Goal: Information Seeking & Learning: Check status

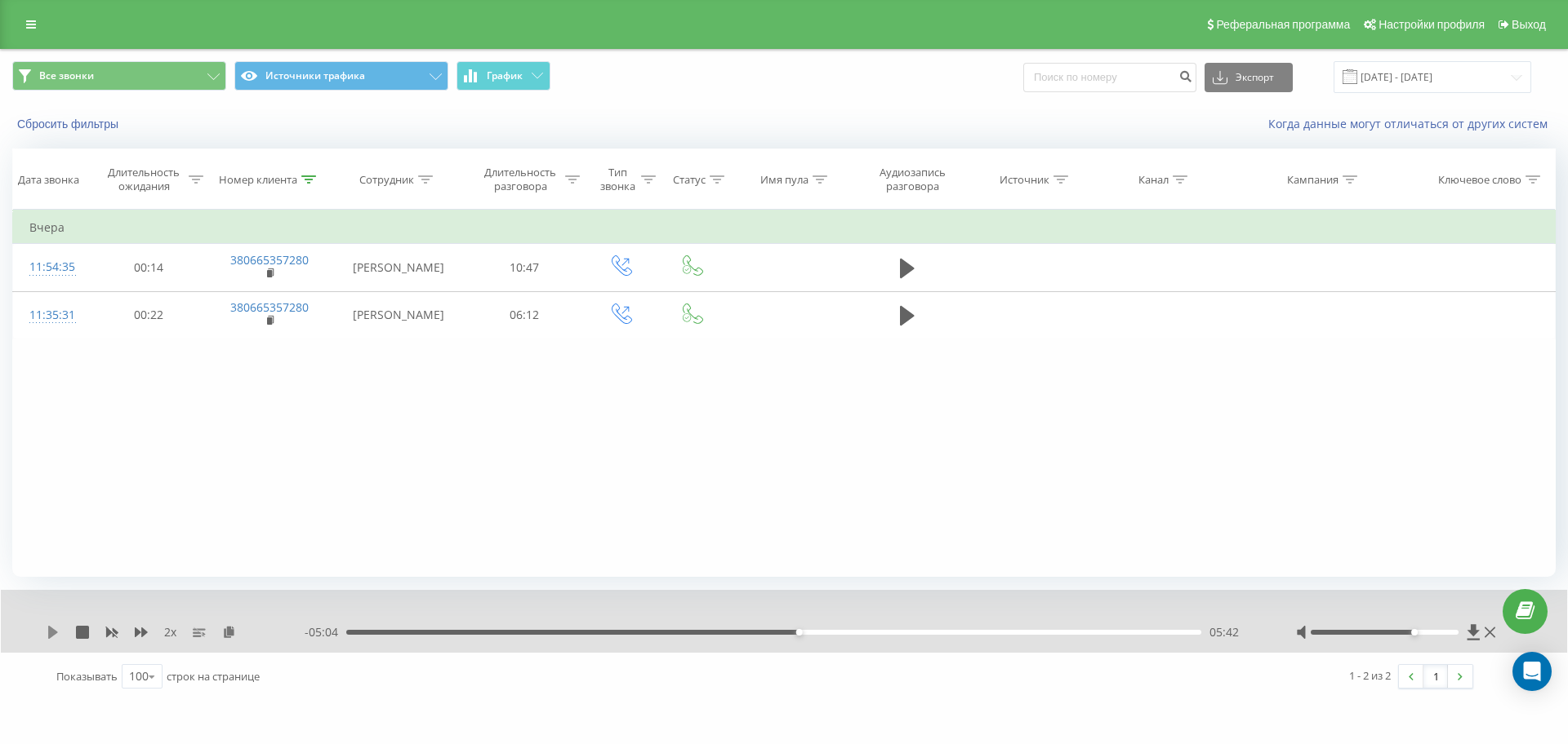
click at [52, 636] on icon at bounding box center [53, 632] width 10 height 13
click at [771, 633] on div "05:53" at bounding box center [773, 632] width 855 height 5
click at [851, 630] on div "06:21" at bounding box center [773, 632] width 855 height 5
click at [1066, 631] on div "09:04" at bounding box center [773, 632] width 855 height 5
click at [1156, 631] on div "10:21" at bounding box center [773, 632] width 855 height 5
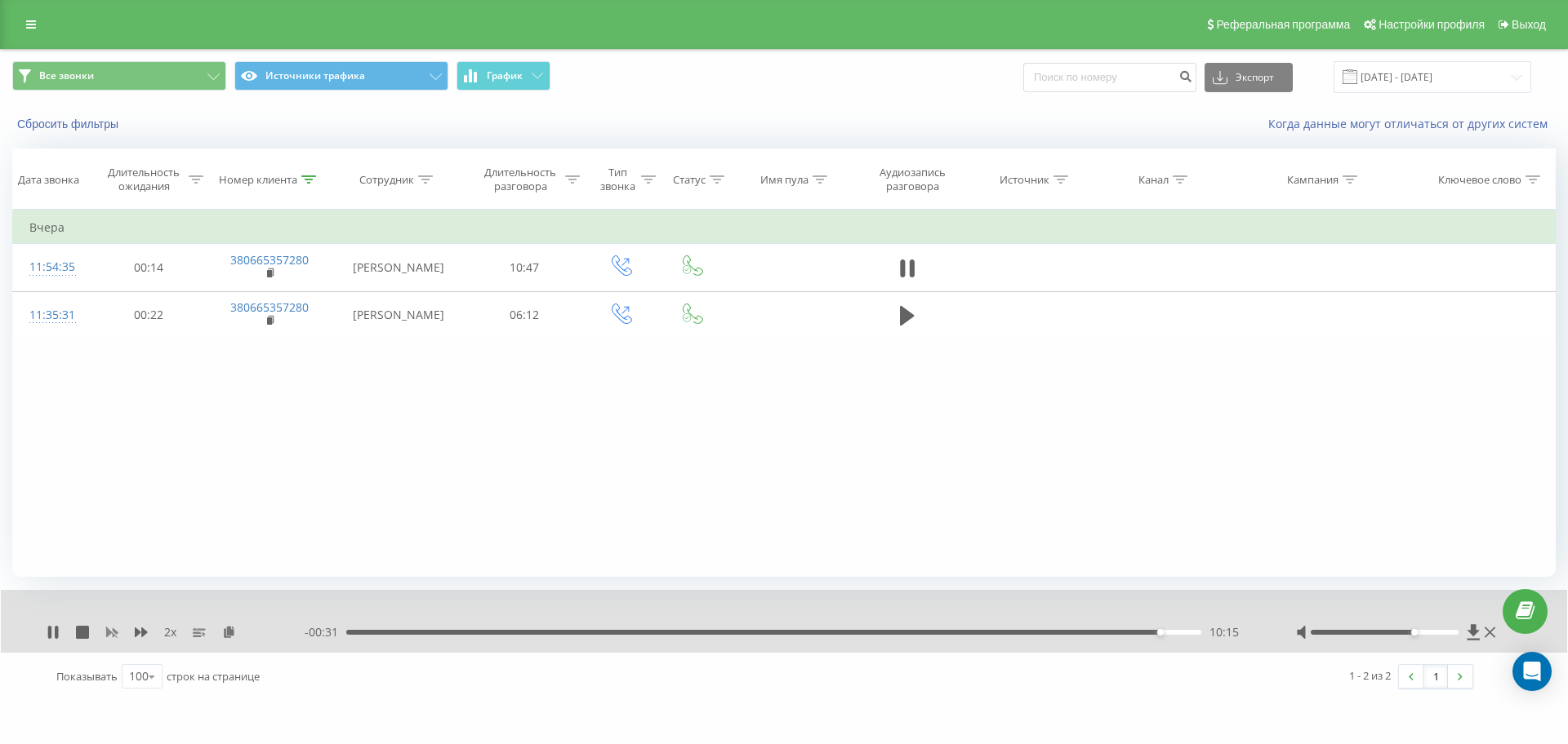
click at [117, 632] on icon at bounding box center [112, 634] width 12 height 10
click at [1138, 635] on div "- 00:02 10:43 10:43" at bounding box center [780, 633] width 950 height 16
click at [1141, 627] on div "- 00:02 10:43 10:43" at bounding box center [780, 633] width 950 height 16
click at [1122, 633] on div "10:44" at bounding box center [773, 632] width 855 height 5
click at [1118, 630] on div "09:43" at bounding box center [773, 632] width 855 height 5
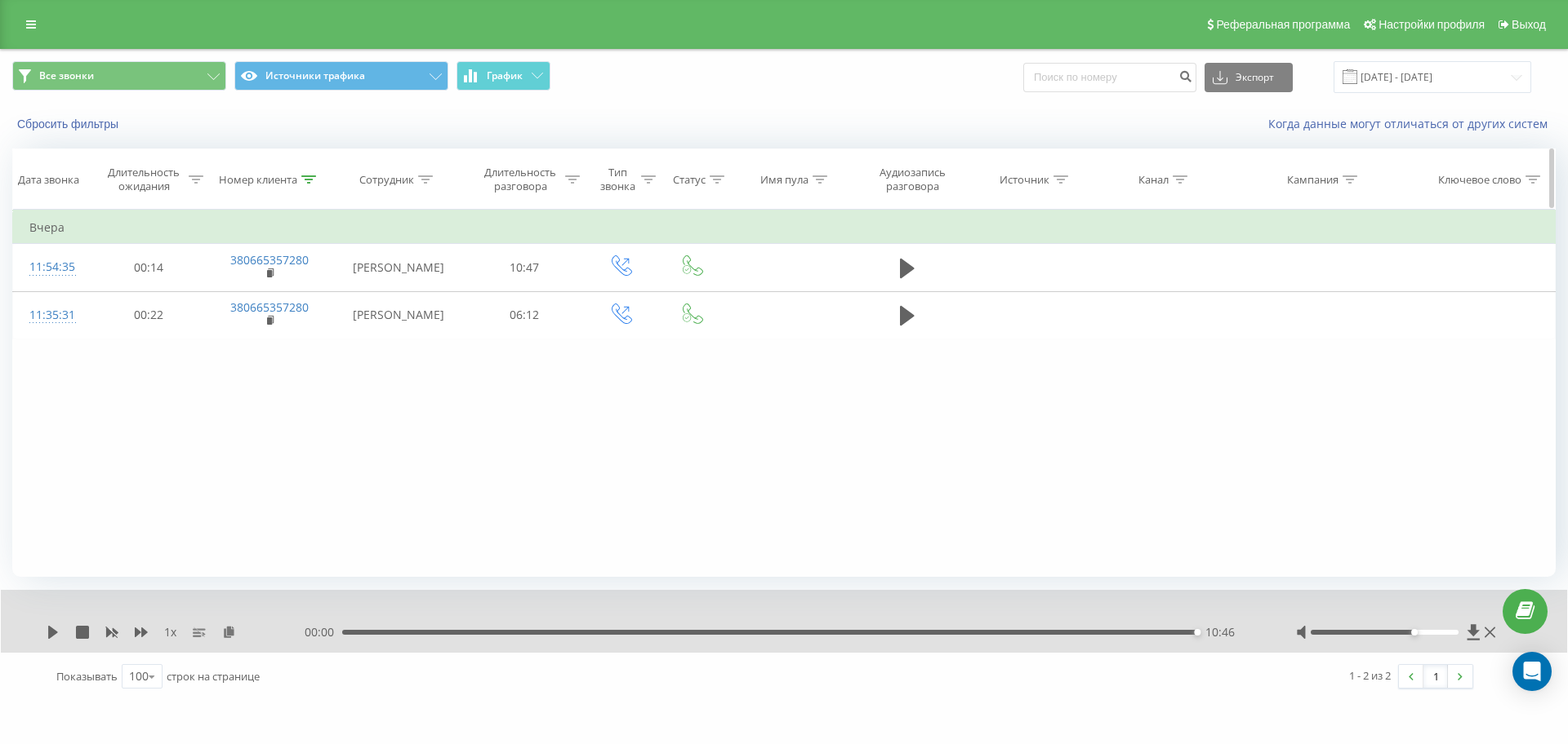
click at [318, 178] on div "Номер клиента" at bounding box center [270, 180] width 124 height 14
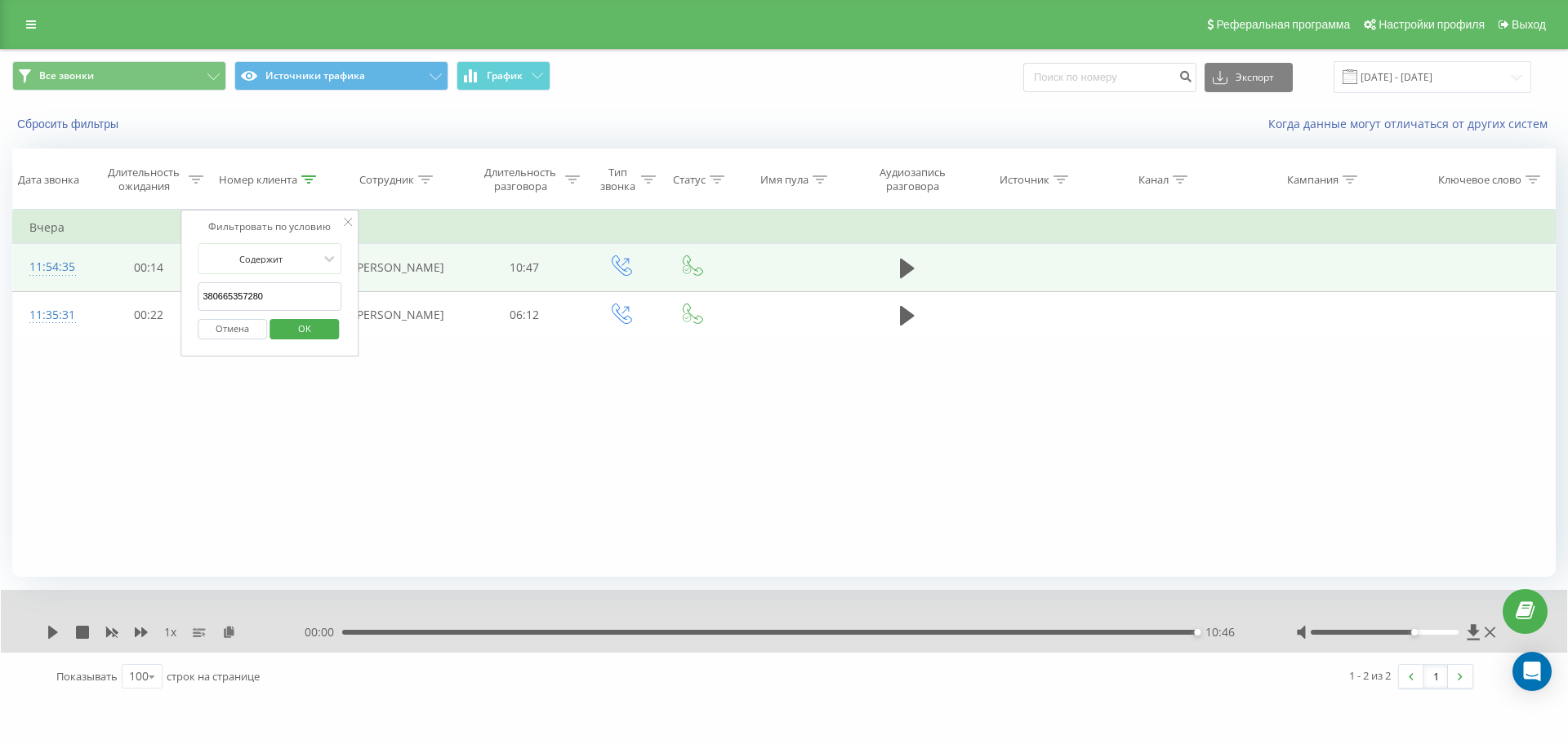
drag, startPoint x: 249, startPoint y: 296, endPoint x: 69, endPoint y: 296, distance: 180.0
click at [80, 296] on table "Фильтровать по условию Равно Отмена OK Фильтровать по условию Содержит 38066535…" at bounding box center [783, 274] width 1543 height 130
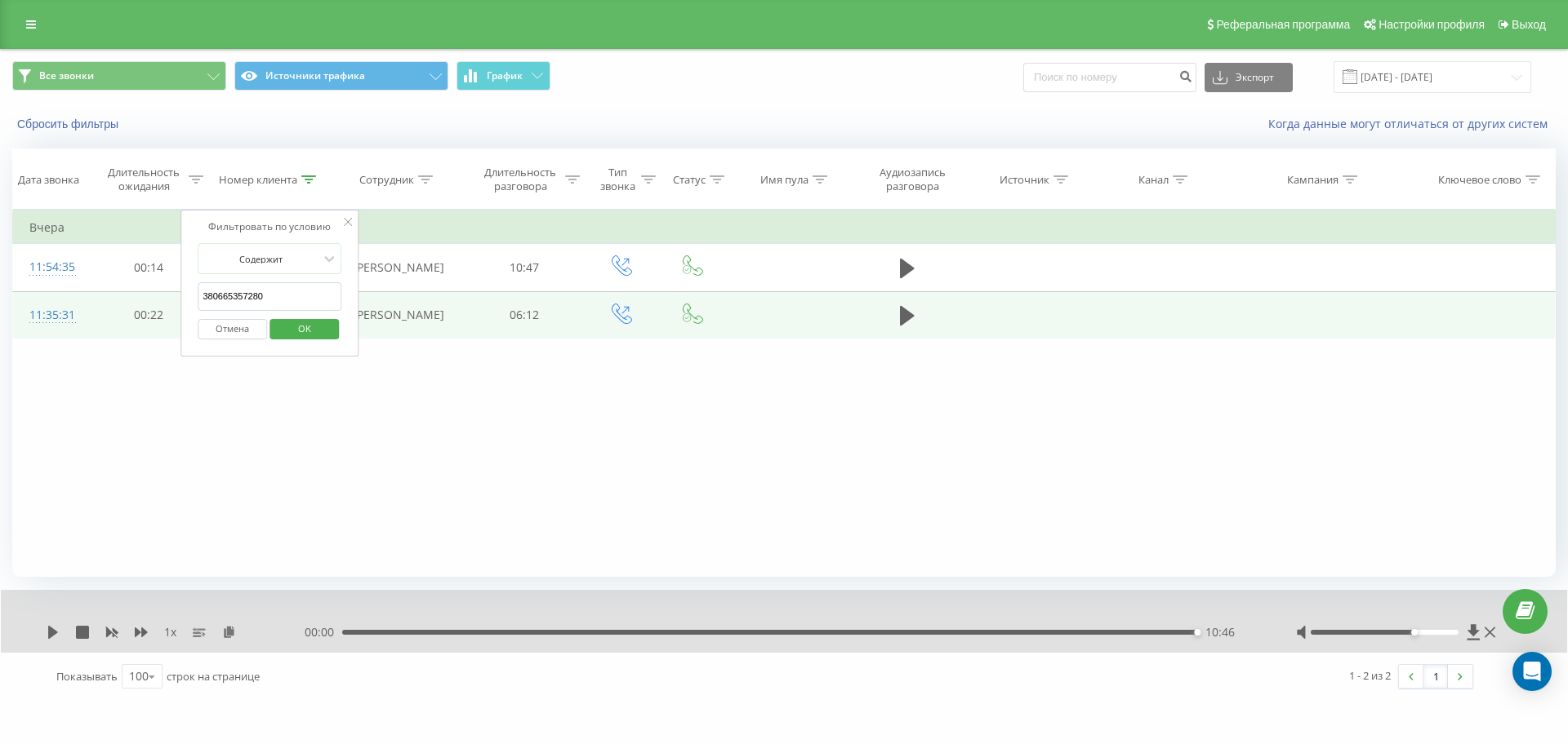
paste input "505613497"
click button "OK" at bounding box center [304, 329] width 70 height 21
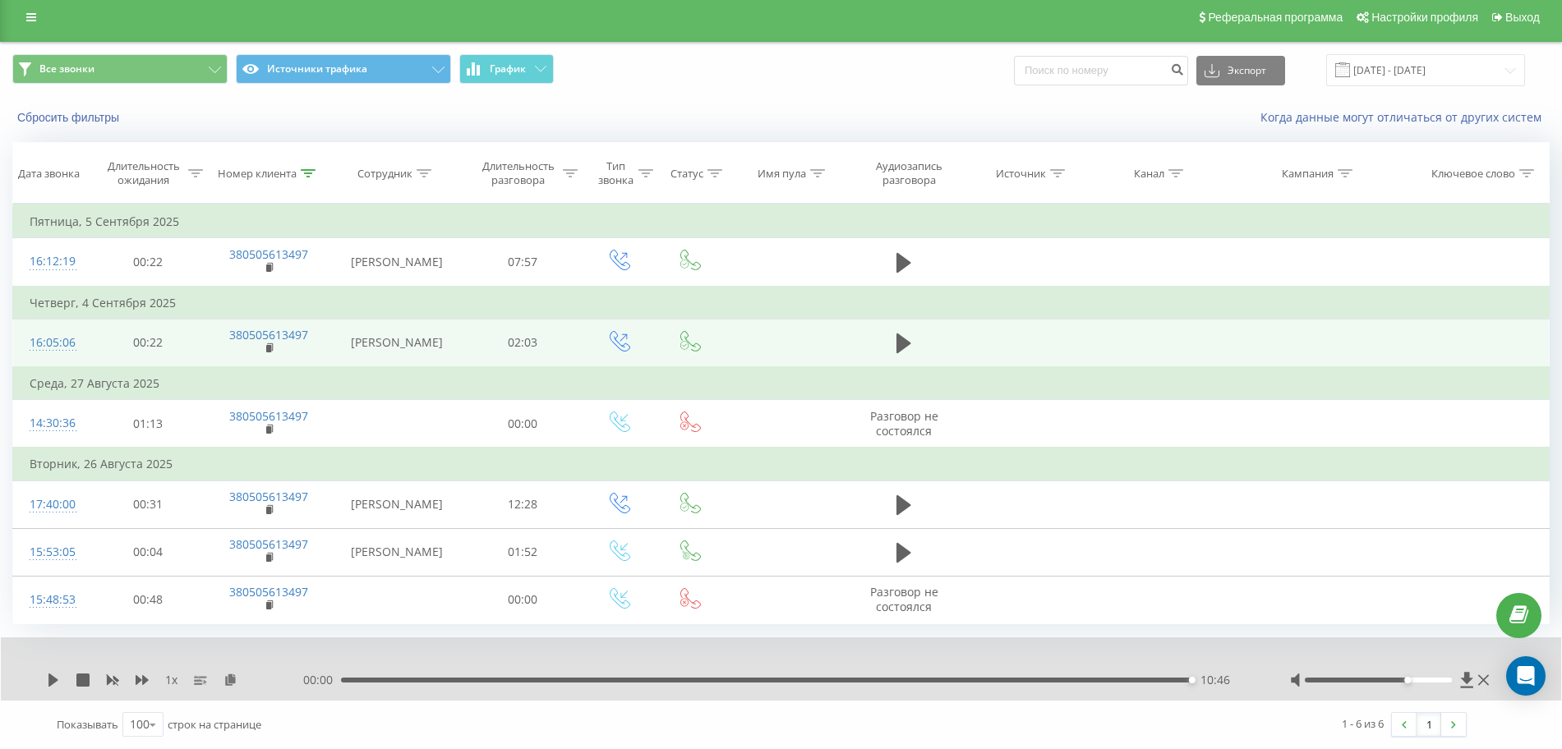
scroll to position [45, 0]
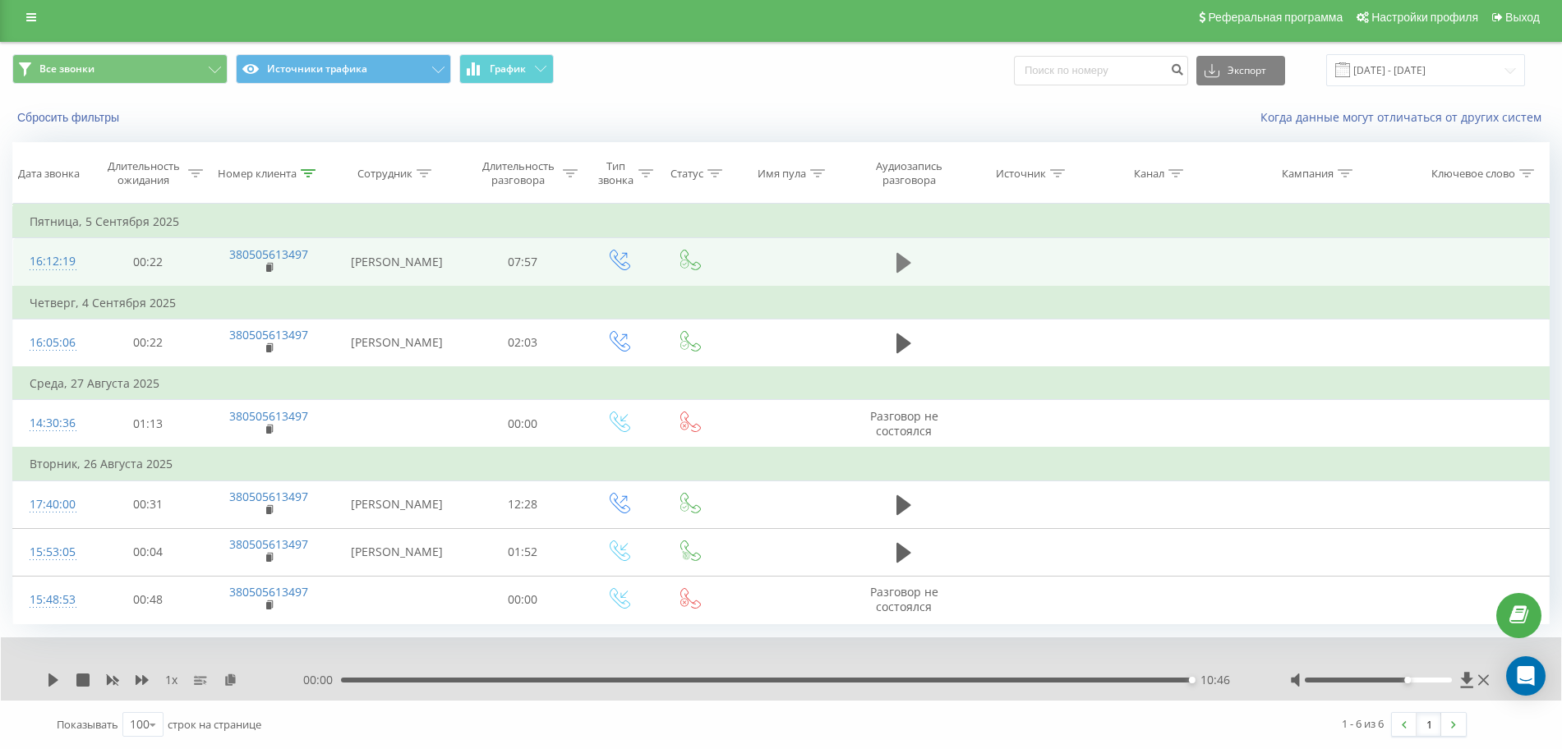
click at [899, 253] on icon at bounding box center [904, 263] width 15 height 20
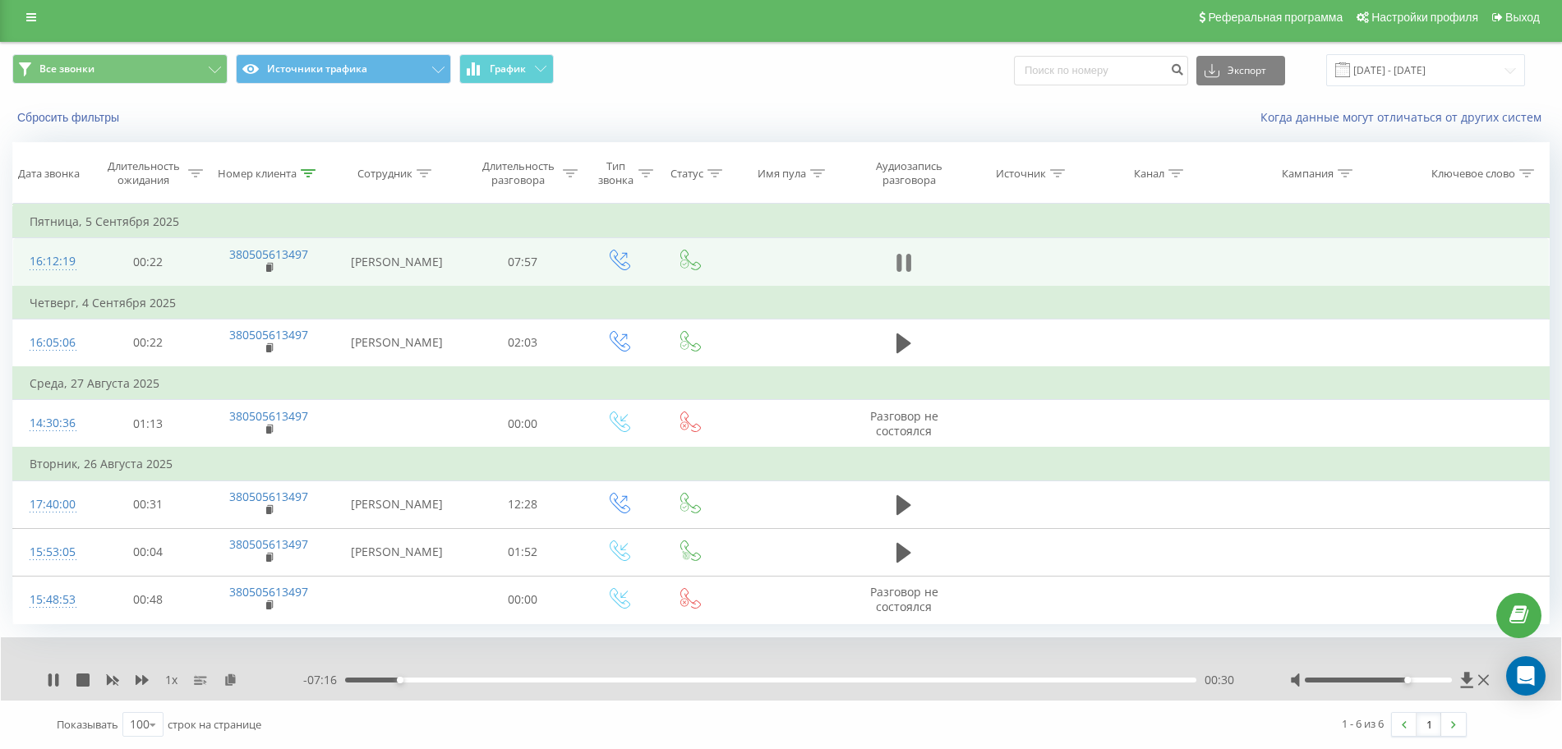
click at [901, 254] on icon at bounding box center [899, 263] width 5 height 18
click at [323, 167] on div "Номер клиента" at bounding box center [268, 174] width 123 height 14
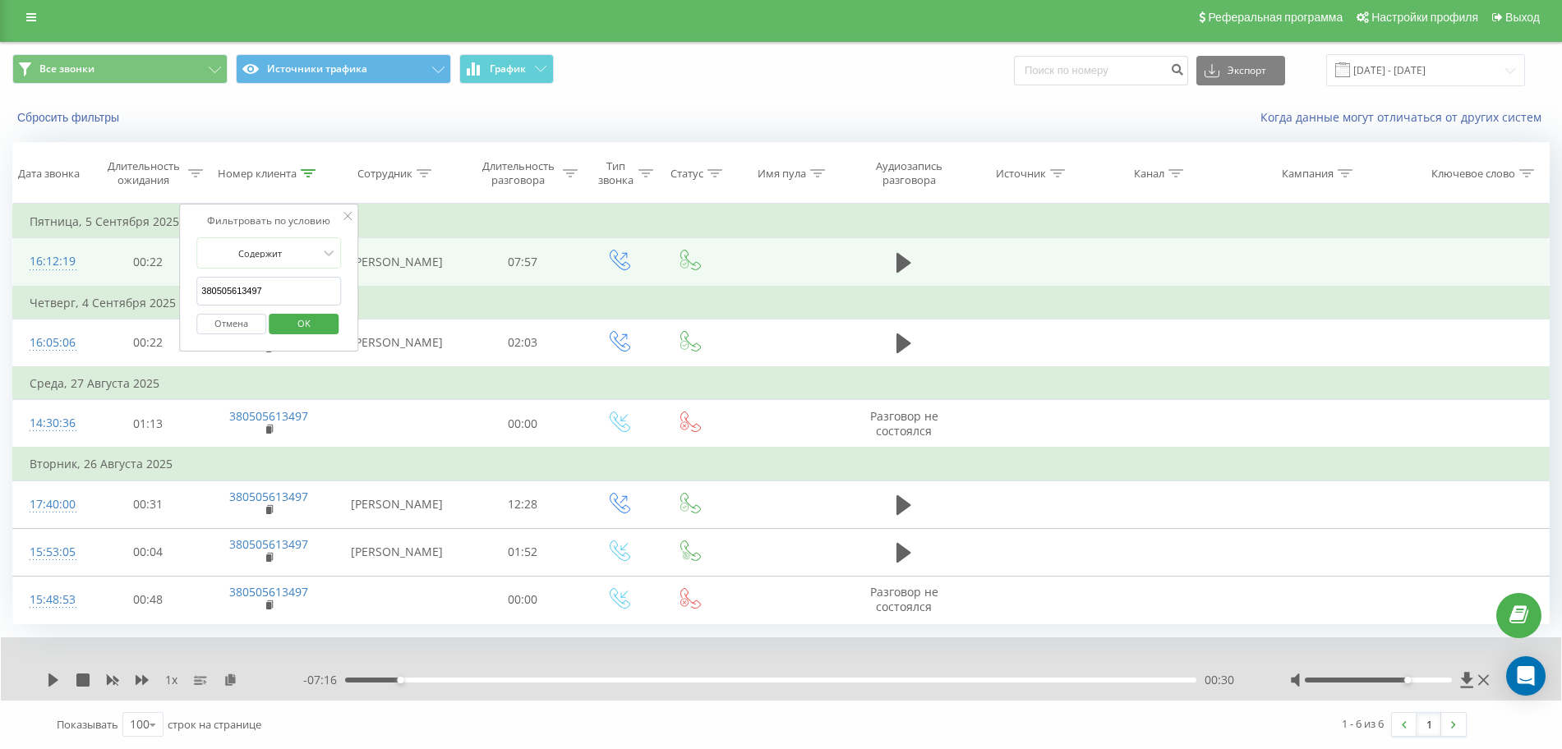
drag, startPoint x: 304, startPoint y: 253, endPoint x: 6, endPoint y: 249, distance: 298.3
click at [15, 249] on table "Фильтровать по условию Равно Отмена OK Фильтровать по условию Содержит 38050561…" at bounding box center [780, 414] width 1537 height 421
paste input "684258805"
click button "OK" at bounding box center [304, 324] width 70 height 21
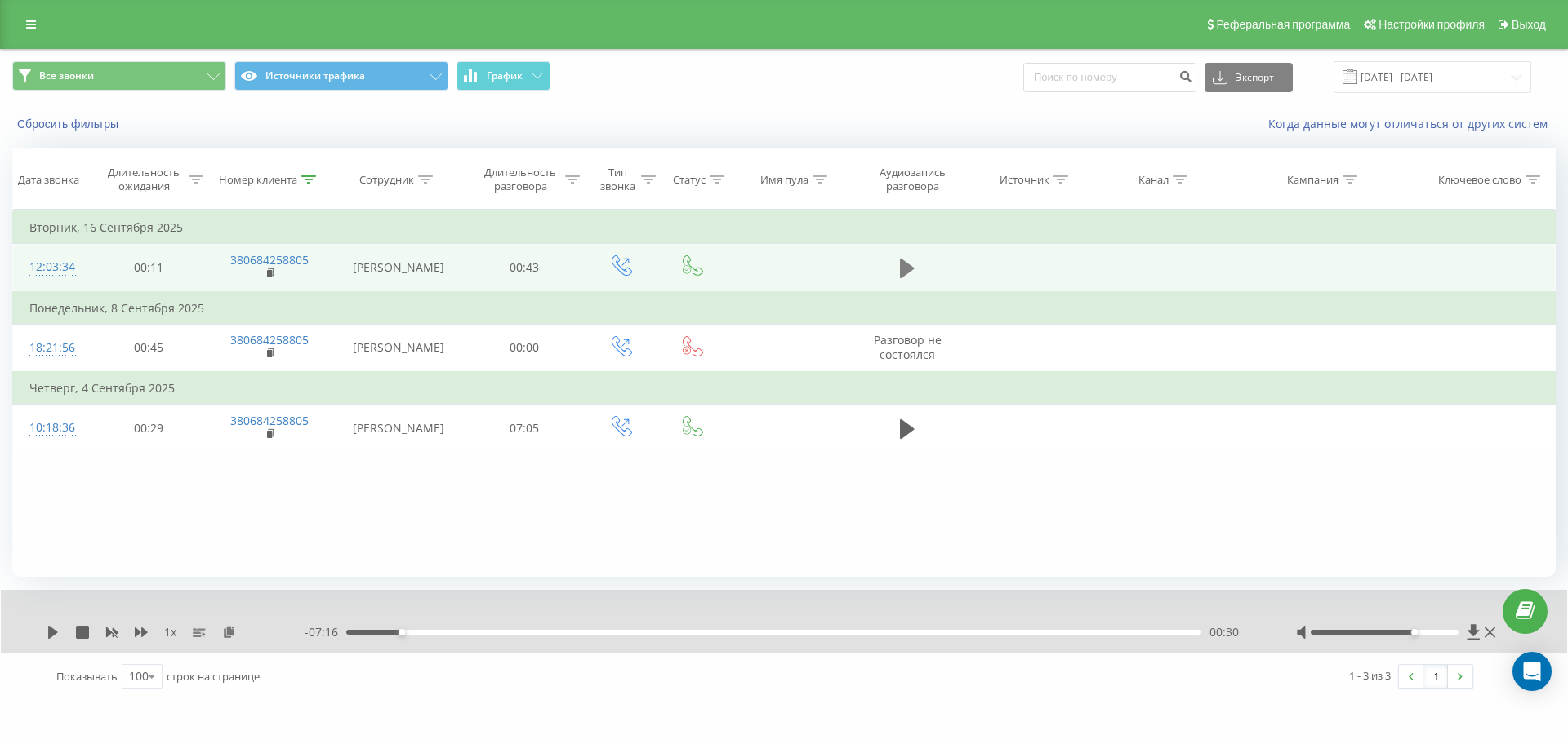
click at [907, 280] on icon at bounding box center [907, 268] width 15 height 23
click at [233, 632] on icon at bounding box center [230, 632] width 14 height 12
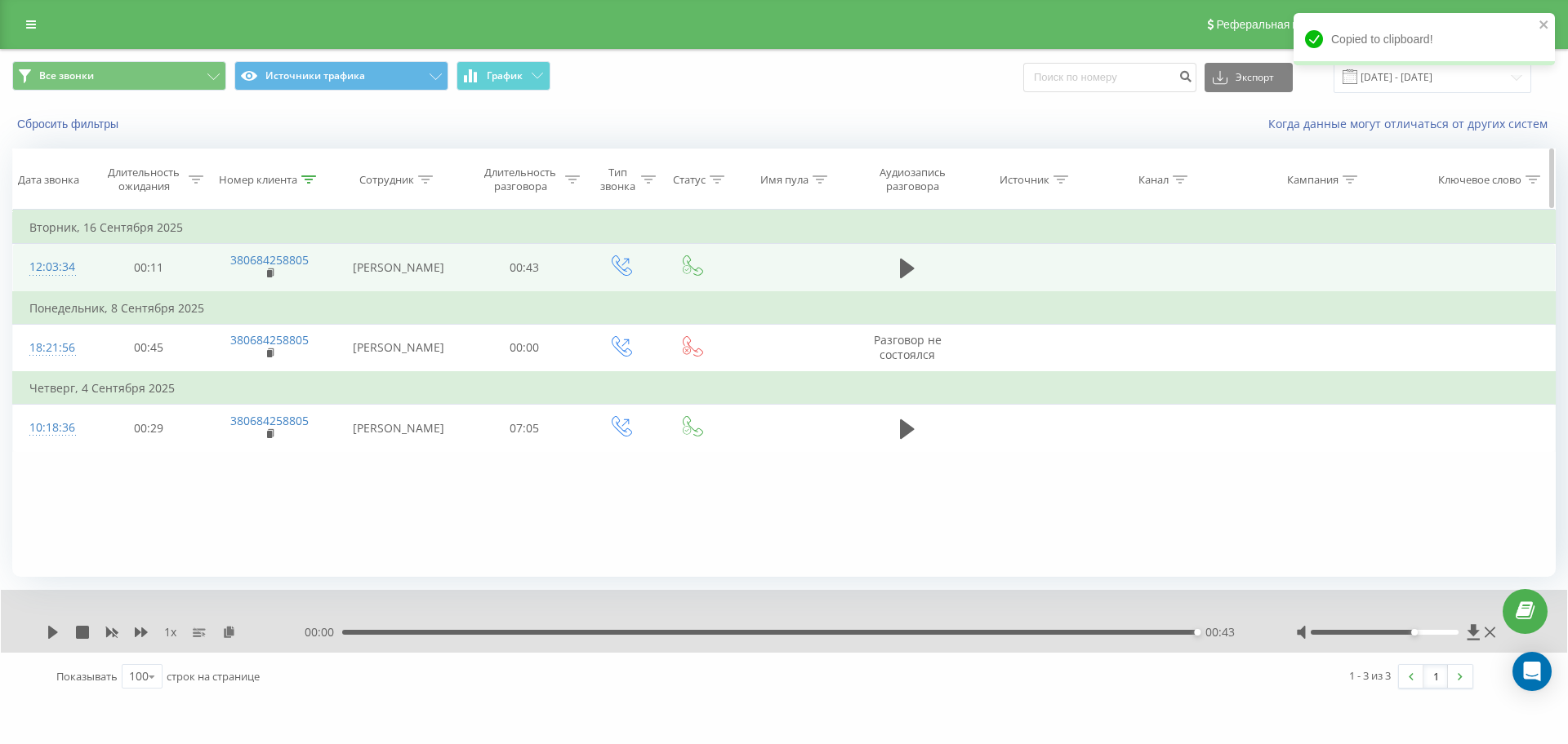
click at [315, 192] on th "Номер клиента" at bounding box center [270, 179] width 124 height 61
click at [309, 184] on div at bounding box center [308, 180] width 15 height 14
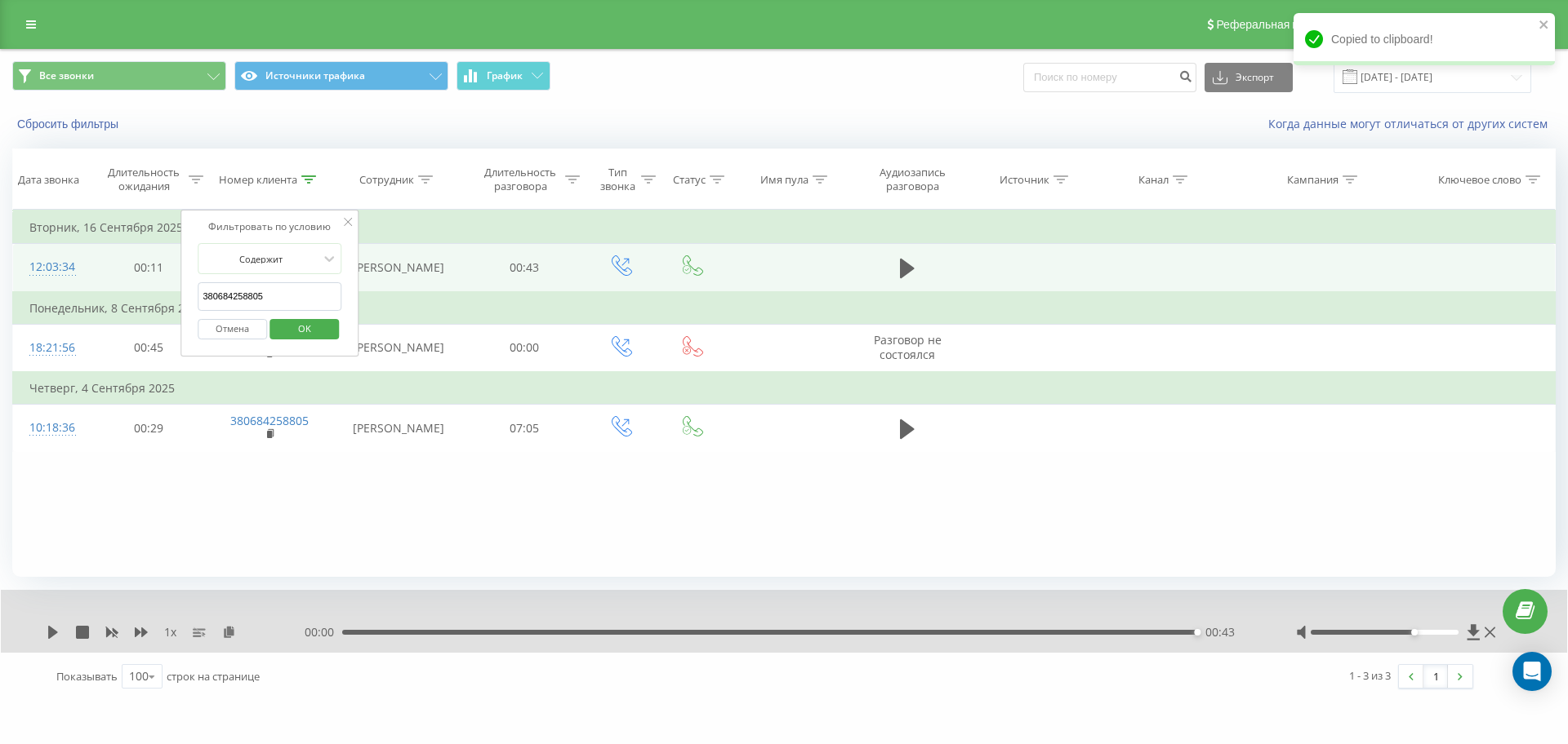
drag, startPoint x: 285, startPoint y: 300, endPoint x: 5, endPoint y: 292, distance: 280.1
click at [5, 292] on div "Все звонки Источники трафика График Экспорт .csv .xls .xlsx [DATE] - [DATE] Сбр…" at bounding box center [784, 374] width 1568 height 653
paste input "501975403"
click button "OK" at bounding box center [304, 329] width 70 height 21
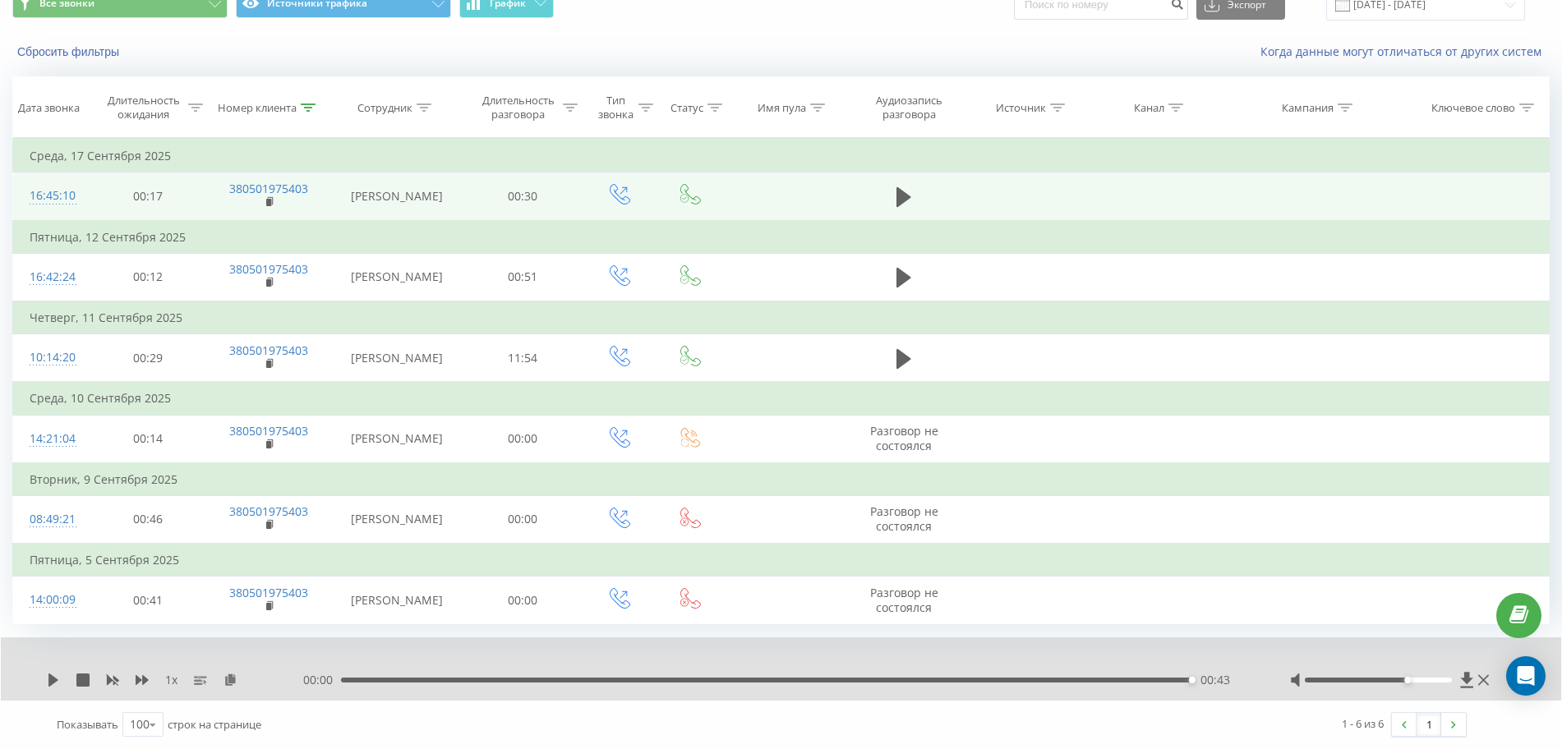
scroll to position [150, 0]
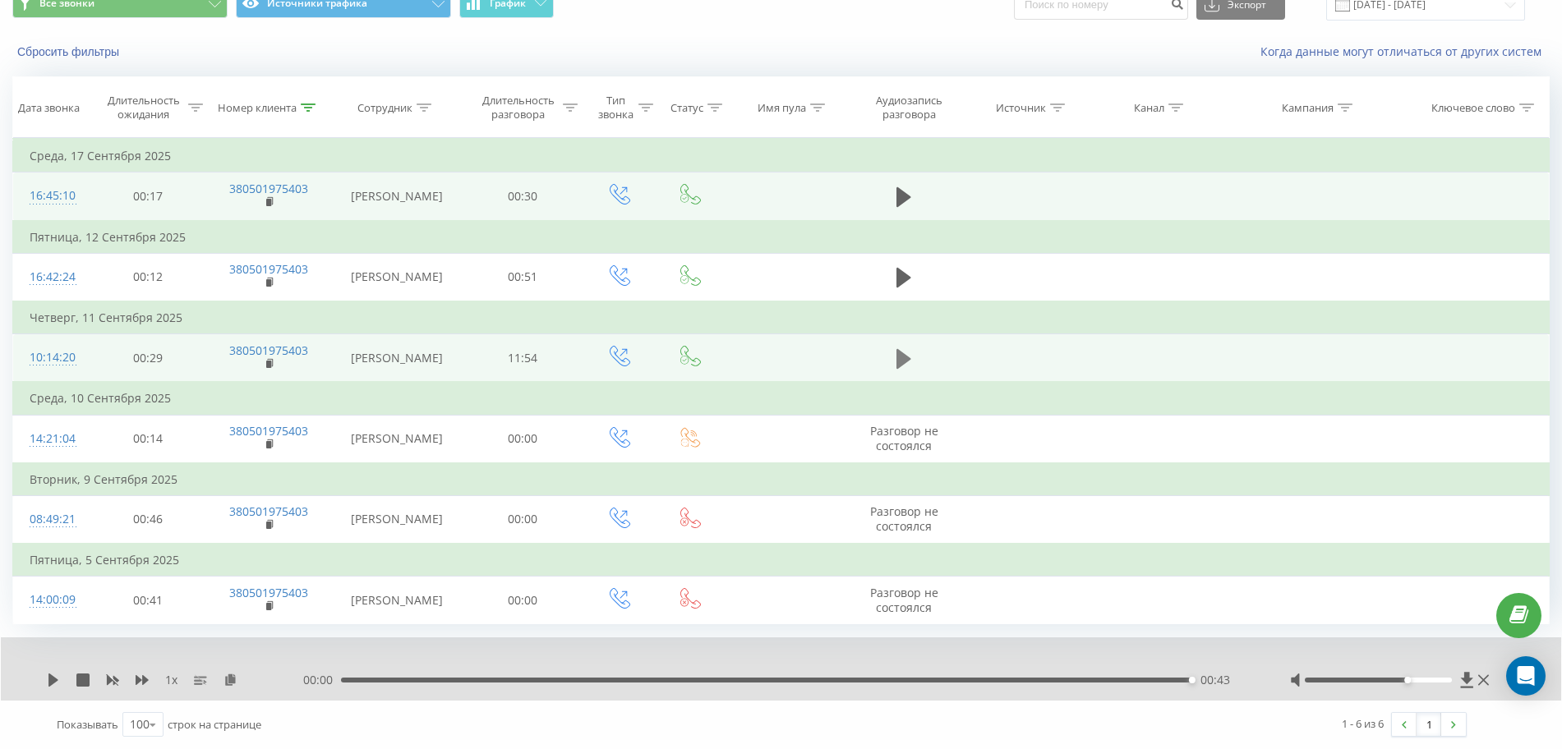
click at [905, 348] on icon at bounding box center [904, 358] width 15 height 20
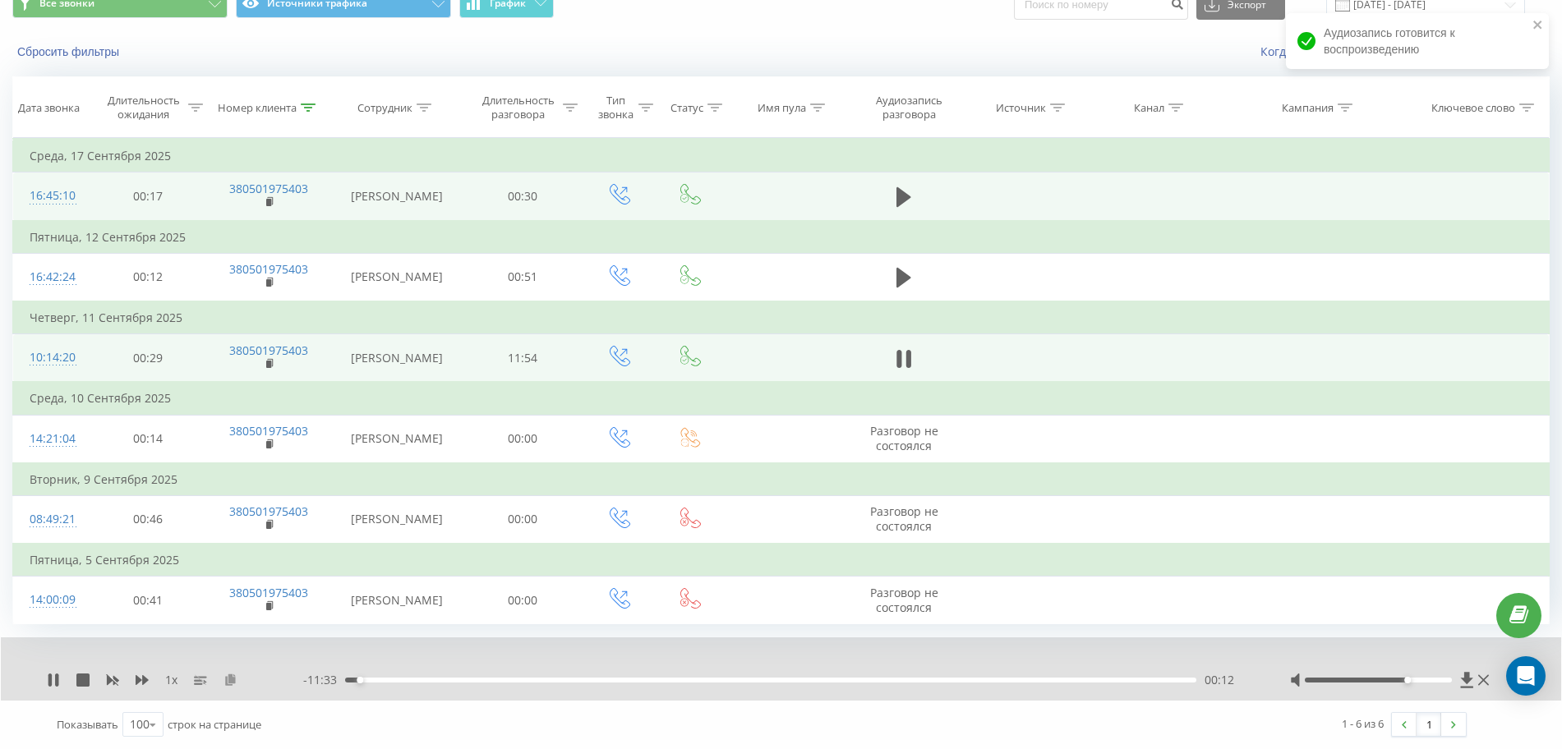
click at [229, 680] on icon at bounding box center [231, 680] width 14 height 12
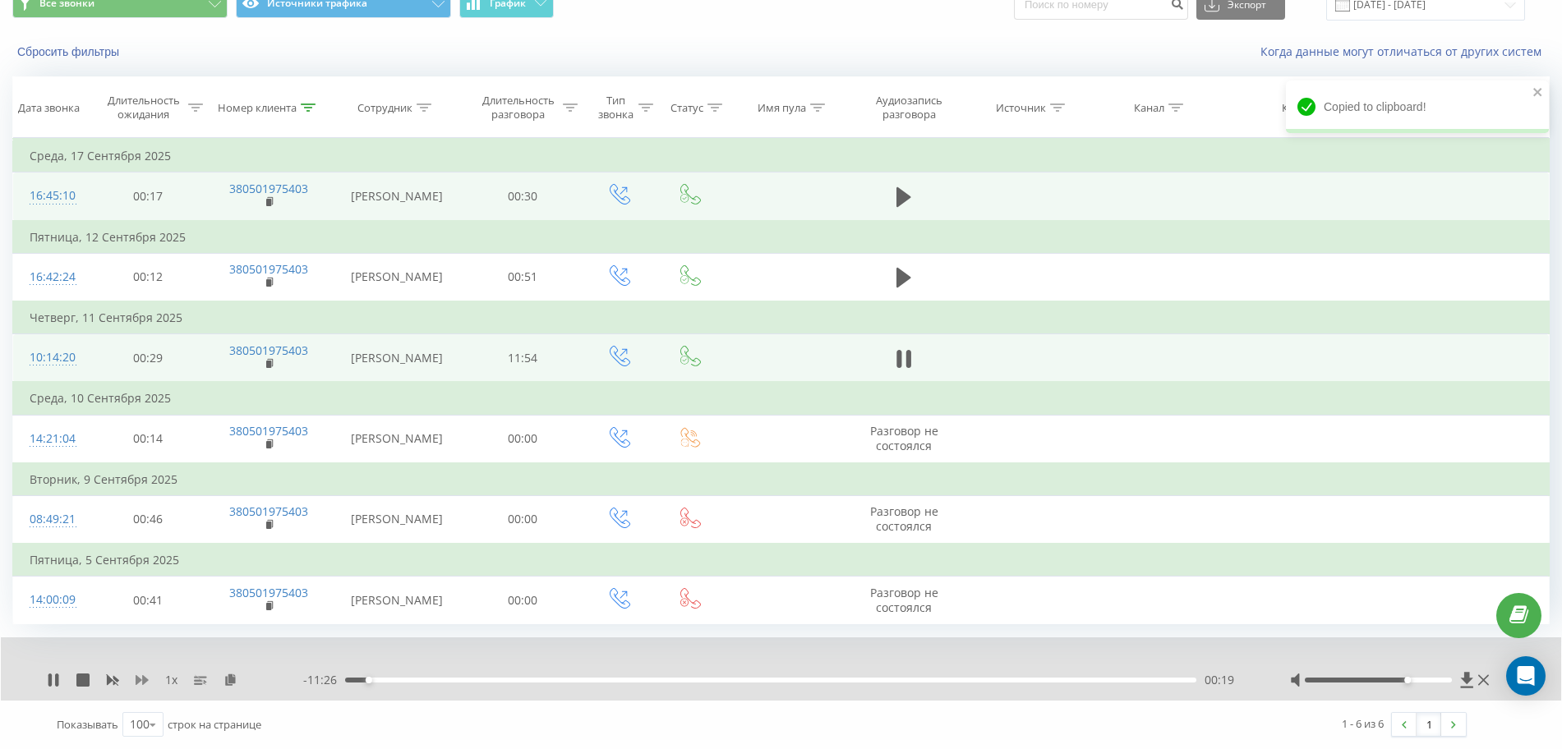
click at [140, 680] on icon at bounding box center [142, 680] width 13 height 10
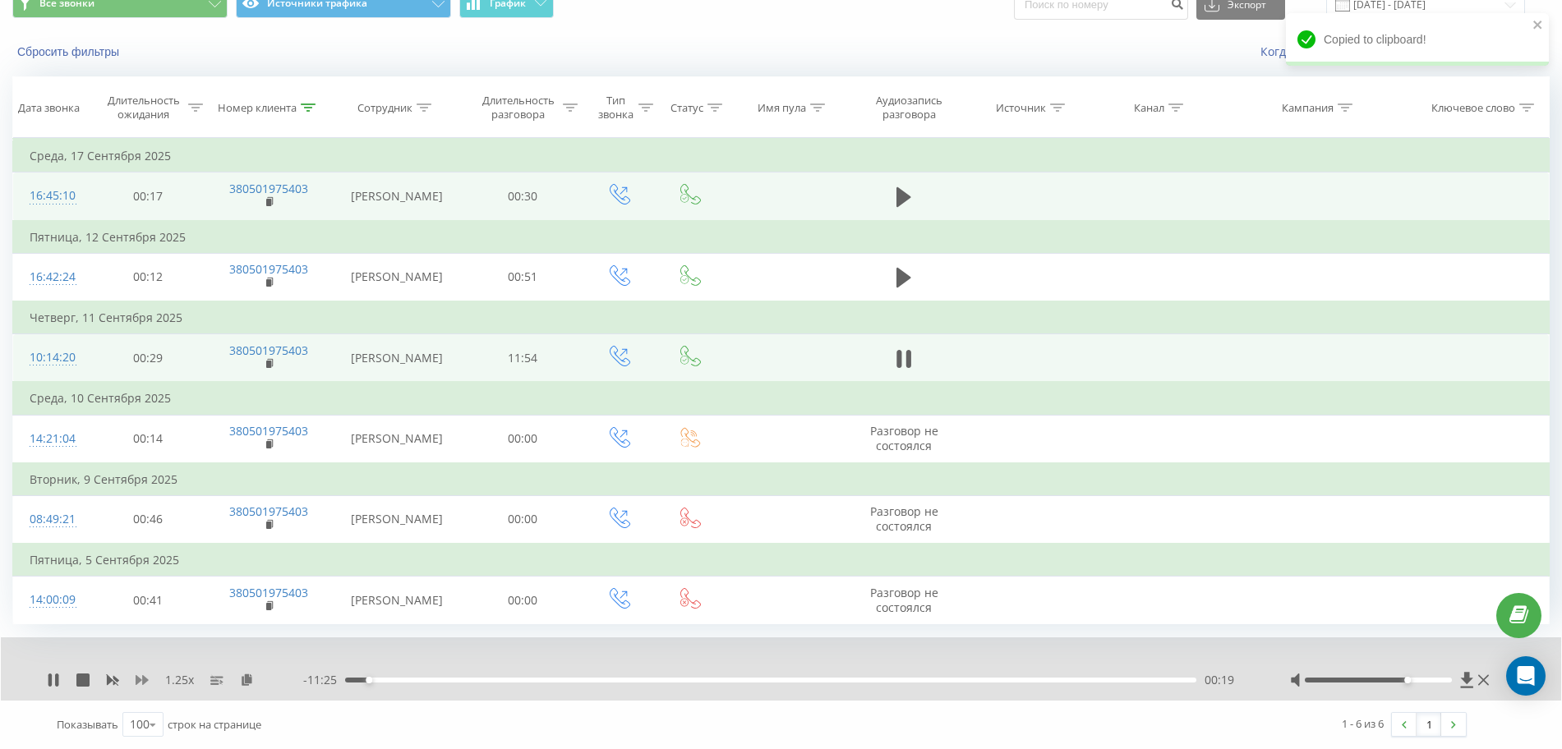
click at [140, 680] on icon at bounding box center [142, 680] width 13 height 10
click at [141, 679] on icon at bounding box center [142, 680] width 13 height 13
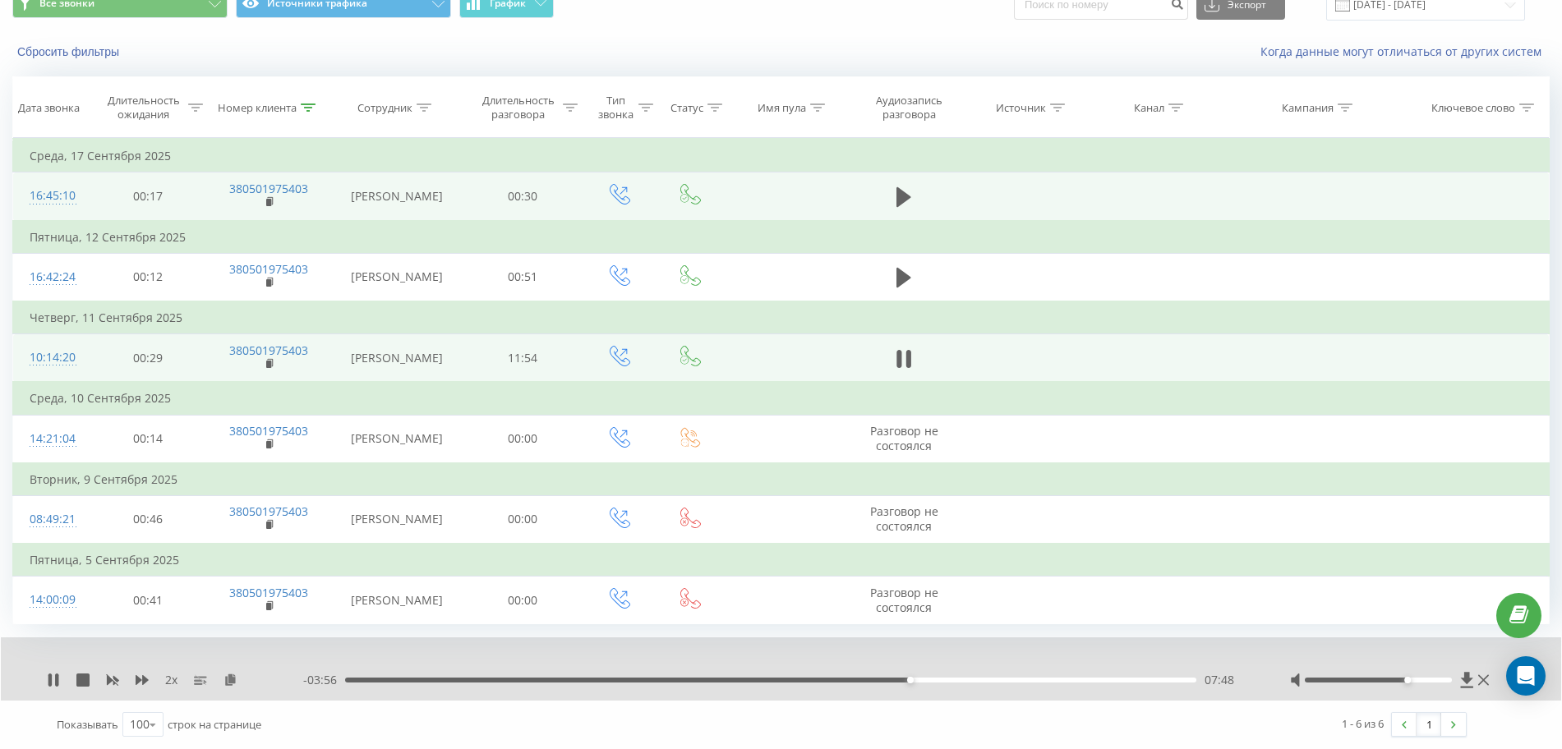
click at [53, 687] on div "2 x" at bounding box center [175, 680] width 256 height 16
click at [53, 681] on icon at bounding box center [53, 680] width 13 height 13
click at [48, 679] on icon at bounding box center [53, 680] width 13 height 13
click at [141, 675] on icon at bounding box center [142, 679] width 13 height 13
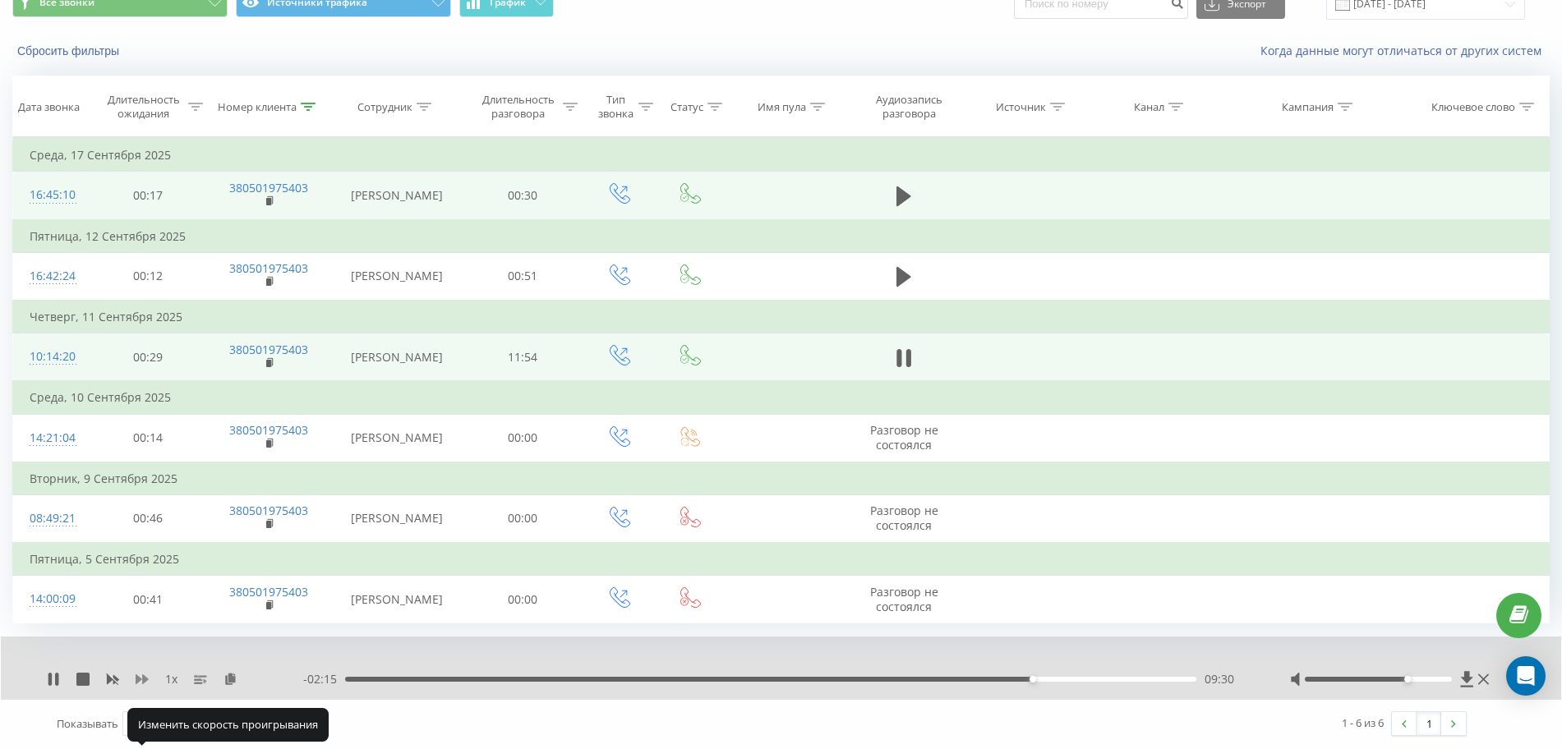
click at [141, 675] on icon at bounding box center [142, 679] width 13 height 13
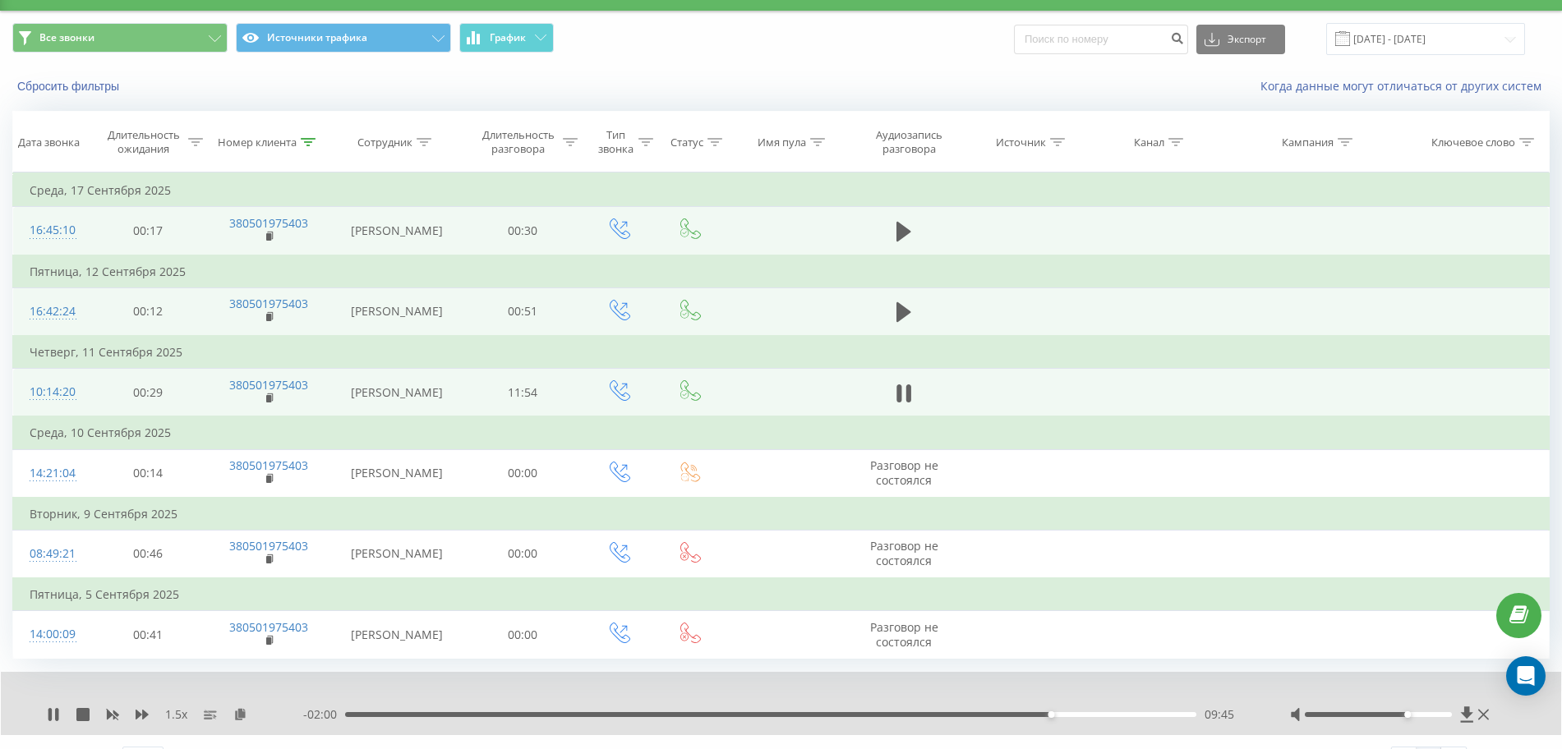
scroll to position [0, 0]
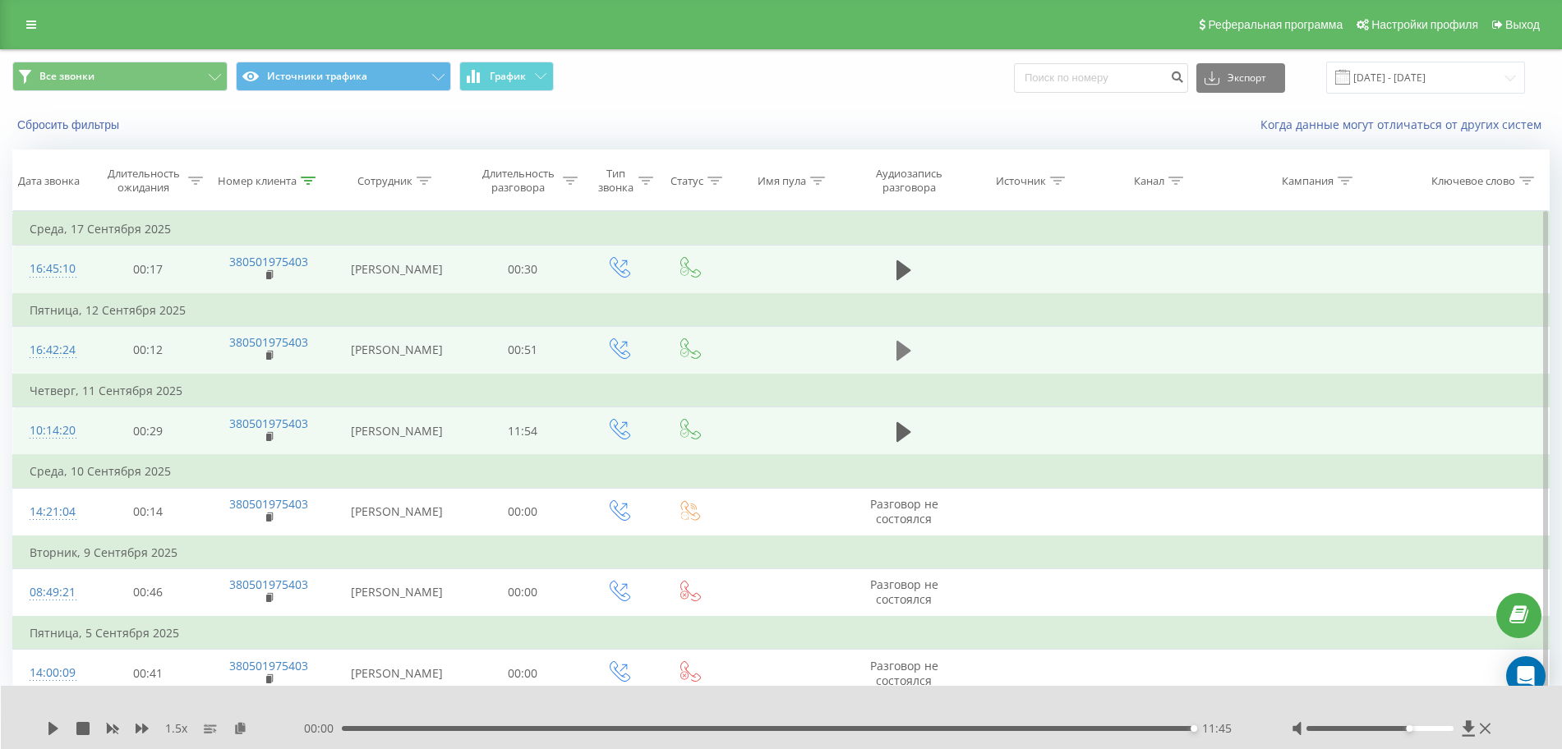
click at [905, 362] on icon at bounding box center [904, 350] width 15 height 23
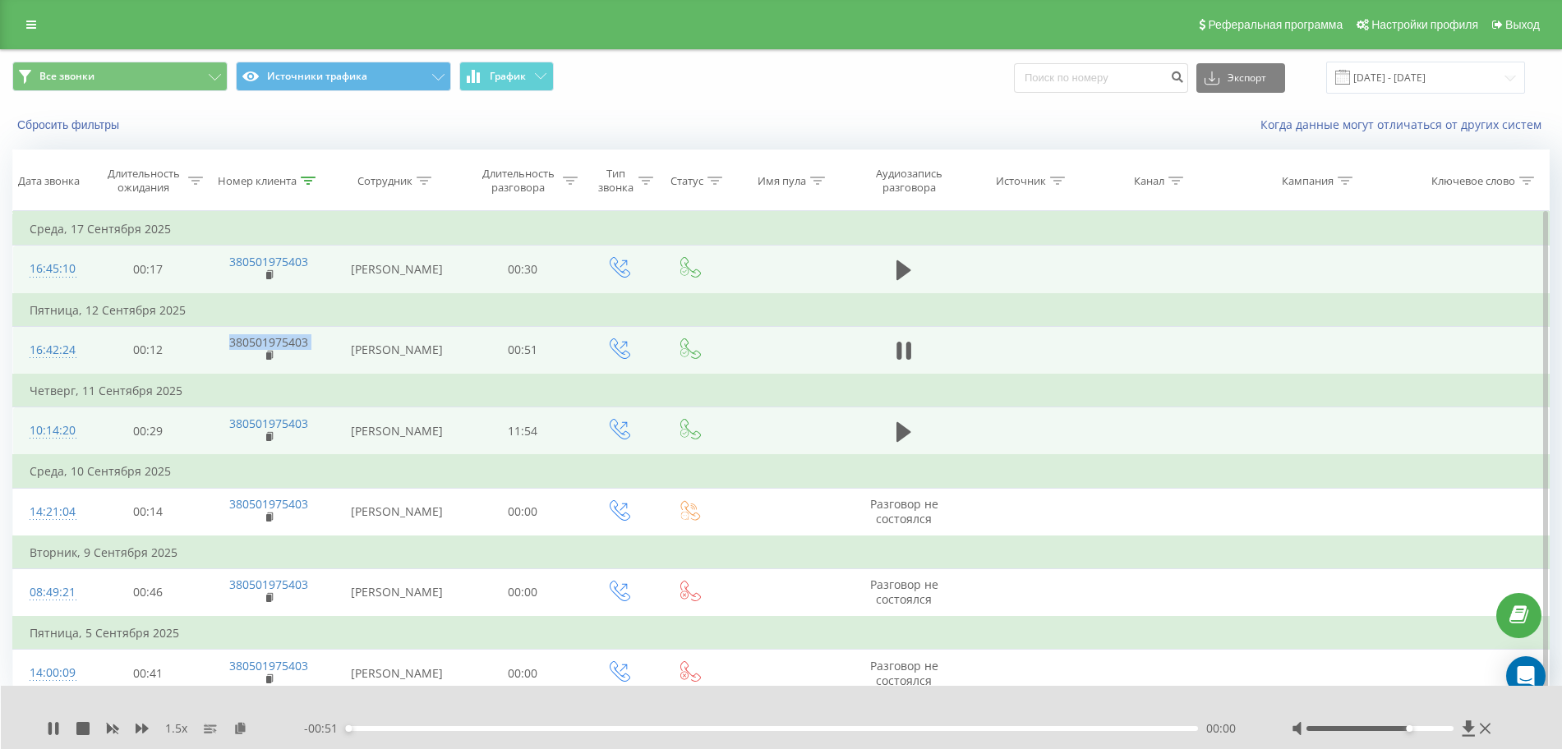
drag, startPoint x: 217, startPoint y: 362, endPoint x: 356, endPoint y: 360, distance: 138.9
click at [356, 361] on tr "16:42:24 00:12 380501975403 [PERSON_NAME] 00:51" at bounding box center [781, 350] width 1537 height 48
copy td "380501975403"
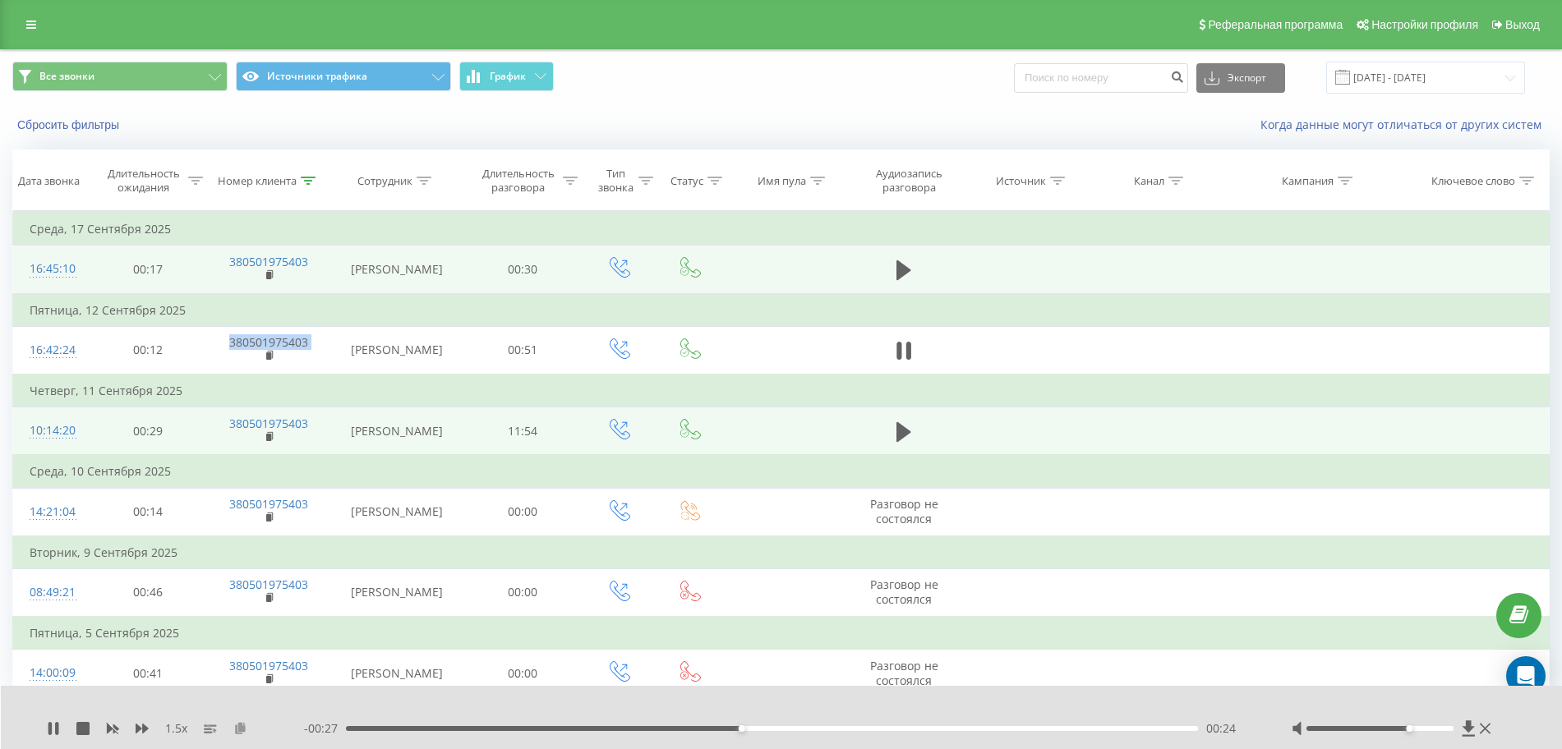
click at [246, 723] on icon at bounding box center [240, 728] width 14 height 12
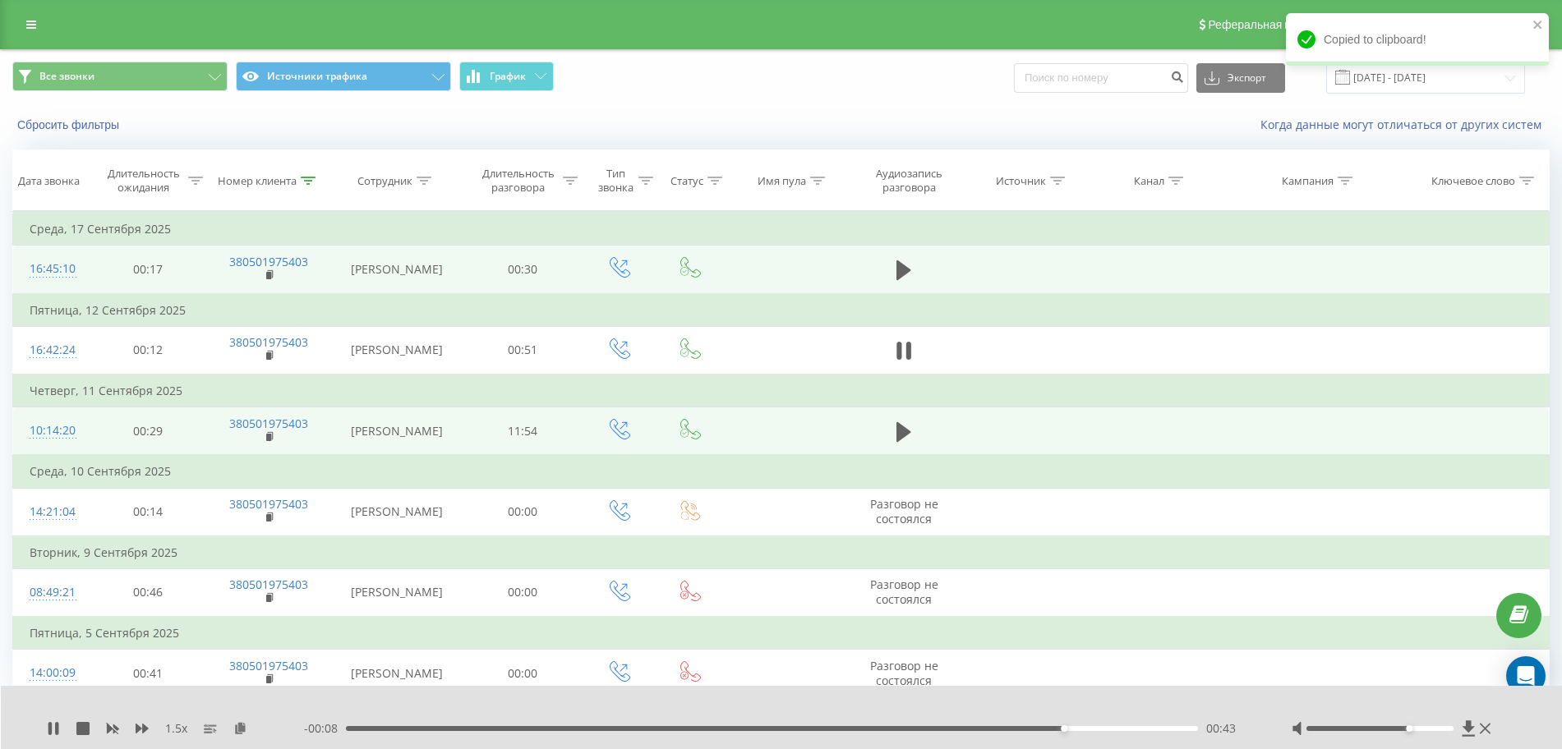
click at [353, 731] on div "- 00:08 00:43 00:43" at bounding box center [777, 729] width 947 height 16
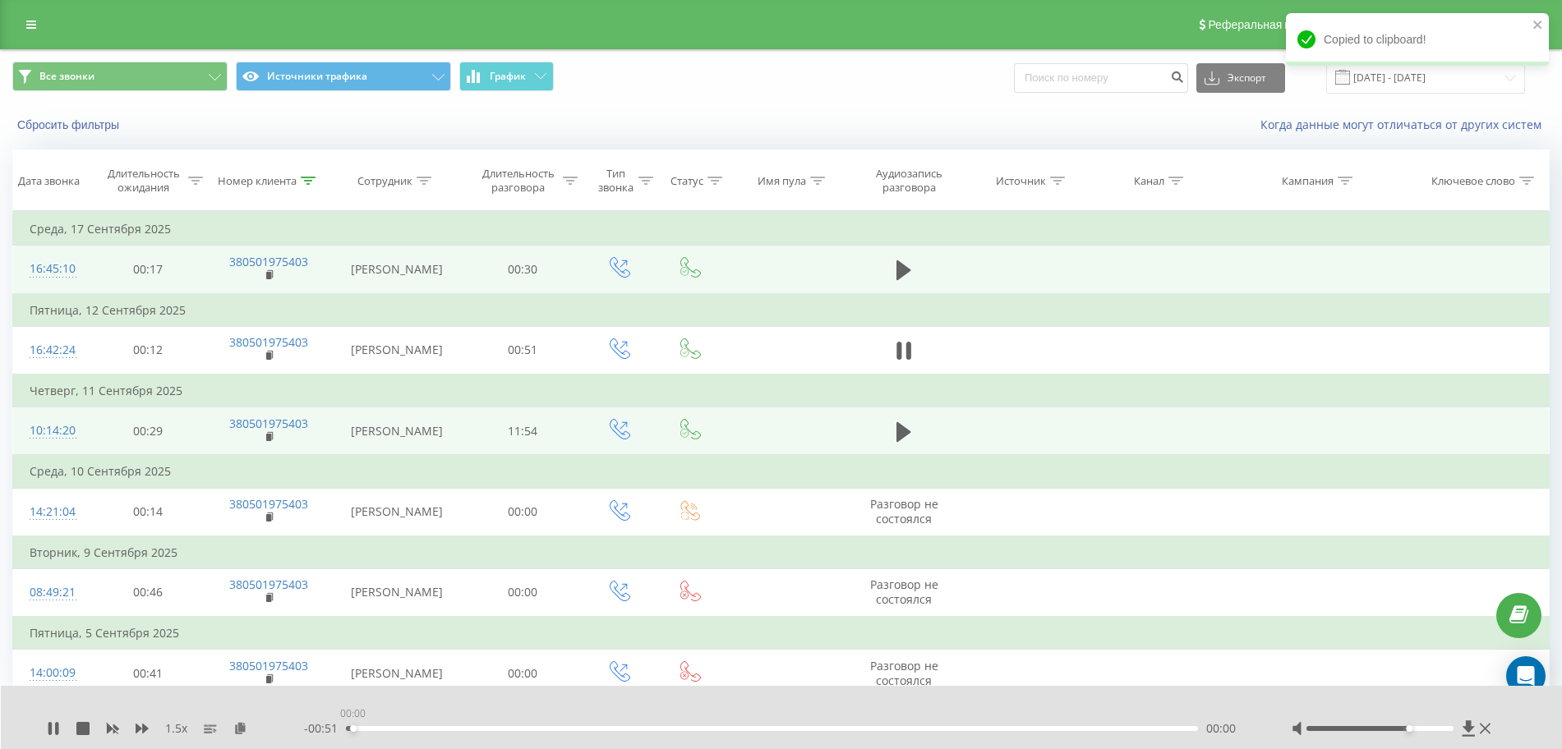
click at [353, 727] on div "00:00" at bounding box center [772, 728] width 852 height 5
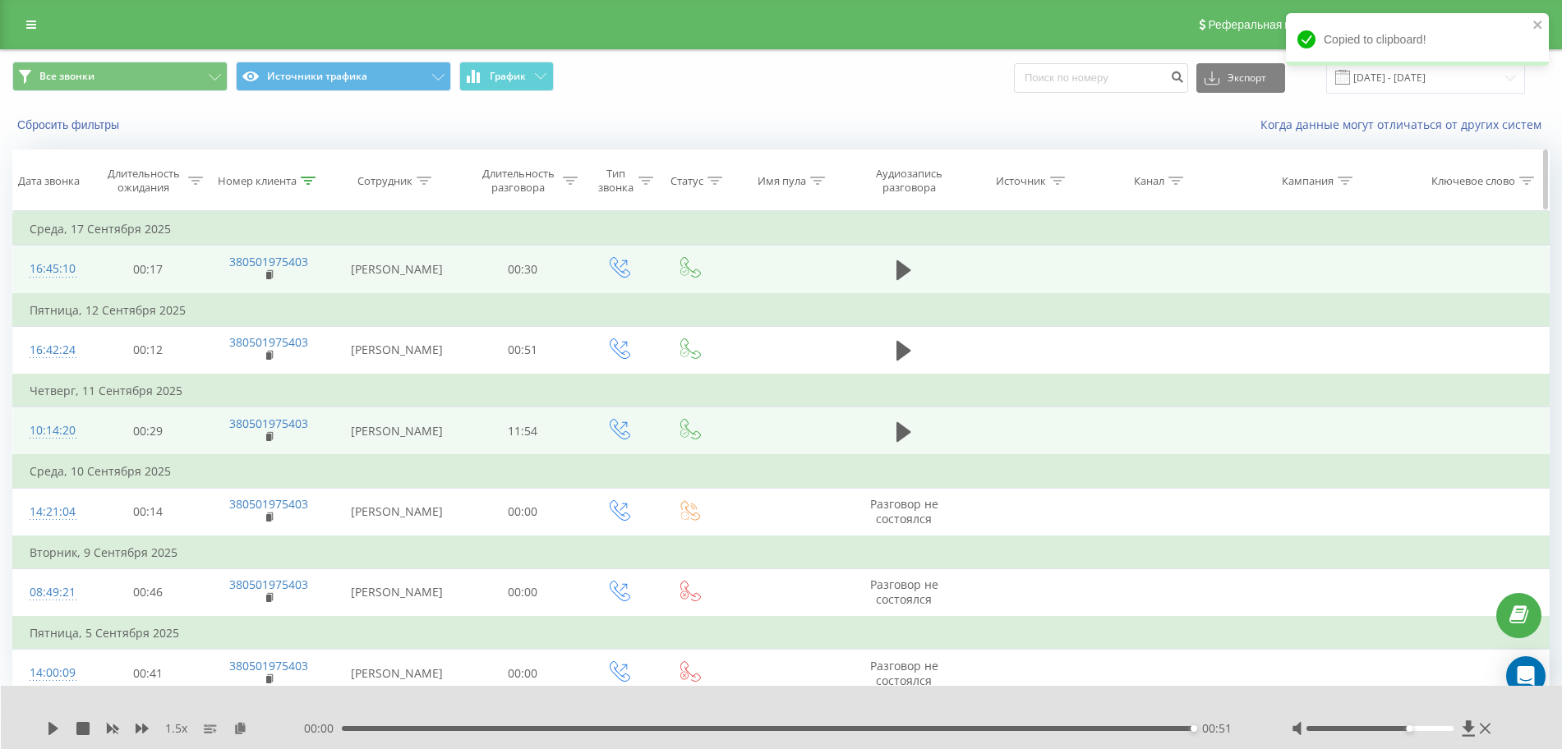
click at [316, 178] on div "Номер клиента" at bounding box center [268, 181] width 123 height 14
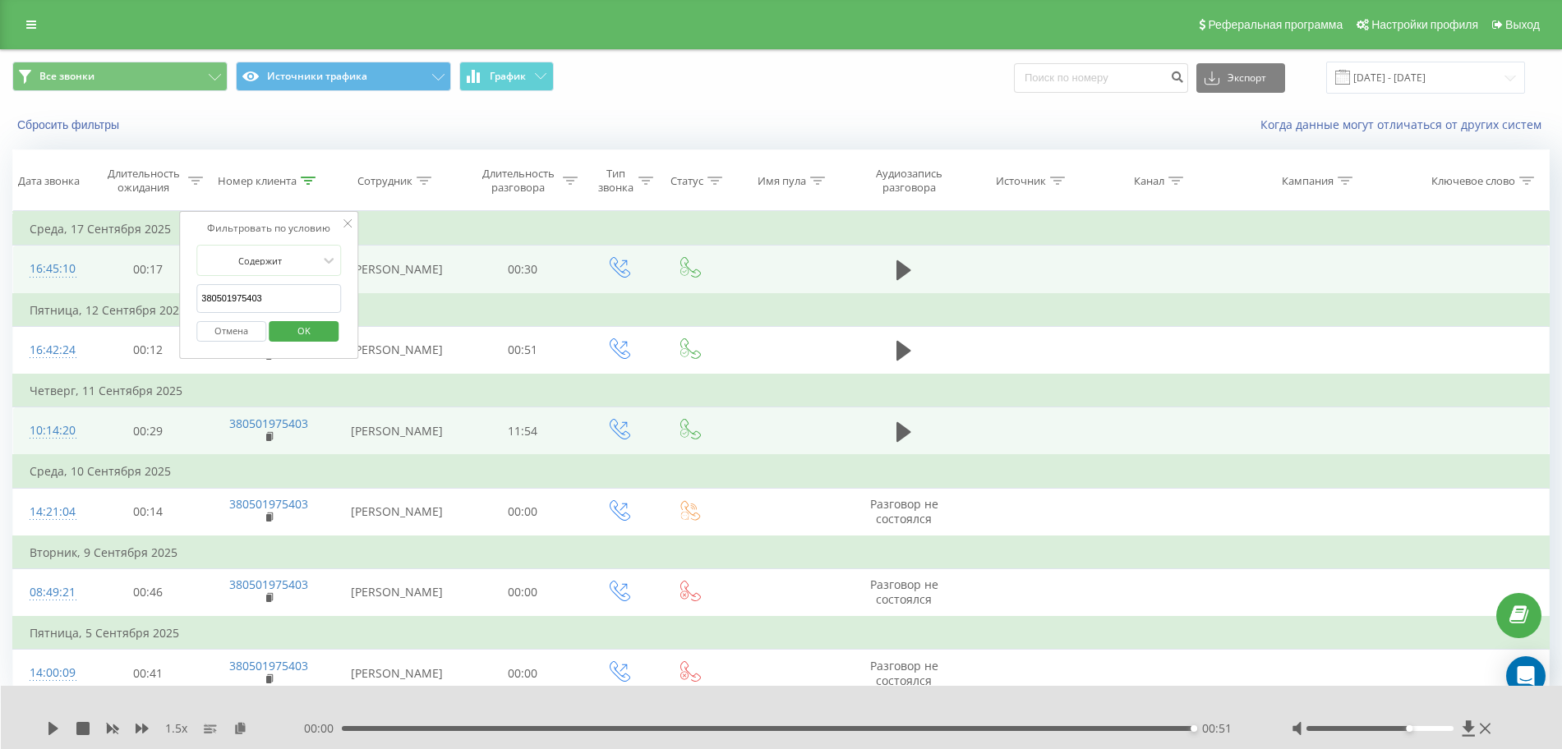
drag, startPoint x: 155, startPoint y: 299, endPoint x: 104, endPoint y: 302, distance: 51.8
click at [111, 302] on table "Фильтровать по условию Равно Отмена OK Фильтровать по условию Содержит 38050197…" at bounding box center [780, 454] width 1537 height 486
paste input "931400290"
click button "OK" at bounding box center [304, 331] width 70 height 21
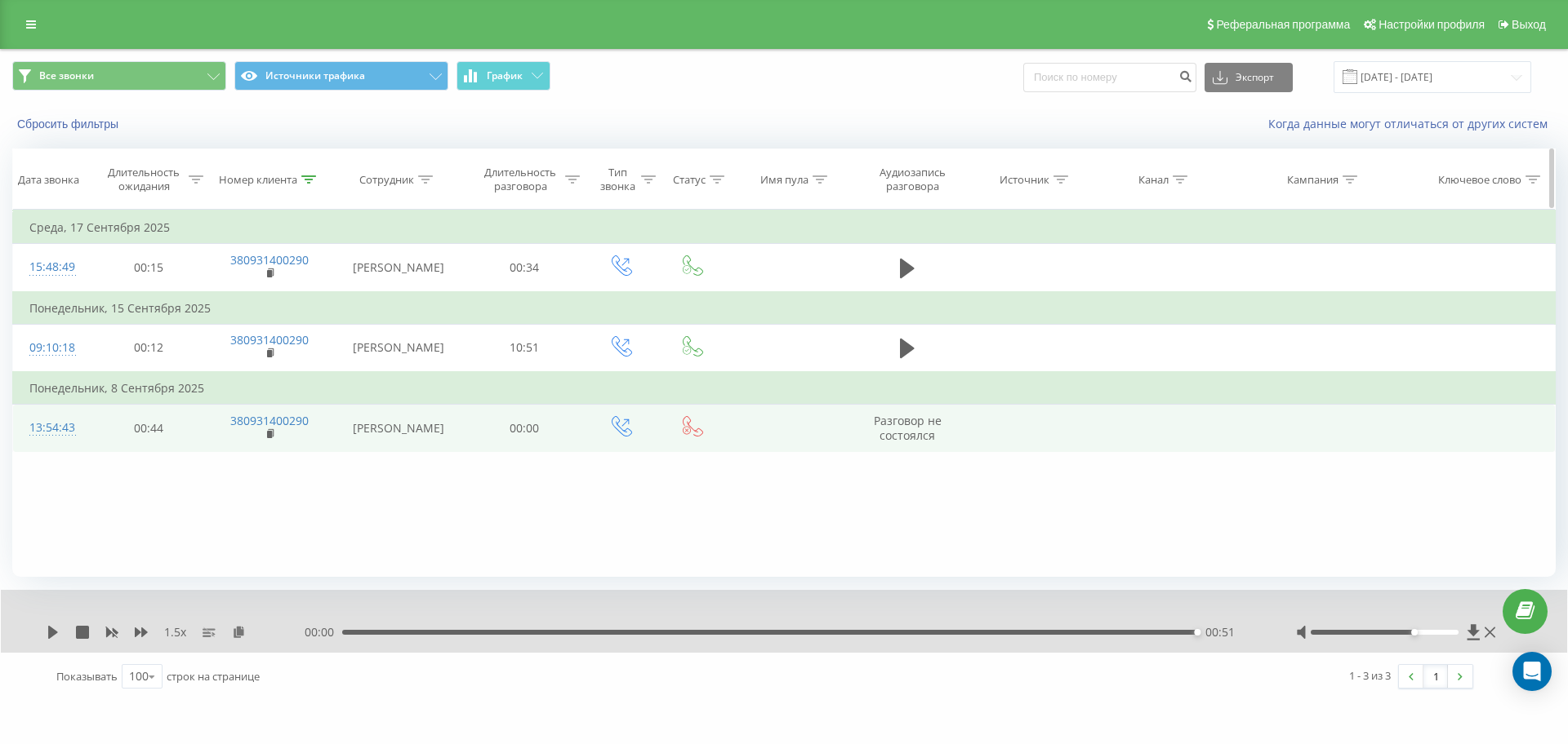
drag, startPoint x: 914, startPoint y: 272, endPoint x: 853, endPoint y: 149, distance: 137.3
click at [914, 273] on icon at bounding box center [907, 268] width 15 height 23
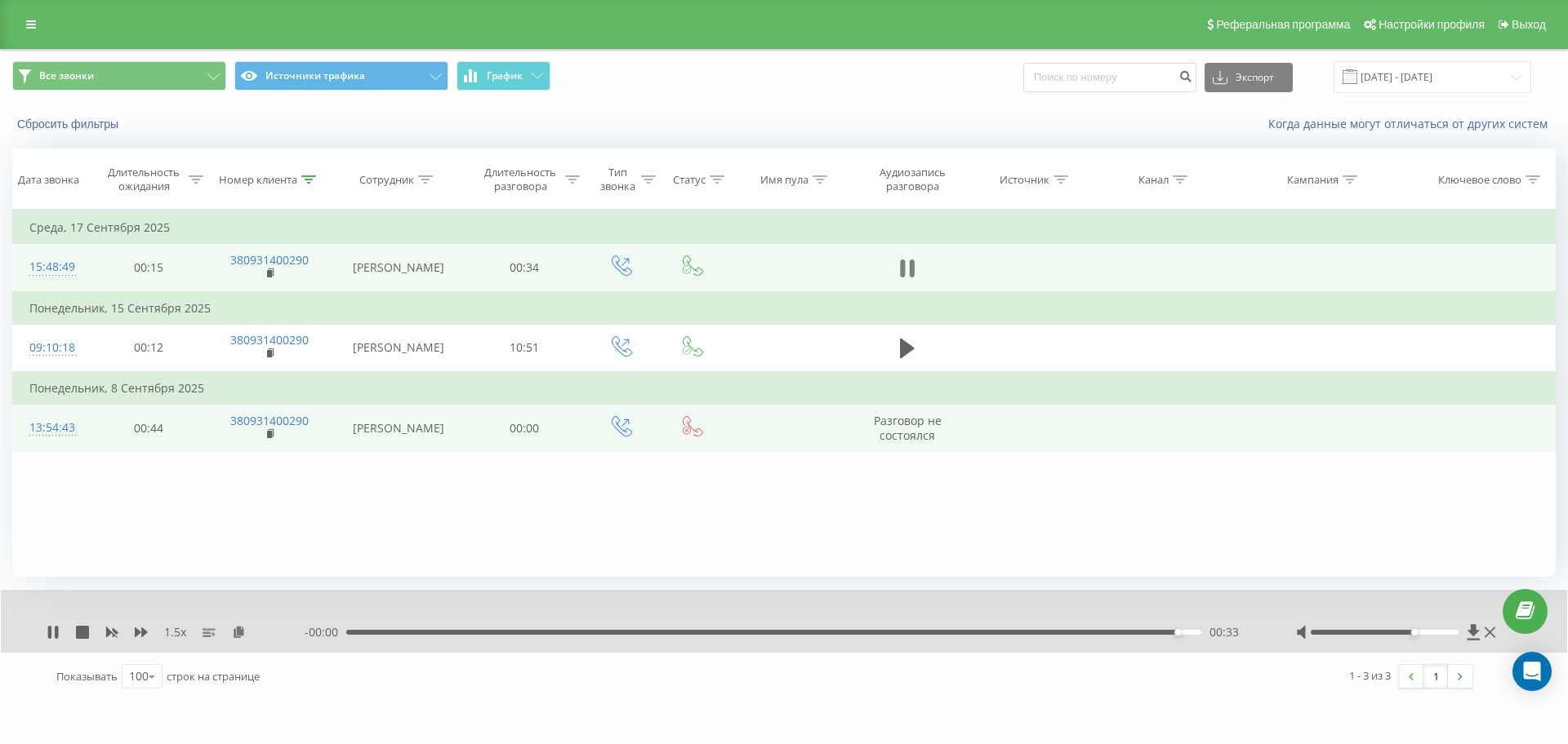
click at [904, 272] on icon at bounding box center [902, 268] width 5 height 18
click at [57, 641] on div "1.5 x - 00:00 00:34 00:34" at bounding box center [784, 621] width 1566 height 63
click at [48, 637] on icon at bounding box center [53, 632] width 13 height 13
click at [309, 173] on div at bounding box center [308, 180] width 15 height 14
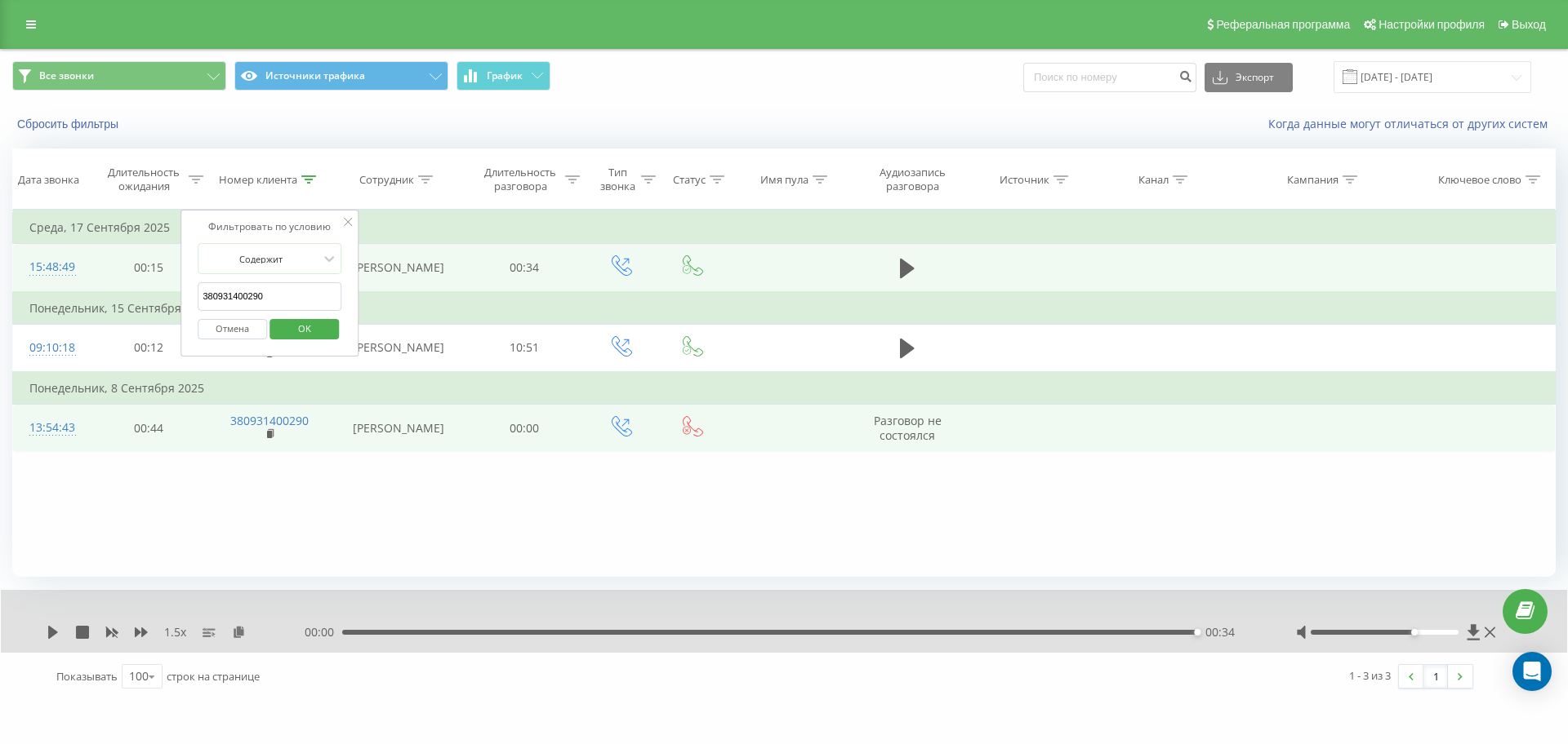
drag, startPoint x: 290, startPoint y: 296, endPoint x: 75, endPoint y: 296, distance: 215.0
click at [78, 296] on table "Фильтровать по условию Равно Отмена OK Фильтровать по условию Содержит 38093140…" at bounding box center [783, 331] width 1543 height 242
paste input "7009173"
click button "OK" at bounding box center [304, 329] width 70 height 21
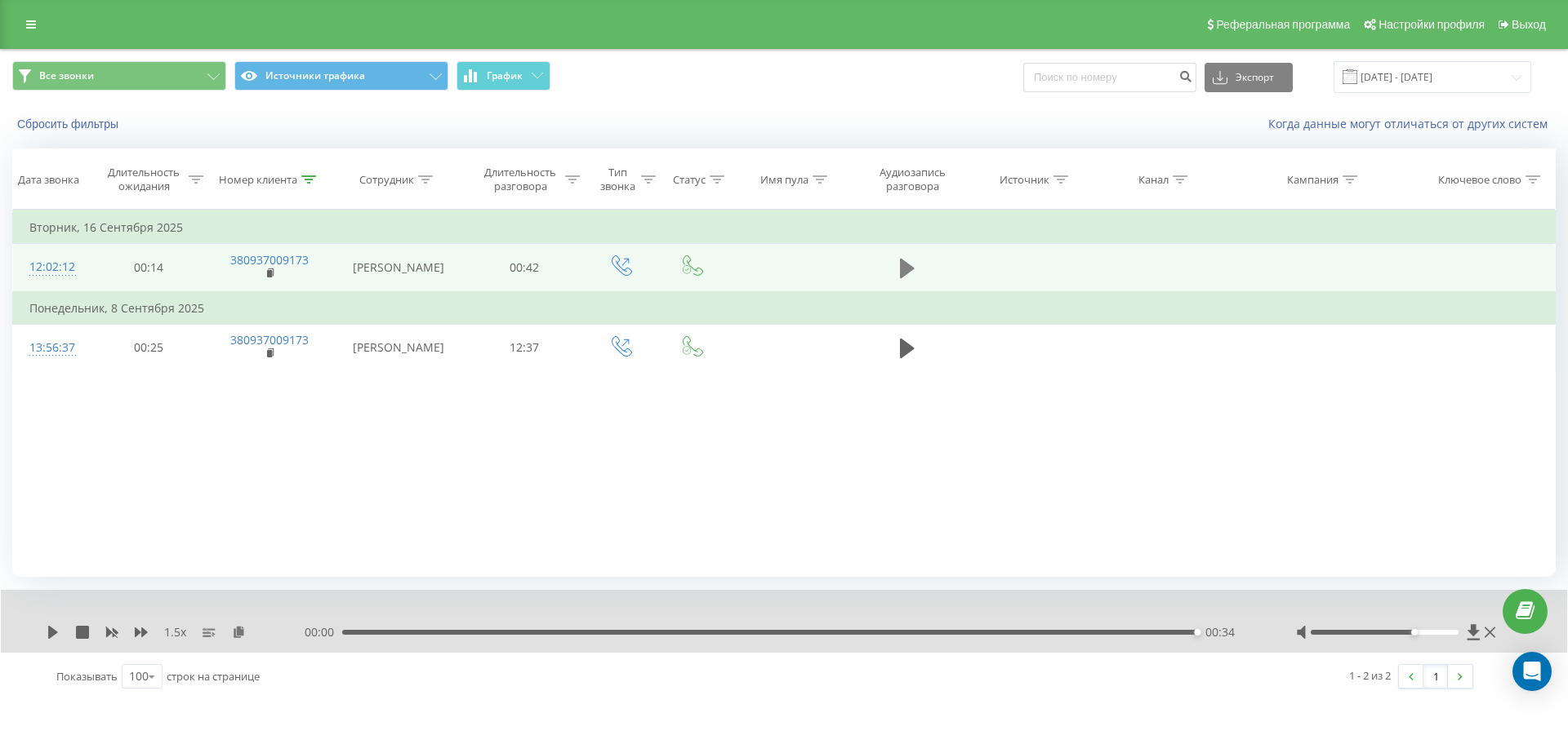
click at [905, 274] on icon at bounding box center [907, 268] width 15 height 20
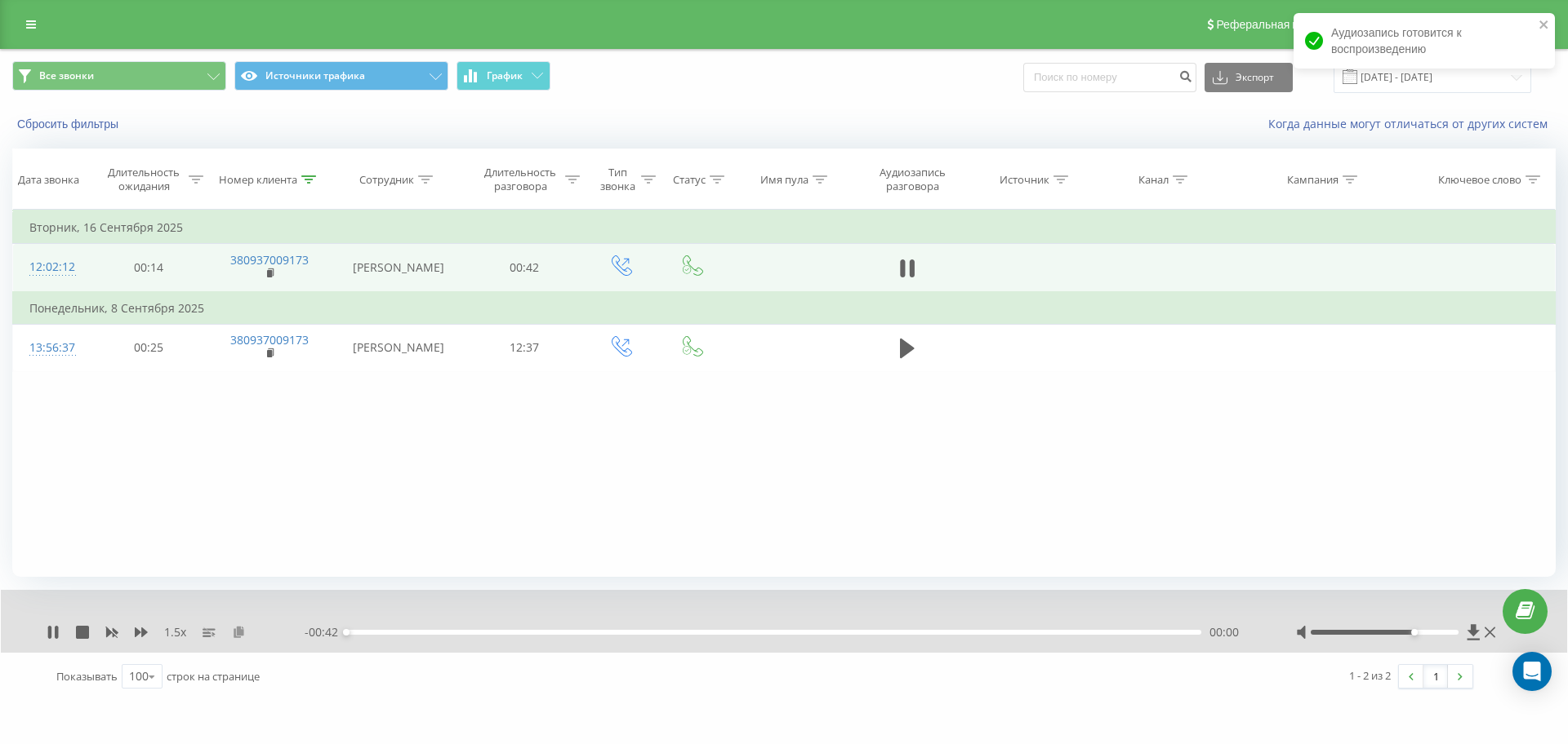
click at [243, 634] on icon at bounding box center [238, 632] width 14 height 12
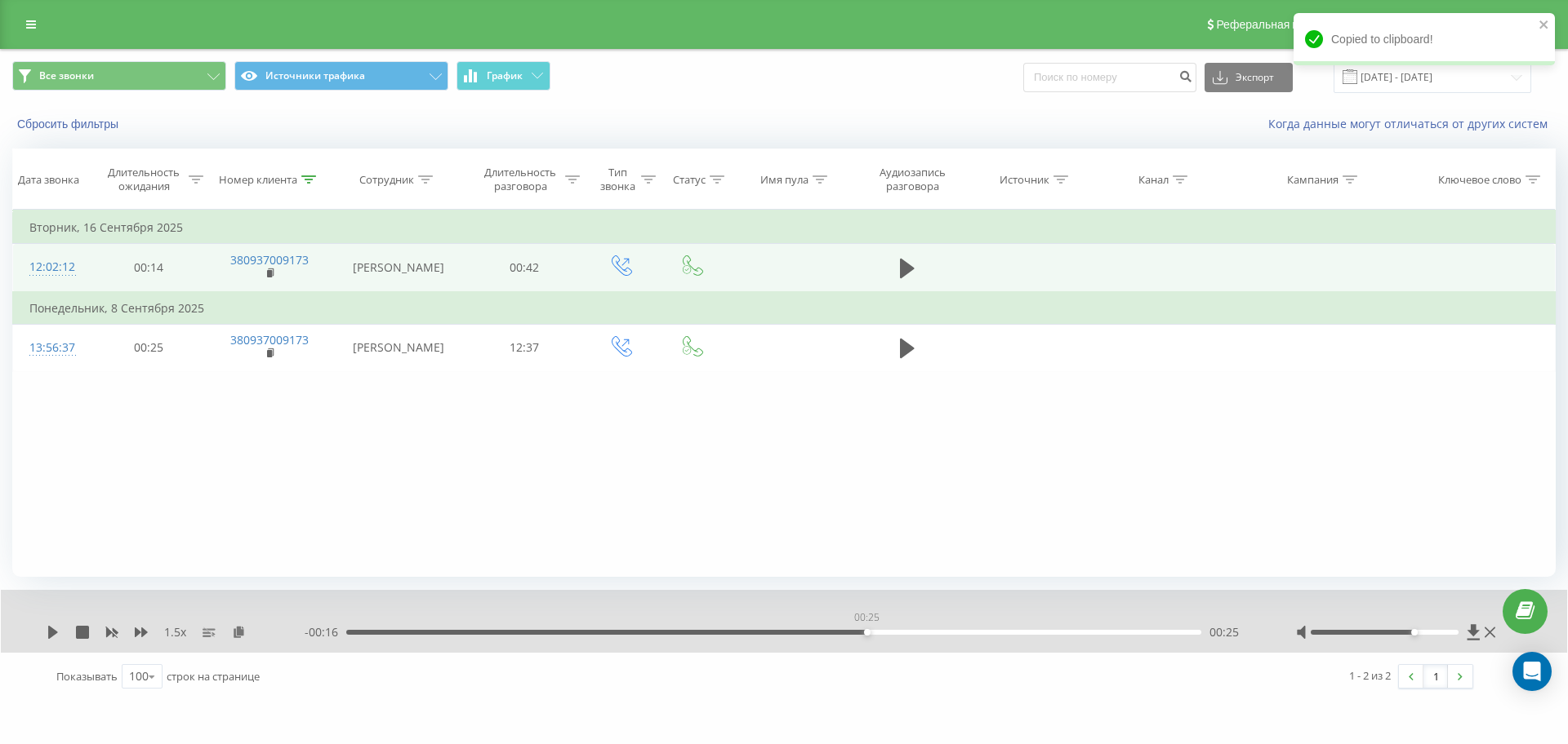
drag, startPoint x: 877, startPoint y: 634, endPoint x: 862, endPoint y: 636, distance: 15.1
click at [862, 636] on div "- 00:16 00:25 00:25" at bounding box center [780, 633] width 950 height 16
click at [45, 628] on div "1.5 x - 00:16 00:25 00:25" at bounding box center [784, 621] width 1566 height 63
click at [49, 626] on icon at bounding box center [53, 632] width 10 height 13
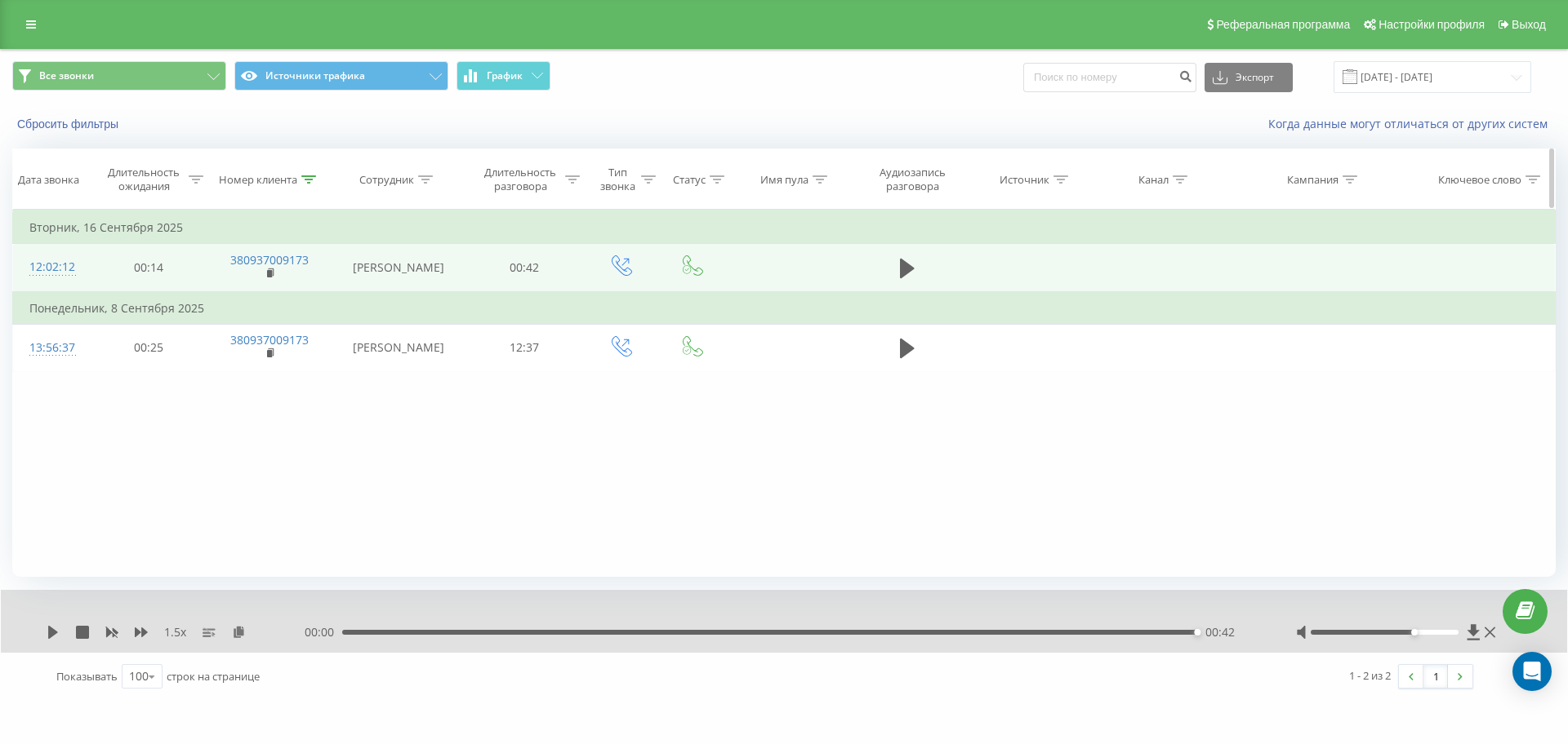
drag, startPoint x: 296, startPoint y: 178, endPoint x: 314, endPoint y: 178, distance: 18.0
click at [316, 178] on div "Номер клиента" at bounding box center [267, 180] width 97 height 14
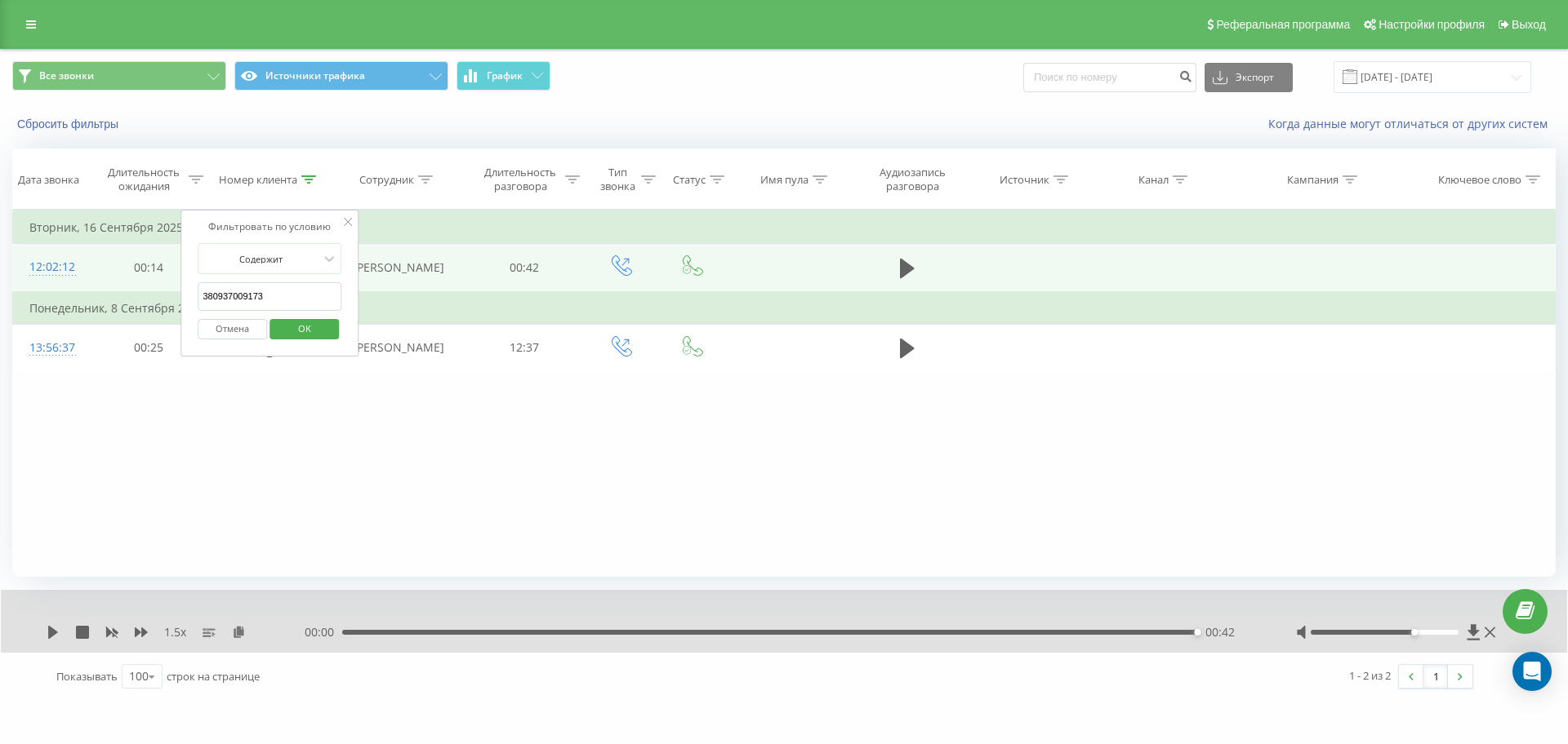
drag, startPoint x: 291, startPoint y: 302, endPoint x: 35, endPoint y: 286, distance: 256.5
click at [36, 286] on table "Фильтровать по условию Равно Отмена OK Фильтровать по условию Содержит 38093700…" at bounding box center [783, 291] width 1543 height 163
paste input "71057827"
click button "OK" at bounding box center [304, 329] width 70 height 21
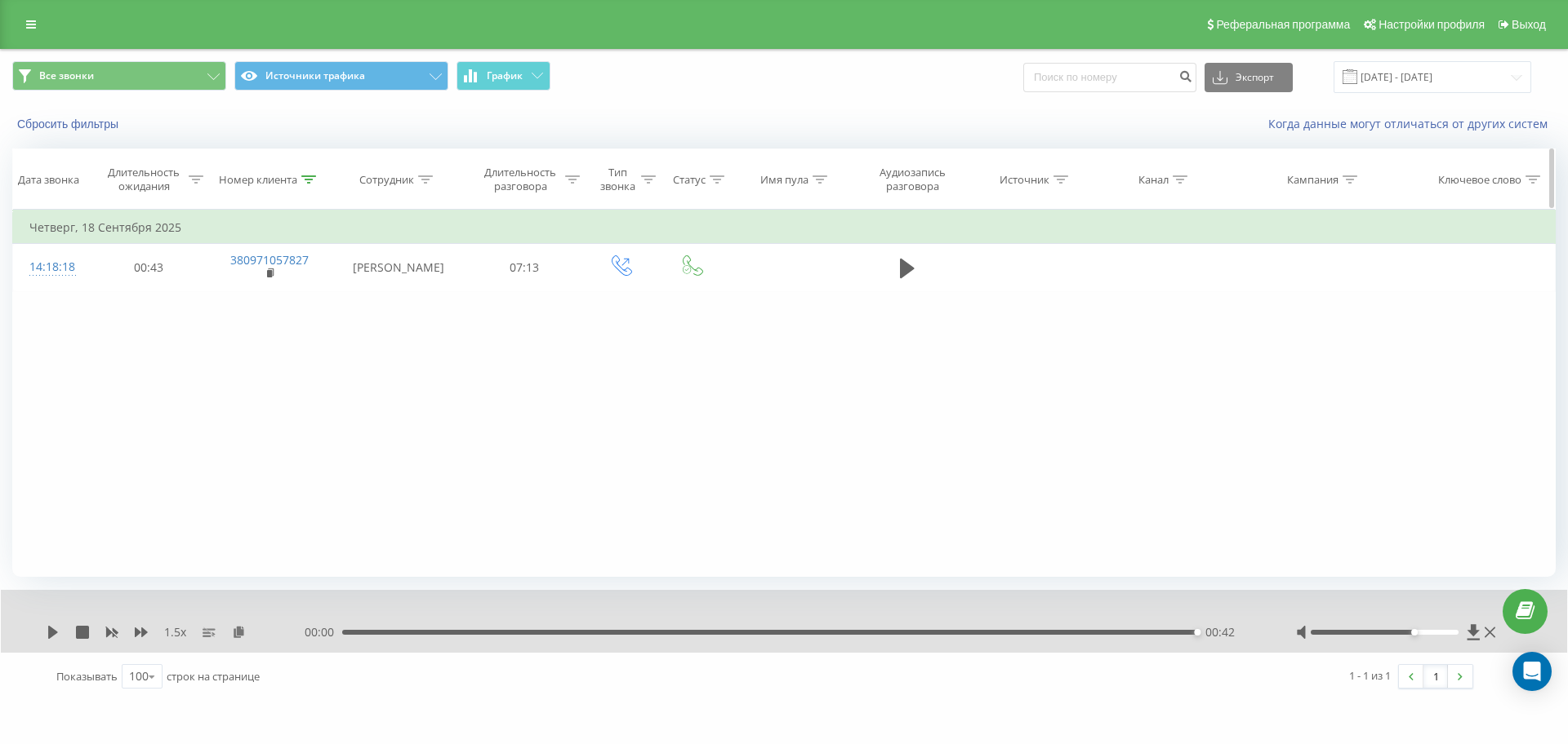
click at [298, 180] on div "Номер клиента" at bounding box center [267, 180] width 97 height 14
drag, startPoint x: 160, startPoint y: 304, endPoint x: 0, endPoint y: 308, distance: 160.0
click at [0, 308] on div "Все звонки Источники трафика График Экспорт .csv .xls .xlsx [DATE] - [DATE] Сбр…" at bounding box center [784, 374] width 1568 height 653
paste input "679772393"
click button "OK" at bounding box center [304, 329] width 70 height 21
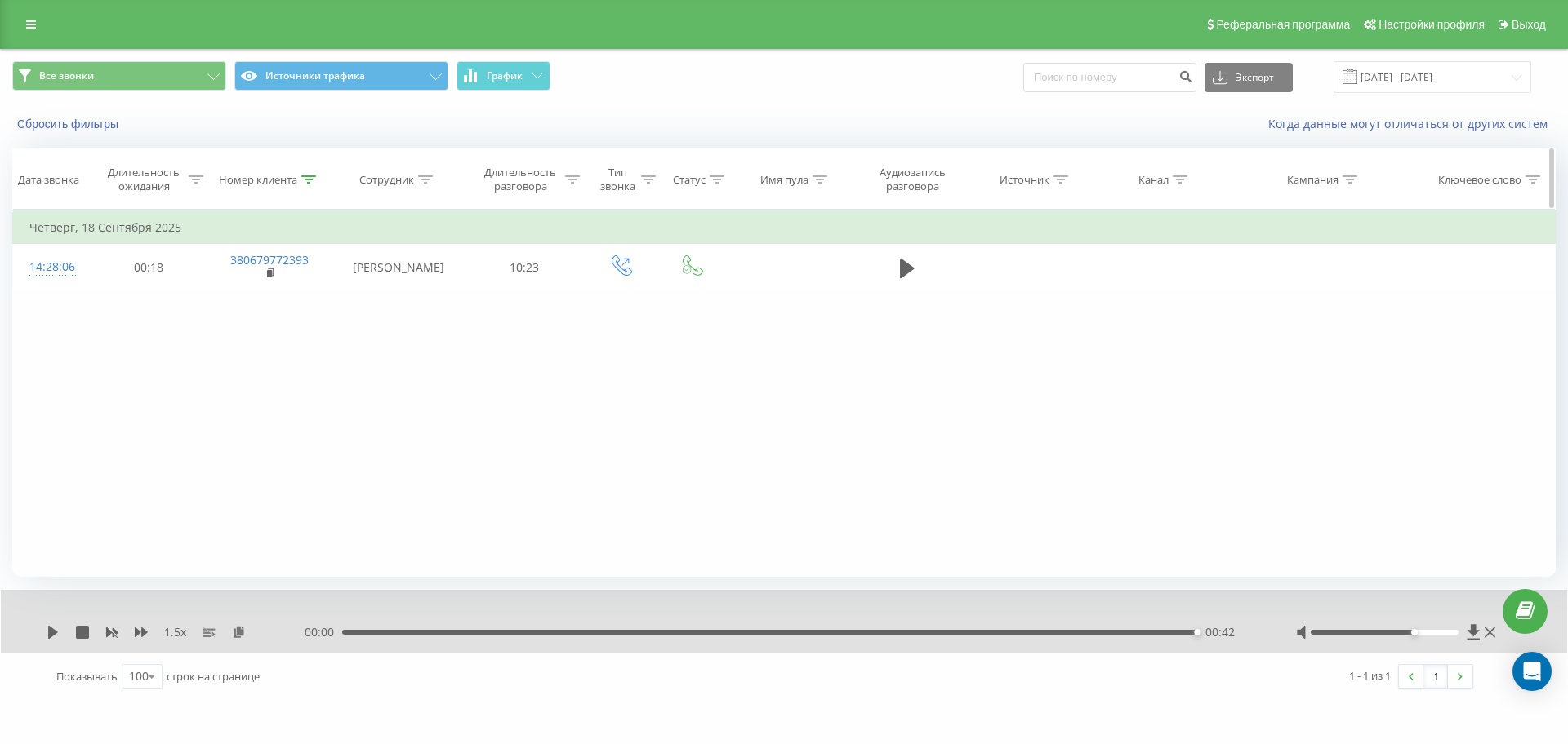
click at [318, 173] on div "Номер клиента" at bounding box center [270, 180] width 124 height 14
drag, startPoint x: 281, startPoint y: 298, endPoint x: 35, endPoint y: 305, distance: 246.1
click at [35, 305] on div "Фильтровать по условию Равно Отмена OK Фильтровать по условию Содержит 38067977…" at bounding box center [783, 393] width 1543 height 368
paste input "972129590"
click button "OK" at bounding box center [304, 329] width 70 height 21
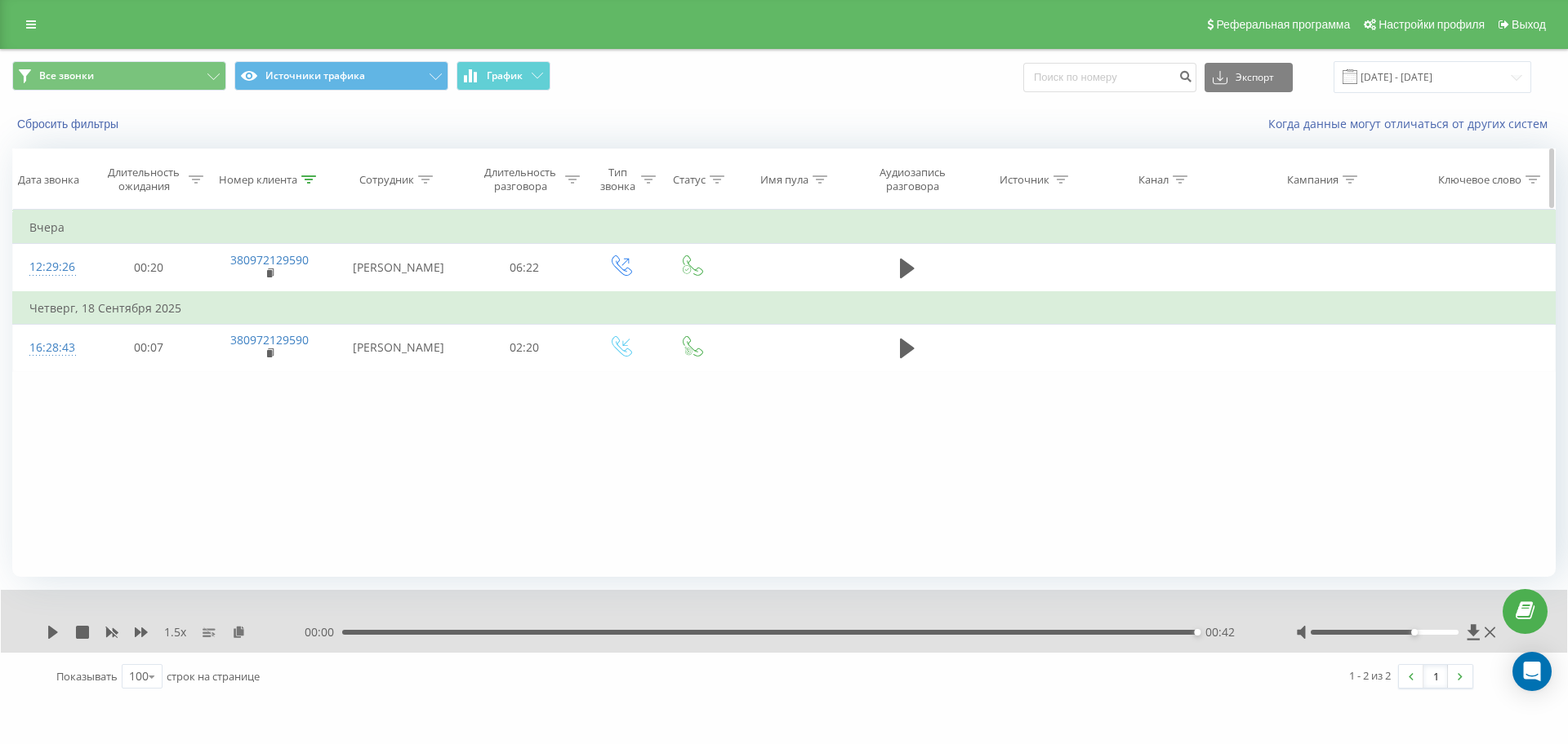
click at [296, 178] on div "Номер клиента" at bounding box center [257, 180] width 78 height 14
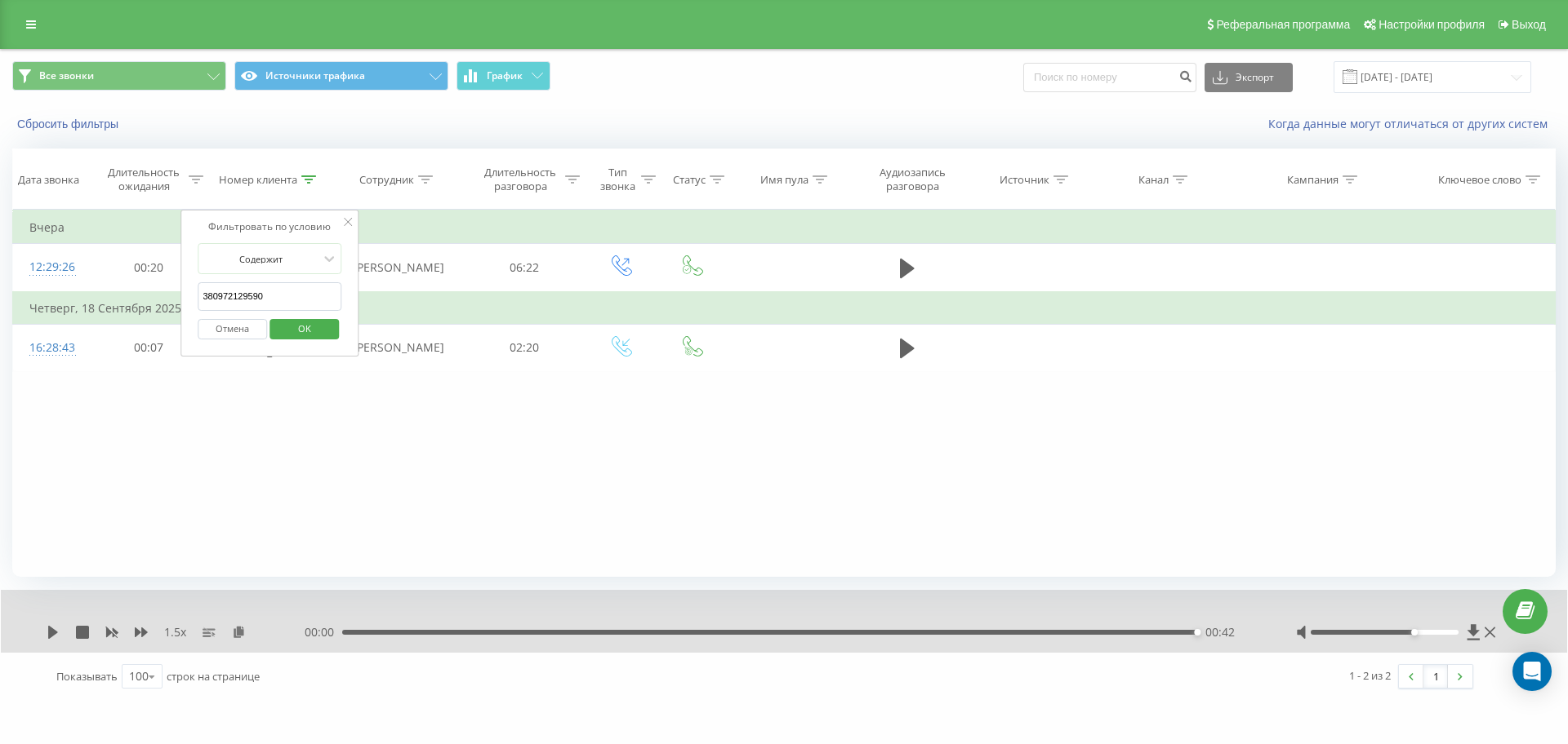
drag, startPoint x: 304, startPoint y: 290, endPoint x: 0, endPoint y: 304, distance: 304.3
click at [0, 304] on div "Все звонки Источники трафика График Экспорт .csv .xls .xlsx [DATE] - [DATE] Сбр…" at bounding box center [784, 374] width 1568 height 653
paste input "60044896"
click button "OK" at bounding box center [304, 329] width 70 height 21
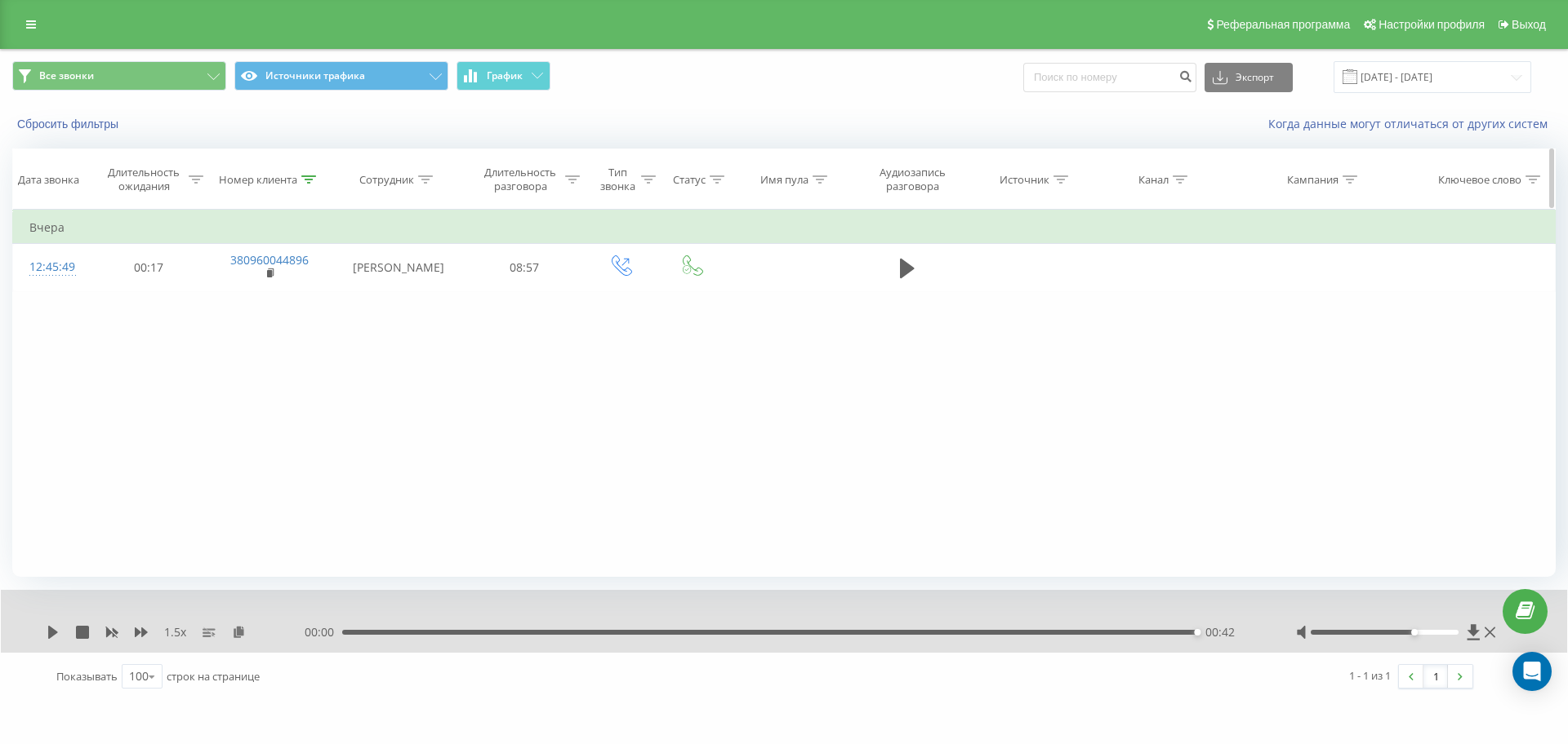
click at [301, 176] on icon at bounding box center [308, 180] width 15 height 8
drag, startPoint x: 294, startPoint y: 299, endPoint x: 0, endPoint y: 299, distance: 294.0
click at [0, 300] on div "Все звонки Источники трафика График Экспорт .csv .xls .xlsx [DATE] - [DATE] Сбр…" at bounding box center [784, 374] width 1568 height 653
paste input "509675428"
click button "OK" at bounding box center [304, 329] width 70 height 21
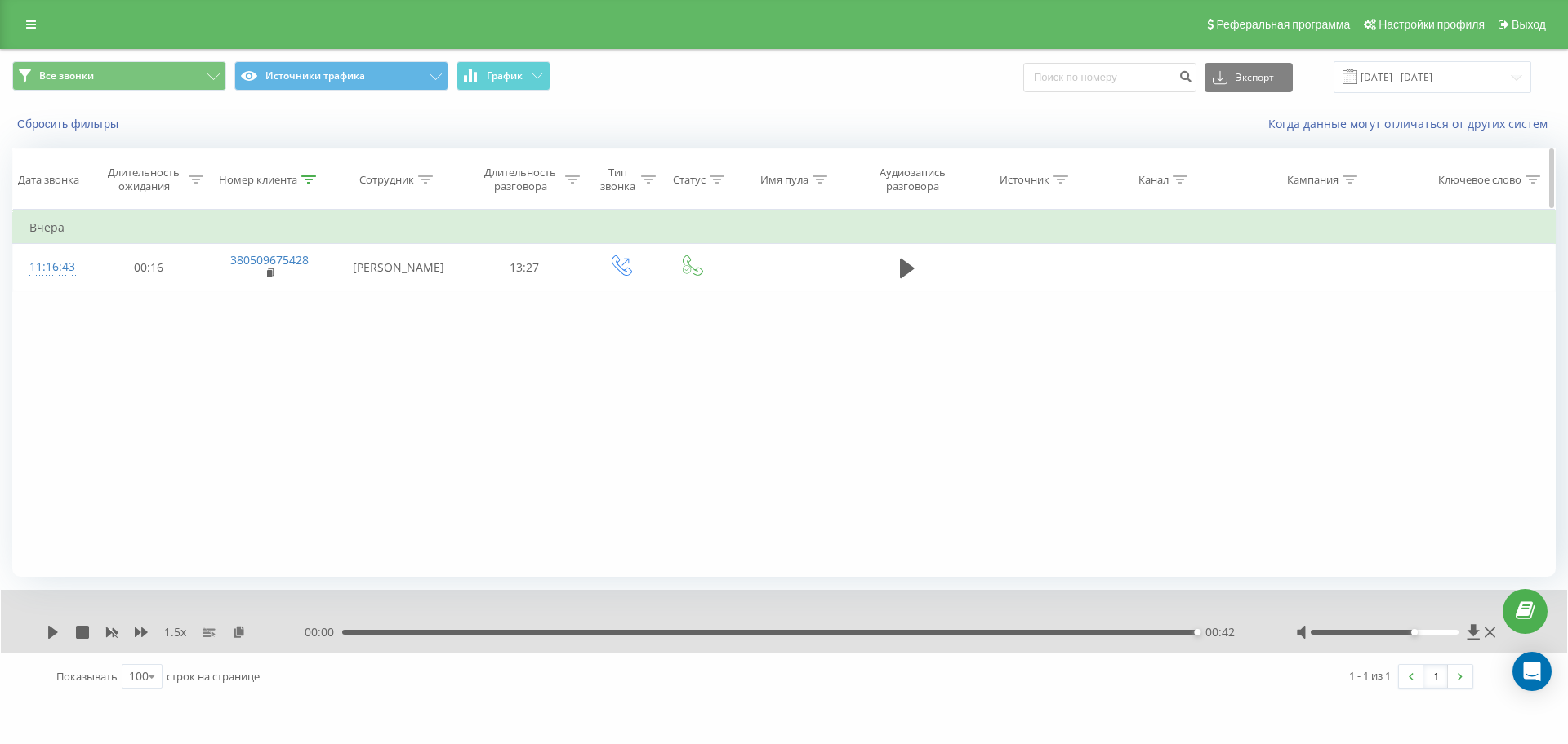
click at [316, 180] on icon at bounding box center [308, 180] width 15 height 8
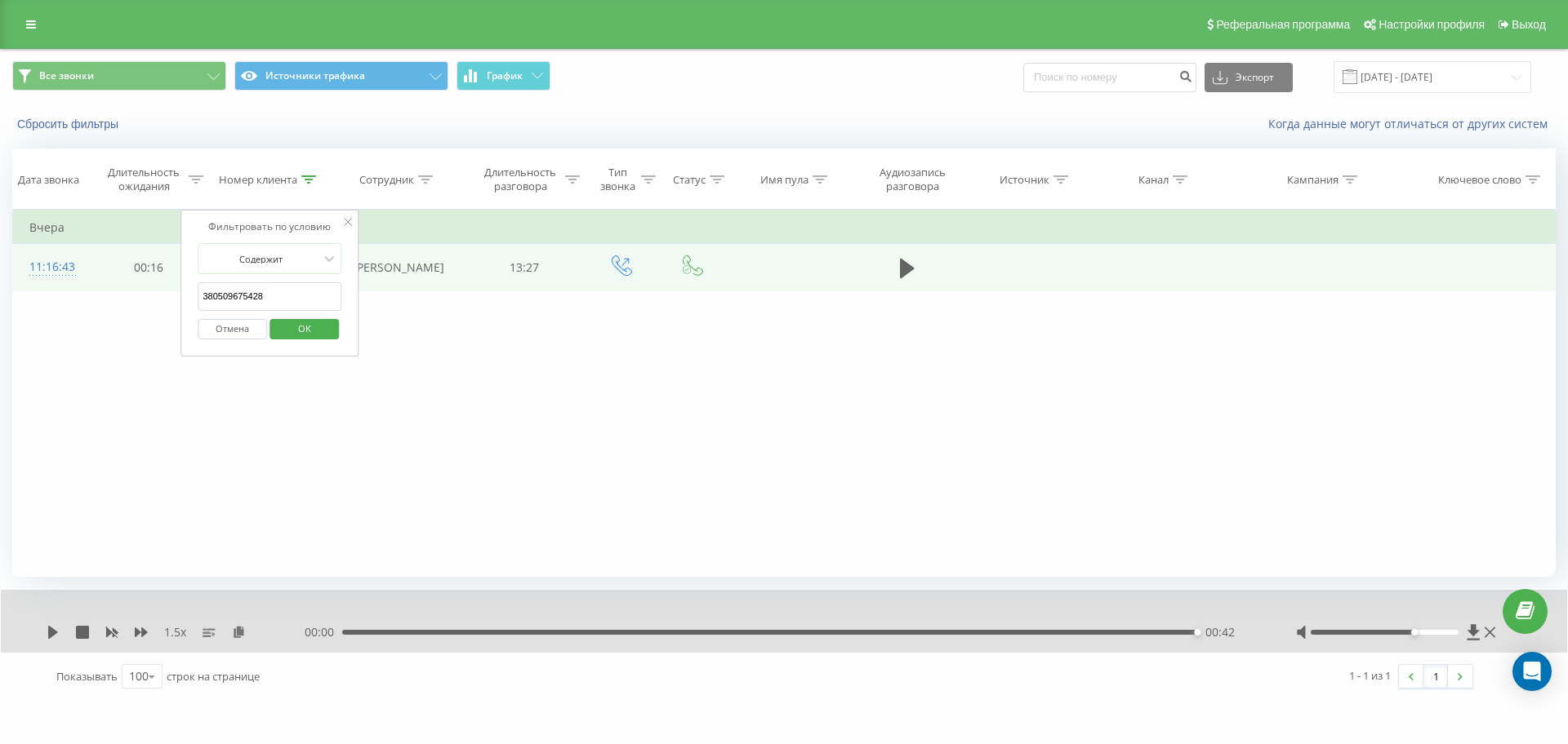
drag, startPoint x: 285, startPoint y: 286, endPoint x: 27, endPoint y: 281, distance: 258.0
click at [38, 281] on table "Фильтровать по условию Равно Отмена OK Фильтровать по условию Содержит 38050967…" at bounding box center [783, 250] width 1543 height 81
paste input "979561049"
click button "OK" at bounding box center [304, 329] width 70 height 21
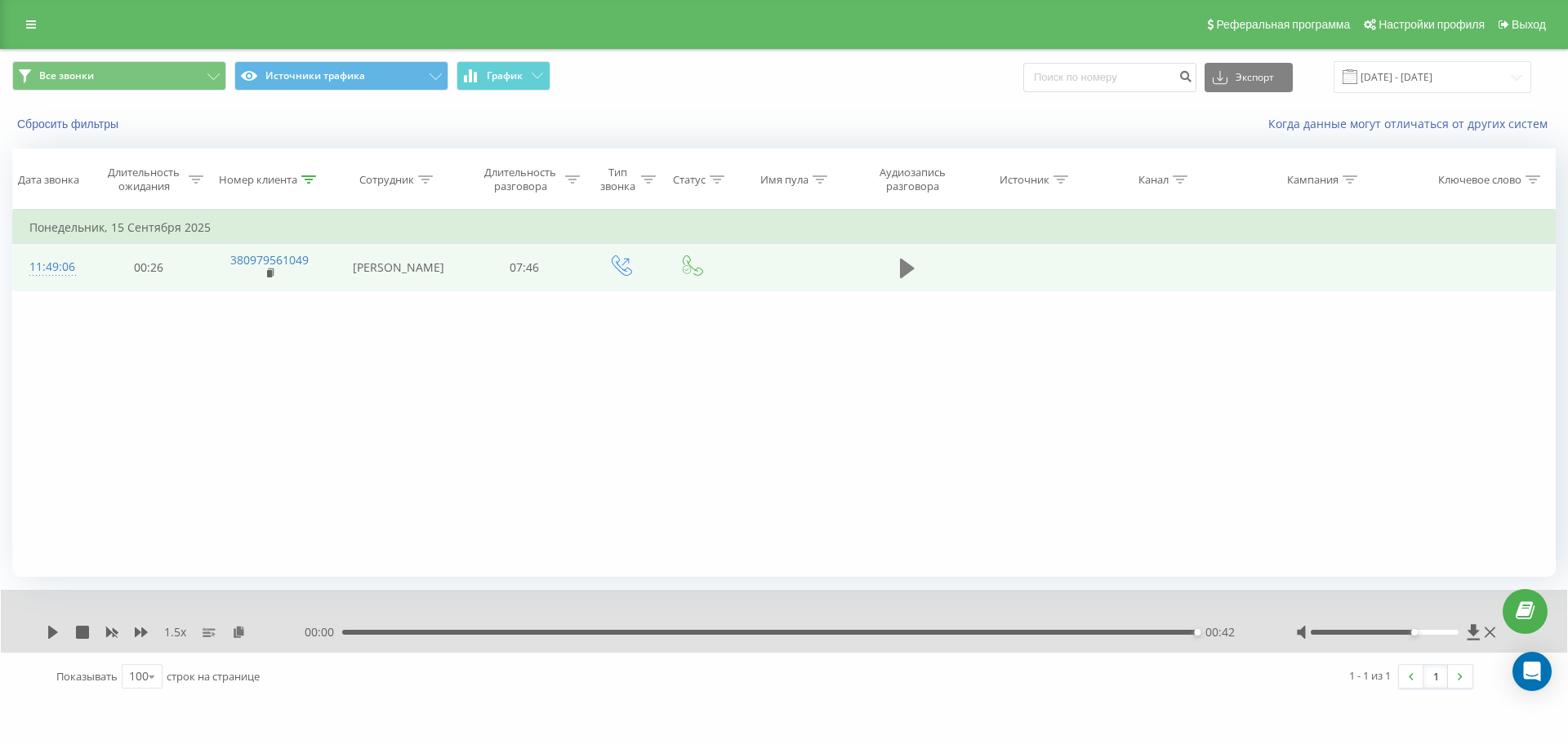
click at [902, 277] on icon at bounding box center [907, 268] width 15 height 20
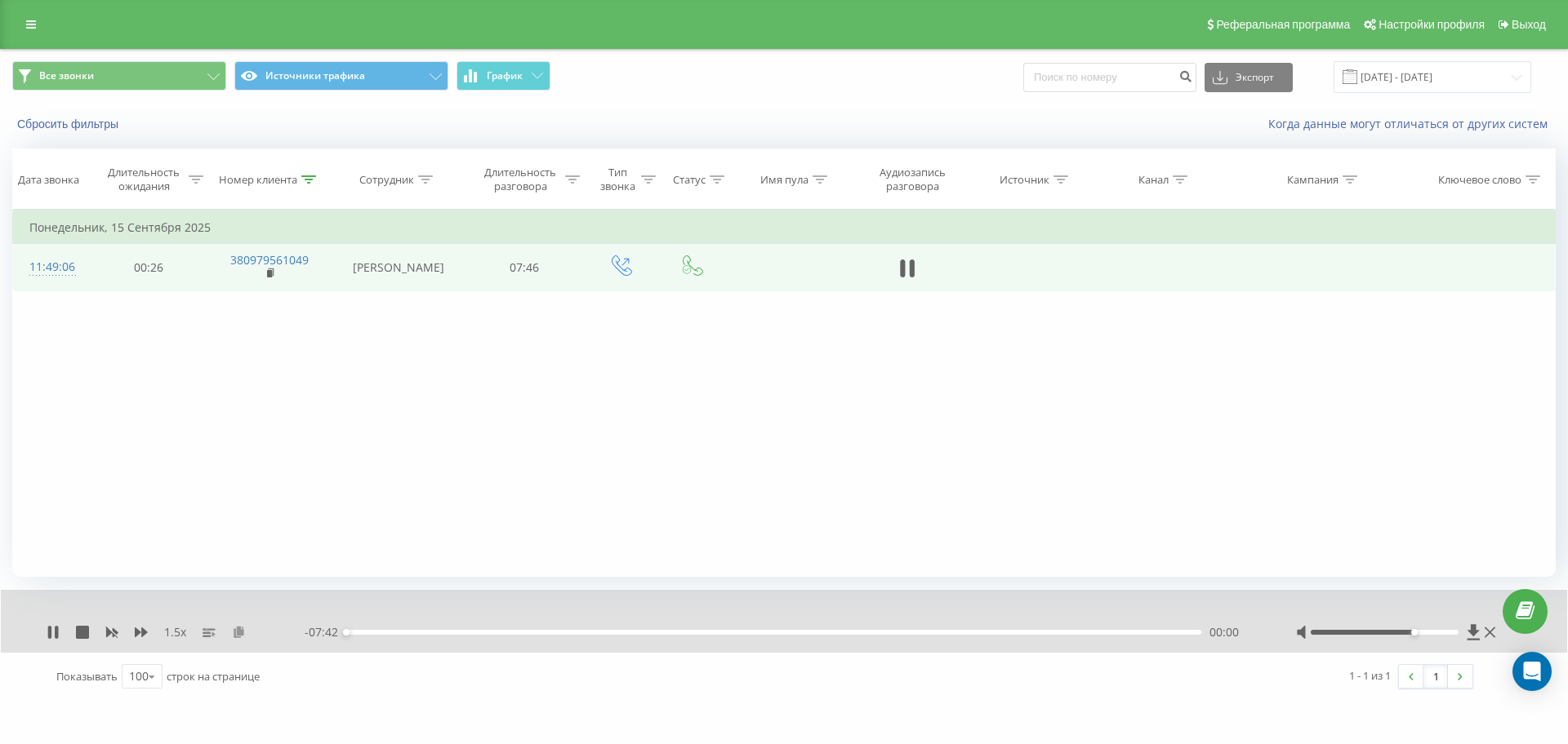
click at [238, 632] on icon at bounding box center [238, 632] width 14 height 12
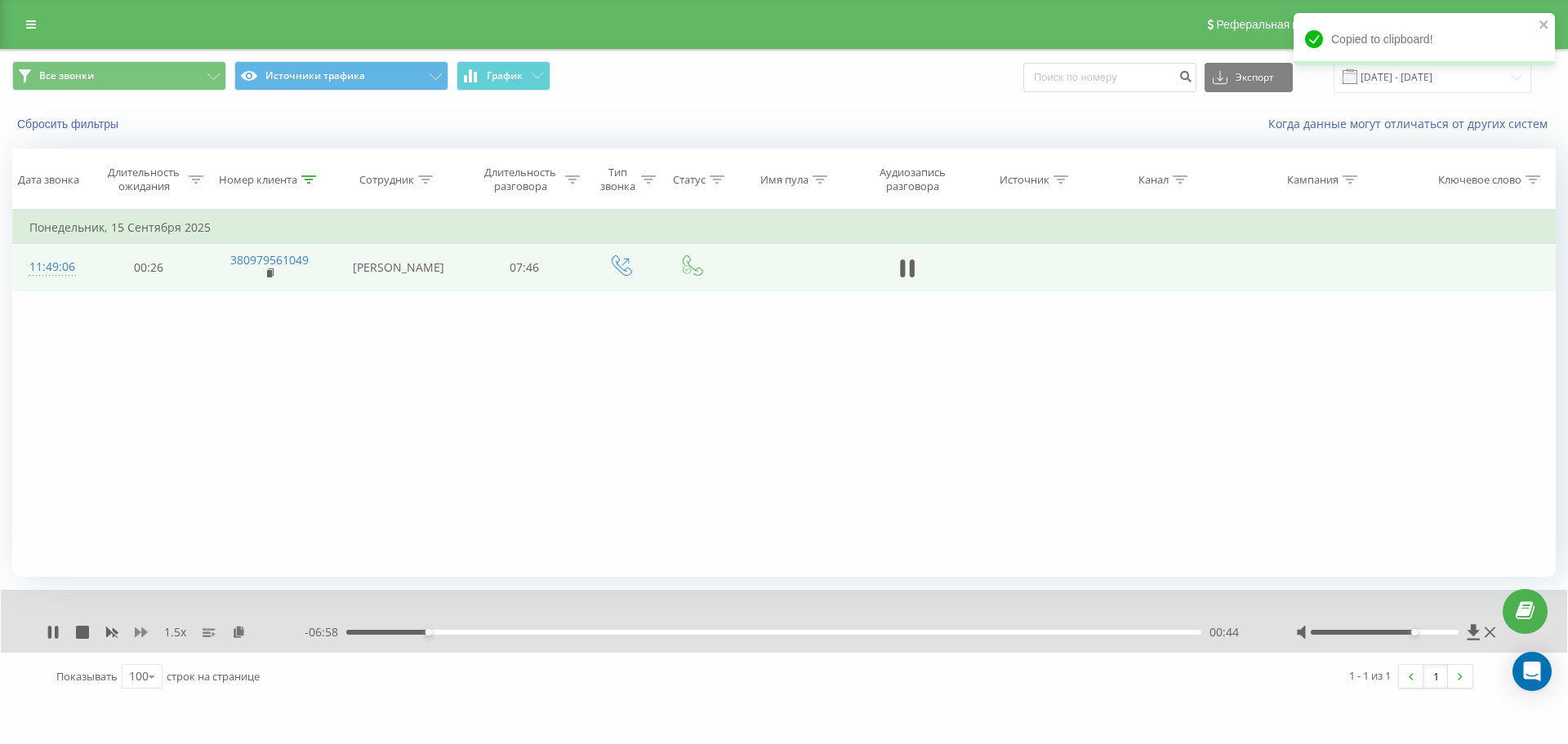
click at [146, 632] on icon at bounding box center [141, 633] width 13 height 10
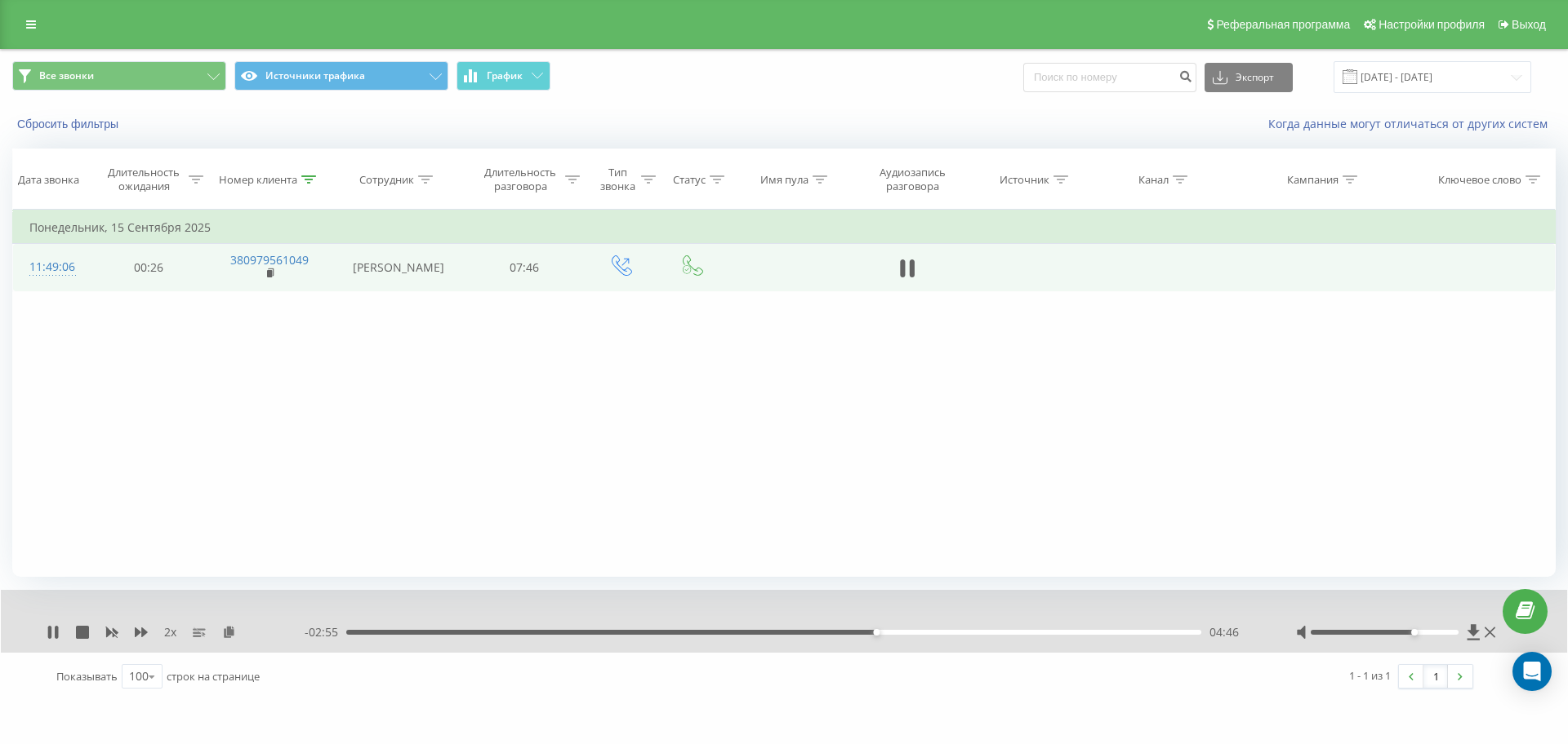
click at [54, 623] on div "2 x - 02:55 04:46 04:46" at bounding box center [784, 621] width 1566 height 63
click at [54, 634] on icon at bounding box center [53, 632] width 13 height 13
click at [54, 634] on icon at bounding box center [53, 632] width 10 height 13
click at [58, 630] on icon at bounding box center [56, 632] width 3 height 13
click at [58, 630] on icon at bounding box center [53, 632] width 13 height 13
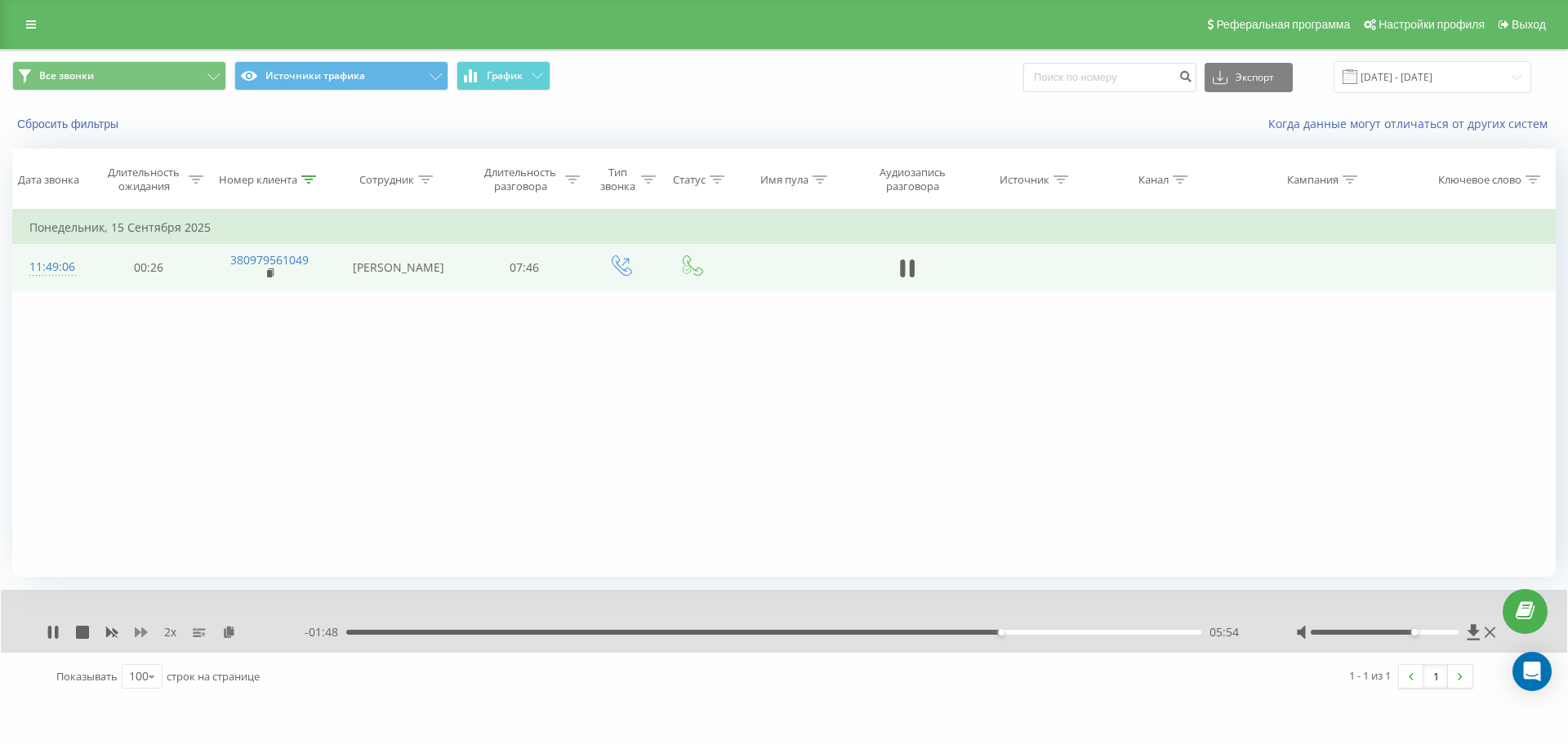
click at [135, 633] on icon at bounding box center [141, 633] width 13 height 10
click at [1074, 630] on div "07:41" at bounding box center [773, 632] width 855 height 5
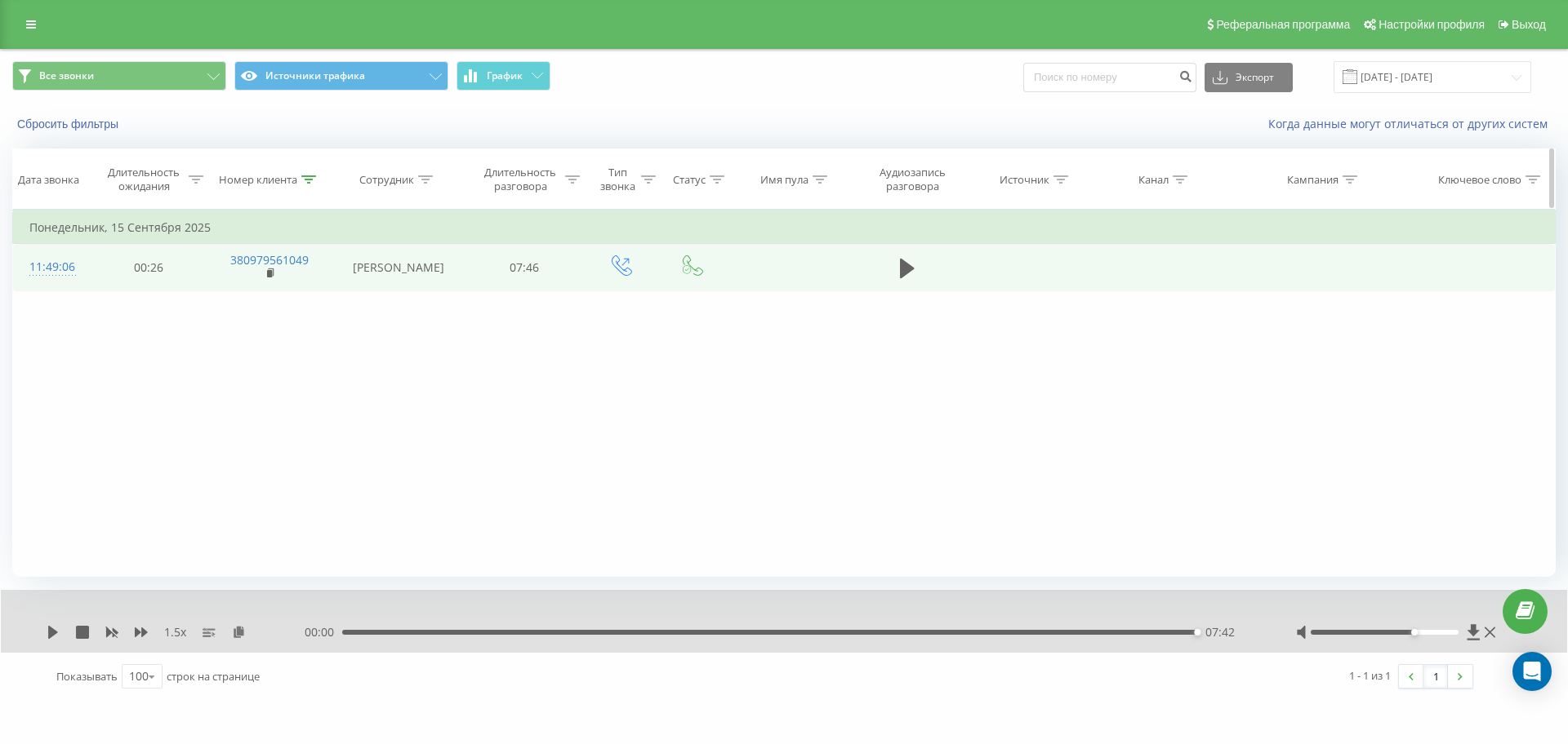
click at [315, 179] on icon at bounding box center [308, 180] width 15 height 8
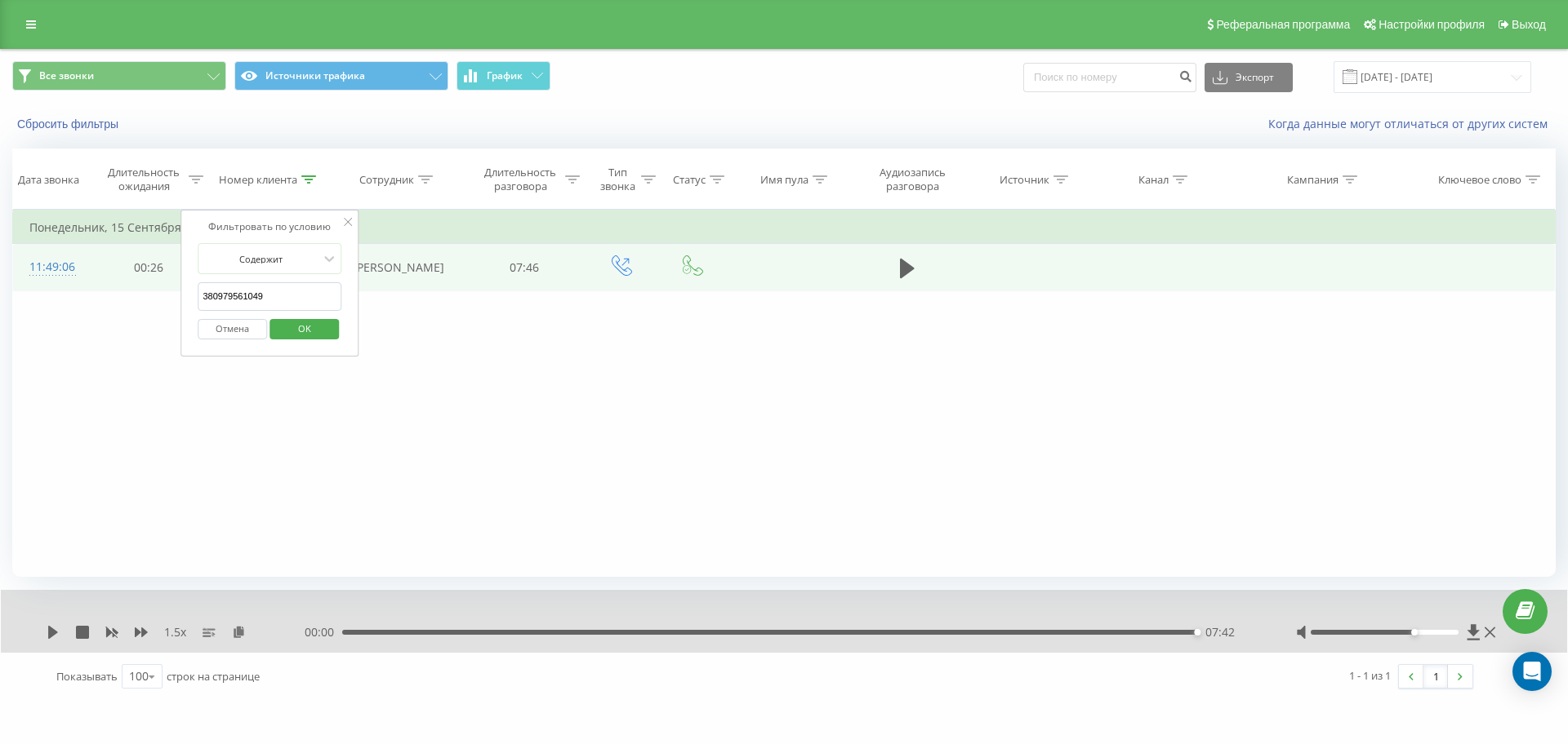
drag, startPoint x: 277, startPoint y: 291, endPoint x: 67, endPoint y: 295, distance: 210.0
click at [74, 291] on table "Фильтровать по условию Равно Отмена OK Фильтровать по условию Содержит 38097956…" at bounding box center [783, 250] width 1543 height 81
paste input "674954384"
click button "OK" at bounding box center [304, 329] width 70 height 21
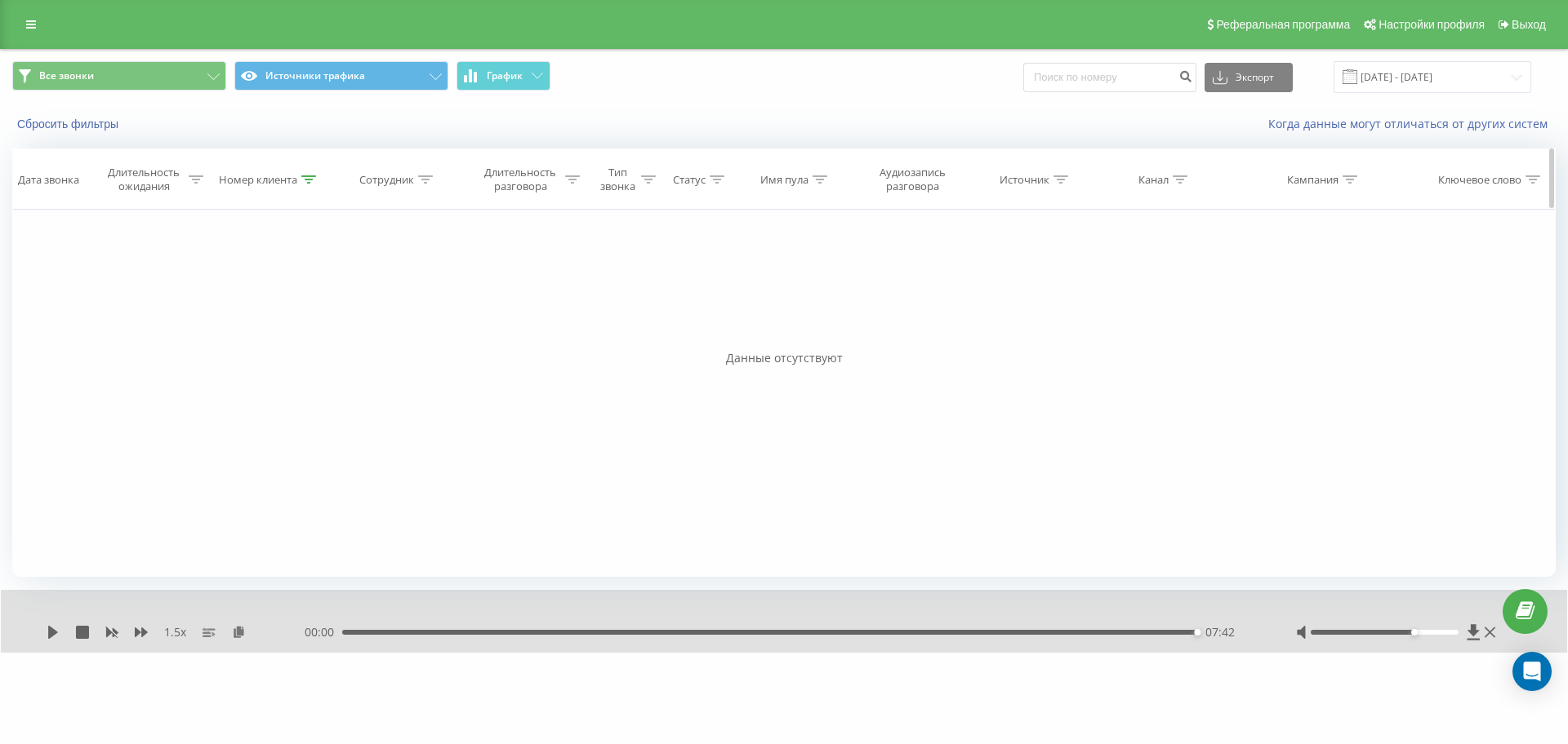
click at [305, 186] on div at bounding box center [308, 180] width 15 height 14
drag, startPoint x: 295, startPoint y: 300, endPoint x: 2, endPoint y: 302, distance: 293.0
click at [2, 302] on div "Все звонки Источники трафика График Экспорт .csv .xls .xlsx [DATE] - [DATE] Сбр…" at bounding box center [784, 351] width 1568 height 605
paste input "957180111"
click button "OK" at bounding box center [304, 329] width 70 height 21
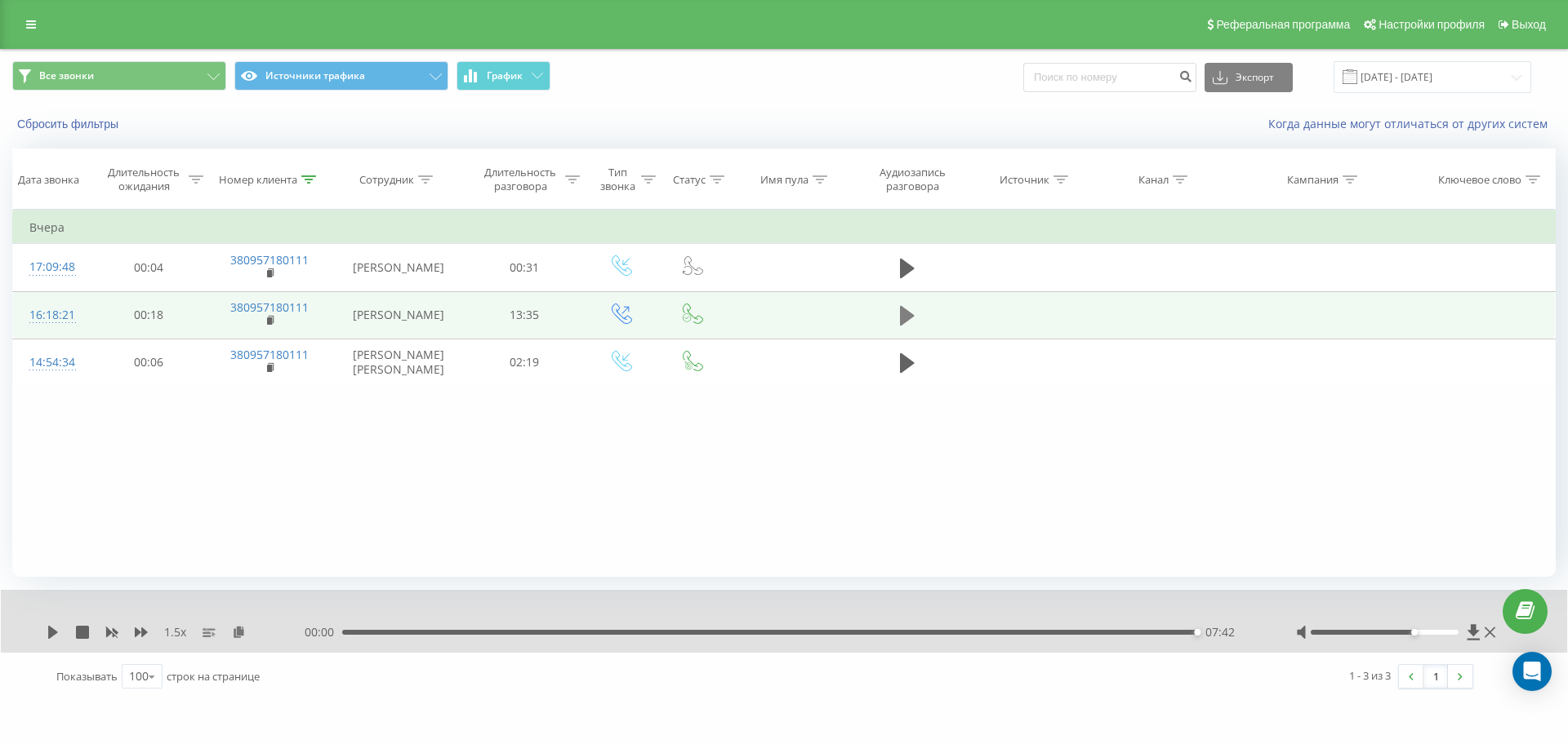
click at [910, 316] on icon at bounding box center [907, 316] width 15 height 23
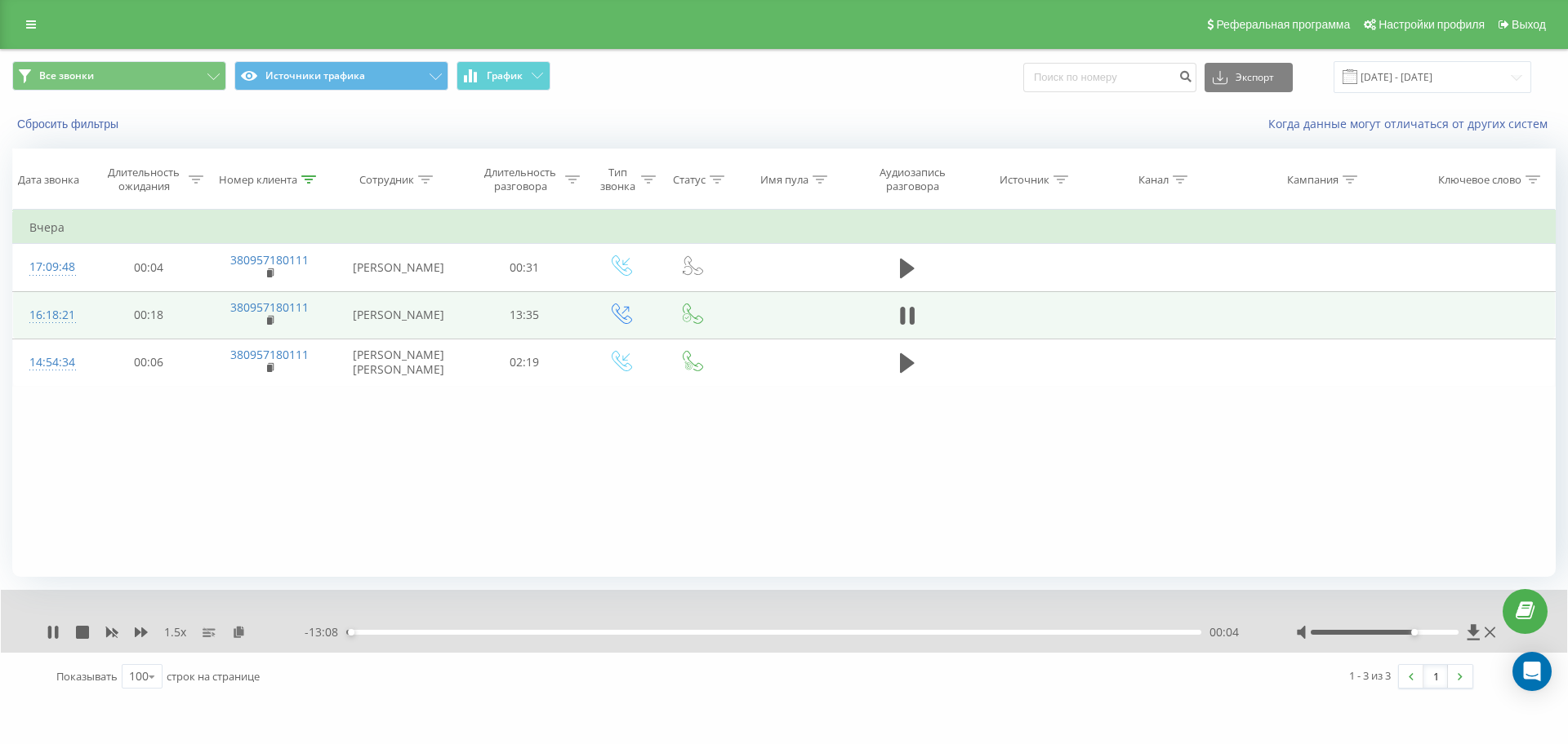
click at [910, 316] on icon at bounding box center [911, 316] width 5 height 18
click at [909, 316] on icon at bounding box center [907, 316] width 15 height 23
drag, startPoint x: 350, startPoint y: 631, endPoint x: 340, endPoint y: 631, distance: 10.0
click at [341, 631] on div "- 13:09 00:03 00:03" at bounding box center [780, 633] width 950 height 16
click at [240, 634] on icon at bounding box center [238, 632] width 14 height 12
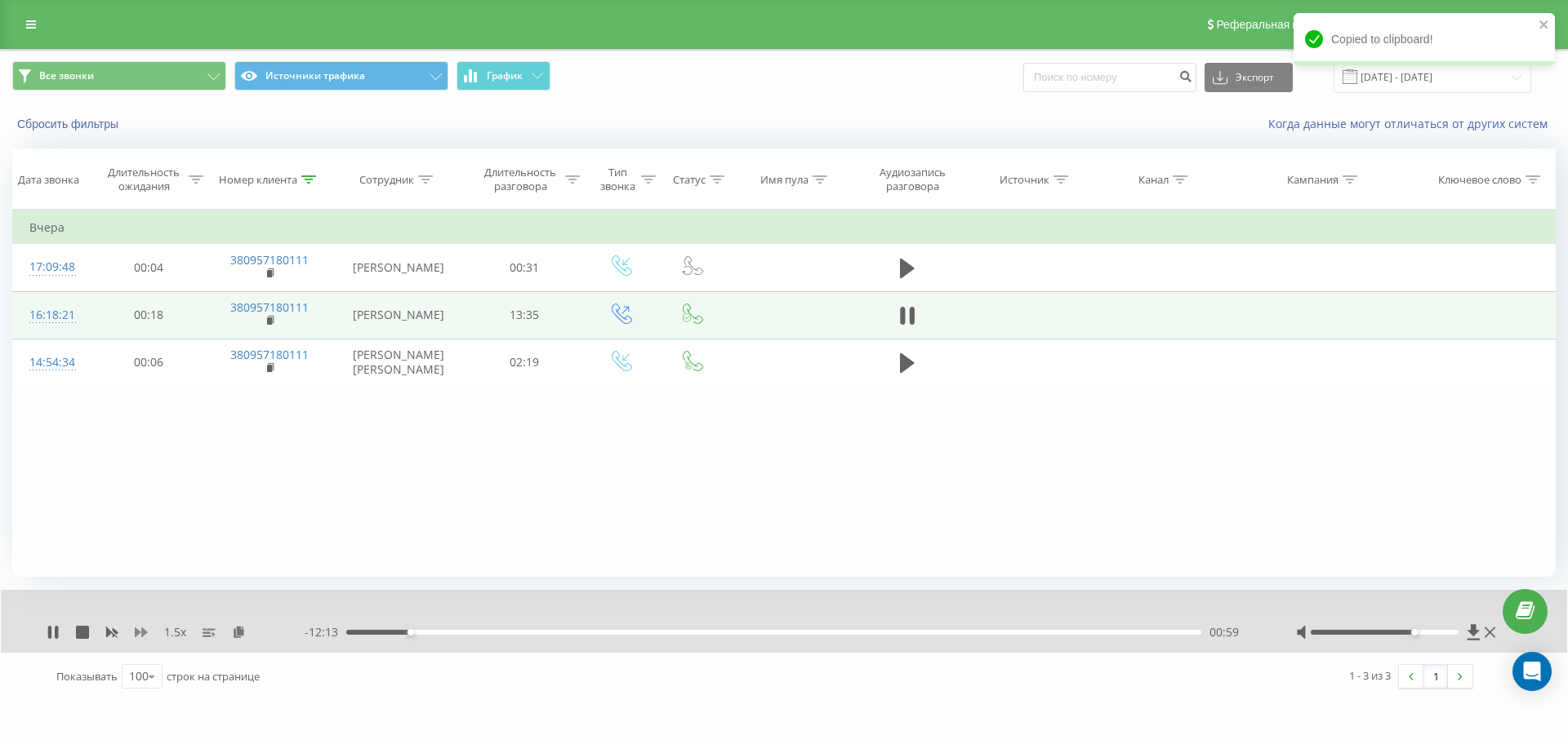
click at [140, 629] on icon at bounding box center [141, 632] width 13 height 13
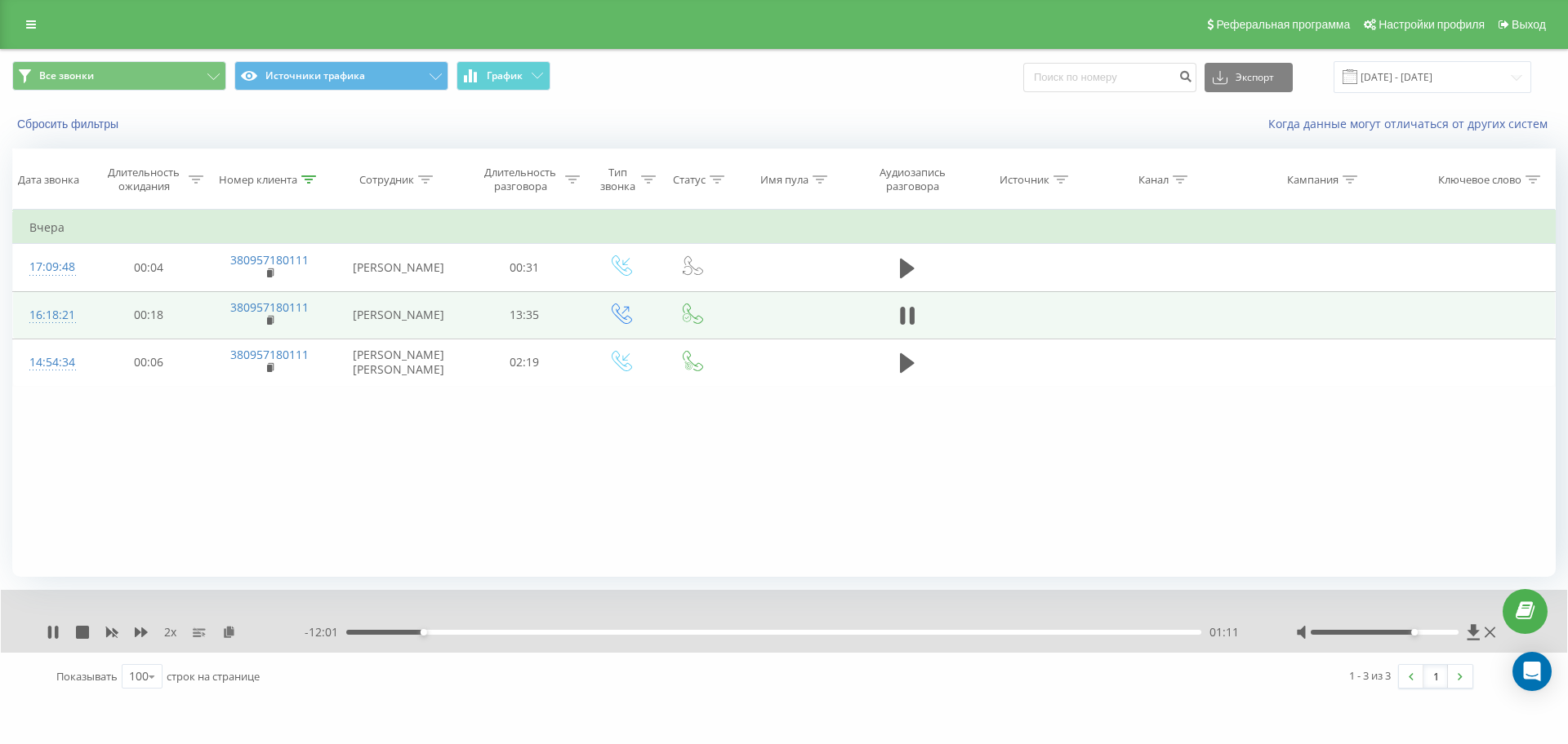
click at [352, 629] on div "- 12:01 01:11 01:11" at bounding box center [780, 633] width 950 height 16
click at [353, 632] on div "01:12" at bounding box center [773, 632] width 855 height 5
drag, startPoint x: 353, startPoint y: 635, endPoint x: 332, endPoint y: 634, distance: 21.0
click at [333, 634] on div "- 13:00 00:13 00:13" at bounding box center [780, 633] width 950 height 16
drag, startPoint x: 355, startPoint y: 633, endPoint x: 321, endPoint y: 633, distance: 34.0
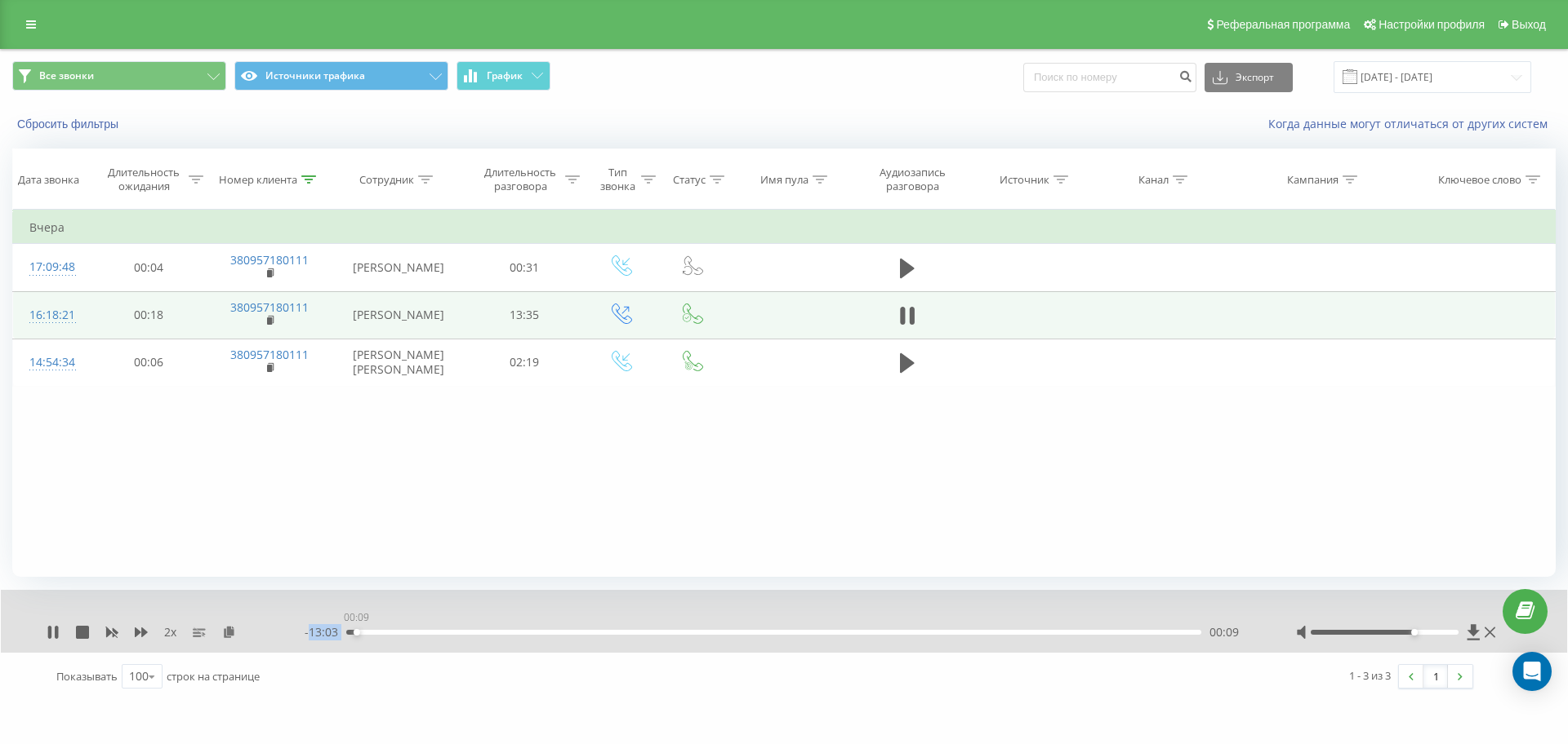
click at [322, 633] on div "- 13:03 00:09 00:09" at bounding box center [780, 633] width 950 height 16
click at [51, 634] on icon at bounding box center [49, 632] width 3 height 13
click at [39, 630] on div "2 x - 12:17 00:56 00:56" at bounding box center [784, 621] width 1566 height 63
click at [48, 632] on icon at bounding box center [53, 632] width 13 height 13
click at [50, 632] on icon at bounding box center [49, 632] width 3 height 13
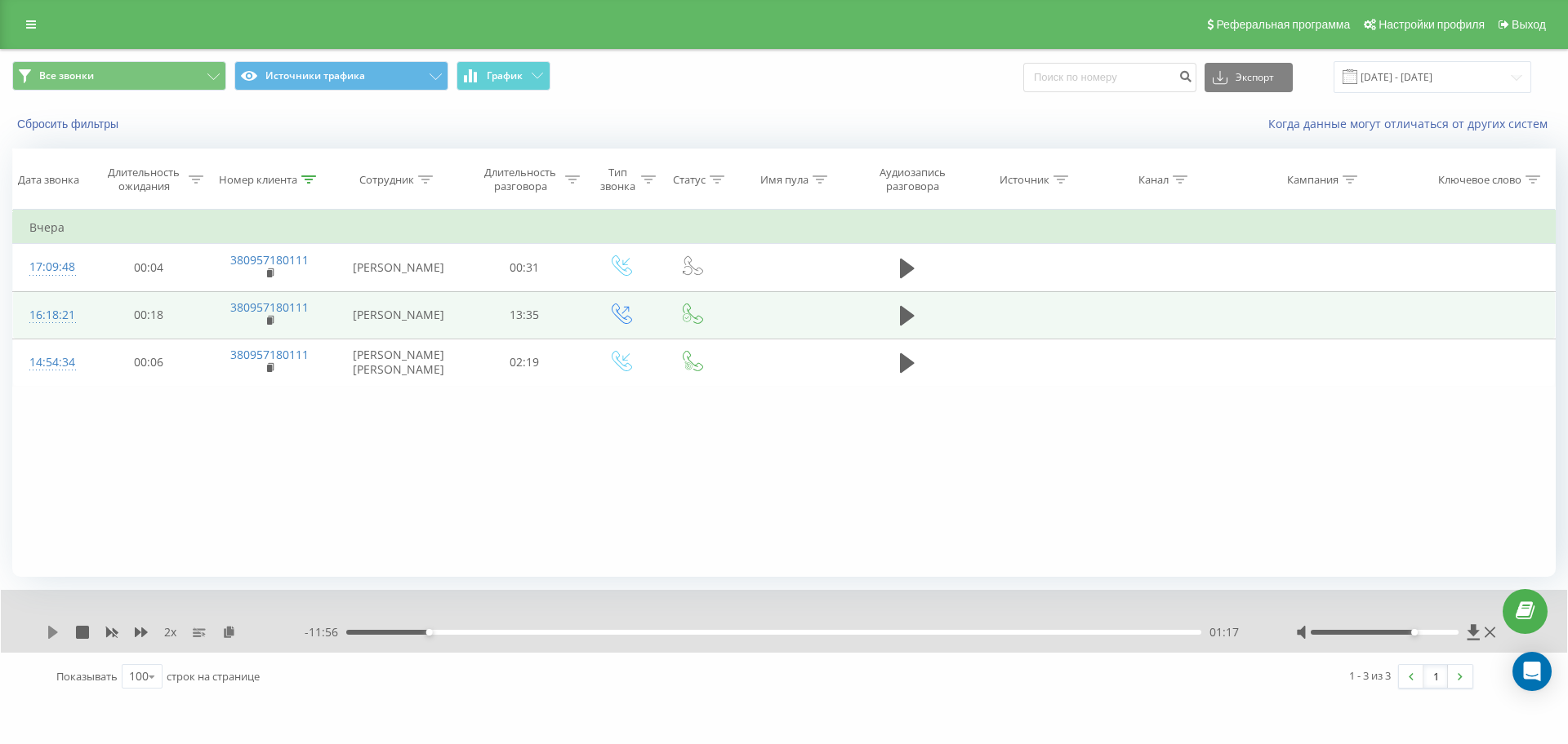
click at [48, 631] on icon at bounding box center [53, 632] width 13 height 13
click at [52, 634] on icon at bounding box center [49, 632] width 3 height 13
click at [53, 633] on icon at bounding box center [53, 632] width 10 height 13
click at [140, 639] on icon at bounding box center [141, 632] width 13 height 13
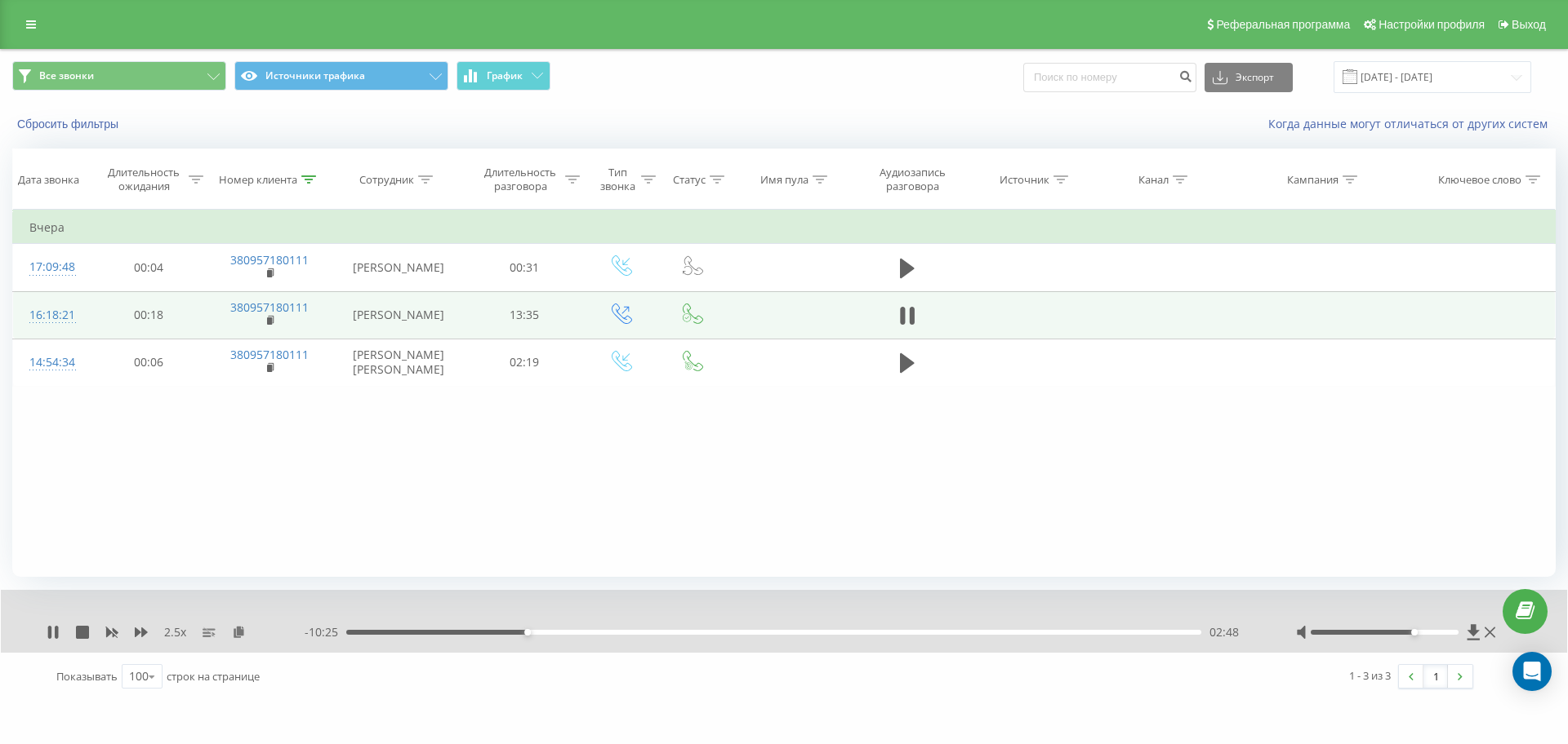
click at [141, 639] on div "2.5 x" at bounding box center [176, 633] width 258 height 16
click at [141, 636] on icon at bounding box center [141, 632] width 13 height 13
click at [142, 635] on icon at bounding box center [141, 633] width 13 height 10
click at [51, 630] on icon at bounding box center [49, 632] width 3 height 13
click at [51, 630] on icon at bounding box center [53, 632] width 10 height 13
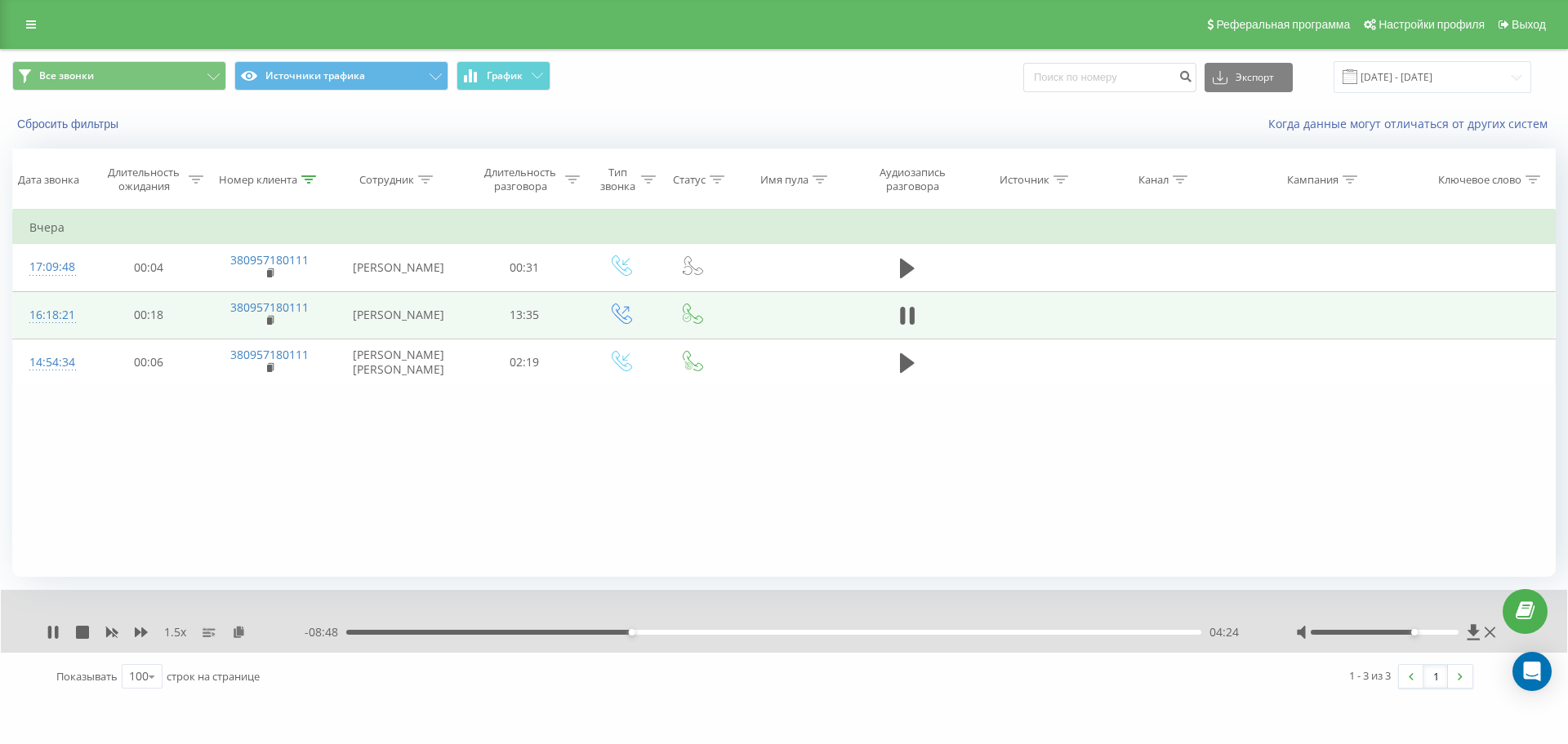
click at [604, 630] on div "04:24" at bounding box center [773, 632] width 855 height 5
click at [138, 632] on icon at bounding box center [141, 633] width 13 height 10
click at [144, 630] on icon at bounding box center [141, 633] width 13 height 10
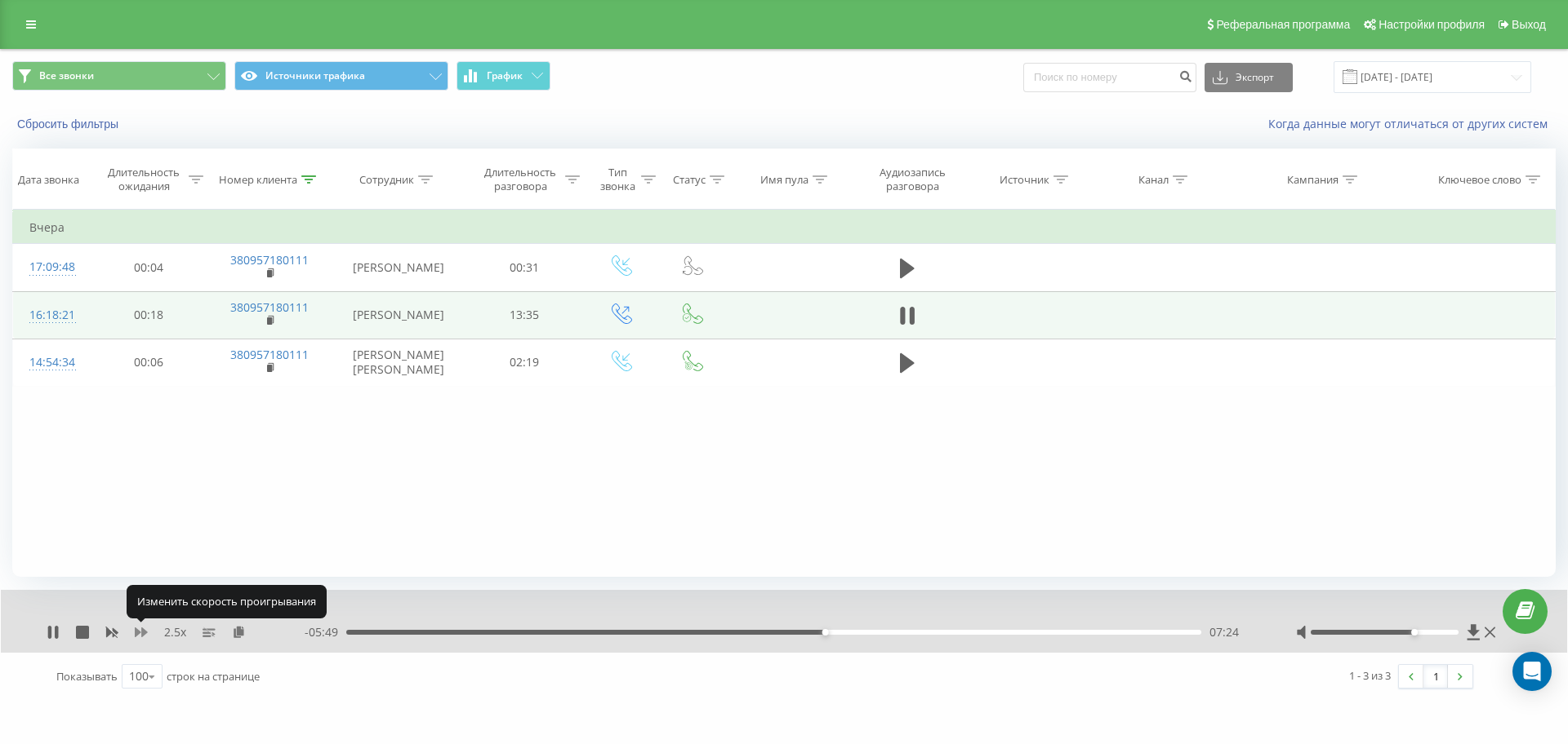
click at [144, 630] on icon at bounding box center [141, 633] width 13 height 10
click at [144, 628] on icon at bounding box center [141, 632] width 13 height 13
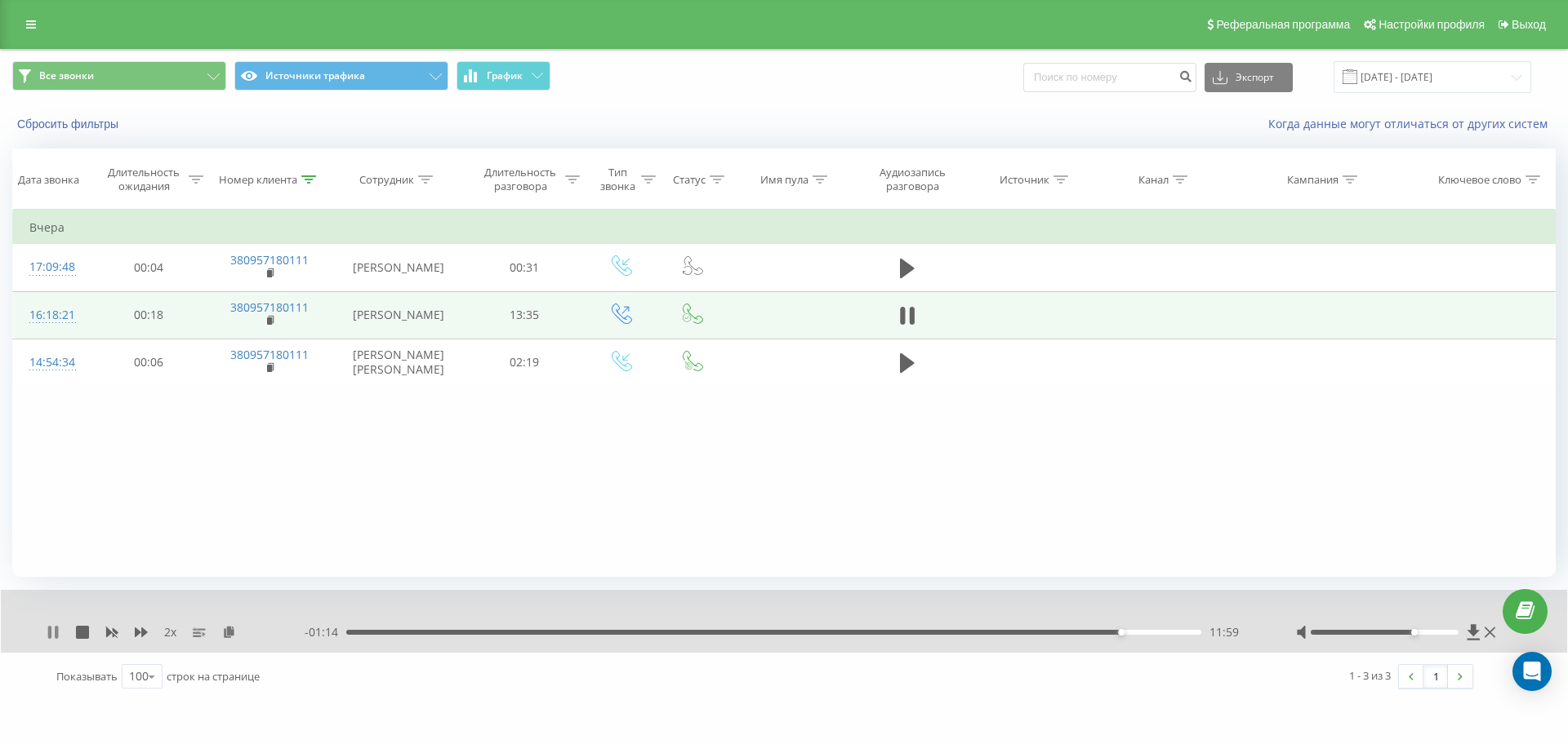
click at [53, 632] on icon at bounding box center [53, 632] width 13 height 13
click at [53, 632] on icon at bounding box center [53, 632] width 10 height 13
click at [53, 632] on icon at bounding box center [53, 632] width 13 height 13
click at [53, 632] on icon at bounding box center [53, 632] width 10 height 13
drag, startPoint x: 301, startPoint y: 195, endPoint x: 303, endPoint y: 182, distance: 13.2
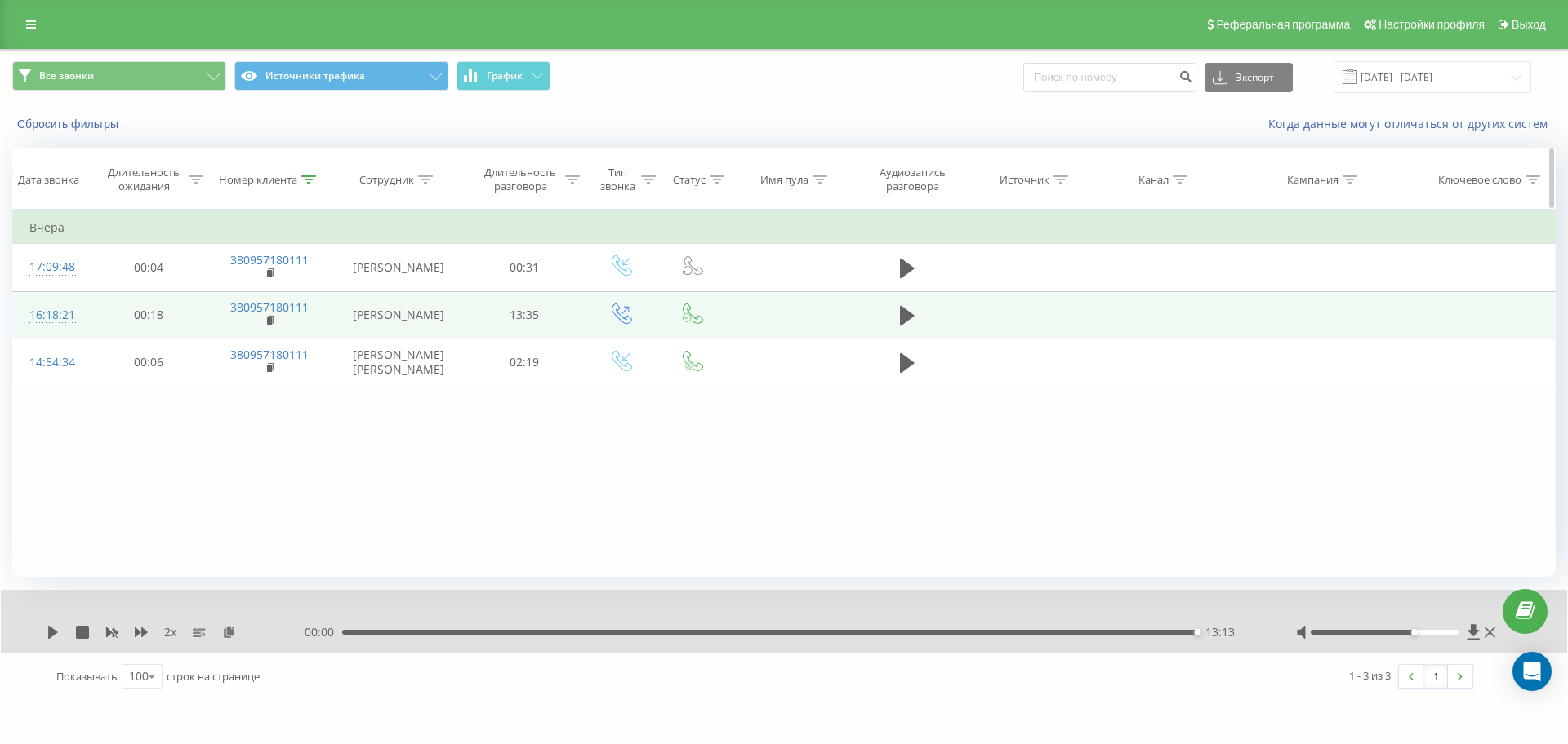
click at [300, 195] on th "Номер клиента" at bounding box center [270, 179] width 124 height 61
drag, startPoint x: 309, startPoint y: 171, endPoint x: 310, endPoint y: 185, distance: 14.0
click at [309, 172] on th "Номер клиента" at bounding box center [270, 179] width 124 height 61
click at [310, 186] on div at bounding box center [308, 180] width 15 height 14
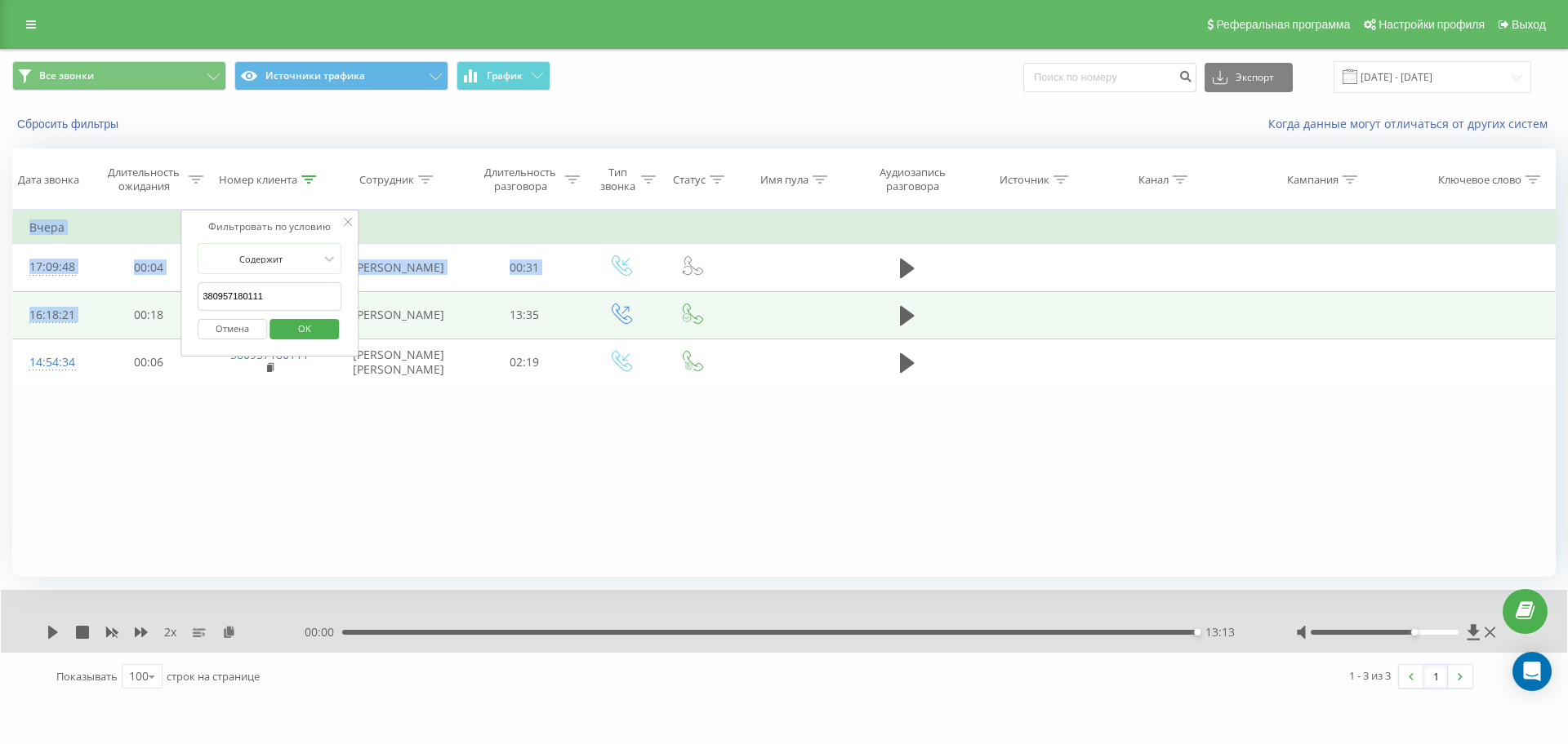
drag, startPoint x: 305, startPoint y: 314, endPoint x: 108, endPoint y: 307, distance: 197.1
click at [108, 307] on table "Фильтровать по условию Равно Отмена OK Фильтровать по условию Содержит 38095718…" at bounding box center [783, 298] width 1543 height 177
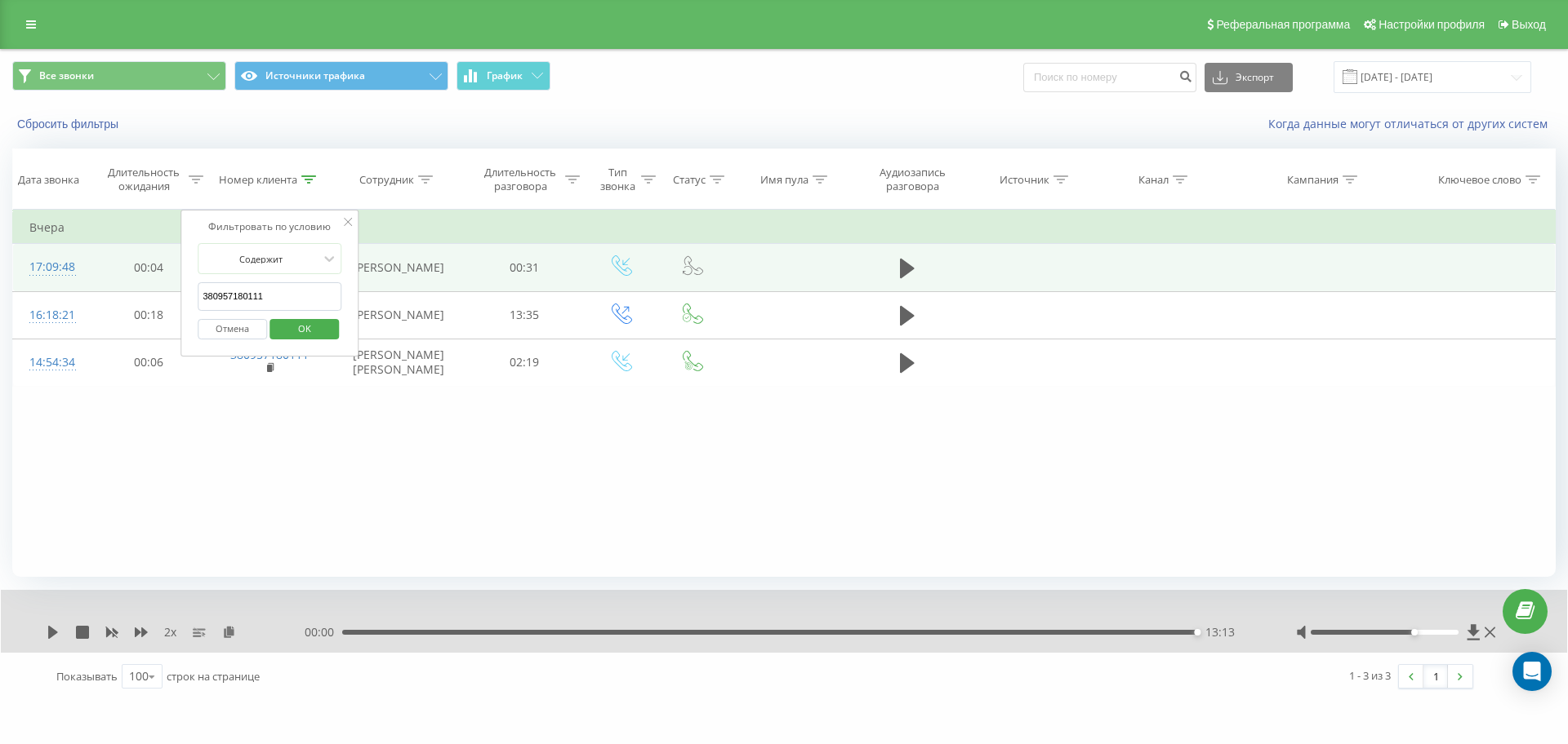
drag, startPoint x: 252, startPoint y: 294, endPoint x: 46, endPoint y: 277, distance: 206.7
click at [75, 280] on table "Фильтровать по условию Равно Отмена OK Фильтровать по условию Содержит 38095718…" at bounding box center [783, 298] width 1543 height 177
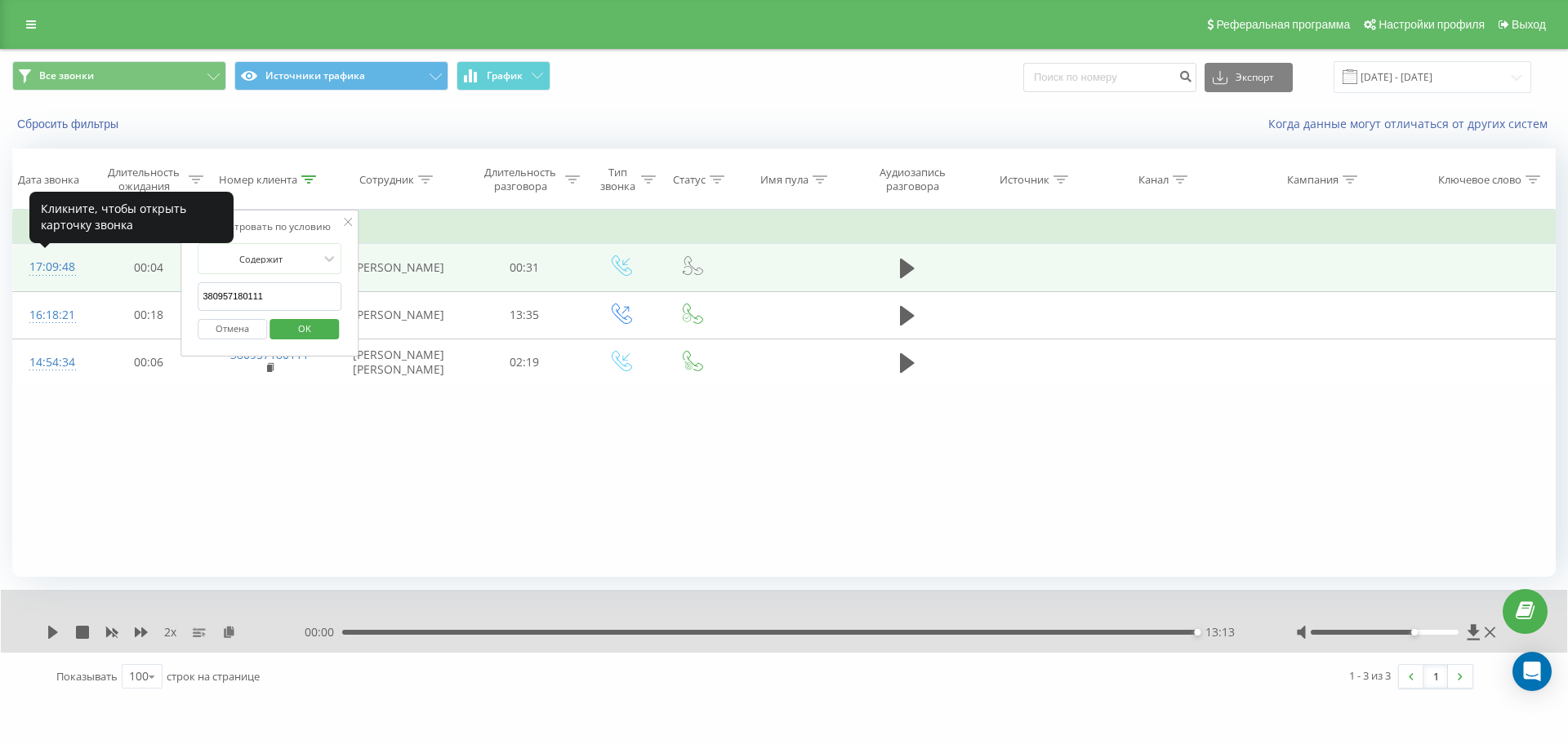
paste input "501314450"
click button "OK" at bounding box center [304, 329] width 70 height 21
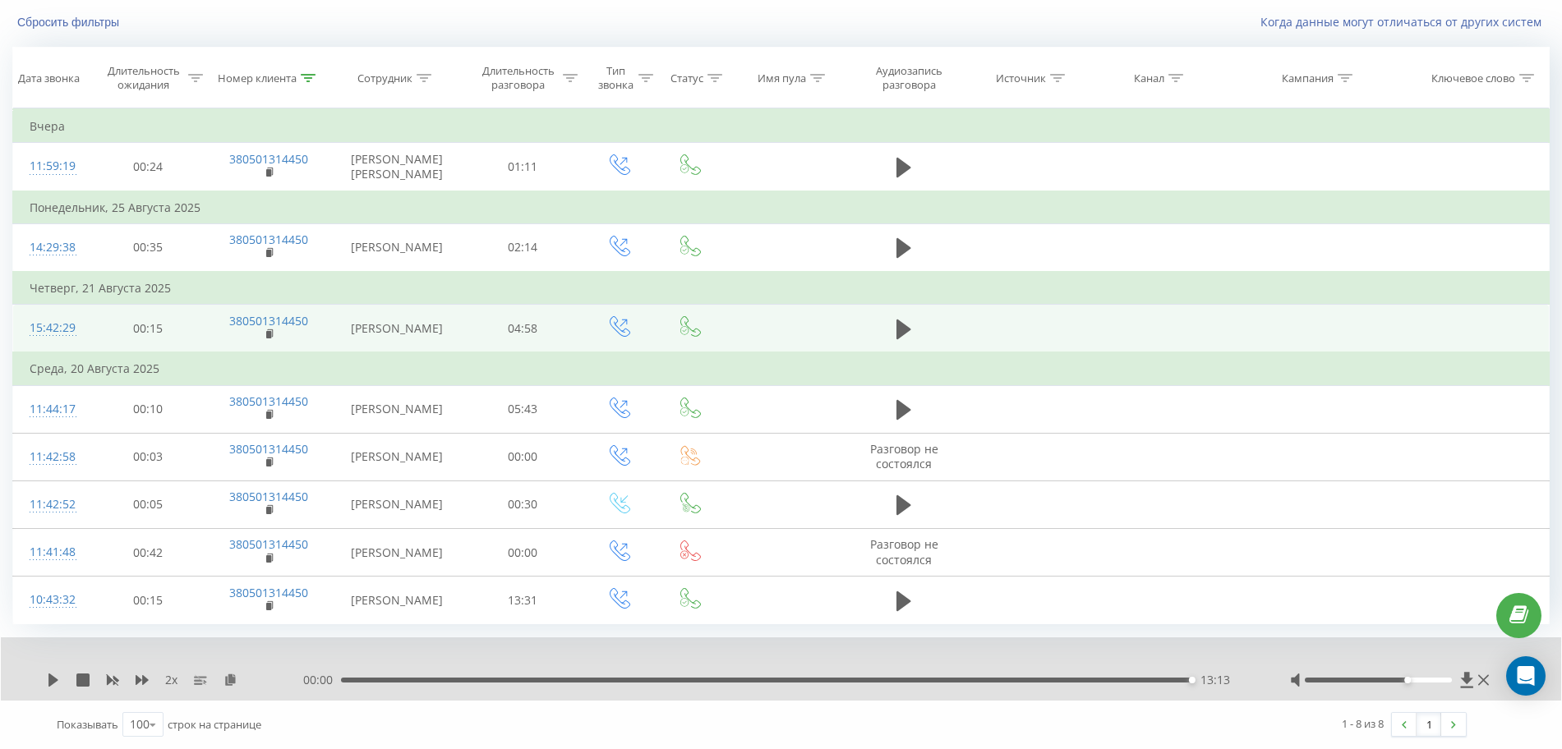
scroll to position [179, 0]
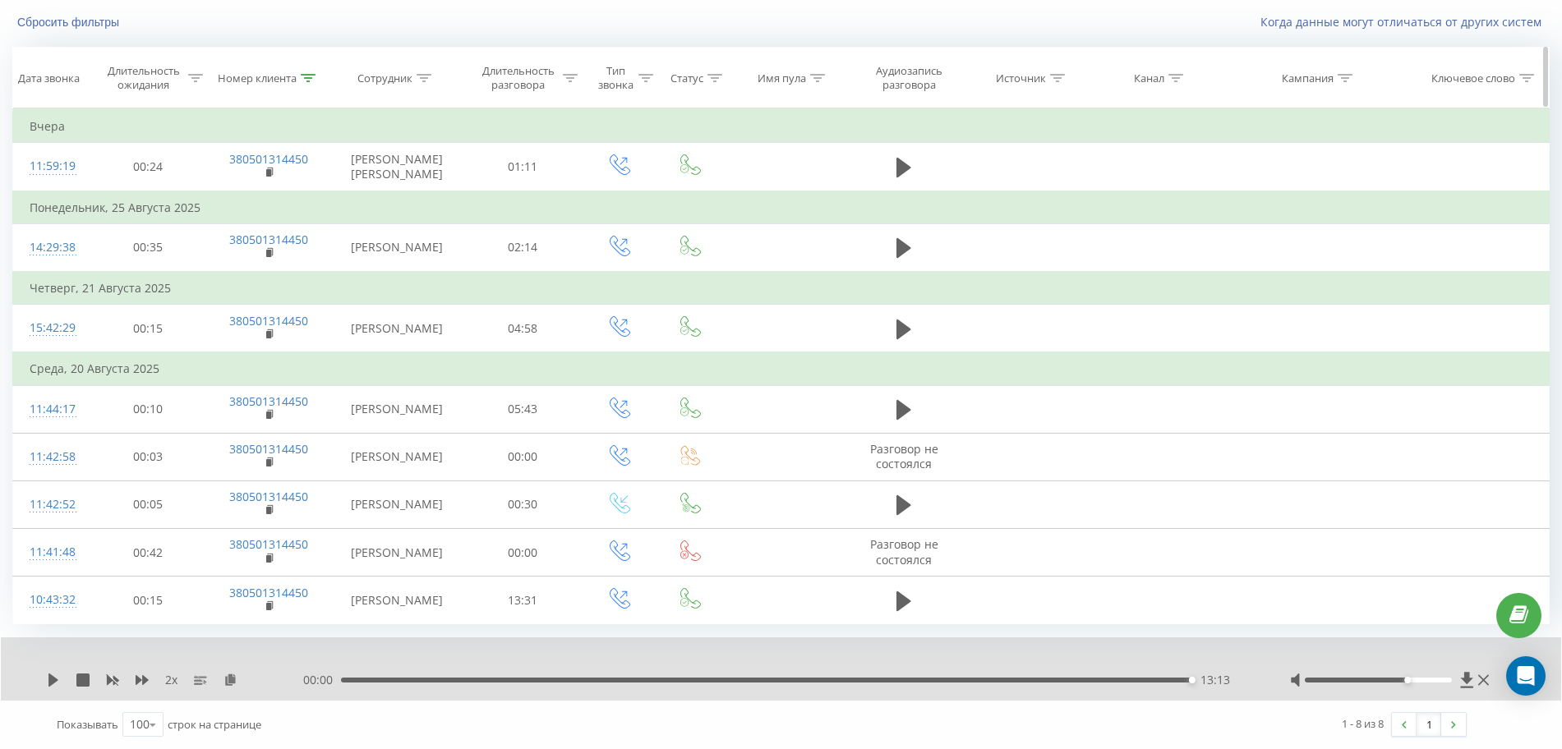
click at [307, 71] on div at bounding box center [308, 78] width 15 height 14
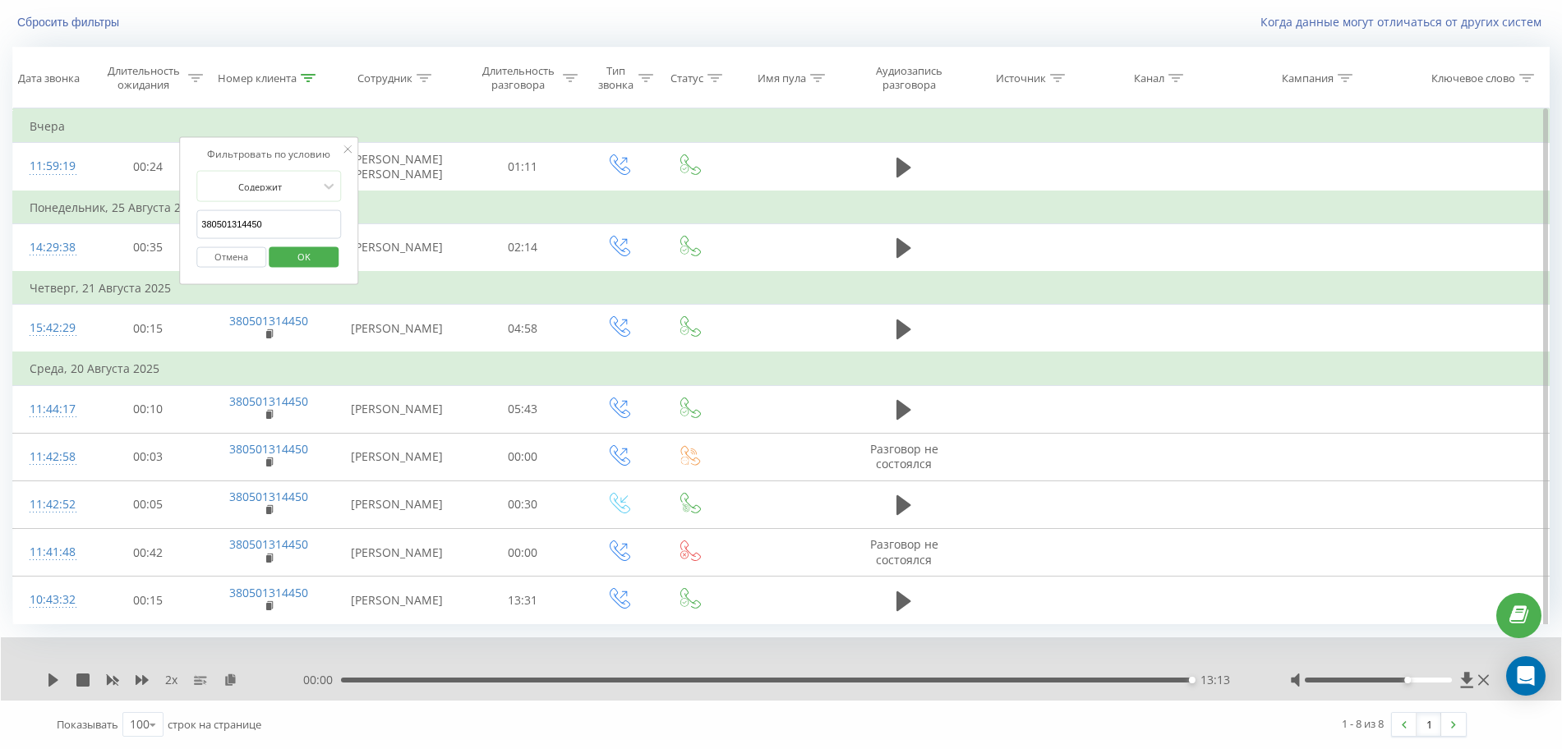
drag, startPoint x: 287, startPoint y: 145, endPoint x: 51, endPoint y: 134, distance: 236.1
click at [62, 137] on table "Фильтровать по условию Равно Отмена OK Фильтровать по условию Содержит 38050131…" at bounding box center [780, 366] width 1537 height 516
paste input "675915171"
click button "OK" at bounding box center [304, 257] width 70 height 21
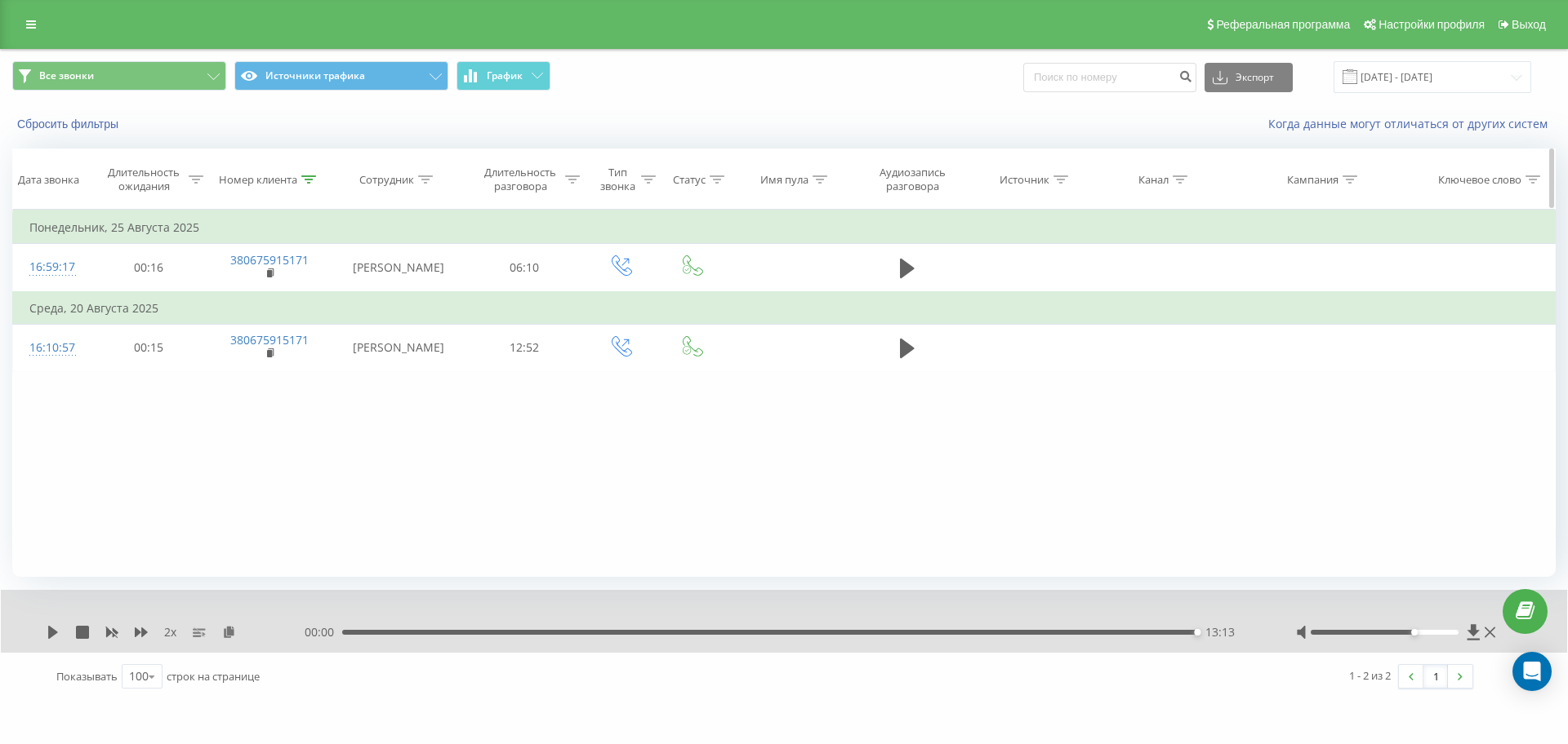
click at [310, 186] on div at bounding box center [308, 180] width 15 height 14
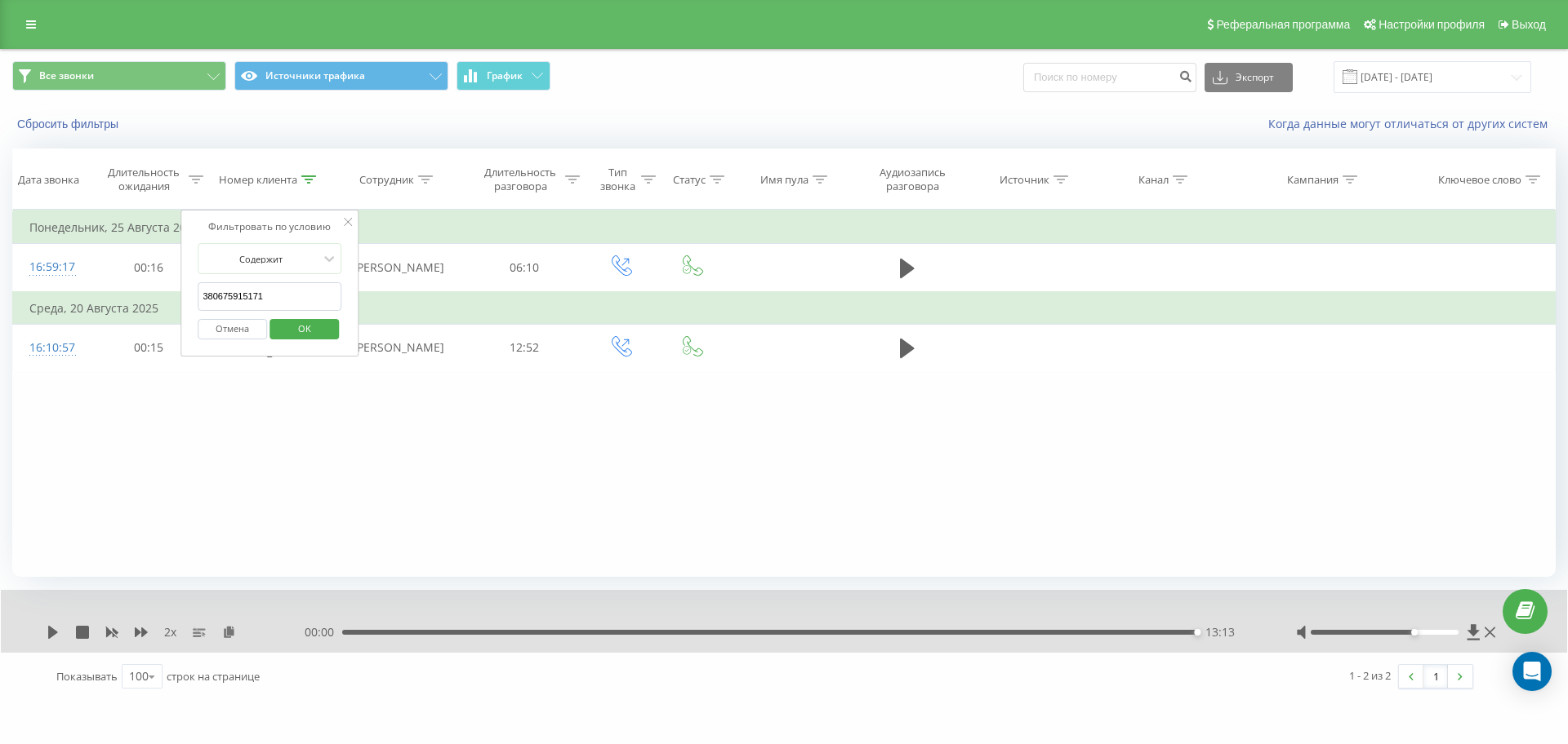
drag, startPoint x: 293, startPoint y: 291, endPoint x: 0, endPoint y: 284, distance: 293.1
click at [0, 284] on div "Все звонки Источники трафика График Экспорт .csv .xls .xlsx [DATE] - [DATE] Сбр…" at bounding box center [784, 374] width 1568 height 653
paste input "2424347"
click button "OK" at bounding box center [304, 329] width 70 height 21
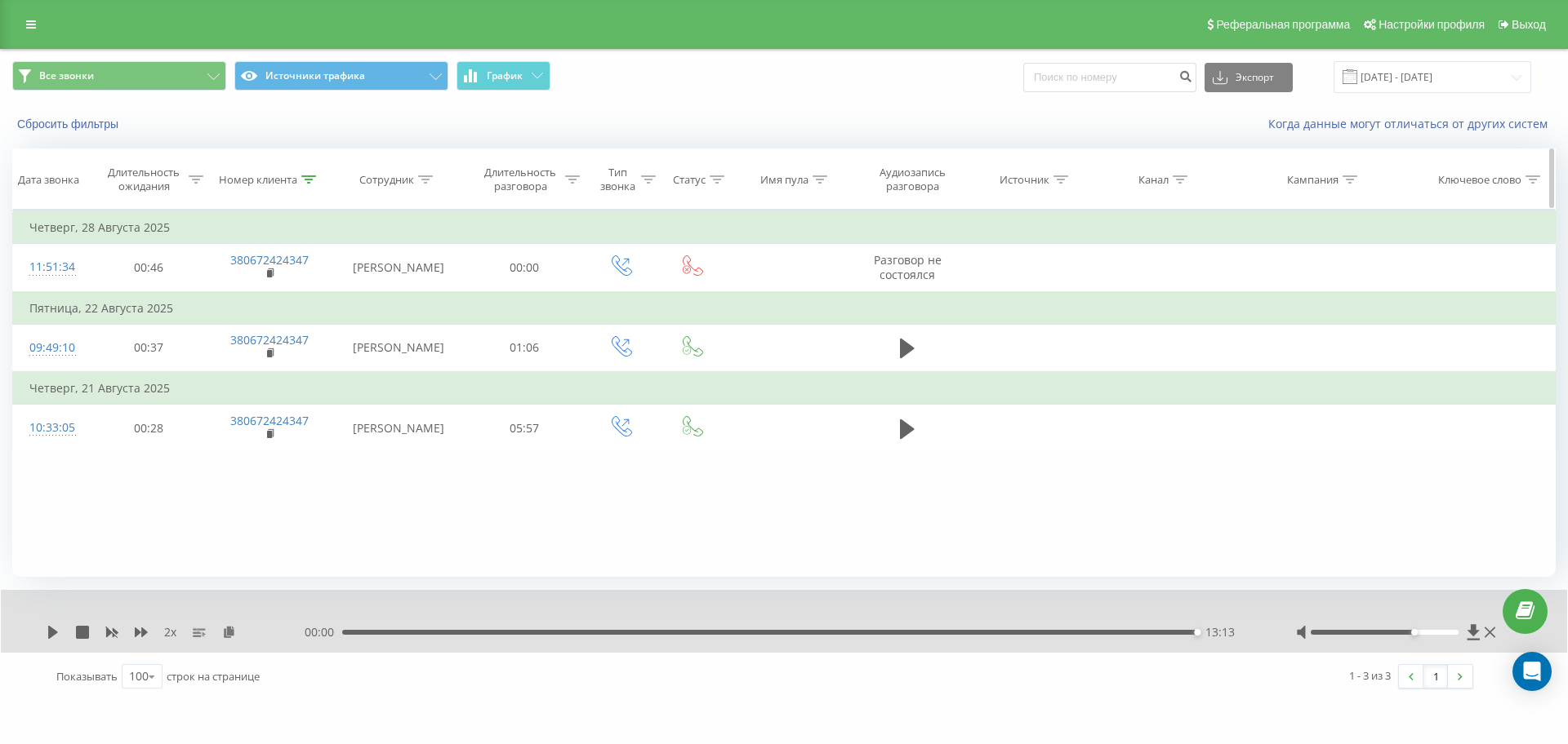
click at [307, 176] on icon at bounding box center [308, 180] width 15 height 8
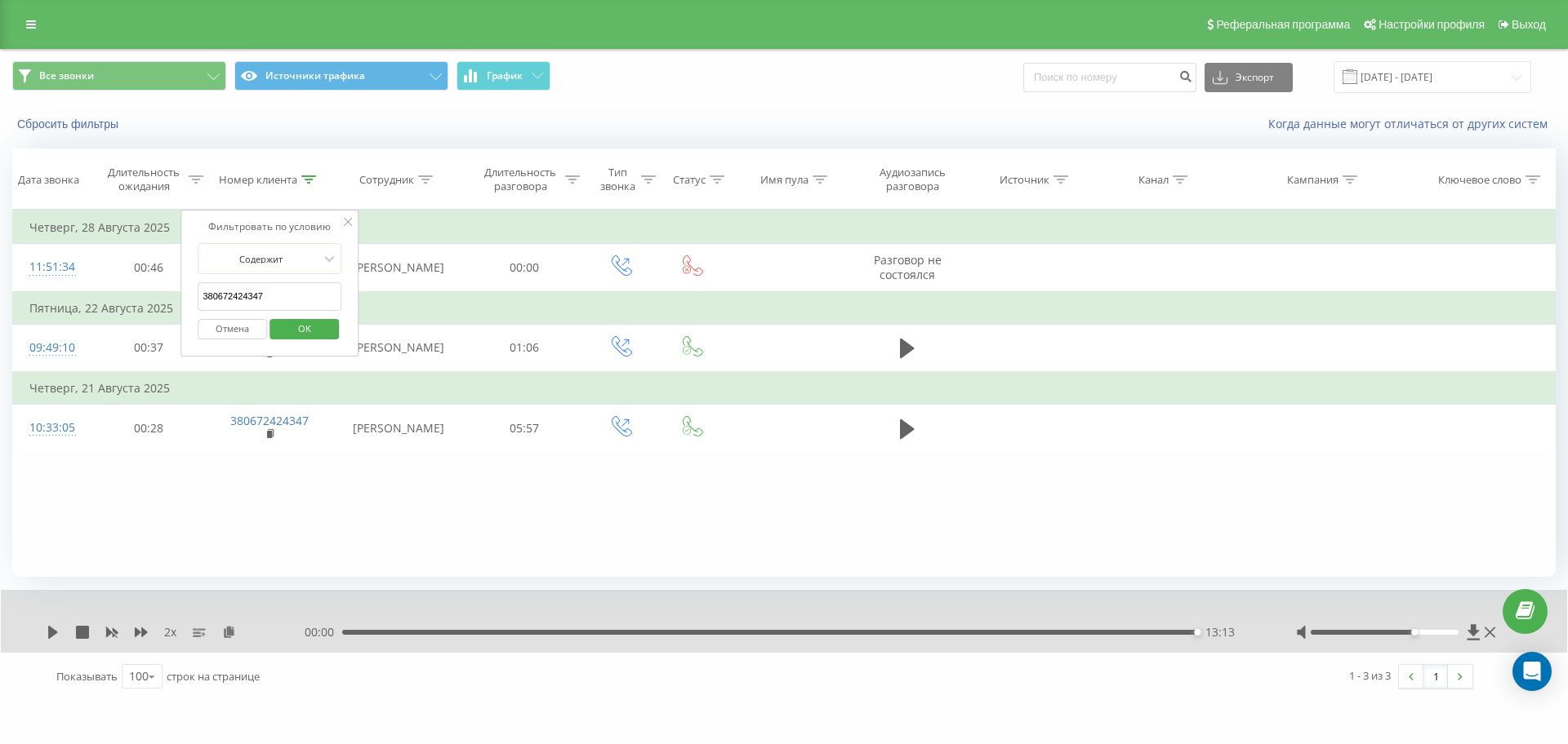
drag, startPoint x: 281, startPoint y: 298, endPoint x: 0, endPoint y: 281, distance: 281.5
click at [0, 281] on div "Все звонки Источники трафика График Экспорт .csv .xls .xlsx [DATE] - [DATE] Сбр…" at bounding box center [784, 374] width 1568 height 653
paste input "932819310"
click button "OK" at bounding box center [304, 329] width 70 height 21
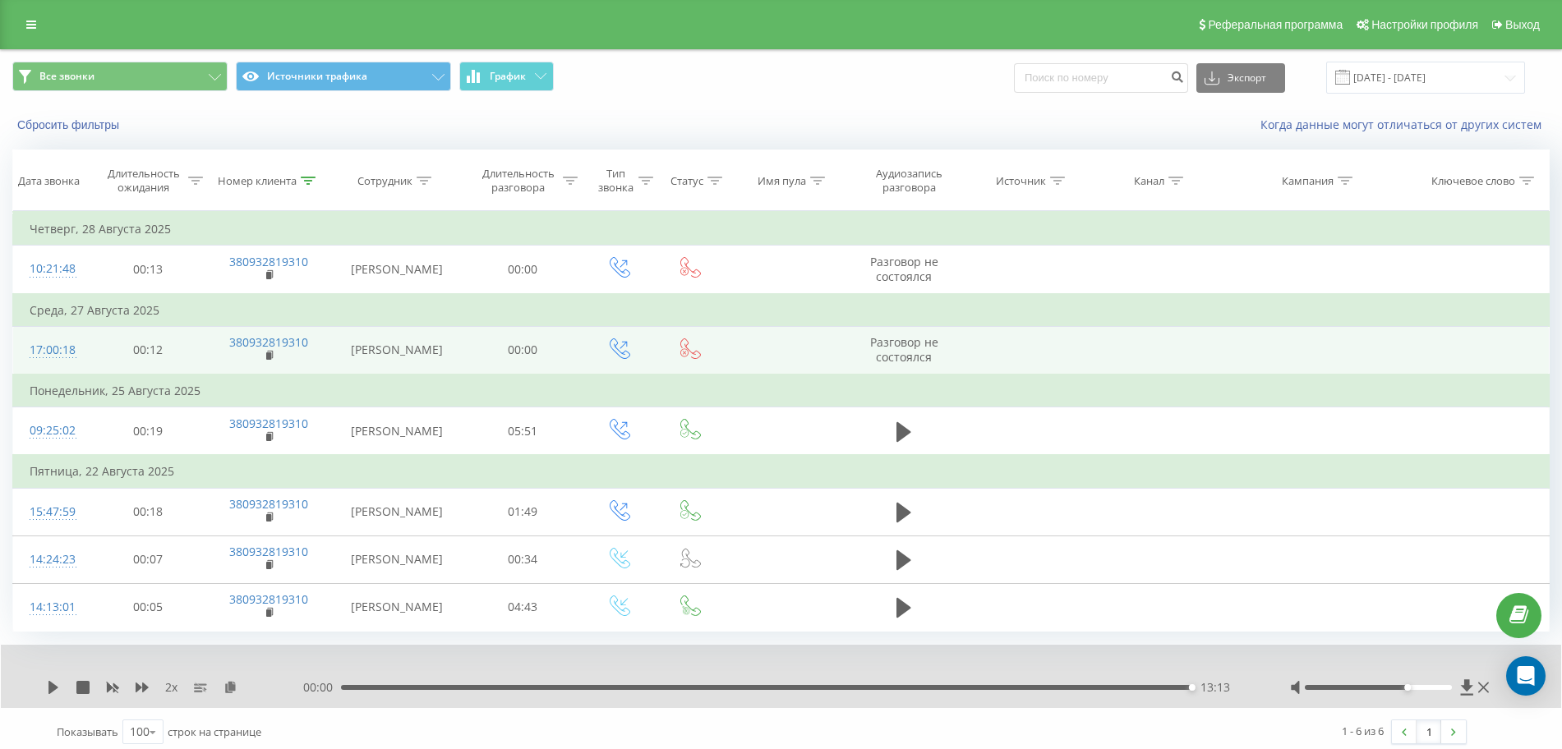
scroll to position [45, 0]
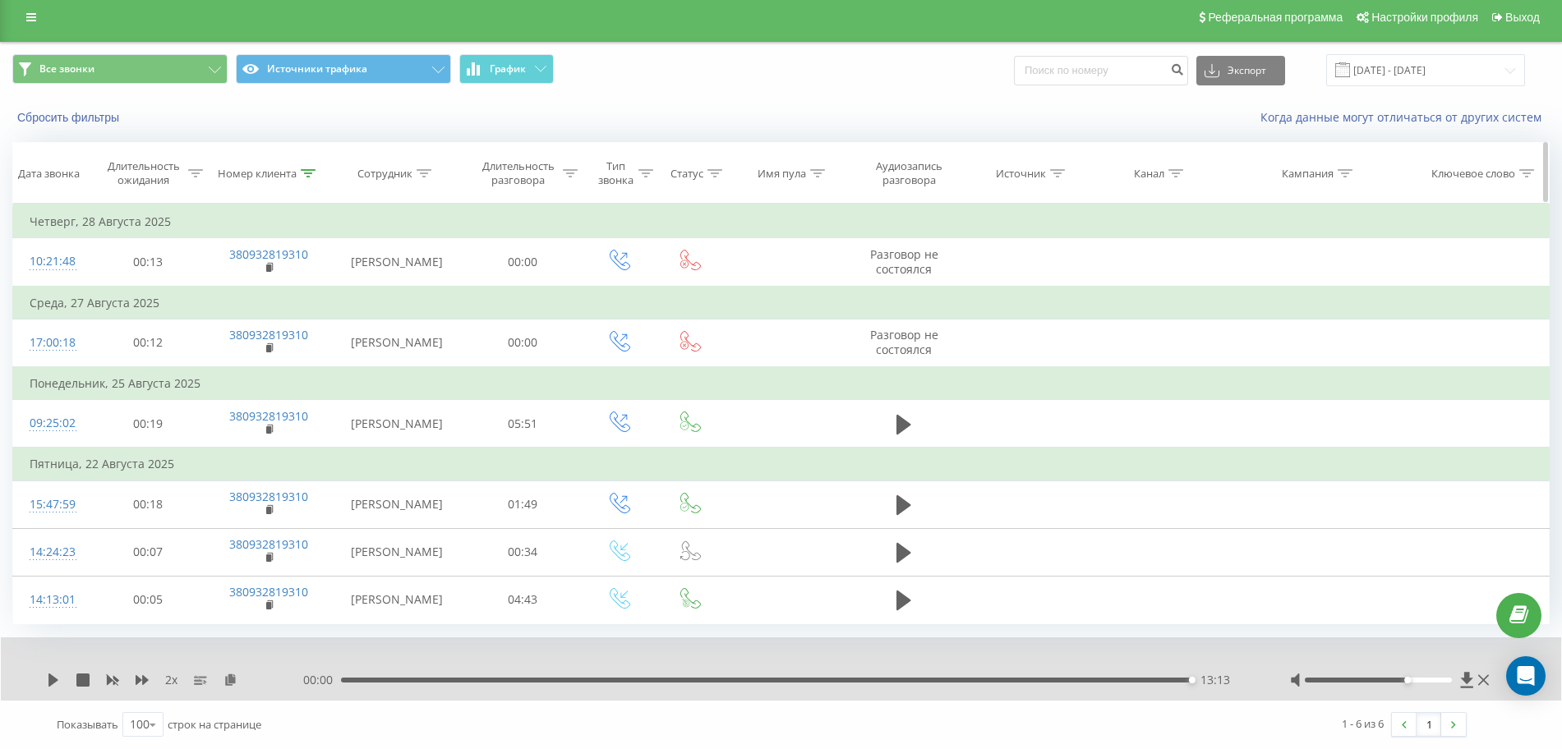
click at [307, 169] on icon at bounding box center [308, 173] width 15 height 8
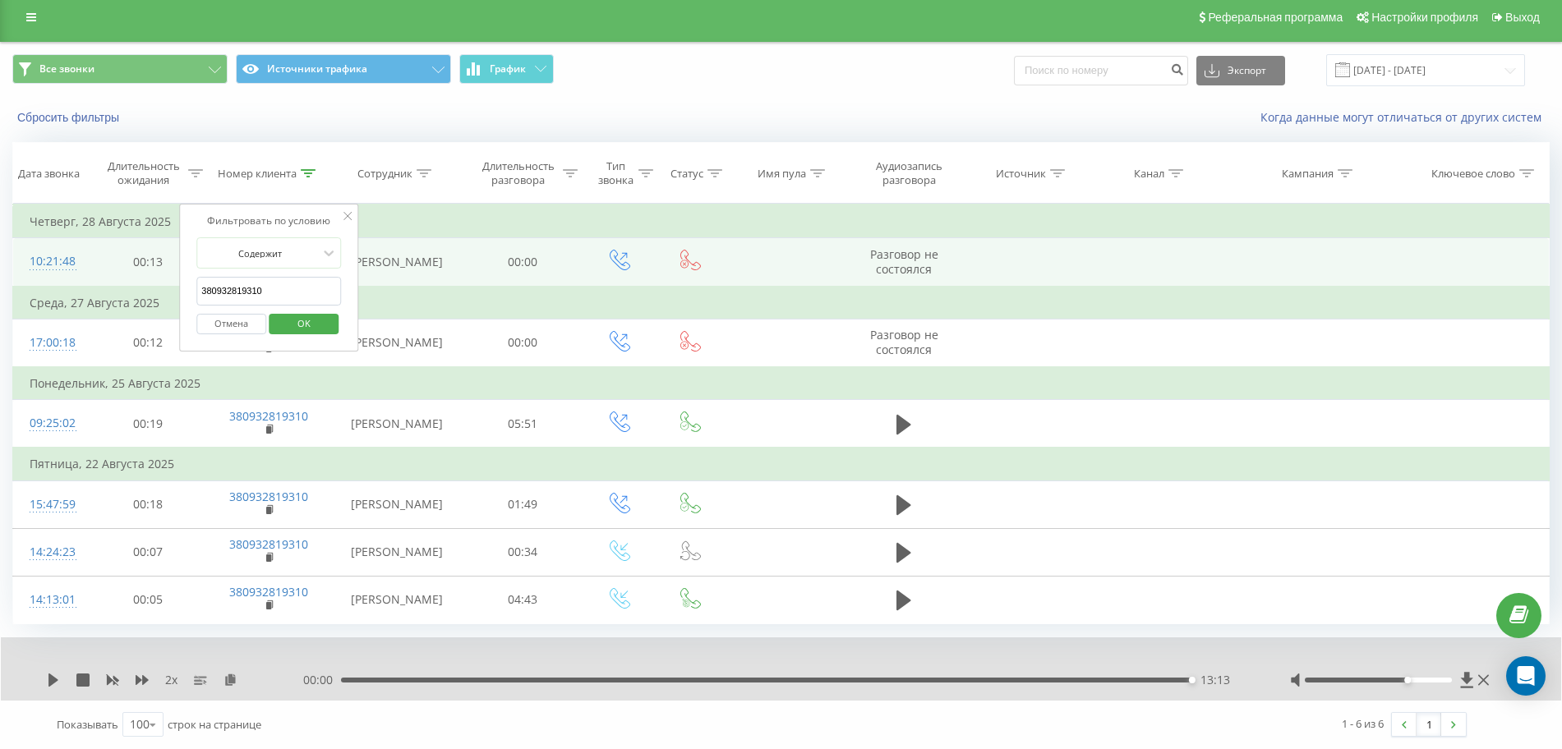
drag, startPoint x: 292, startPoint y: 256, endPoint x: 53, endPoint y: 252, distance: 239.2
click at [72, 252] on table "Фильтровать по условию Равно Отмена OK Фильтровать по условию Содержит 38093281…" at bounding box center [780, 414] width 1537 height 421
paste input "673156088"
click button "OK" at bounding box center [304, 324] width 70 height 21
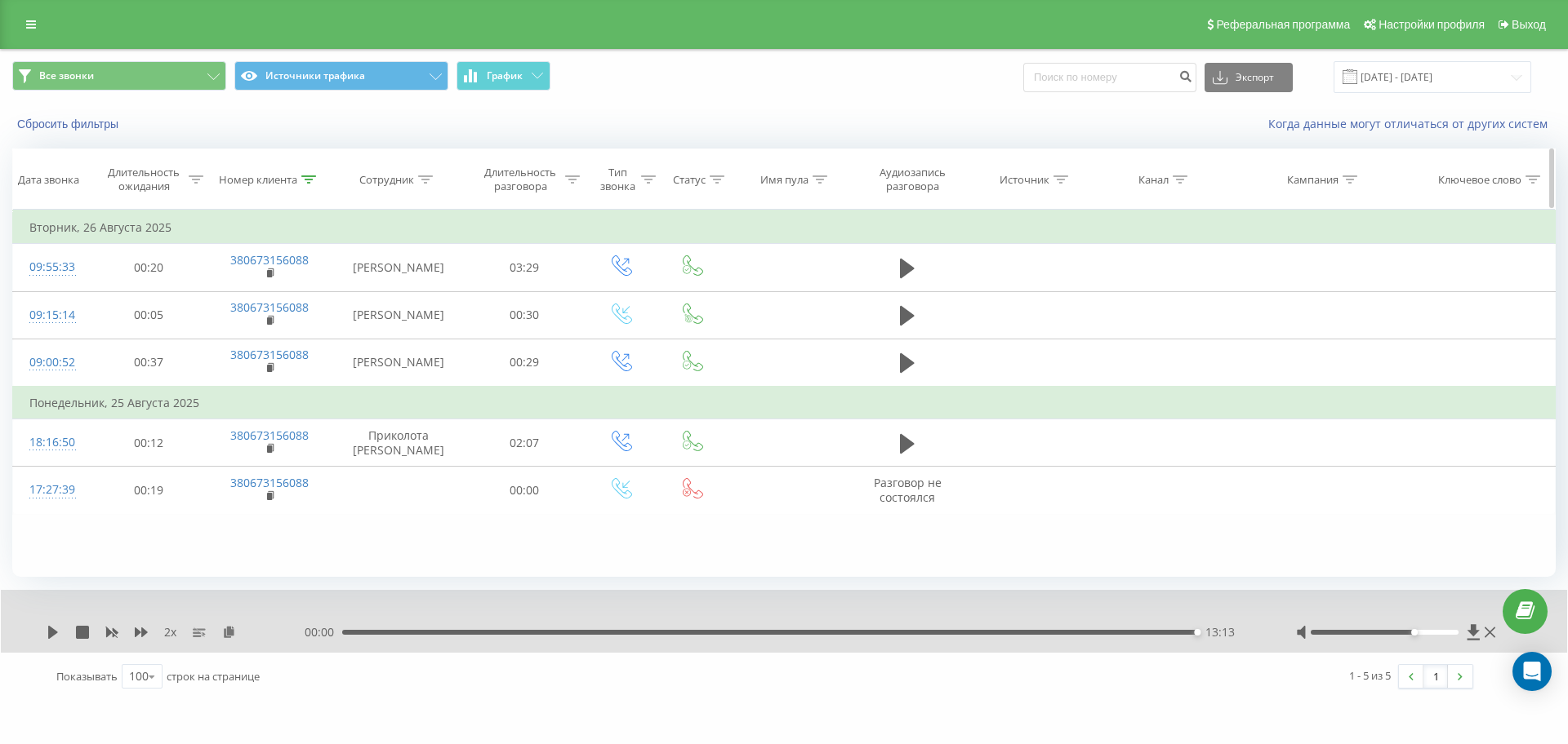
click at [300, 176] on div "Номер клиента" at bounding box center [267, 180] width 97 height 14
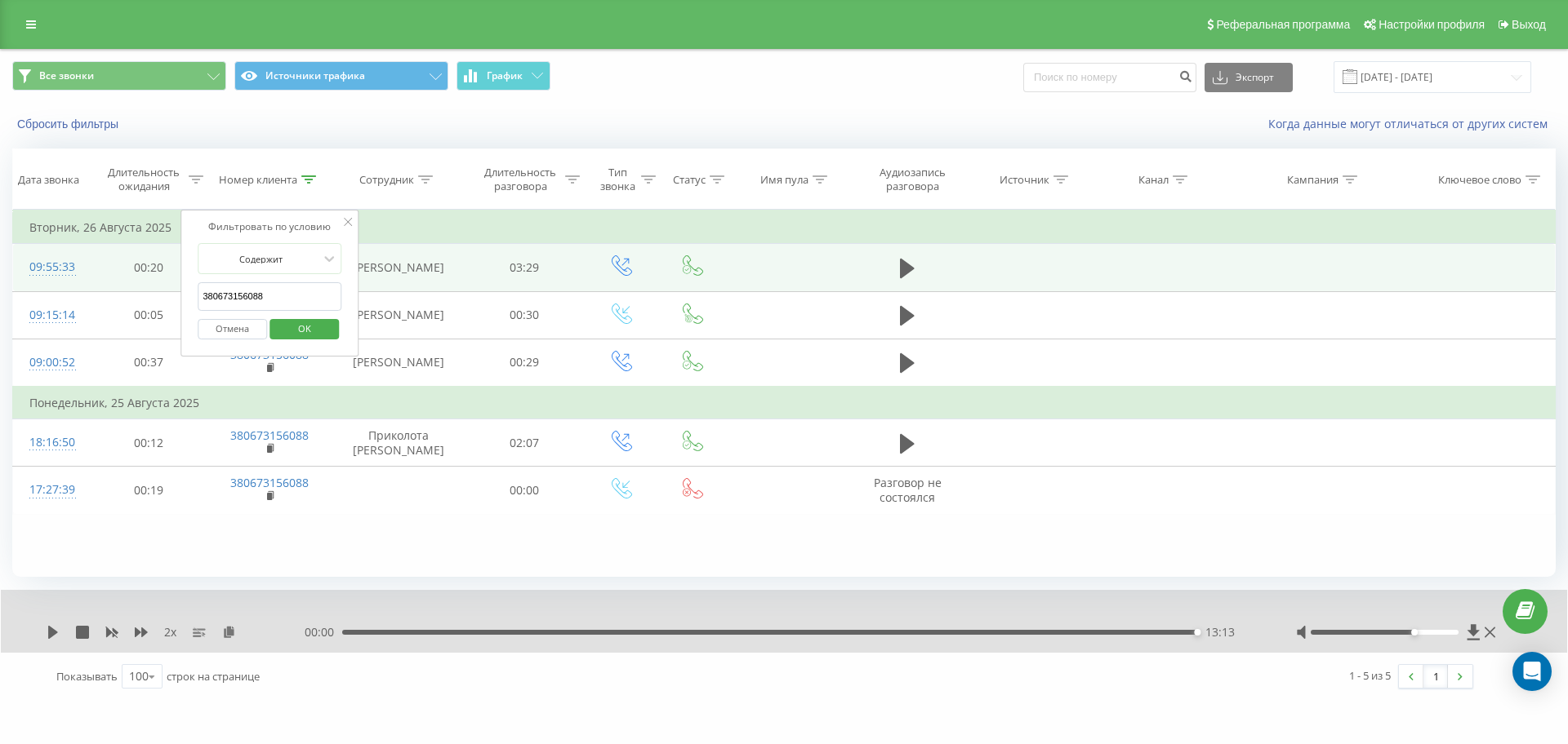
drag, startPoint x: 292, startPoint y: 291, endPoint x: 80, endPoint y: 276, distance: 212.5
click at [87, 277] on table "Фильтровать по условию Равно Отмена OK Фильтровать по условию Содержит 38067315…" at bounding box center [783, 362] width 1543 height 305
paste input "961459805"
click button "OK" at bounding box center [304, 329] width 70 height 21
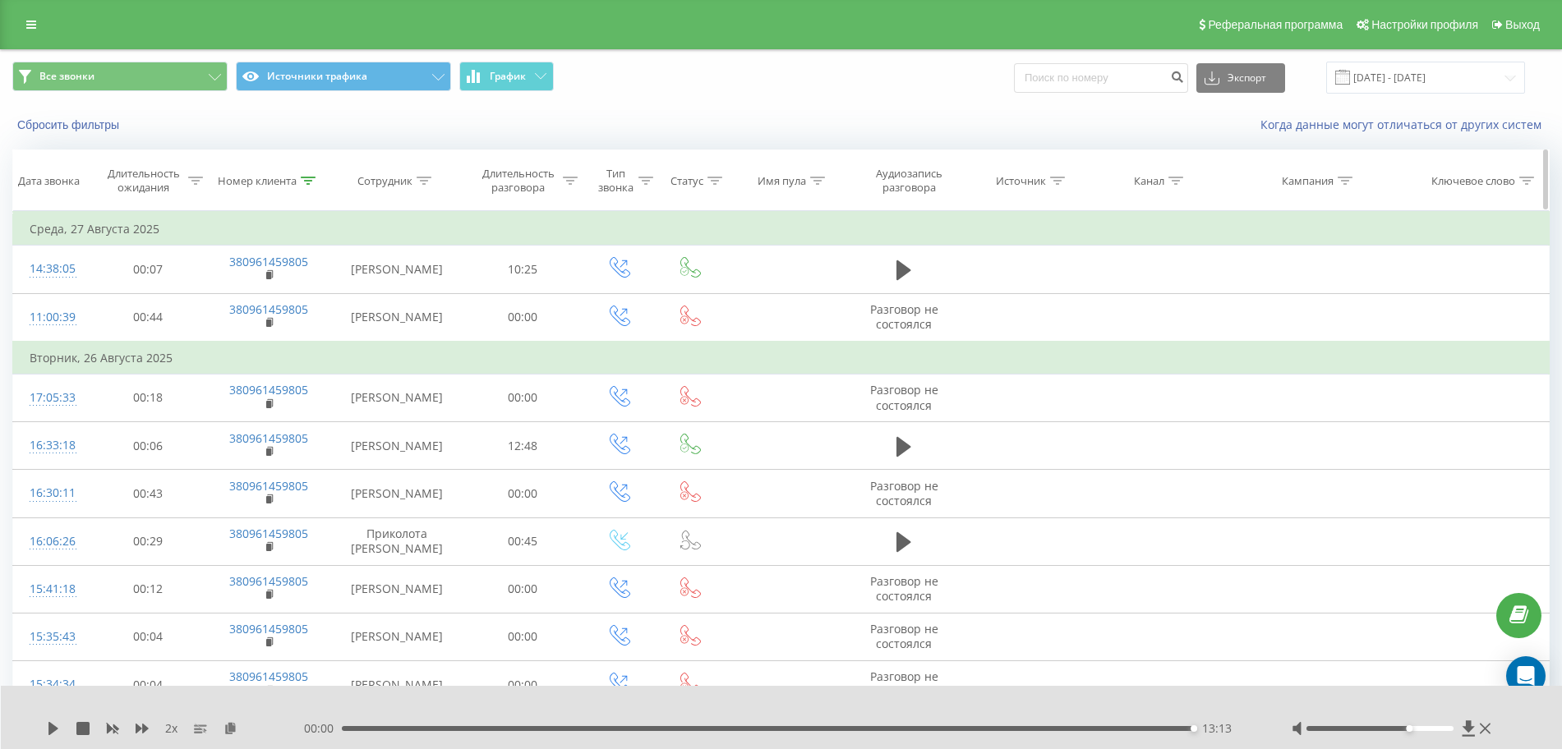
click at [313, 177] on icon at bounding box center [308, 181] width 15 height 8
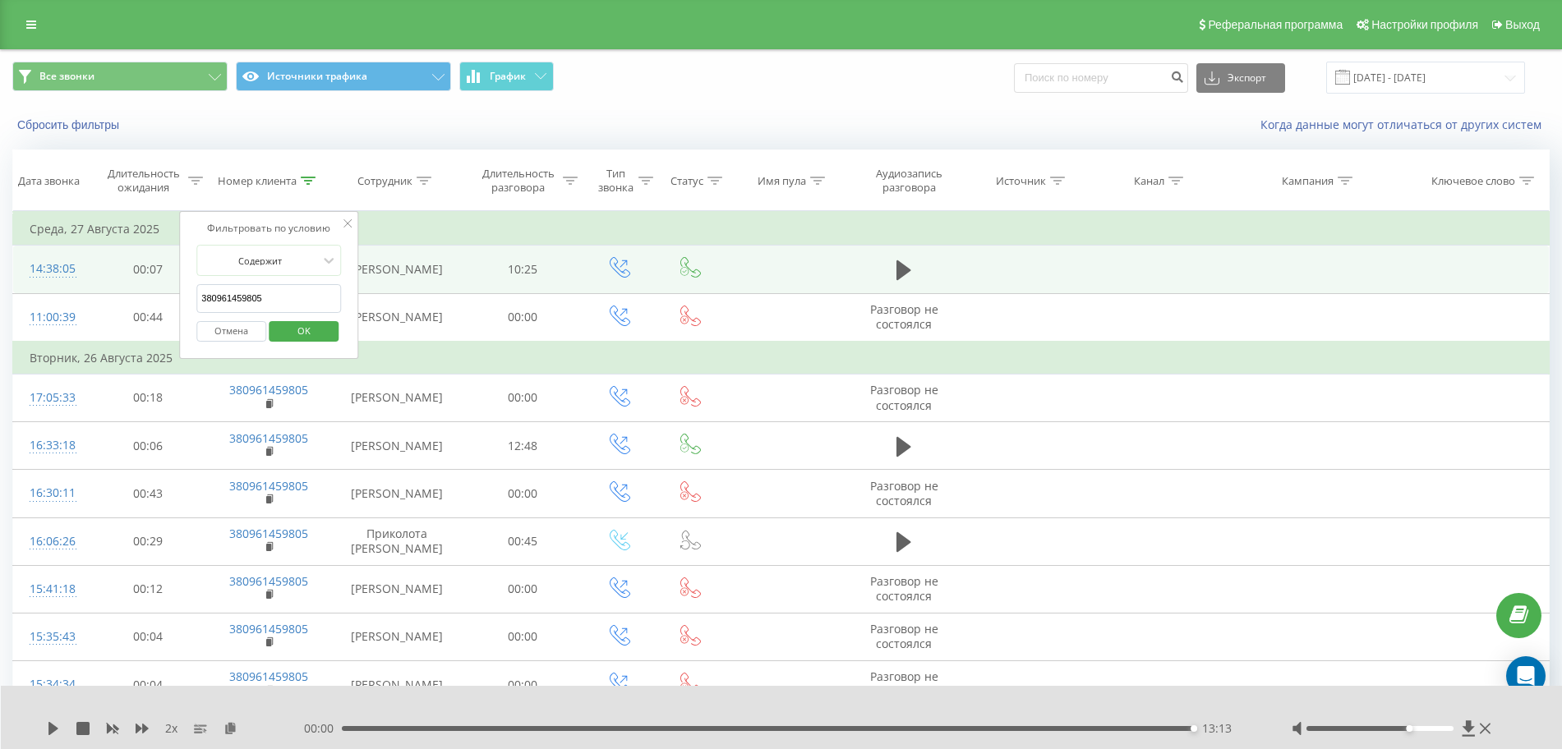
drag, startPoint x: 276, startPoint y: 293, endPoint x: 92, endPoint y: 294, distance: 184.1
click at [92, 294] on table "Фильтровать по условию Равно Отмена OK Фильтровать по условию Содержит 38096145…" at bounding box center [780, 532] width 1537 height 642
paste input "72182914"
click button "OK" at bounding box center [304, 331] width 70 height 21
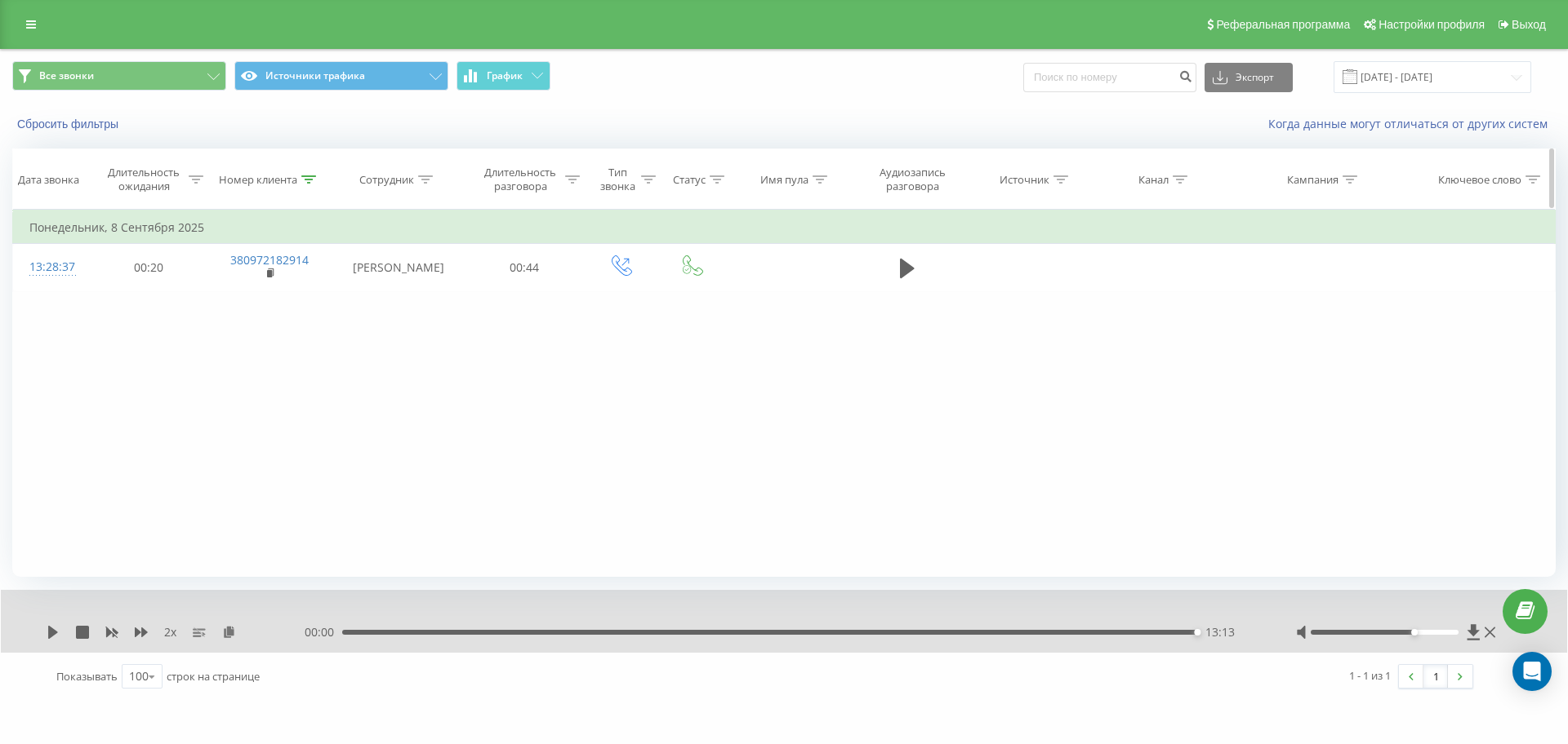
click at [307, 172] on th "Номер клиента" at bounding box center [270, 179] width 124 height 61
click at [306, 182] on icon at bounding box center [308, 180] width 15 height 8
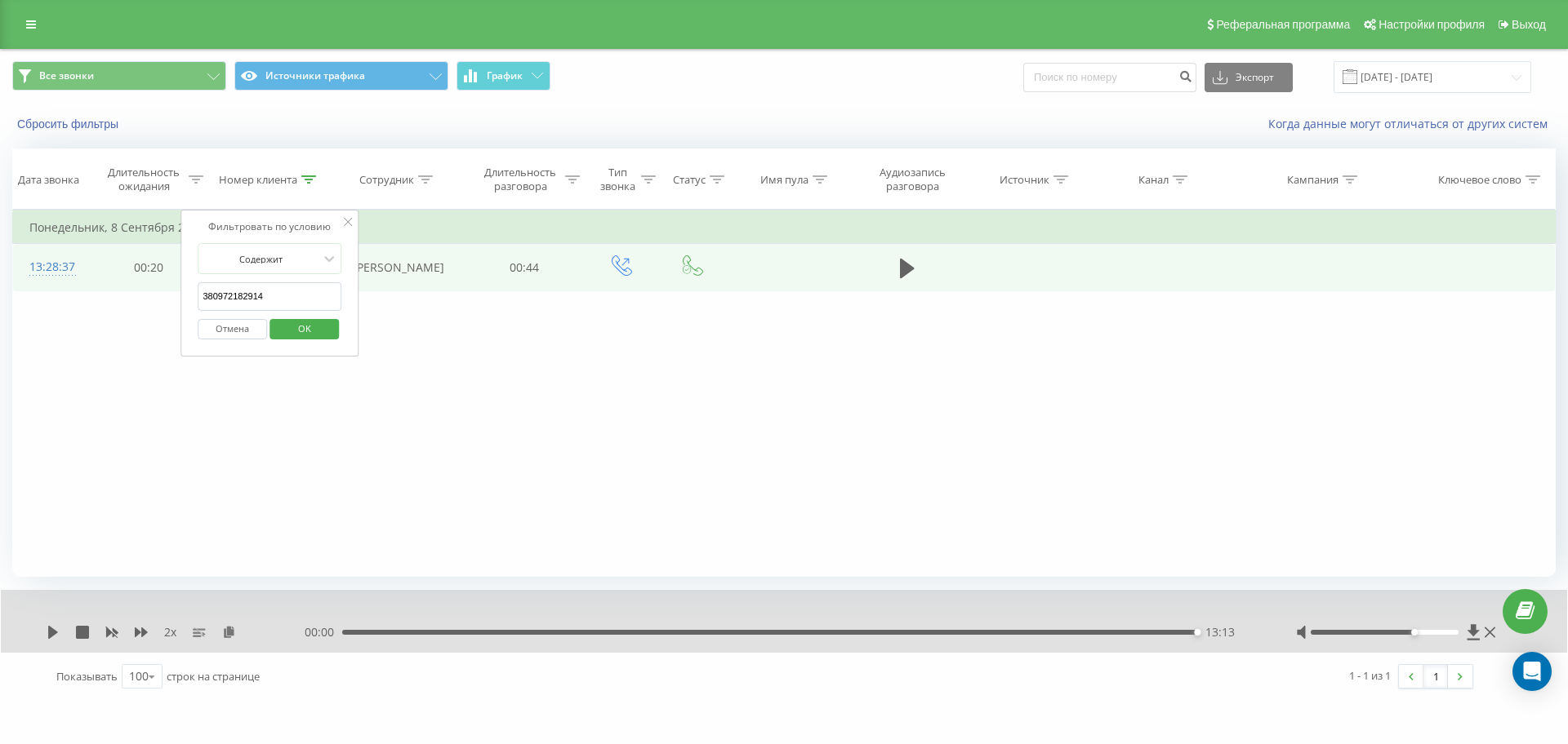
drag, startPoint x: 263, startPoint y: 291, endPoint x: 0, endPoint y: 295, distance: 263.0
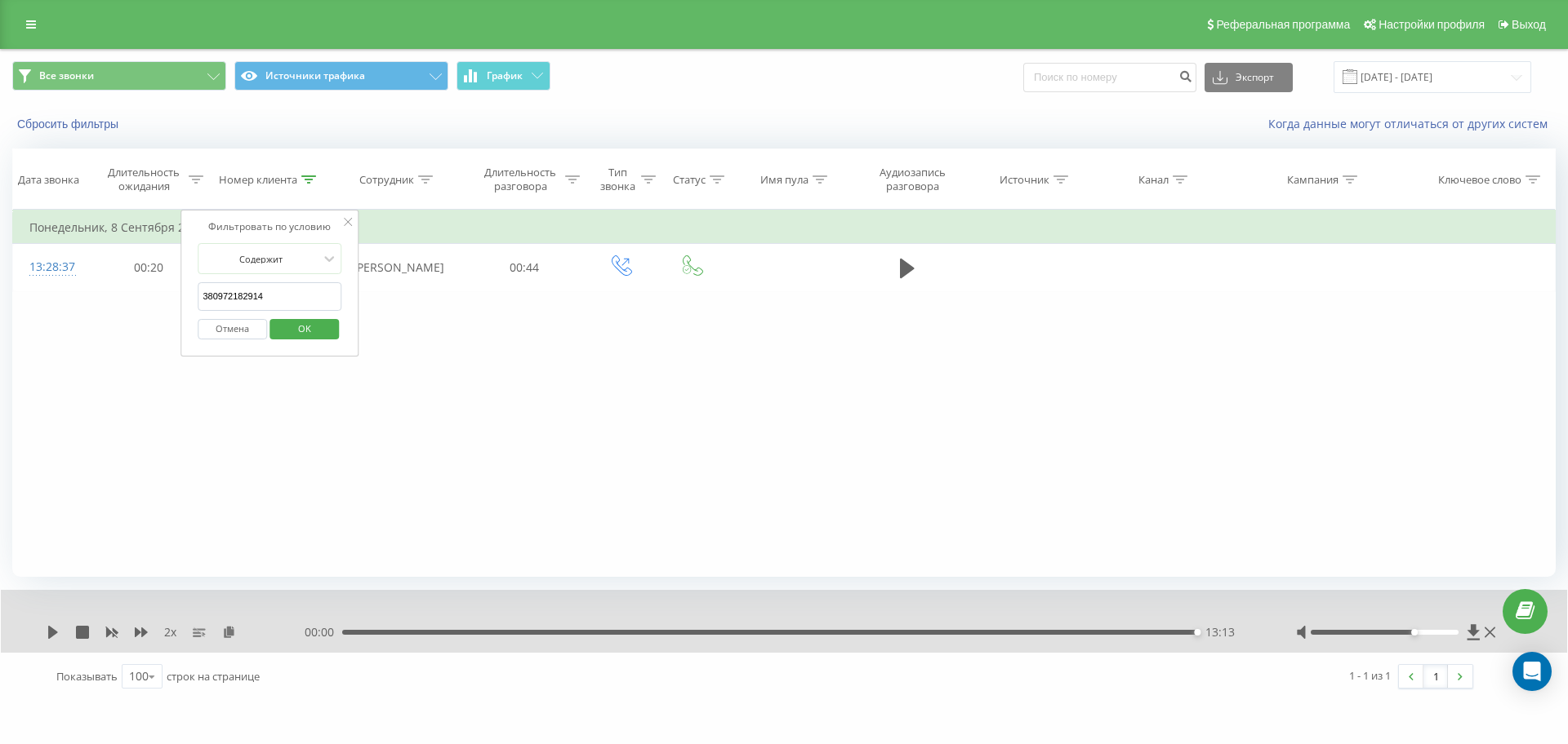
click at [67, 291] on table "Фильтровать по условию Равно Отмена OK Фильтровать по условию Содержит 38097218…" at bounding box center [783, 250] width 1543 height 81
paste input "6862510"
click button "OK" at bounding box center [304, 329] width 70 height 21
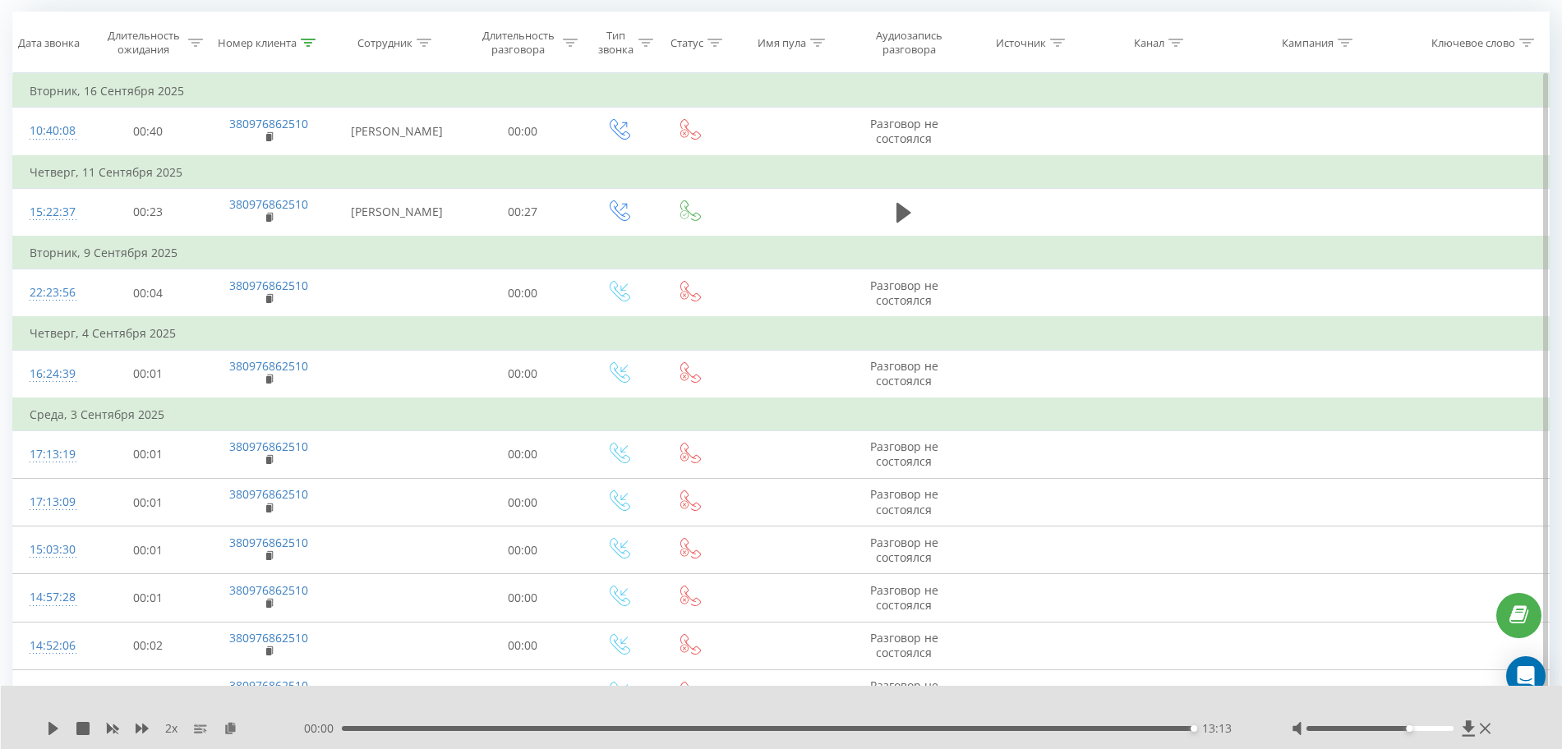
scroll to position [51, 0]
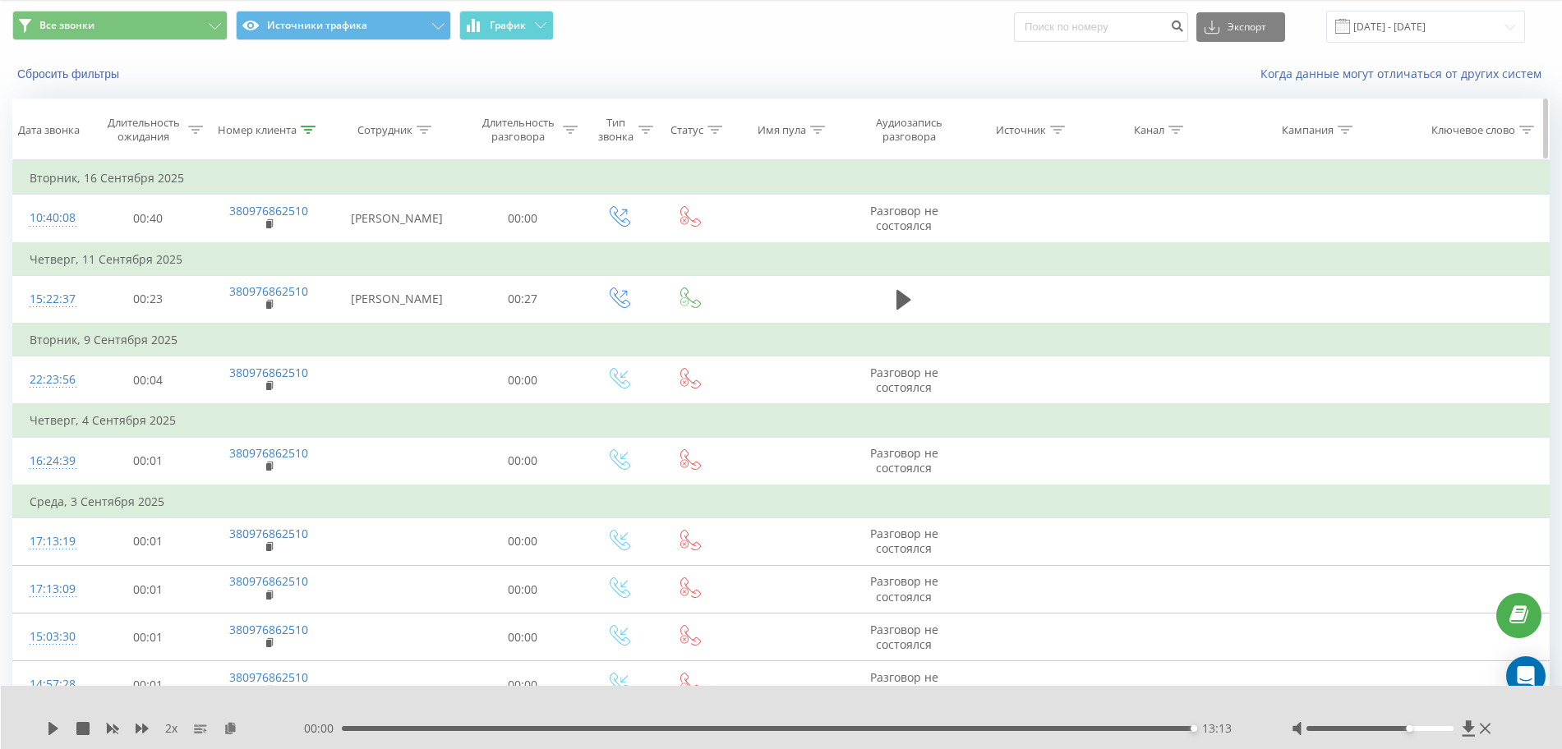
click at [302, 128] on icon at bounding box center [308, 130] width 15 height 8
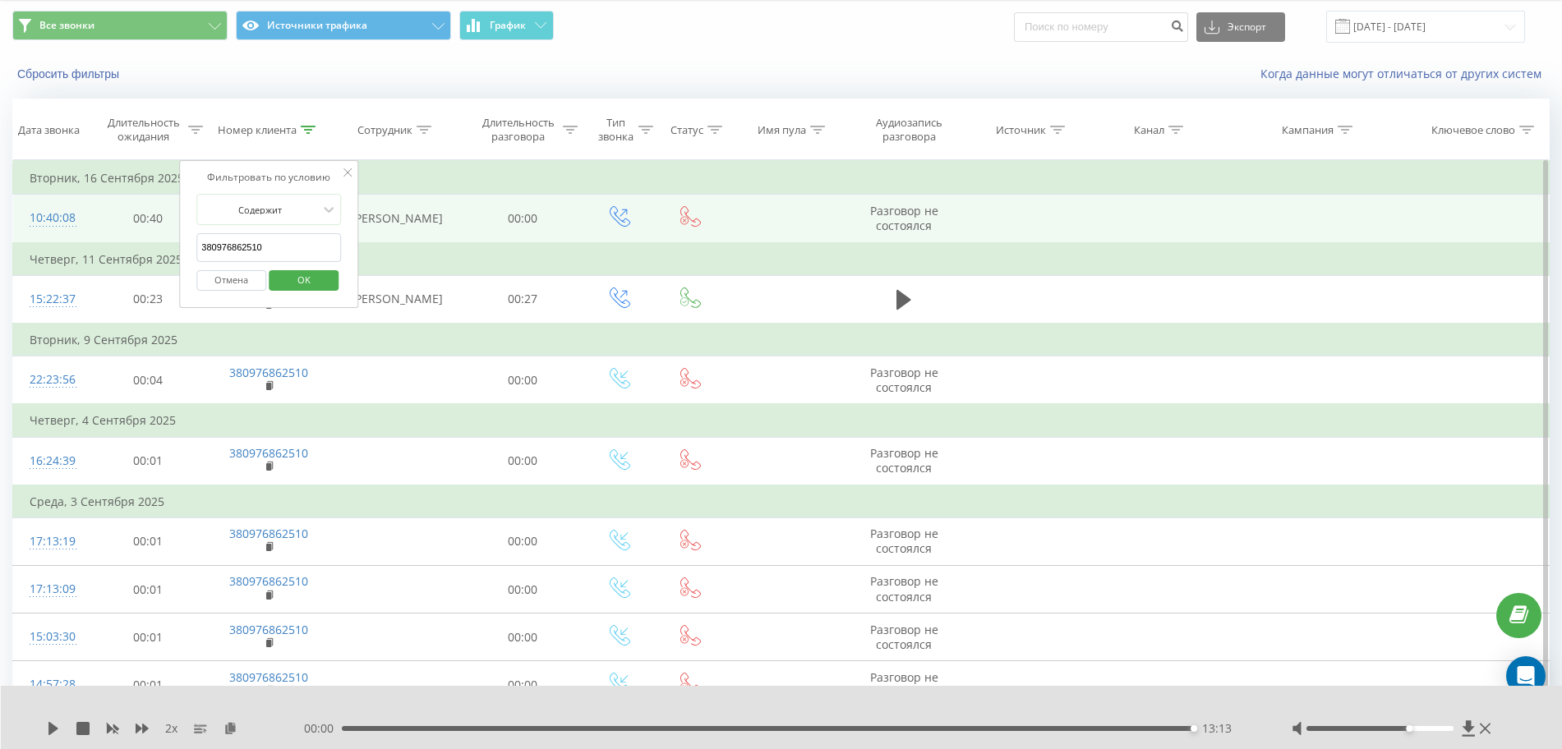
drag, startPoint x: 293, startPoint y: 237, endPoint x: 23, endPoint y: 236, distance: 270.4
click at [24, 237] on table "Фильтровать по условию Равно Отмена OK Фильтровать по условию Содержит 38097686…" at bounding box center [780, 642] width 1537 height 965
paste input "4564911"
click button "OK" at bounding box center [304, 280] width 70 height 21
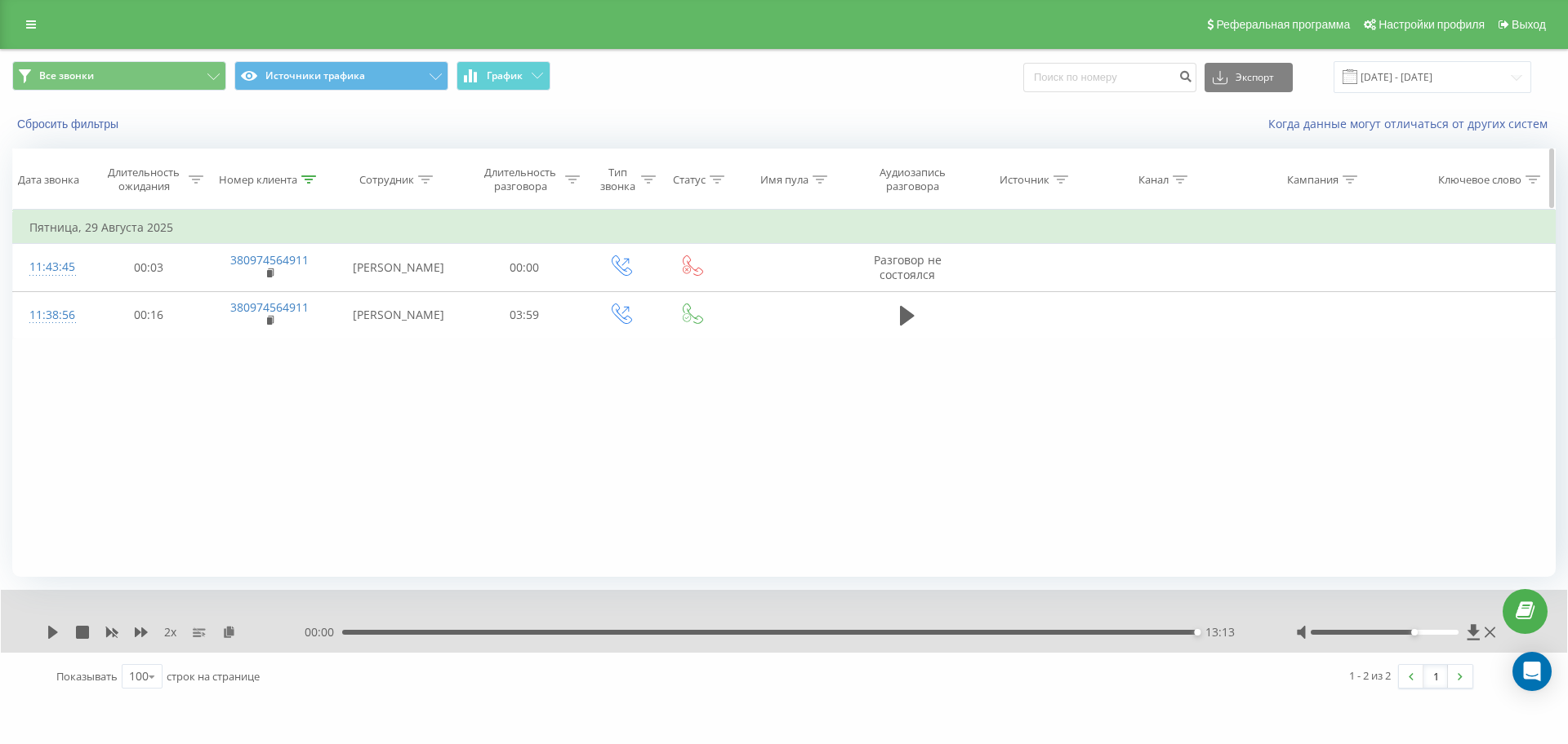
click at [310, 176] on icon at bounding box center [308, 180] width 15 height 8
drag, startPoint x: 272, startPoint y: 305, endPoint x: 0, endPoint y: 294, distance: 272.2
click at [9, 294] on div "Все звонки Источники трафика График Экспорт .csv .xls .xlsx [DATE] - [DATE] Сбр…" at bounding box center [784, 374] width 1568 height 653
paste input "5068205"
click button "OK" at bounding box center [304, 329] width 70 height 21
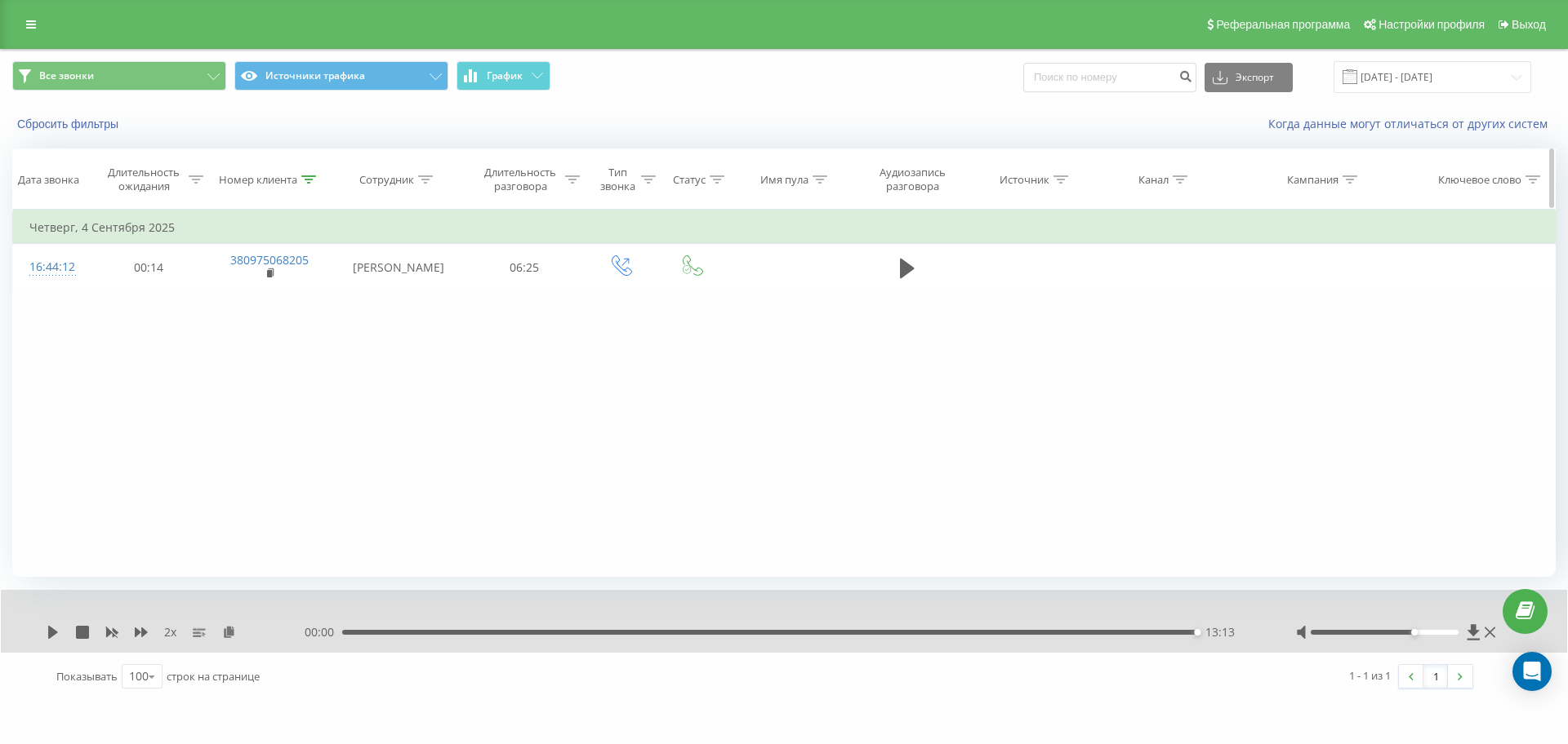
click at [305, 179] on icon at bounding box center [308, 180] width 15 height 8
drag, startPoint x: 280, startPoint y: 291, endPoint x: 5, endPoint y: 290, distance: 275.0
click at [6, 289] on div "Все звонки Источники трафика График Экспорт .csv .xls .xlsx [DATE] - [DATE] Сбр…" at bounding box center [784, 374] width 1568 height 653
paste input "66990321"
click button "OK" at bounding box center [304, 329] width 70 height 21
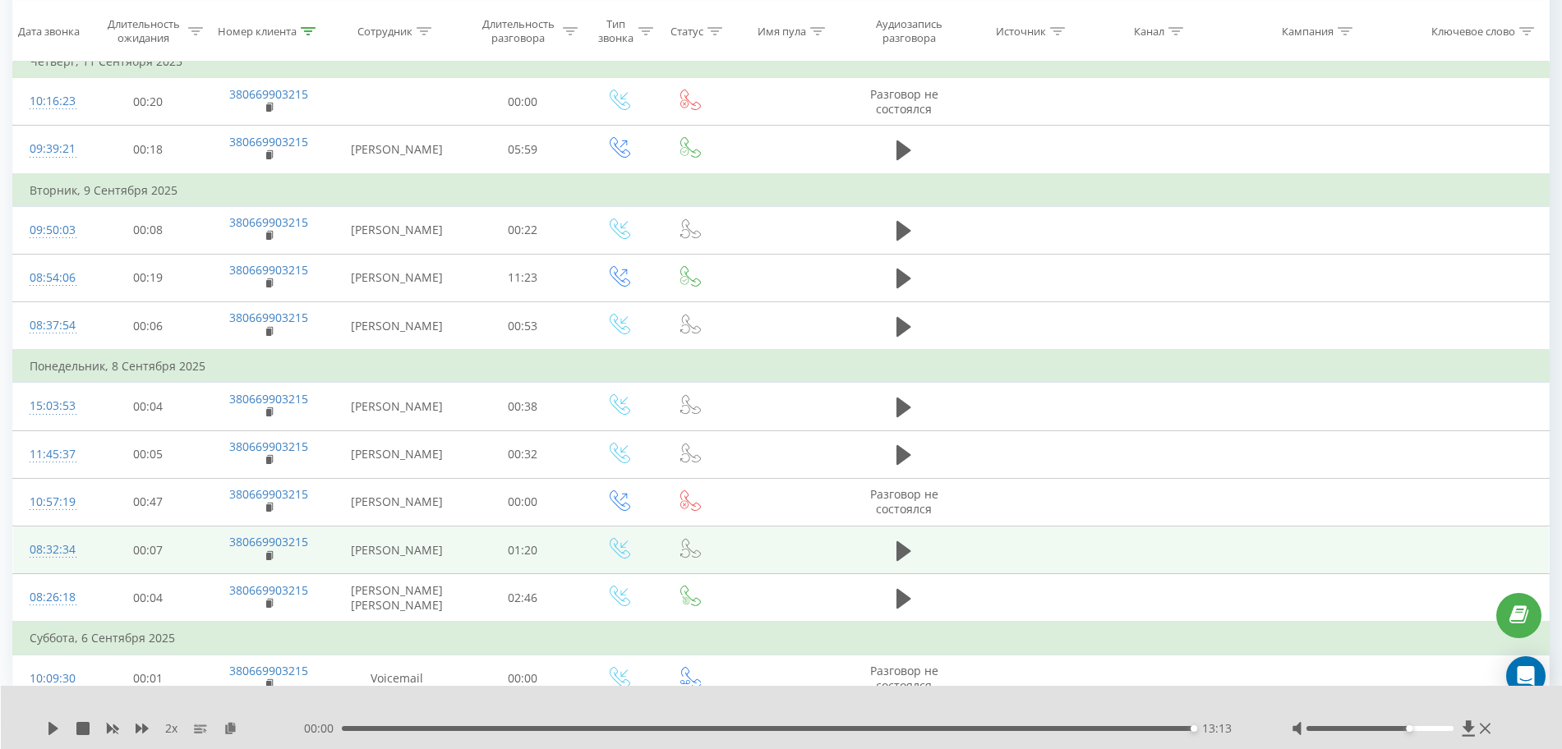
scroll to position [242, 0]
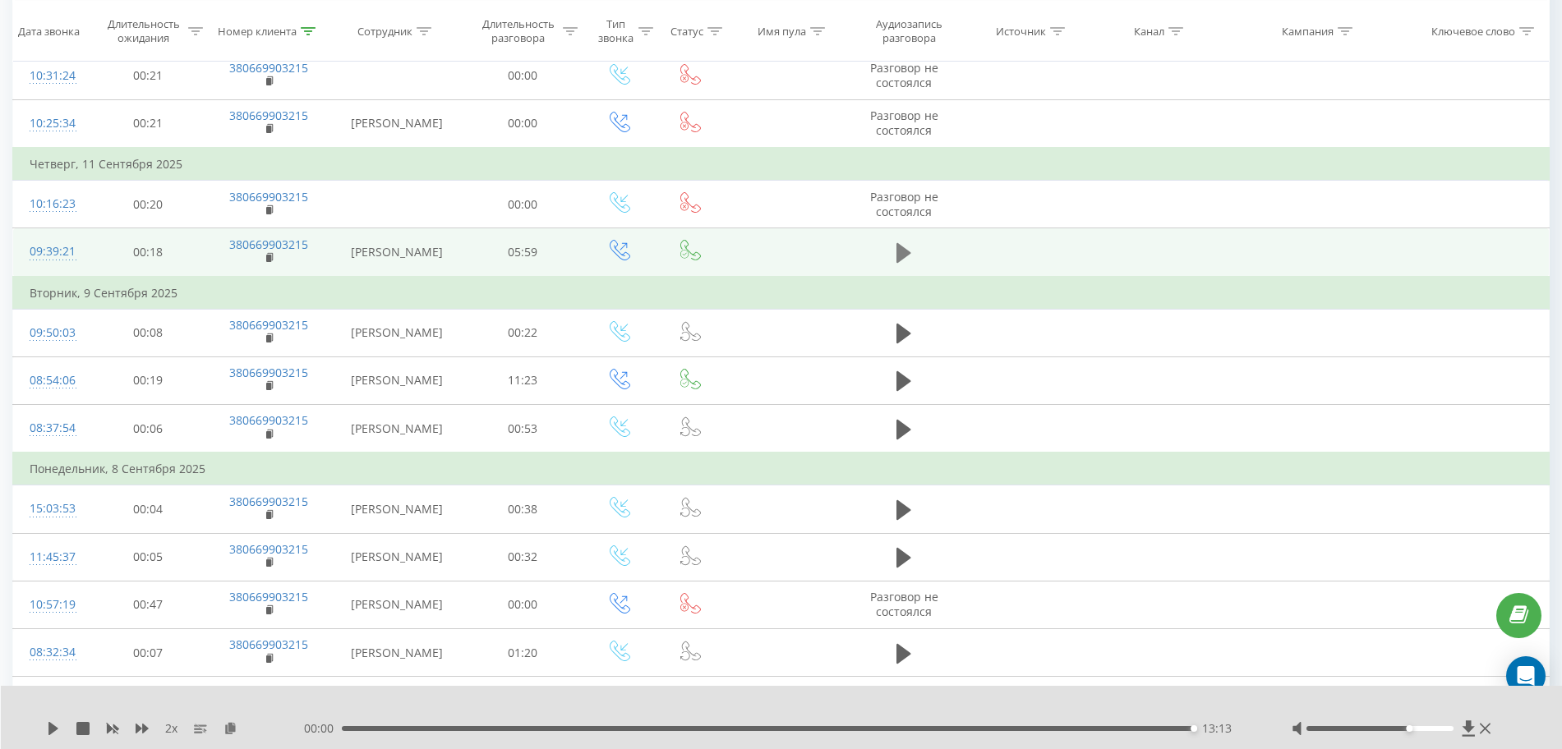
click at [906, 265] on icon at bounding box center [904, 253] width 15 height 23
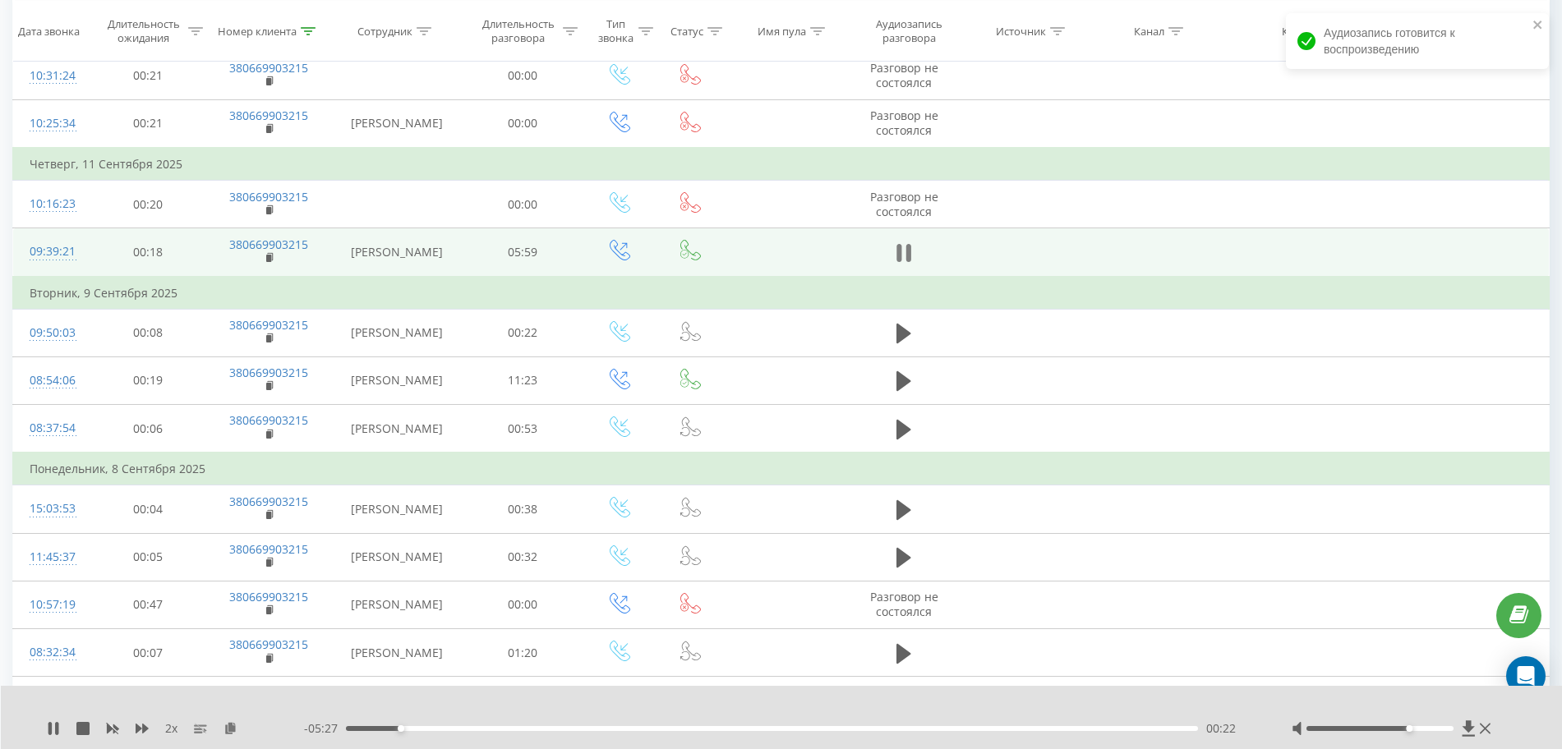
click at [906, 265] on icon at bounding box center [904, 253] width 15 height 23
click at [906, 263] on icon at bounding box center [904, 253] width 15 height 20
drag, startPoint x: 381, startPoint y: 726, endPoint x: 339, endPoint y: 726, distance: 42.7
click at [342, 726] on div "- 05:35 00:14 00:14" at bounding box center [777, 729] width 947 height 16
drag, startPoint x: 104, startPoint y: 729, endPoint x: 114, endPoint y: 731, distance: 10.0
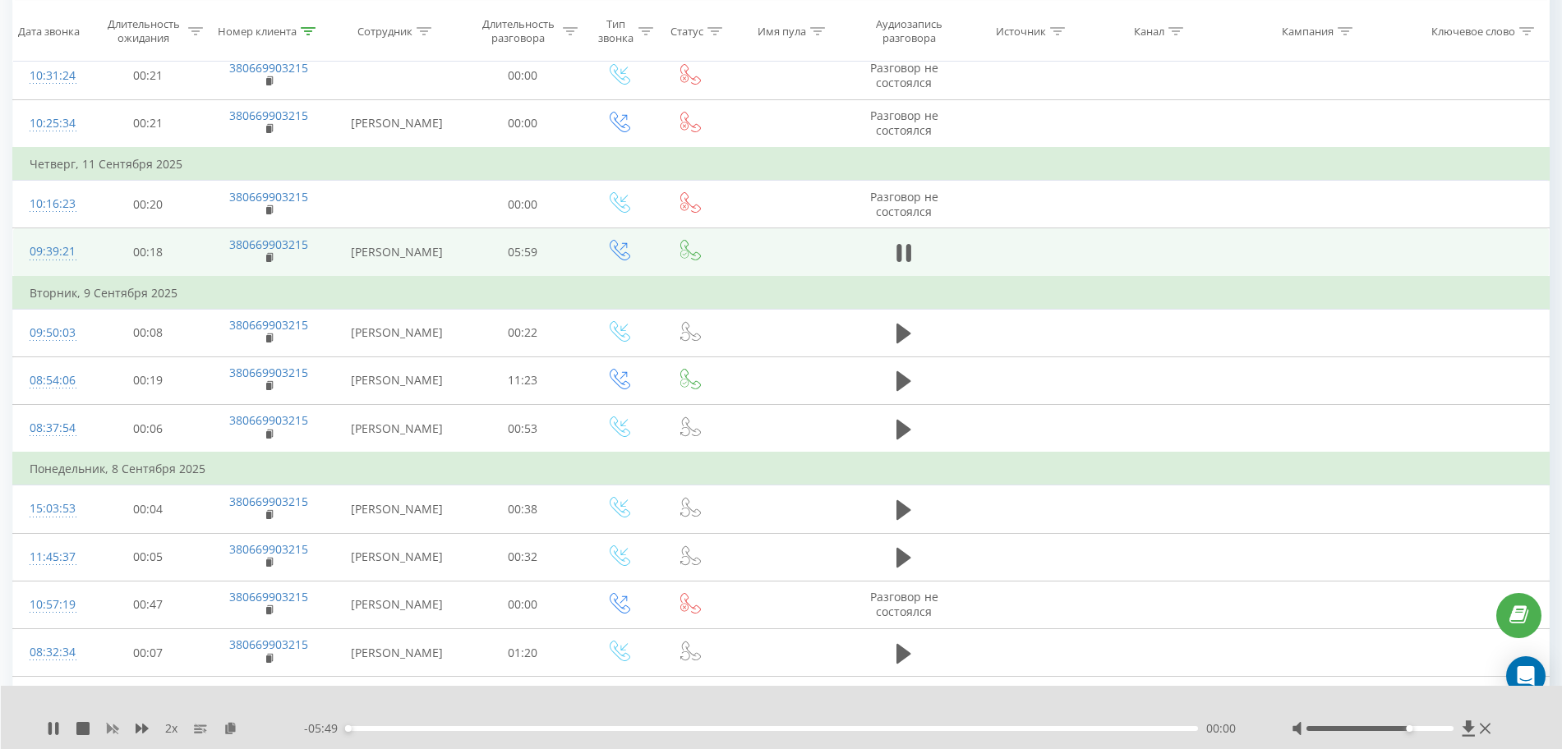
click at [104, 730] on div "2 x" at bounding box center [175, 729] width 257 height 16
click at [116, 731] on rect at bounding box center [113, 729] width 7 height 7
click at [141, 728] on icon at bounding box center [142, 729] width 13 height 10
click at [141, 727] on icon at bounding box center [142, 729] width 13 height 10
click at [242, 726] on icon at bounding box center [240, 728] width 14 height 12
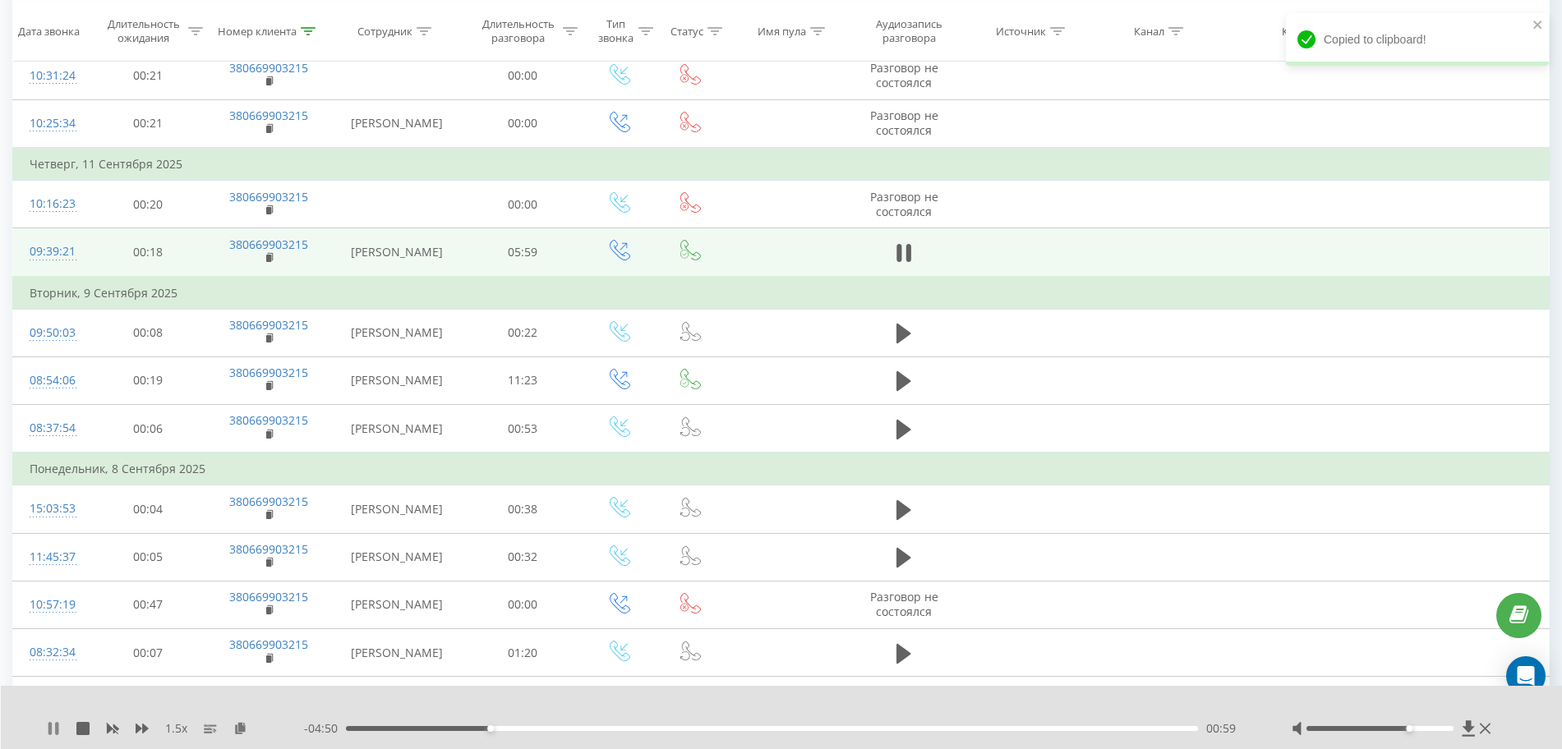
click at [52, 724] on icon at bounding box center [49, 728] width 3 height 13
click at [51, 730] on icon at bounding box center [53, 728] width 10 height 13
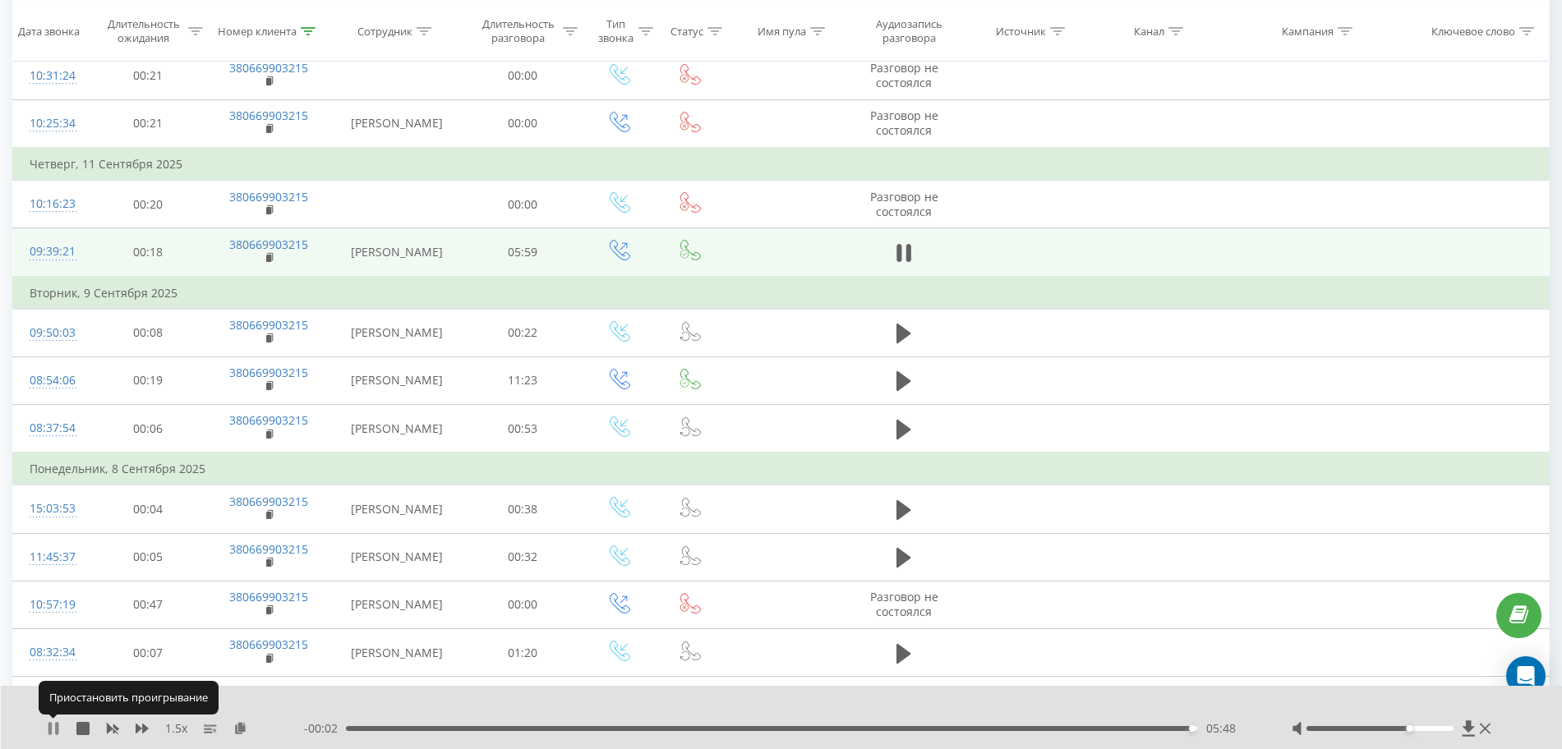
click at [54, 726] on icon at bounding box center [53, 728] width 13 height 13
click at [307, 24] on div at bounding box center [308, 31] width 15 height 14
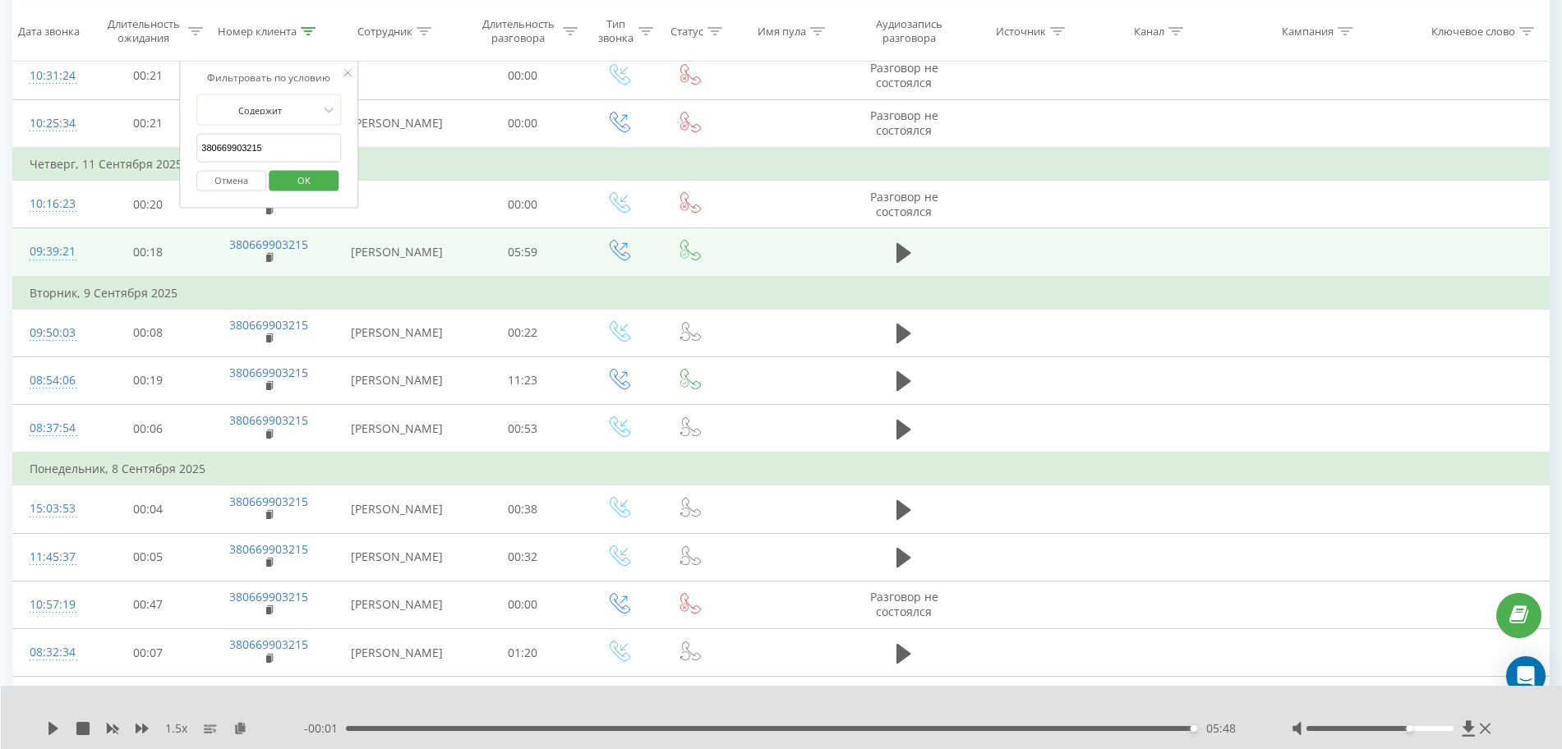
drag, startPoint x: 287, startPoint y: 140, endPoint x: 7, endPoint y: 141, distance: 280.2
click at [16, 141] on table "Фильтровать по условию Равно Отмена OK Фильтровать по условию Содержит 38066990…" at bounding box center [780, 388] width 1537 height 837
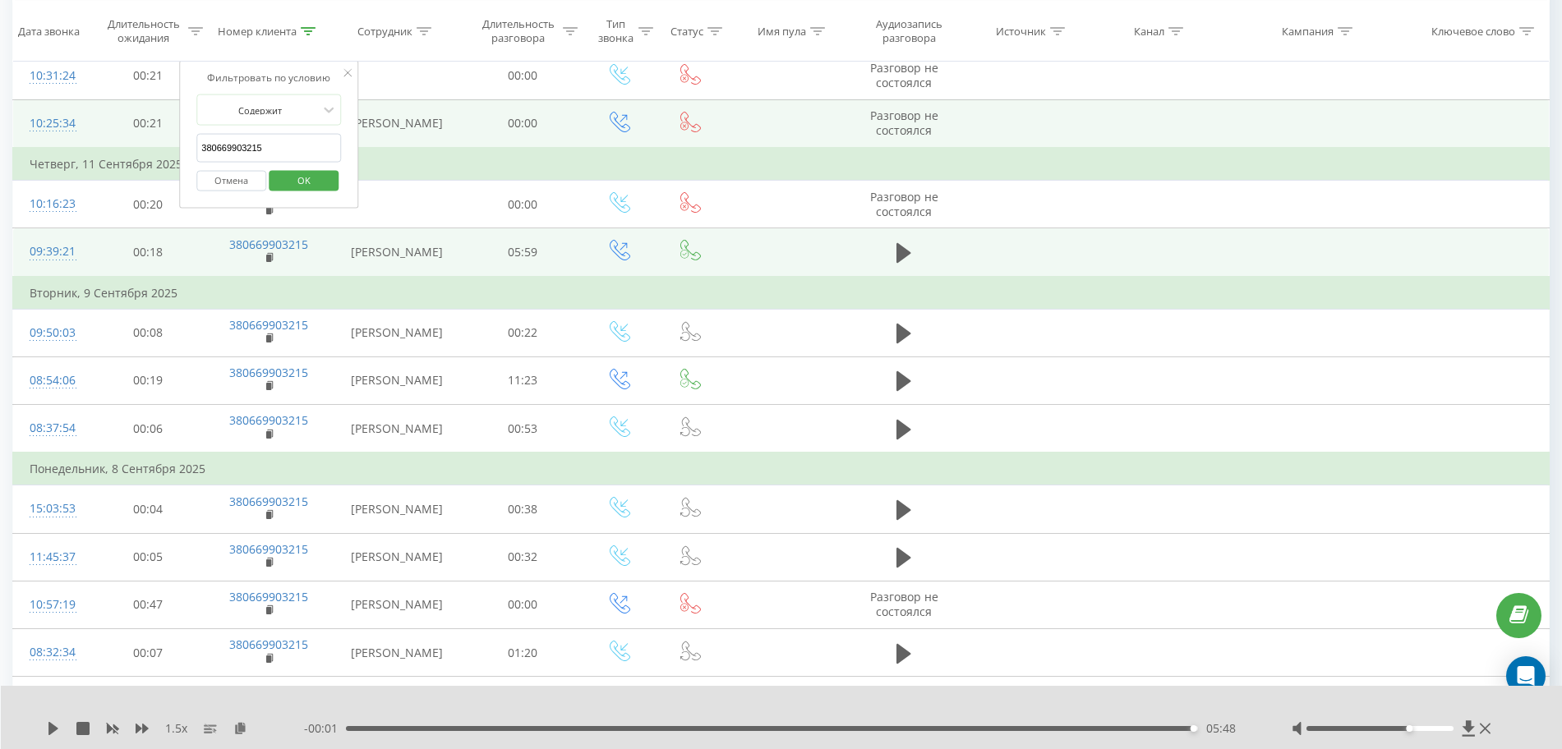
paste input "36807683"
click button "OK" at bounding box center [304, 180] width 70 height 21
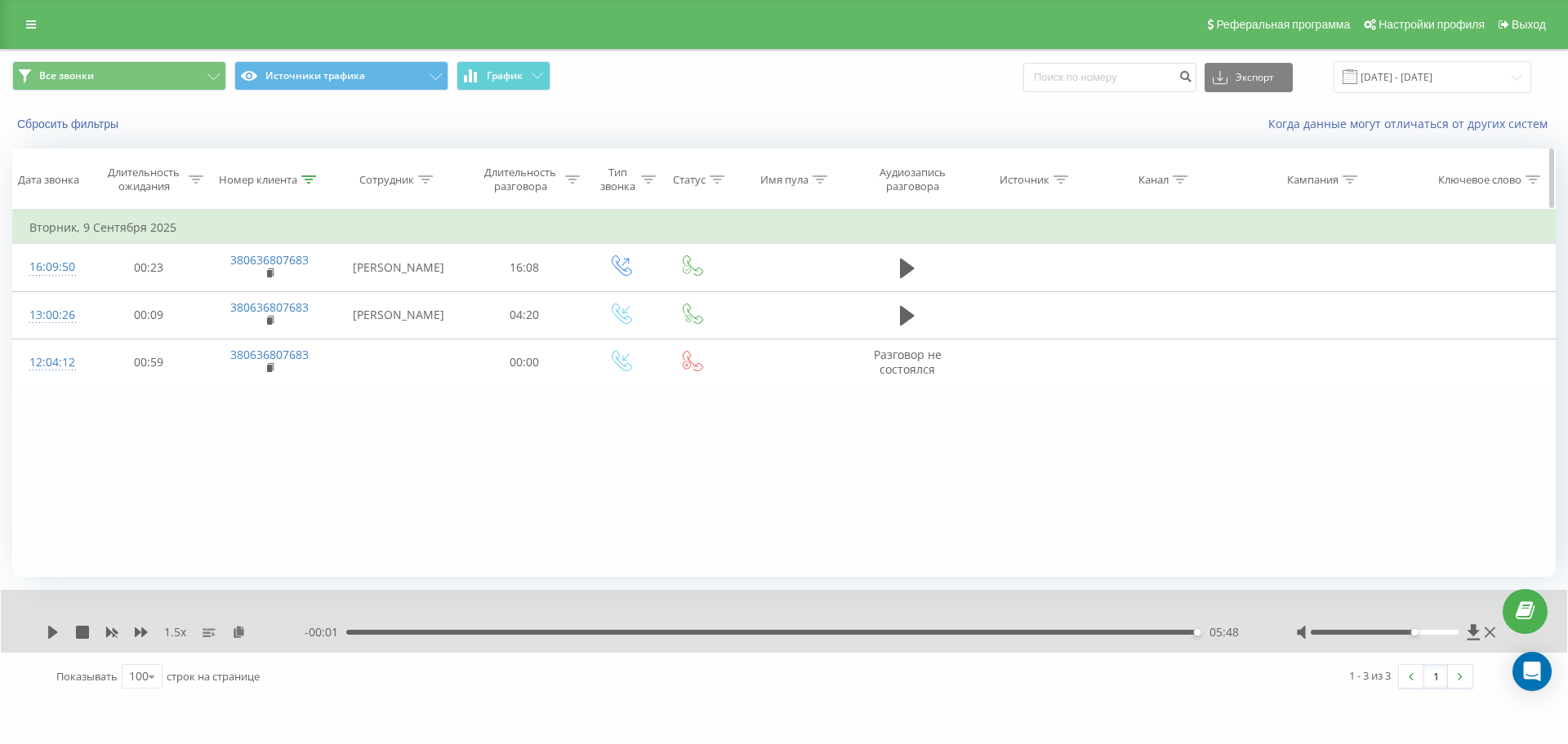
click at [305, 187] on th "Номер клиента" at bounding box center [270, 179] width 124 height 61
click at [305, 181] on icon at bounding box center [308, 180] width 15 height 8
drag, startPoint x: 292, startPoint y: 294, endPoint x: 0, endPoint y: 313, distance: 292.6
click at [0, 313] on div "Все звонки Источники трафика График Экспорт .csv .xls .xlsx [DATE] - [DATE] Сбр…" at bounding box center [784, 374] width 1568 height 653
paste input "968523734"
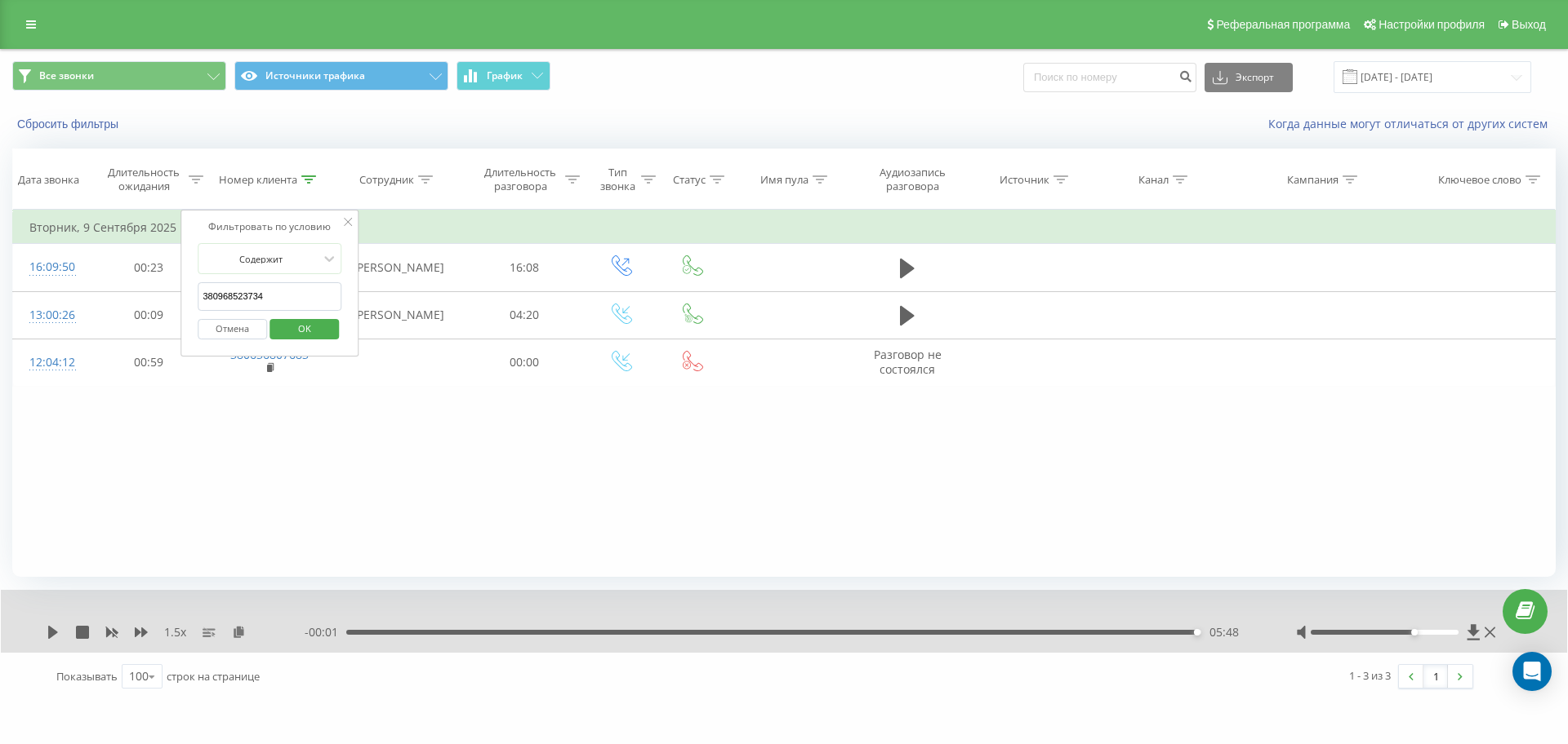
click button "OK" at bounding box center [304, 329] width 70 height 21
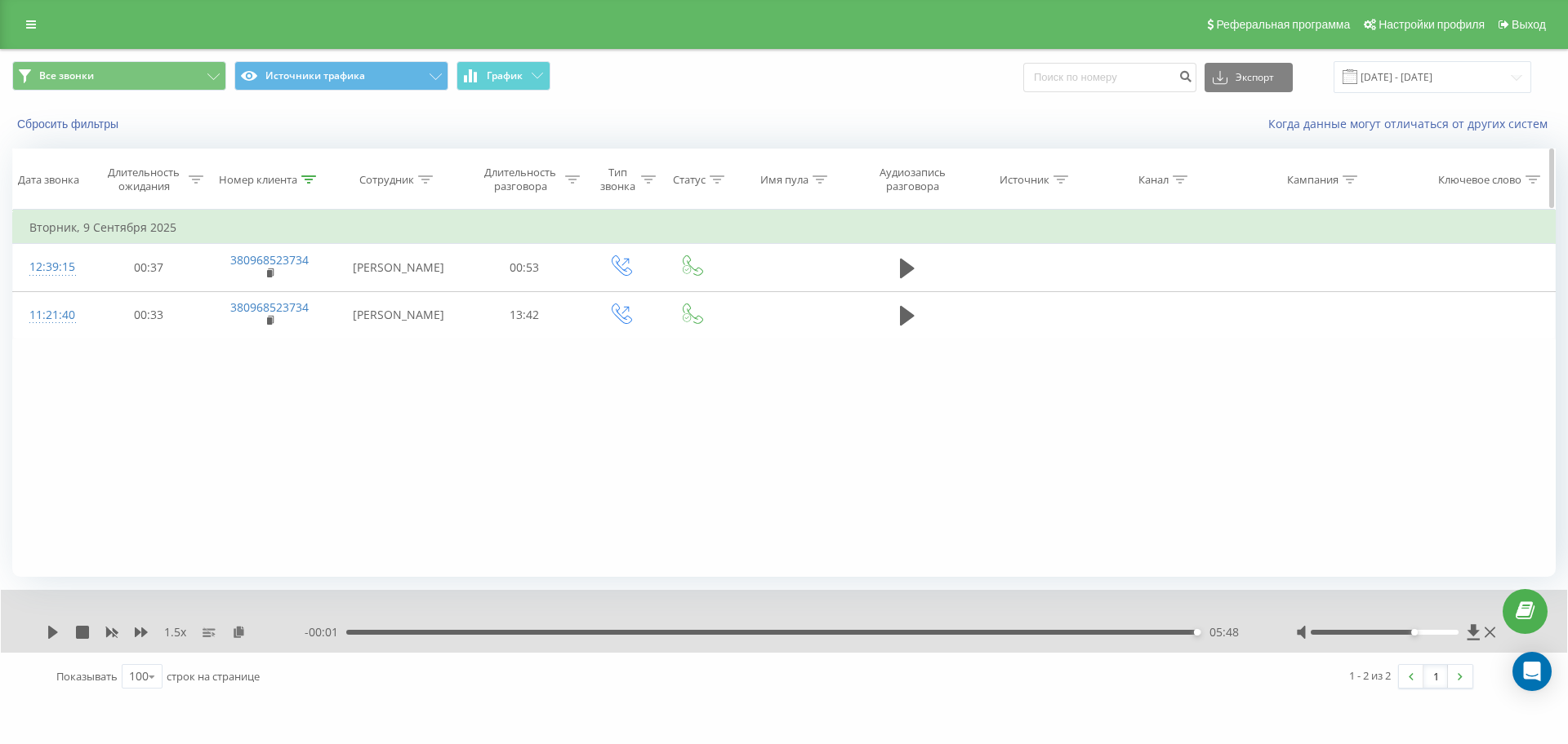
click at [300, 181] on div "Номер клиента" at bounding box center [267, 180] width 97 height 14
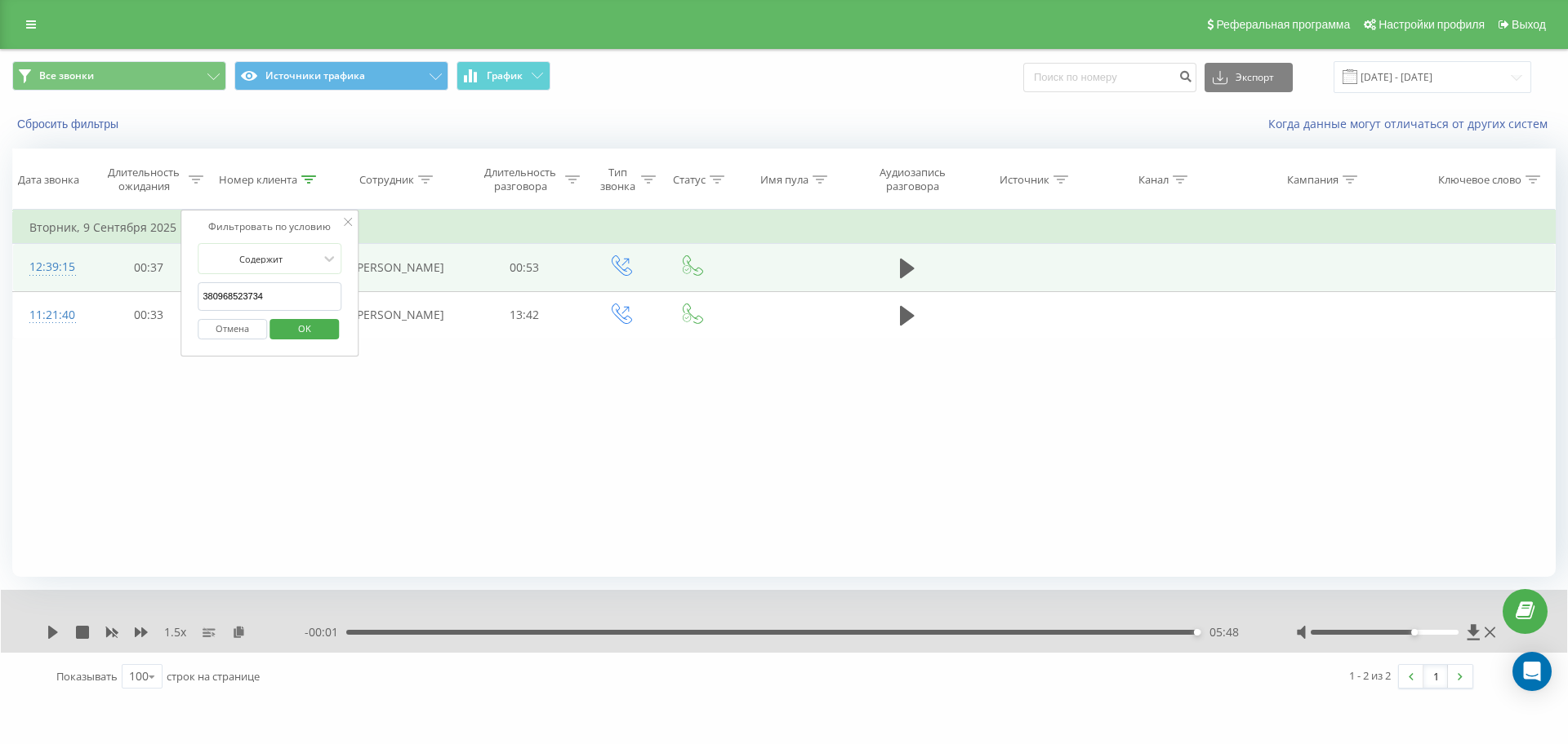
drag, startPoint x: 289, startPoint y: 281, endPoint x: 112, endPoint y: 286, distance: 177.1
click at [117, 285] on table "Фильтровать по условию Равно Отмена OK Фильтровать по условию Содержит 38096852…" at bounding box center [783, 274] width 1543 height 130
paste input "672350547"
click button "OK" at bounding box center [304, 329] width 70 height 21
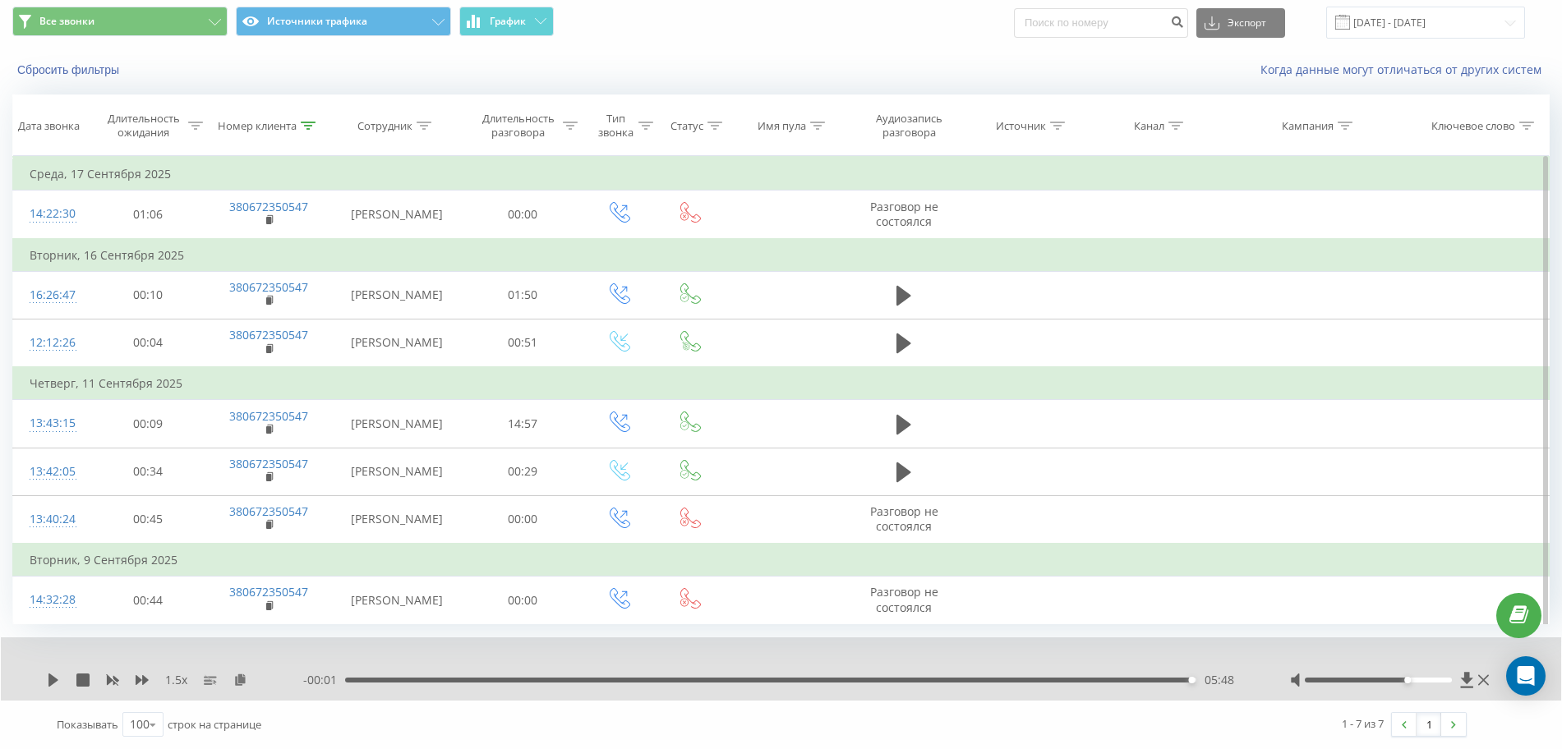
scroll to position [144, 0]
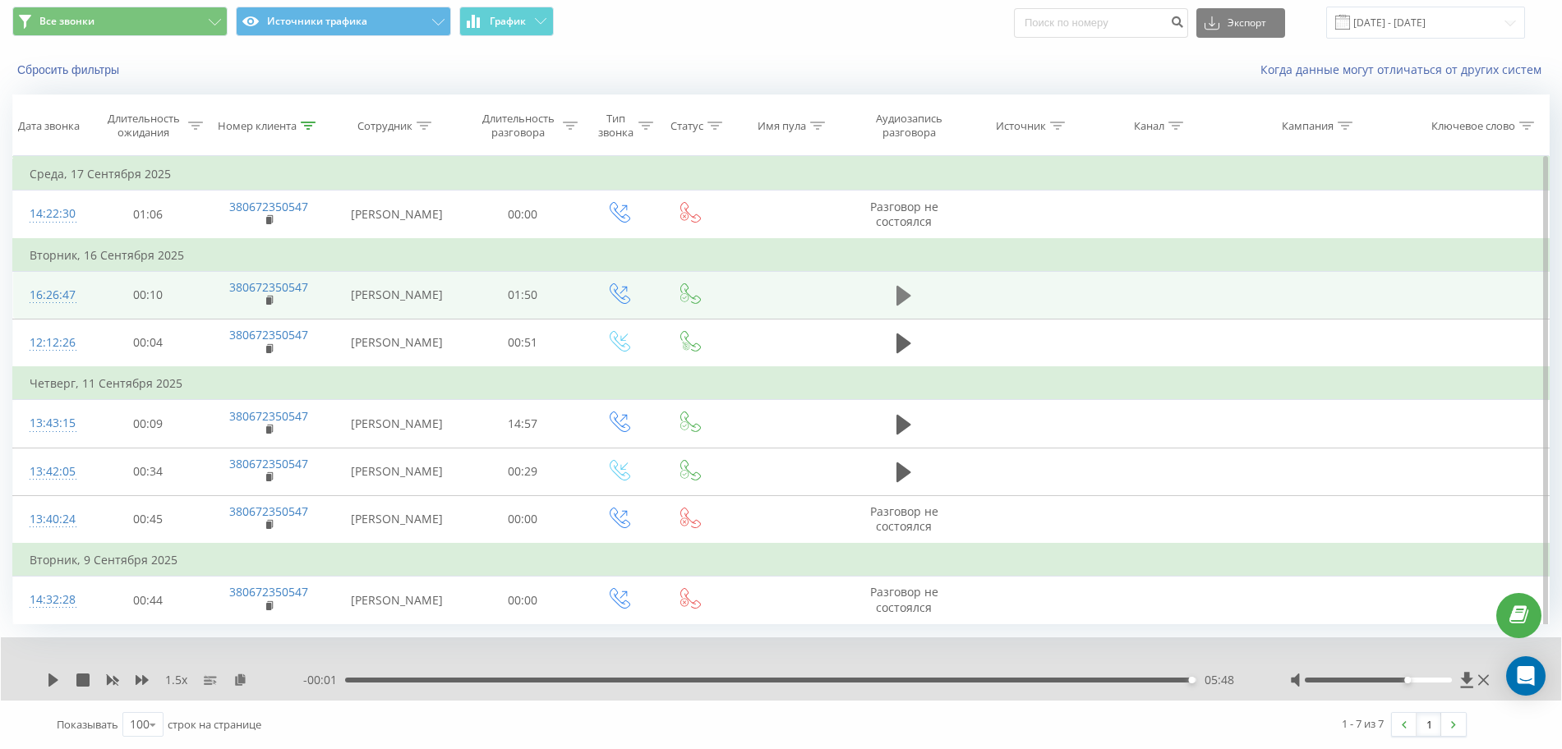
click at [905, 284] on icon at bounding box center [904, 295] width 15 height 23
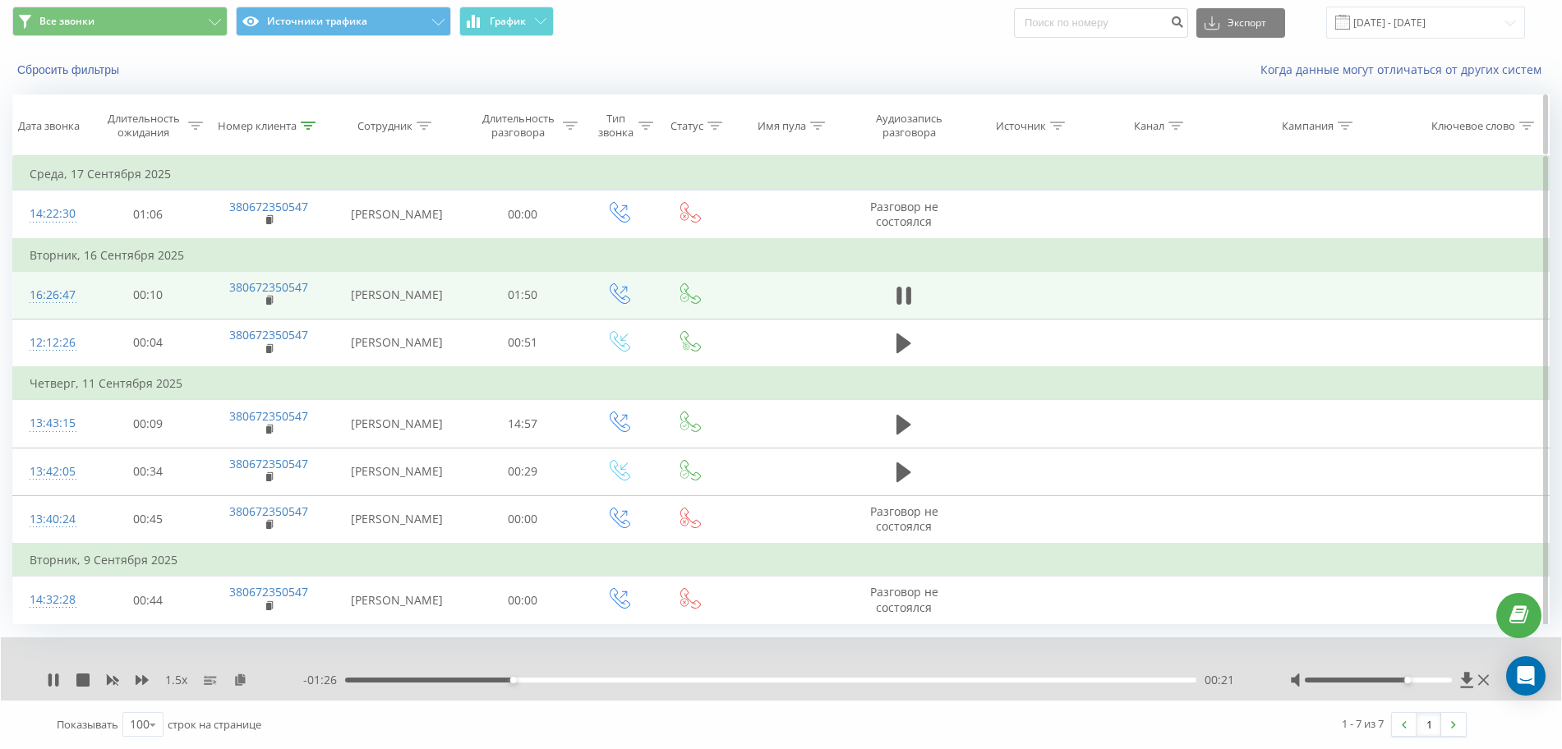
drag, startPoint x: 237, startPoint y: 678, endPoint x: 664, endPoint y: 7, distance: 795.8
click at [238, 679] on icon at bounding box center [240, 680] width 14 height 12
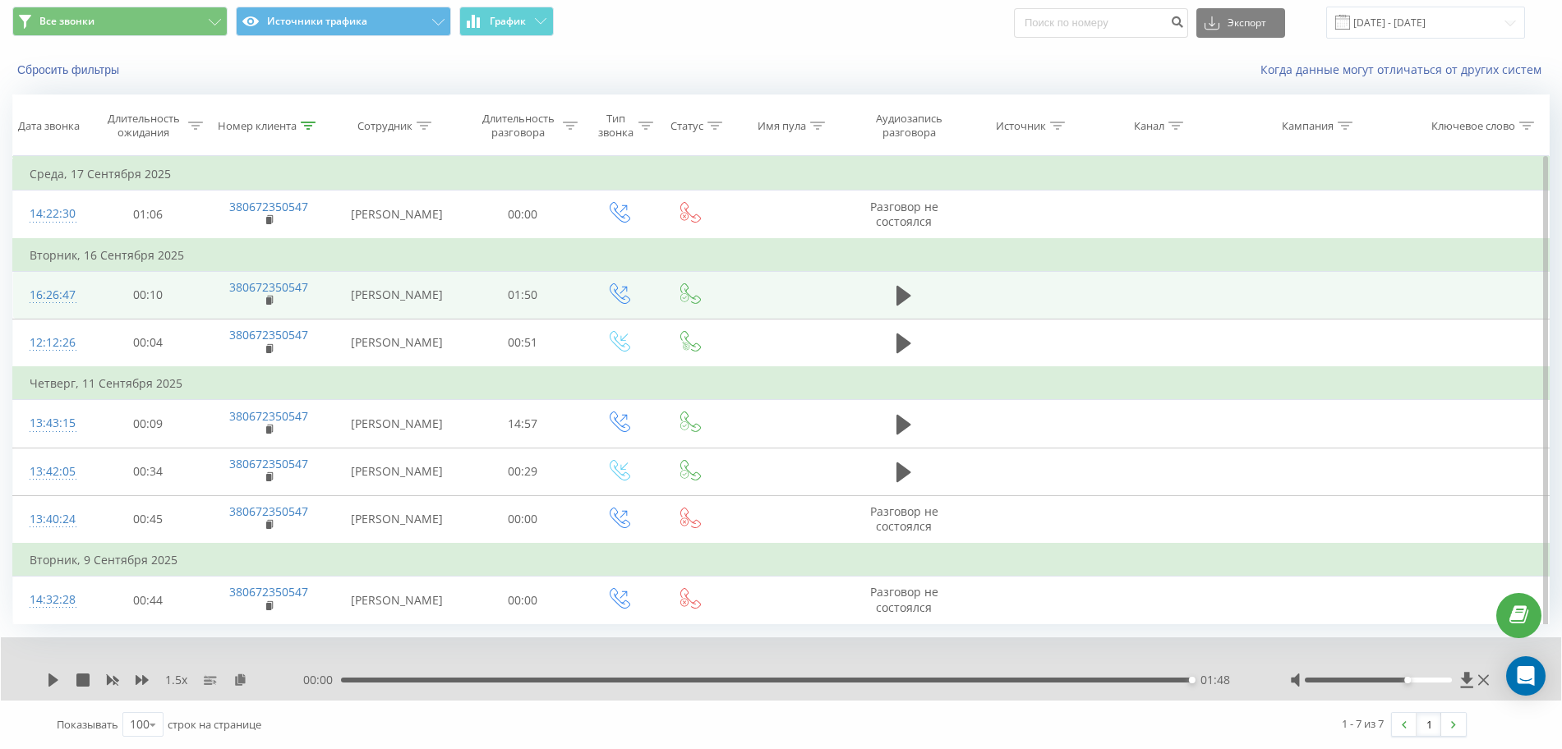
click at [1104, 676] on div "00:00 01:48 01:48" at bounding box center [776, 680] width 946 height 16
click at [1098, 678] on div "01:48" at bounding box center [766, 680] width 851 height 5
click at [53, 680] on icon at bounding box center [53, 680] width 10 height 13
click at [307, 119] on div at bounding box center [308, 126] width 15 height 14
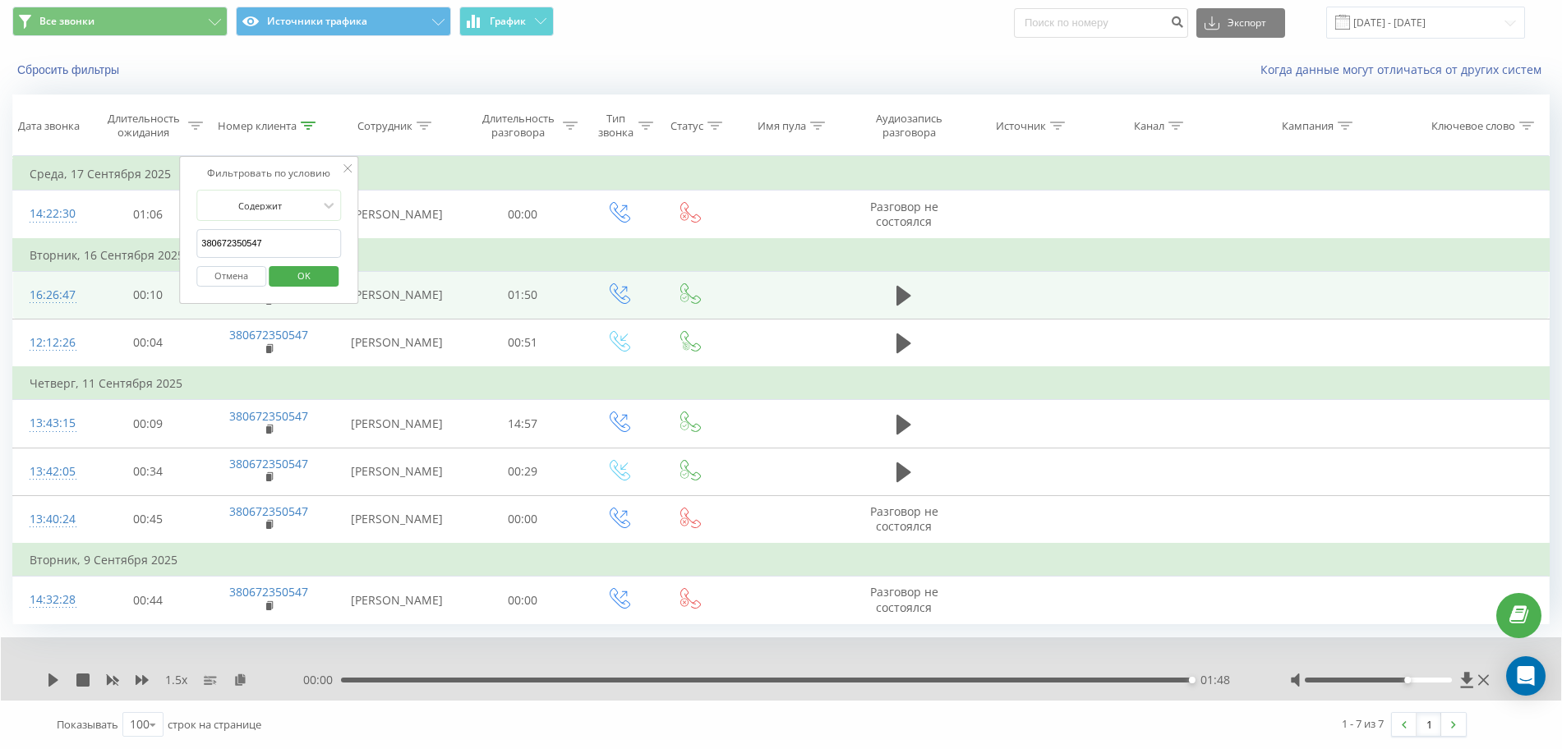
drag, startPoint x: 296, startPoint y: 156, endPoint x: 2, endPoint y: 148, distance: 293.5
click at [12, 156] on table "Фильтровать по условию Равно Отмена OK Фильтровать по условию Содержит 38067235…" at bounding box center [780, 390] width 1537 height 468
paste input "979561049"
click button "OK" at bounding box center [304, 276] width 70 height 21
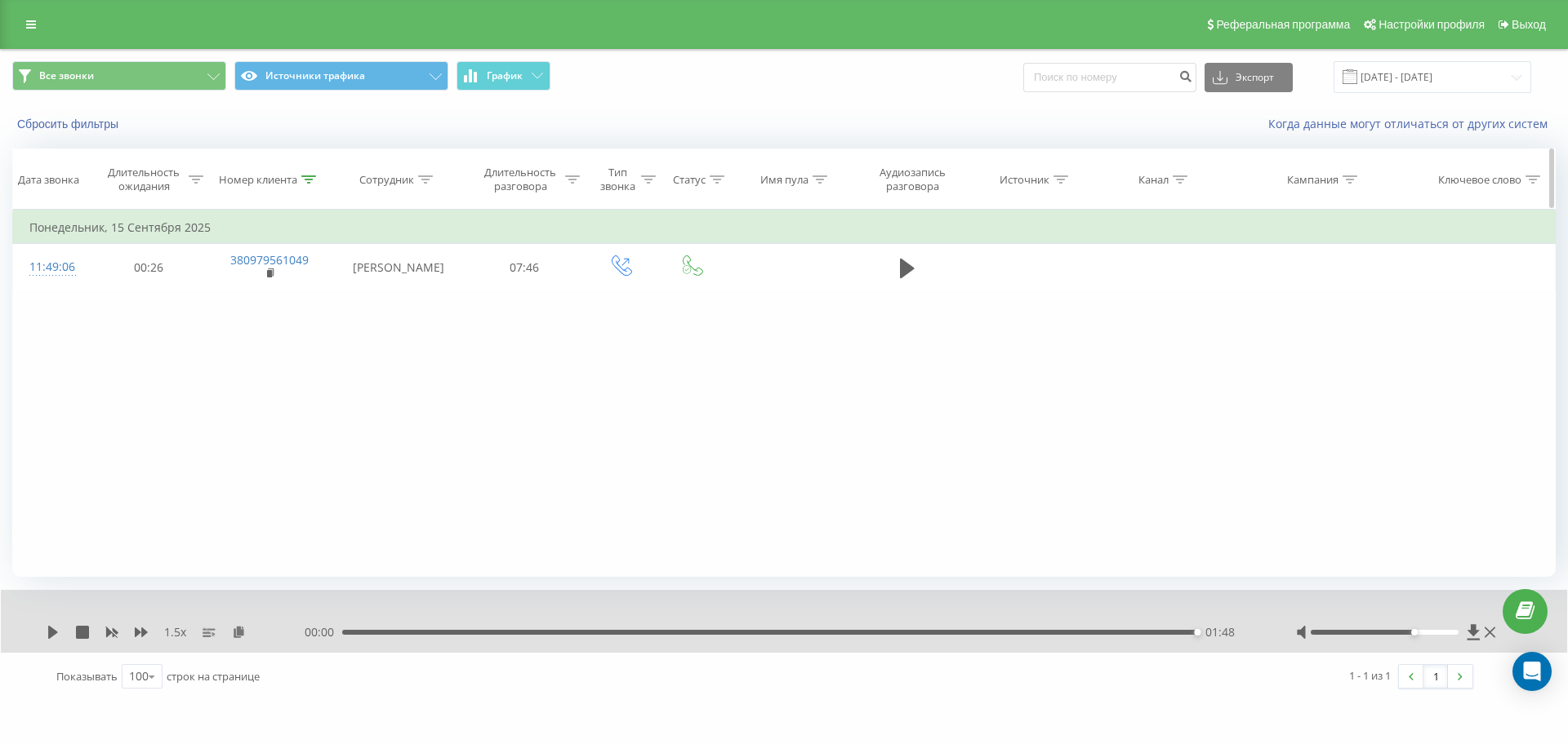
click at [304, 181] on icon at bounding box center [308, 180] width 15 height 8
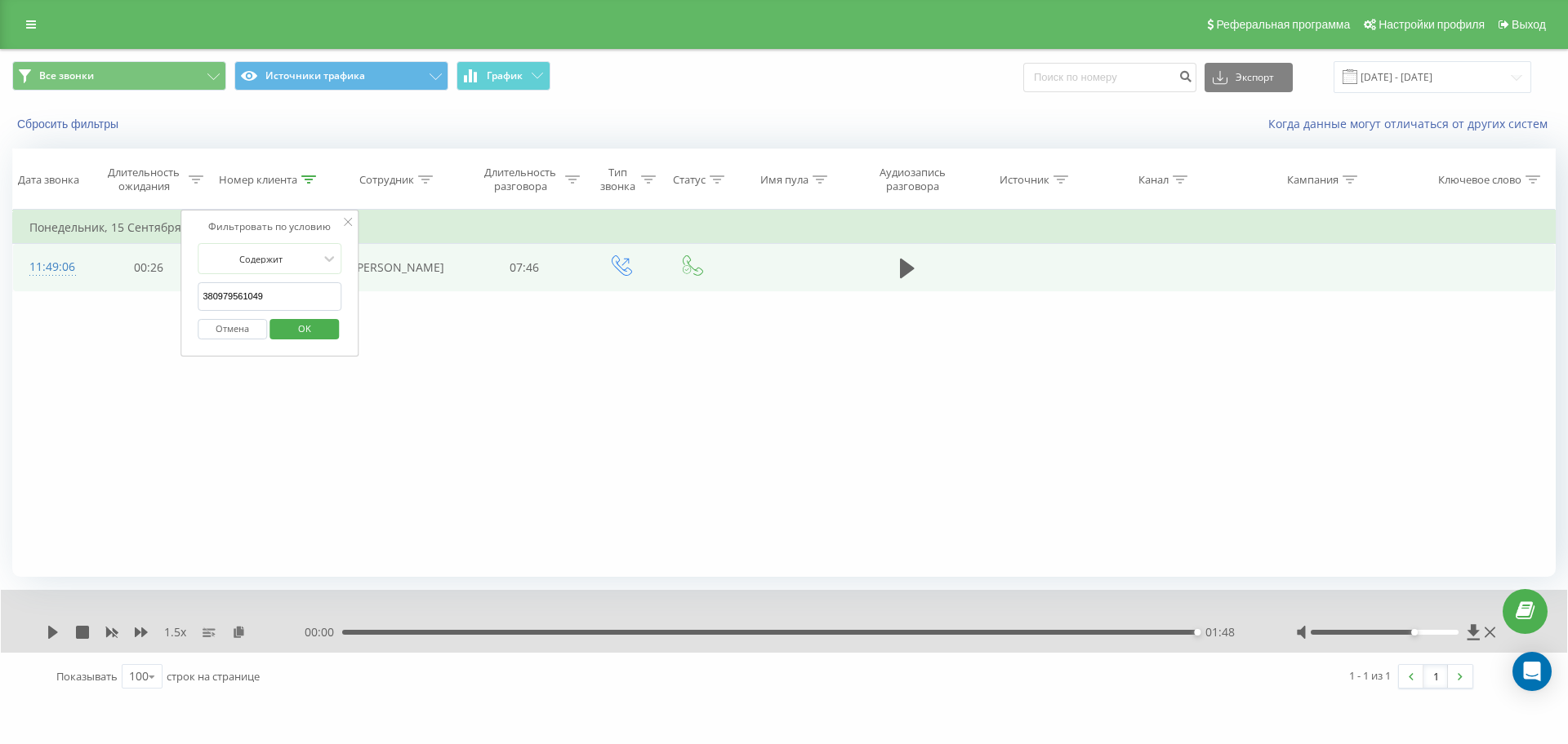
drag, startPoint x: 161, startPoint y: 286, endPoint x: 39, endPoint y: 282, distance: 122.1
click at [44, 283] on table "Фильтровать по условию Равно Отмена OK Фильтровать по условию Содержит 38097956…" at bounding box center [783, 250] width 1543 height 81
paste input "674954384"
click button "OK" at bounding box center [304, 329] width 70 height 21
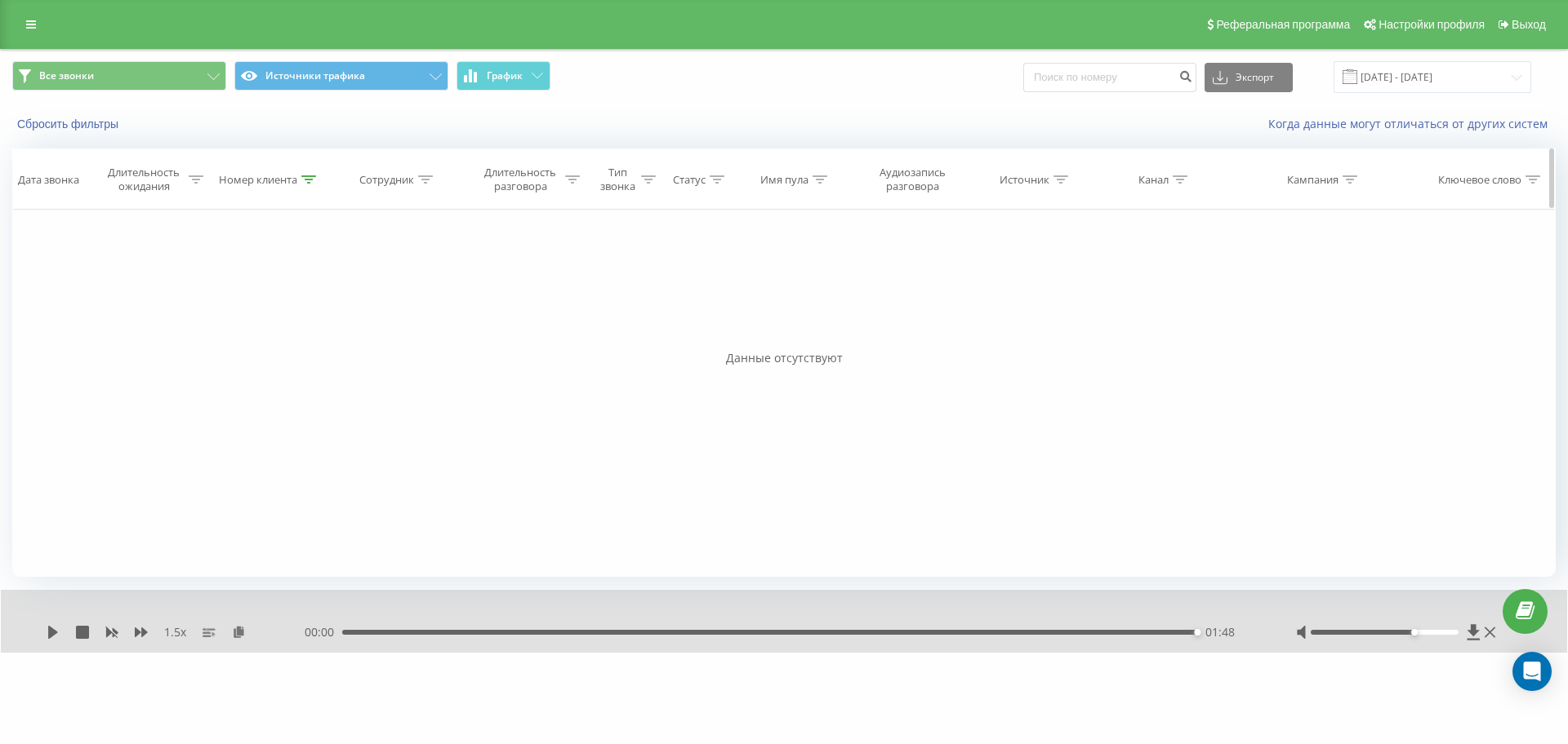
click at [311, 182] on icon at bounding box center [308, 180] width 15 height 8
drag, startPoint x: 305, startPoint y: 295, endPoint x: 43, endPoint y: 286, distance: 262.2
click at [51, 286] on div "Фильтровать по условию Равно Отмена OK Фильтровать по условию Содержит 38067495…" at bounding box center [783, 393] width 1543 height 368
paste input "957180111"
click button "OK" at bounding box center [304, 329] width 70 height 21
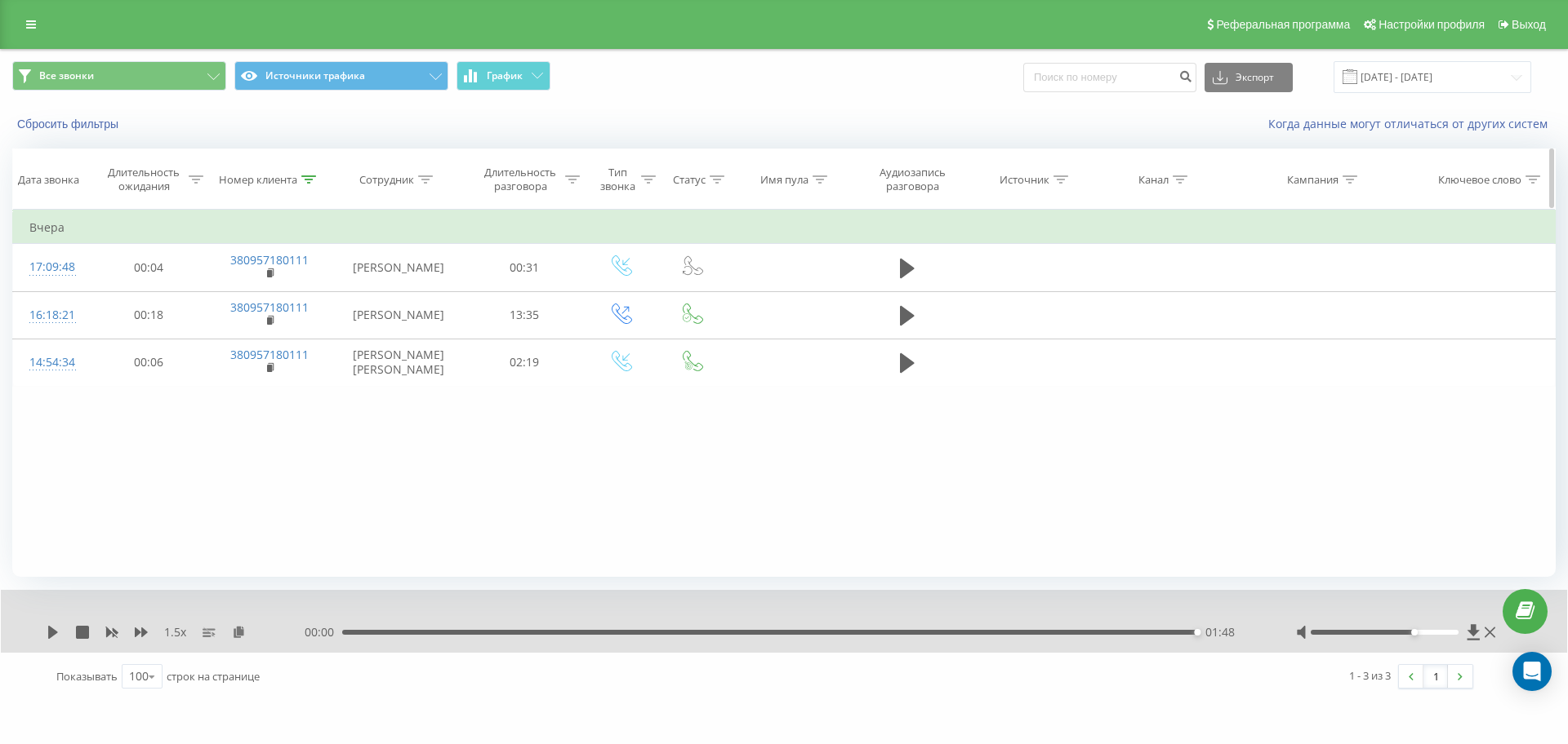
click at [309, 173] on div at bounding box center [308, 180] width 15 height 14
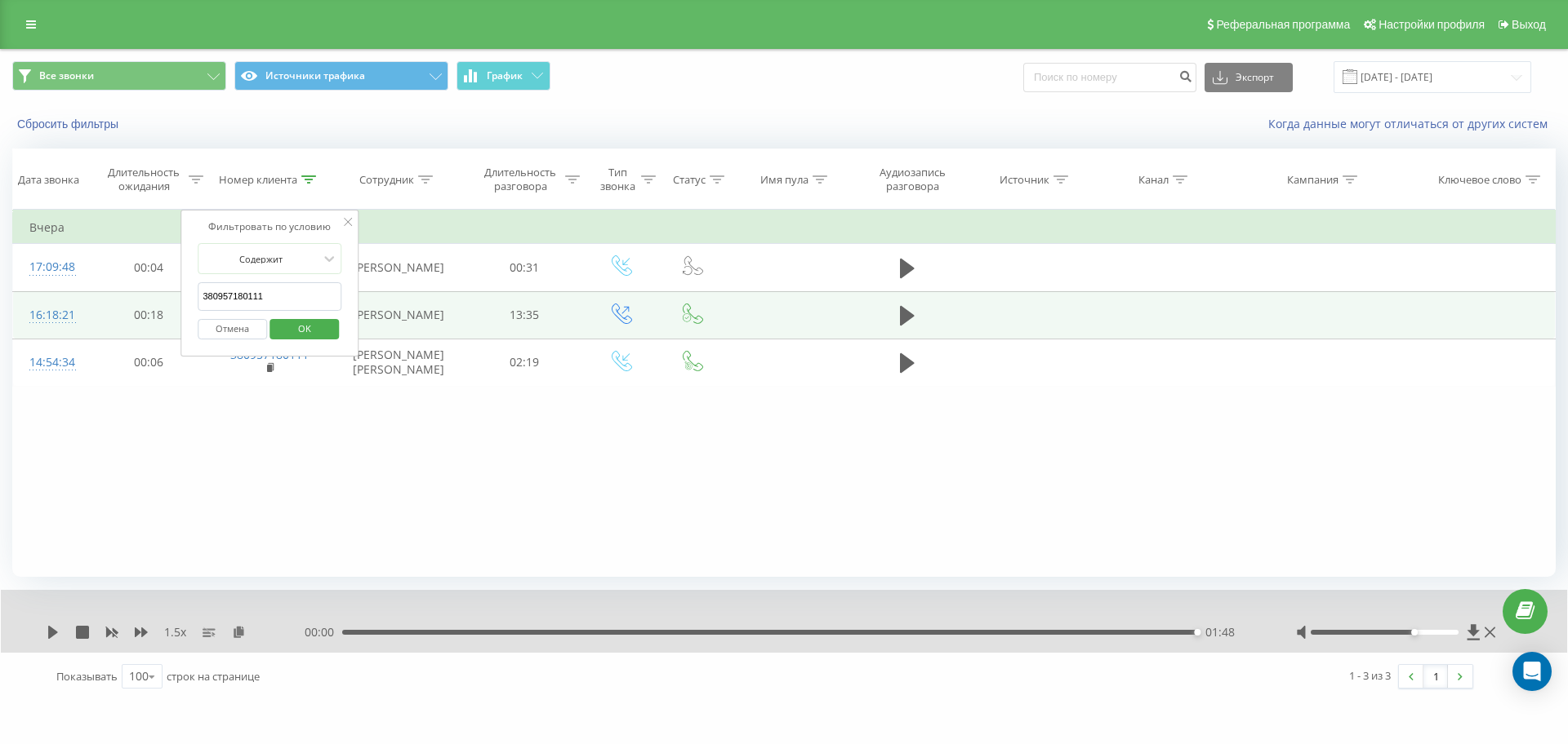
drag, startPoint x: 294, startPoint y: 295, endPoint x: 61, endPoint y: 307, distance: 233.3
click at [61, 307] on table "Фильтровать по условию Равно Отмена OK Фильтровать по условию Содержит 38095718…" at bounding box center [783, 298] width 1543 height 177
paste input "63553675"
type input "380963553675"
click button "OK" at bounding box center [304, 329] width 70 height 21
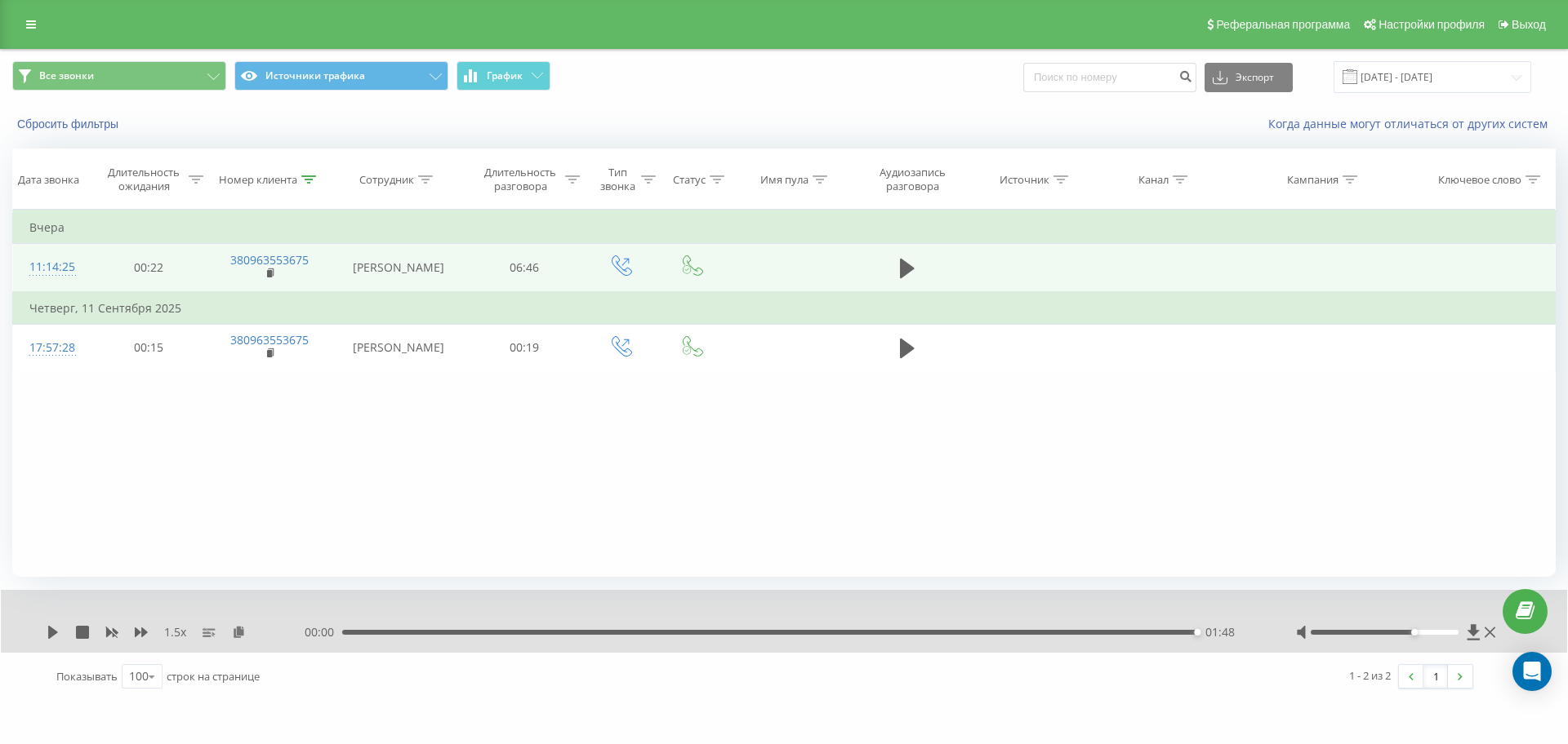
click at [926, 266] on td at bounding box center [906, 268] width 114 height 48
click at [893, 268] on td at bounding box center [906, 268] width 114 height 48
click at [910, 269] on icon at bounding box center [907, 268] width 15 height 20
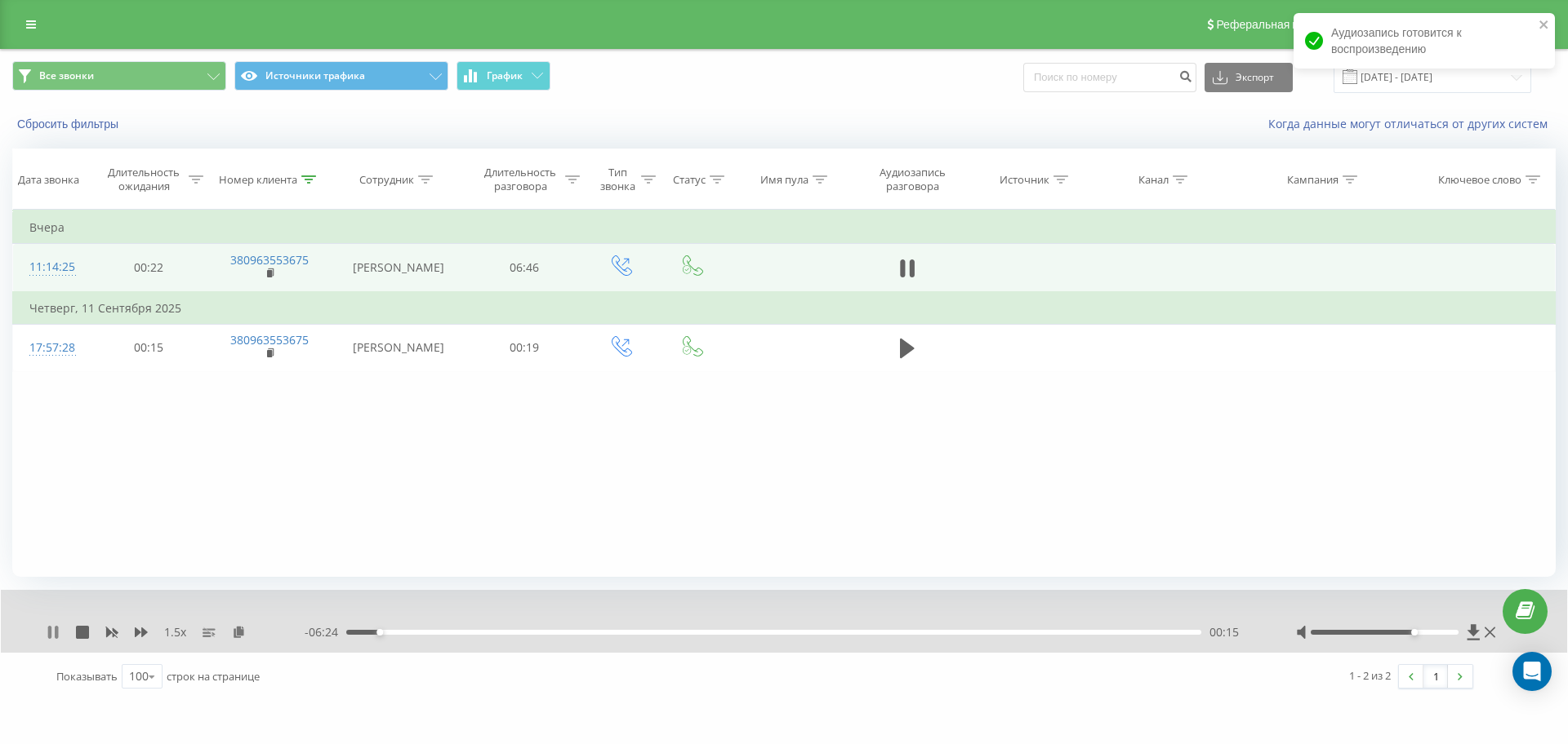
click at [51, 631] on icon at bounding box center [49, 632] width 3 height 13
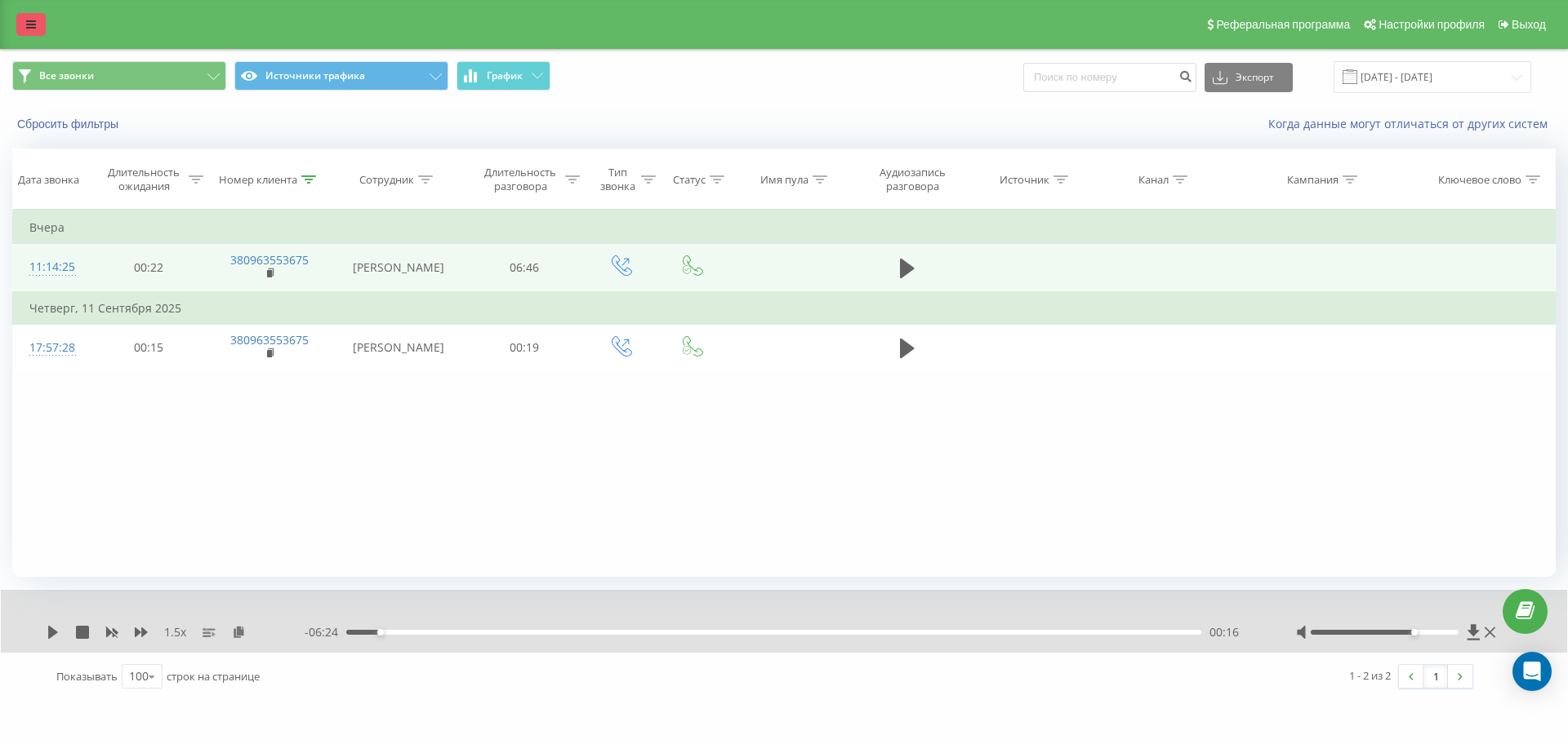
click at [25, 20] on link at bounding box center [31, 24] width 30 height 23
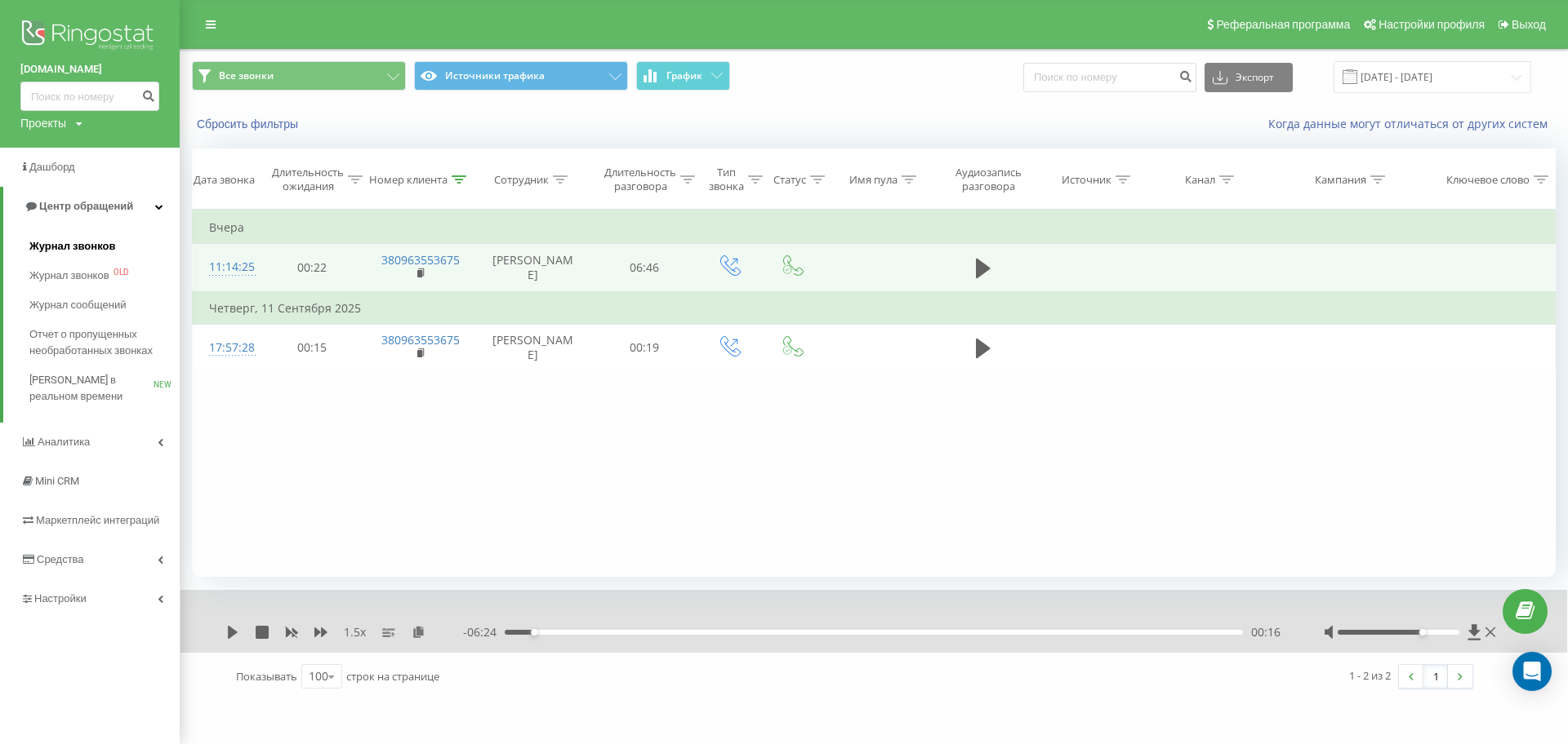
click at [44, 244] on span "Журнал звонков" at bounding box center [73, 246] width 85 height 16
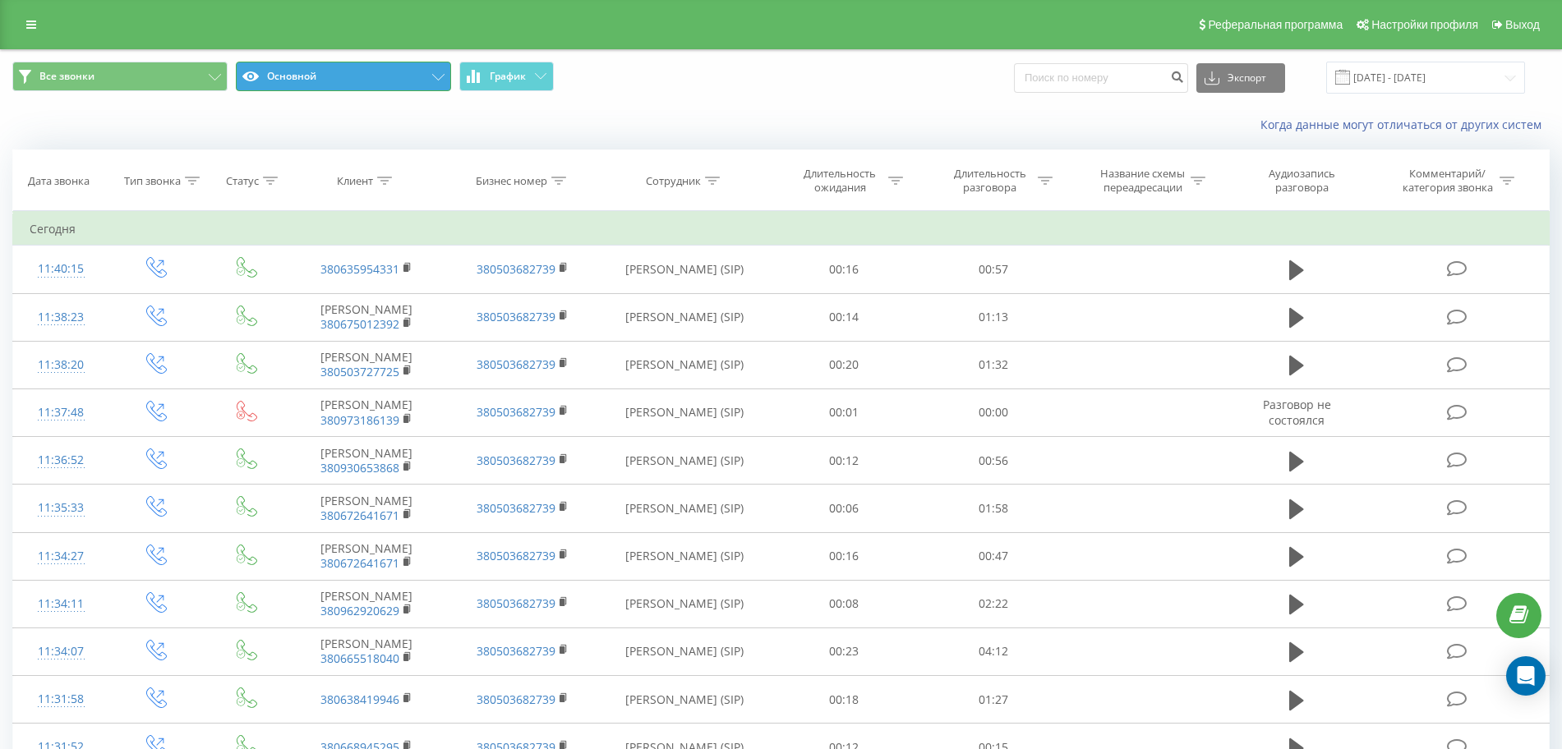
click at [374, 72] on button "Основной" at bounding box center [343, 77] width 215 height 30
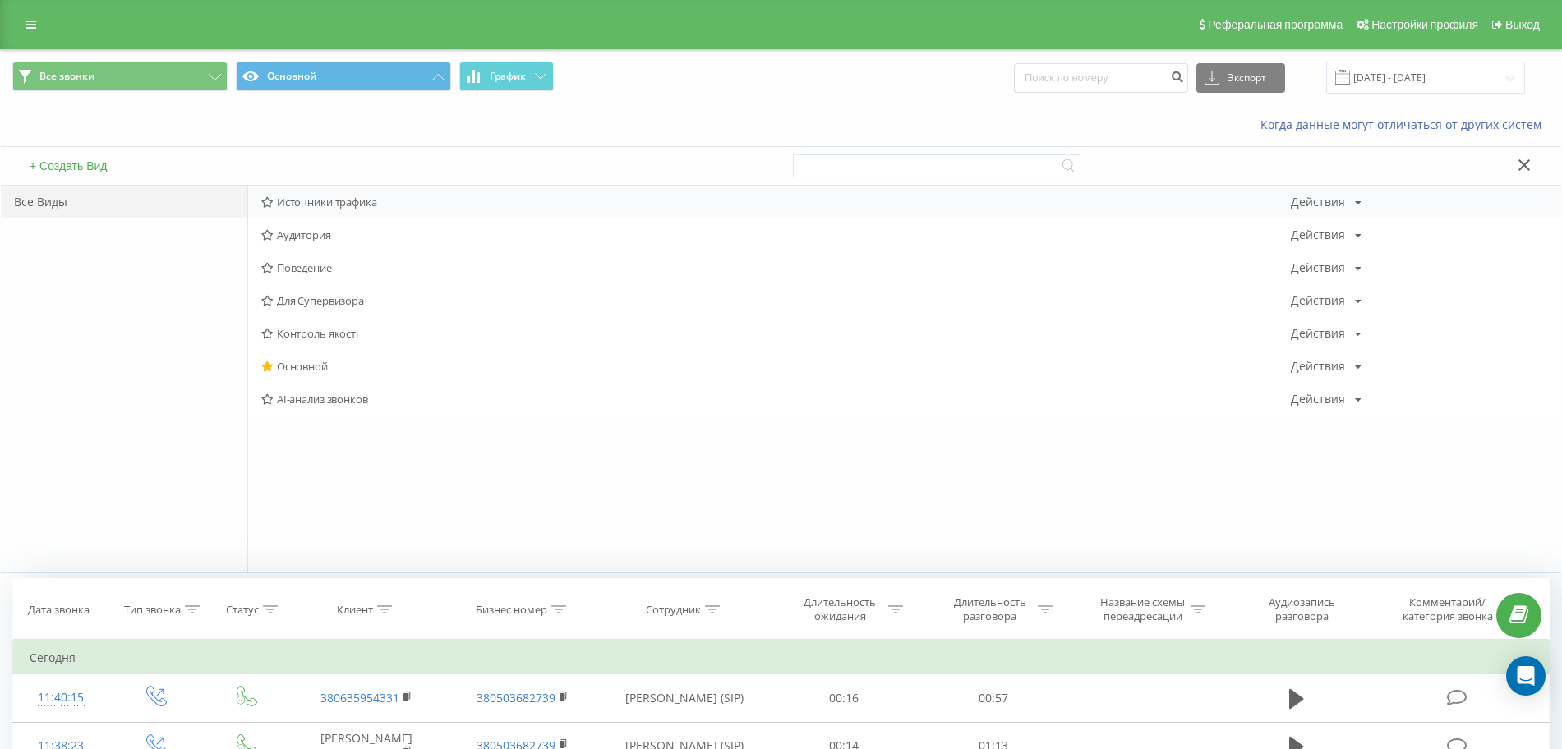
click at [306, 201] on span "Источники трафика" at bounding box center [776, 202] width 1030 height 12
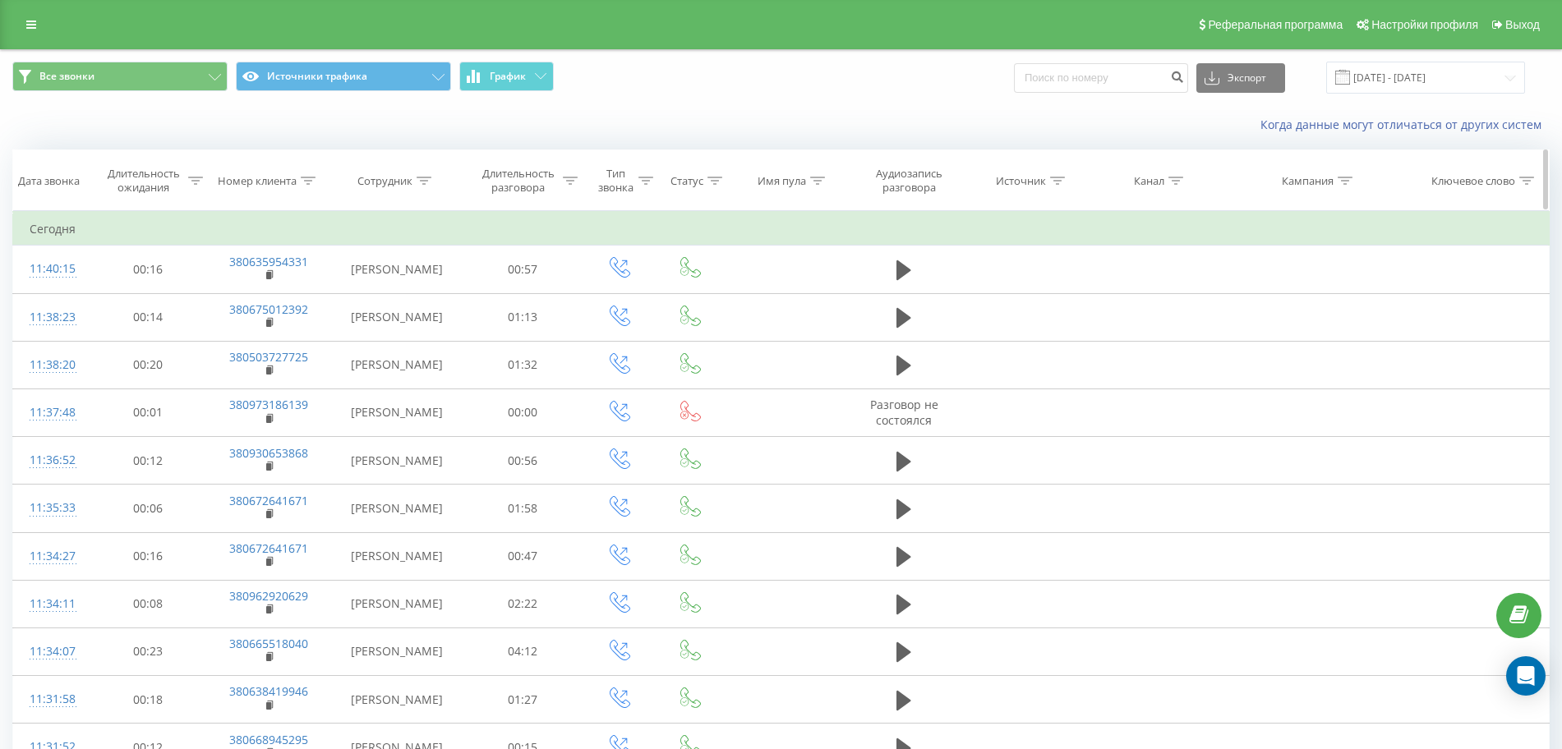
click at [311, 178] on icon at bounding box center [308, 181] width 15 height 8
drag, startPoint x: 297, startPoint y: 294, endPoint x: 211, endPoint y: 294, distance: 85.5
click at [212, 294] on input "text" at bounding box center [268, 298] width 145 height 29
paste input "380963553675"
click button "OK" at bounding box center [304, 331] width 70 height 21
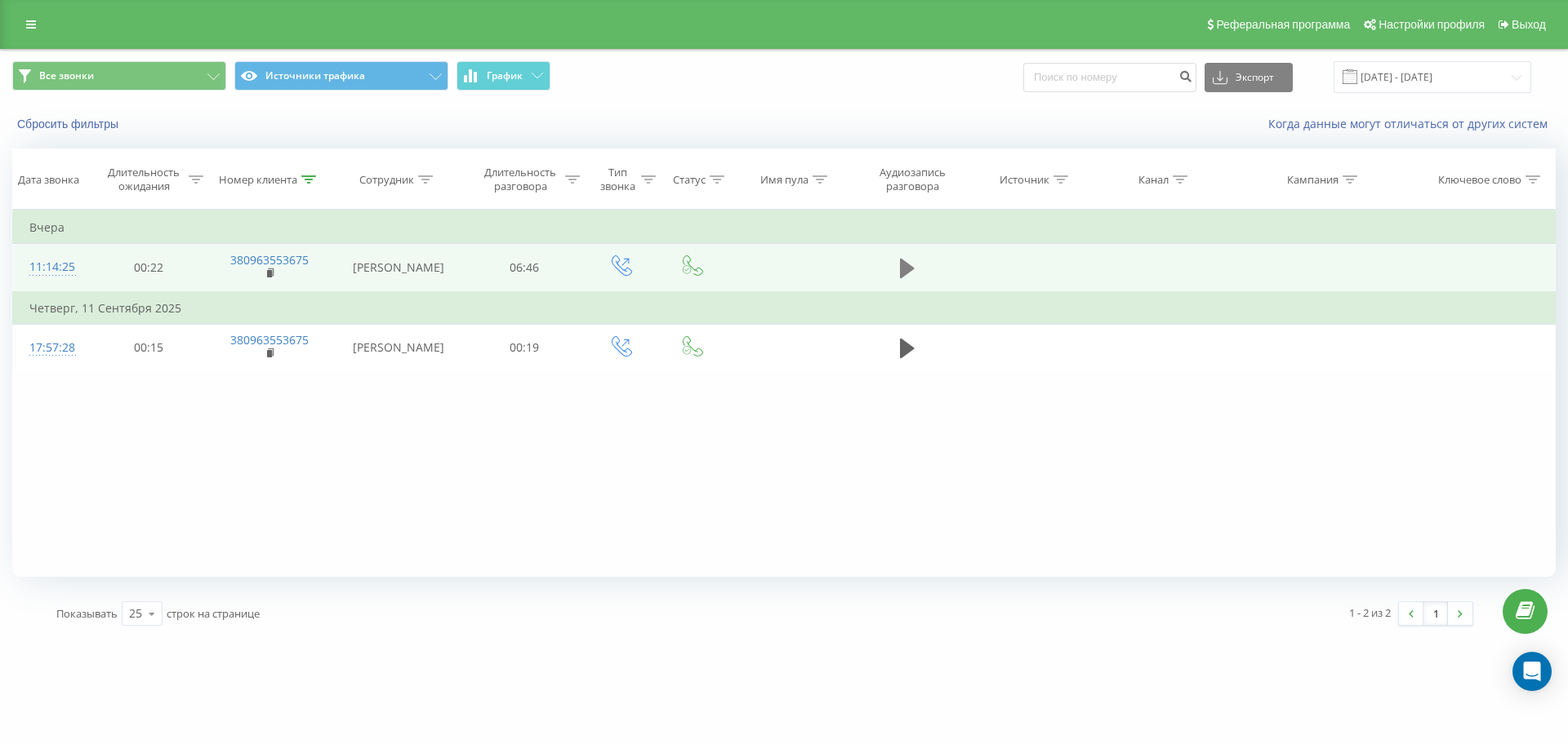
click at [900, 262] on icon at bounding box center [907, 268] width 15 height 23
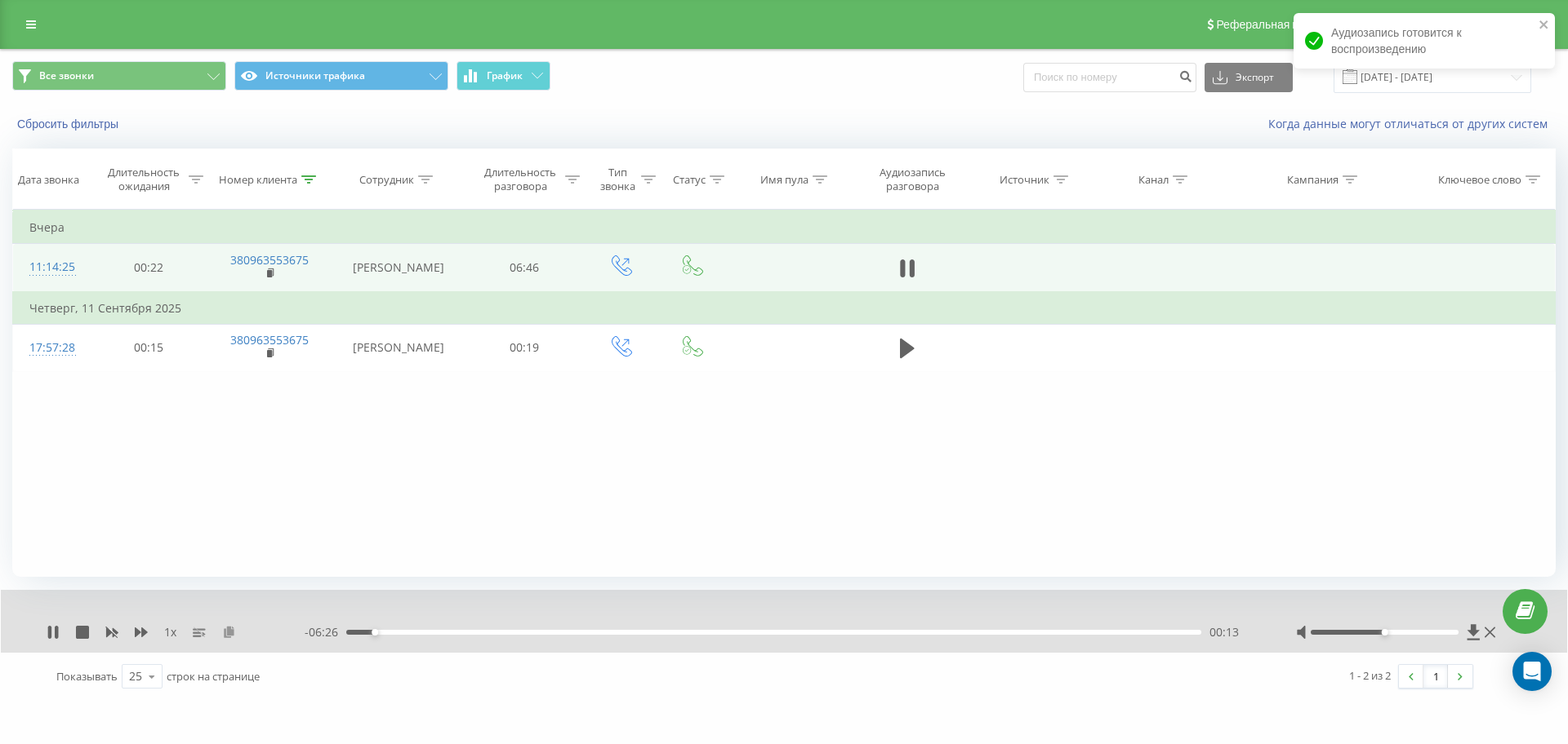
click at [226, 634] on icon at bounding box center [230, 632] width 14 height 12
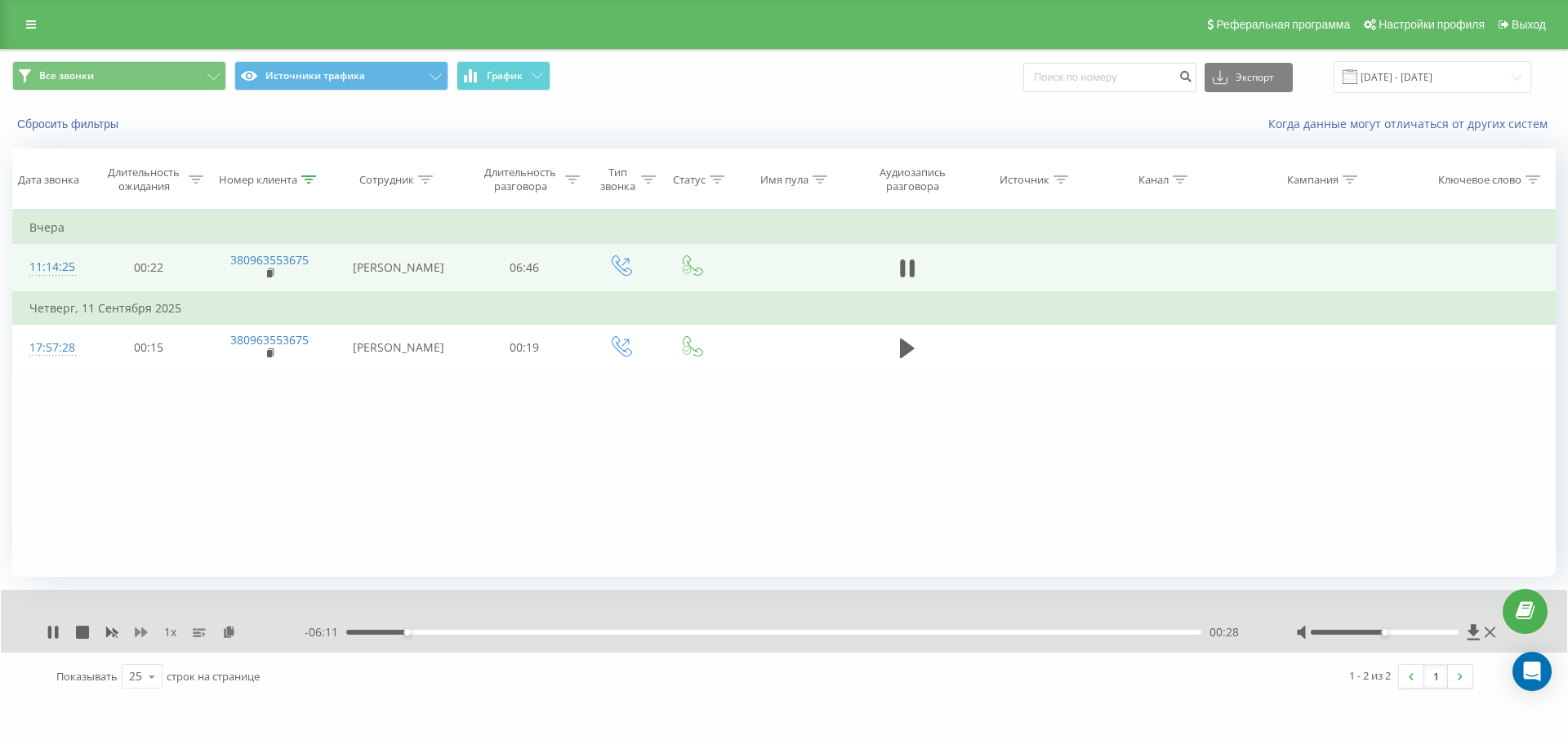
click at [136, 632] on icon at bounding box center [141, 633] width 13 height 10
click at [143, 633] on icon at bounding box center [141, 633] width 13 height 10
click at [140, 629] on icon at bounding box center [141, 632] width 13 height 13
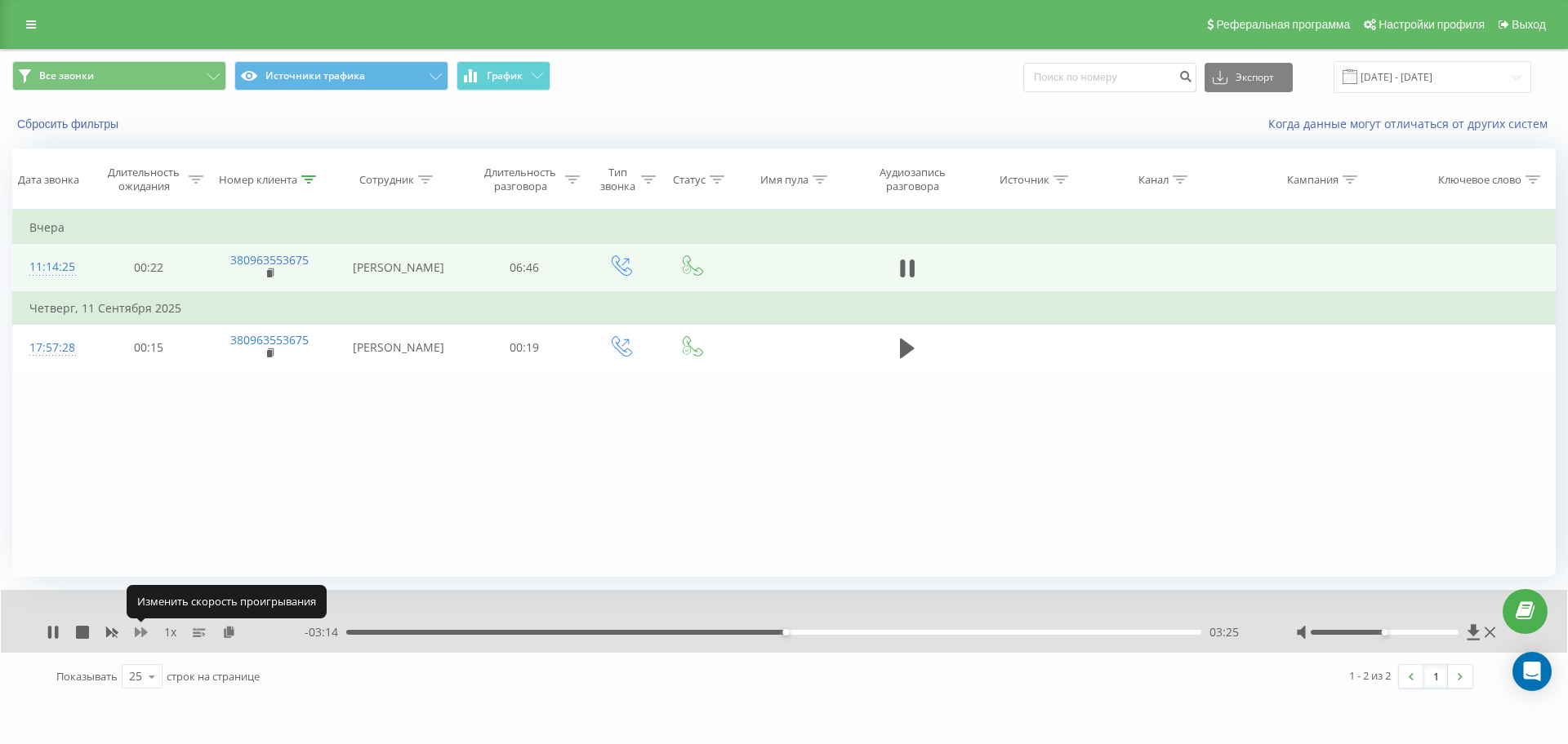
click at [140, 629] on icon at bounding box center [141, 632] width 13 height 13
click at [145, 632] on icon at bounding box center [141, 633] width 13 height 10
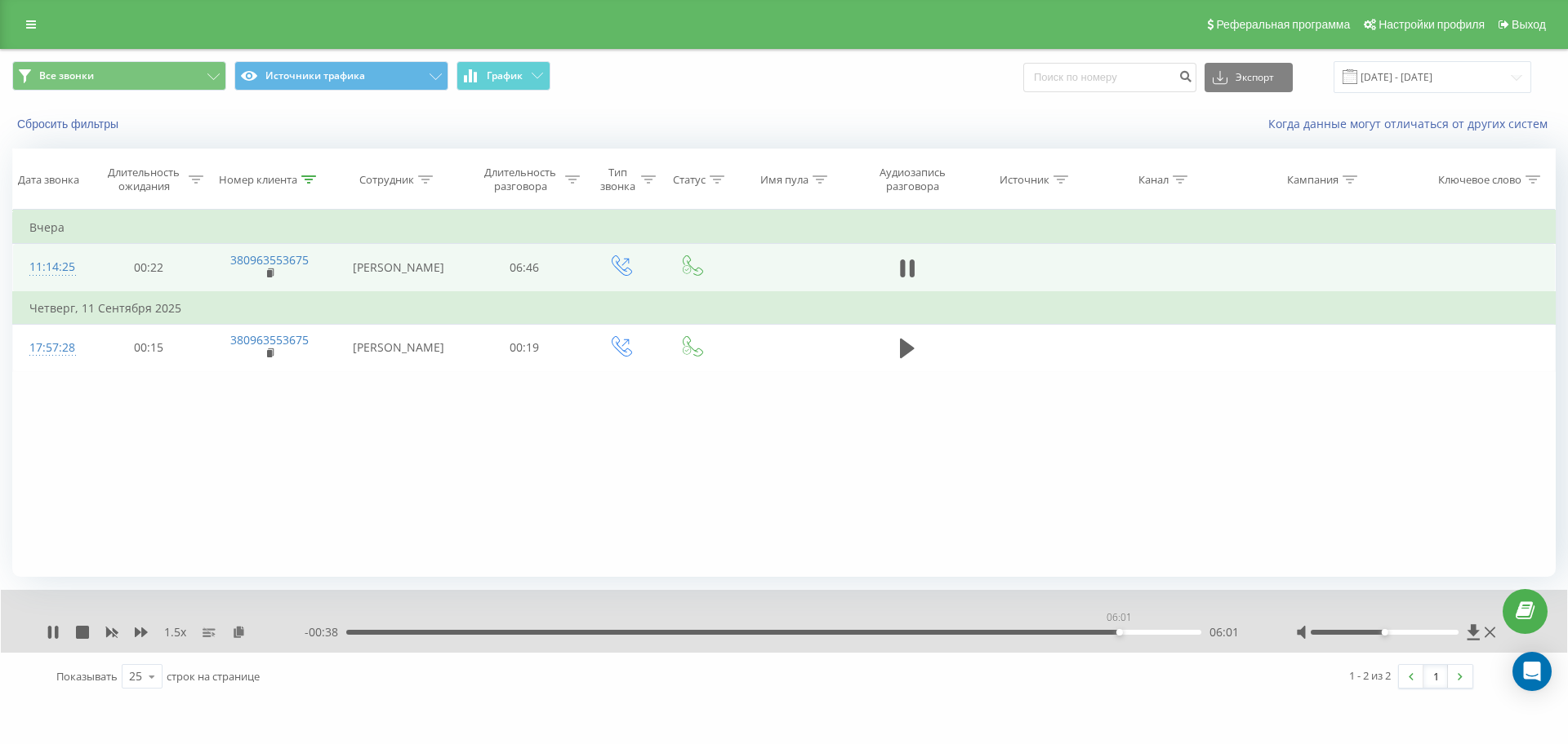
click at [1119, 630] on div "06:01" at bounding box center [773, 632] width 855 height 5
click at [1108, 632] on div "06:03" at bounding box center [773, 632] width 855 height 5
click at [103, 630] on div "1.5 x" at bounding box center [176, 633] width 258 height 16
click at [113, 633] on rect at bounding box center [112, 633] width 7 height 7
click at [1103, 628] on div "- 00:39 06:00 06:00" at bounding box center [780, 633] width 950 height 16
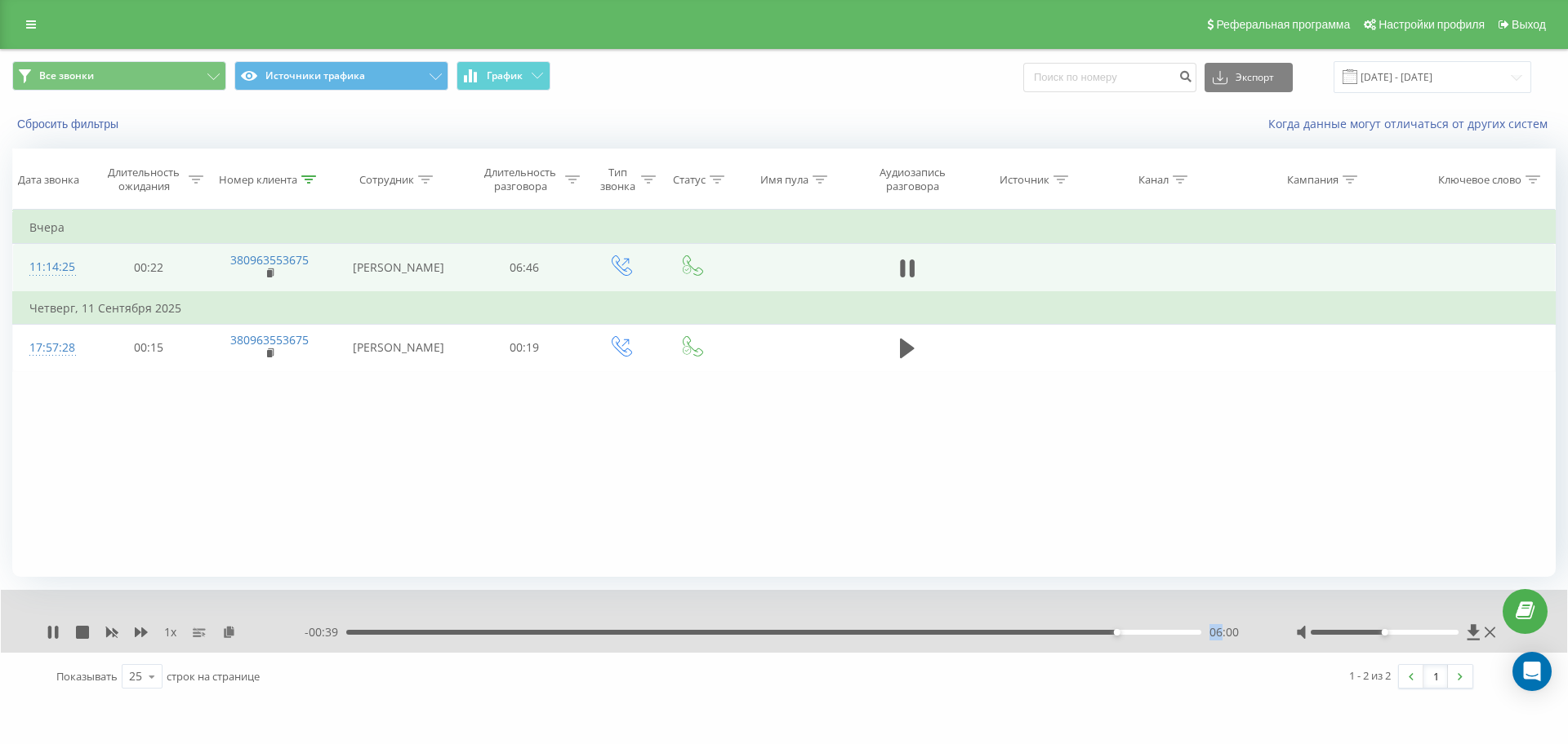
click at [1103, 629] on div "- 00:39 06:00 06:00" at bounding box center [780, 633] width 950 height 16
click at [1105, 631] on div "05:55" at bounding box center [773, 632] width 855 height 5
click at [1096, 634] on div "05:51" at bounding box center [773, 632] width 855 height 5
click at [359, 631] on div "06:40" at bounding box center [769, 632] width 855 height 5
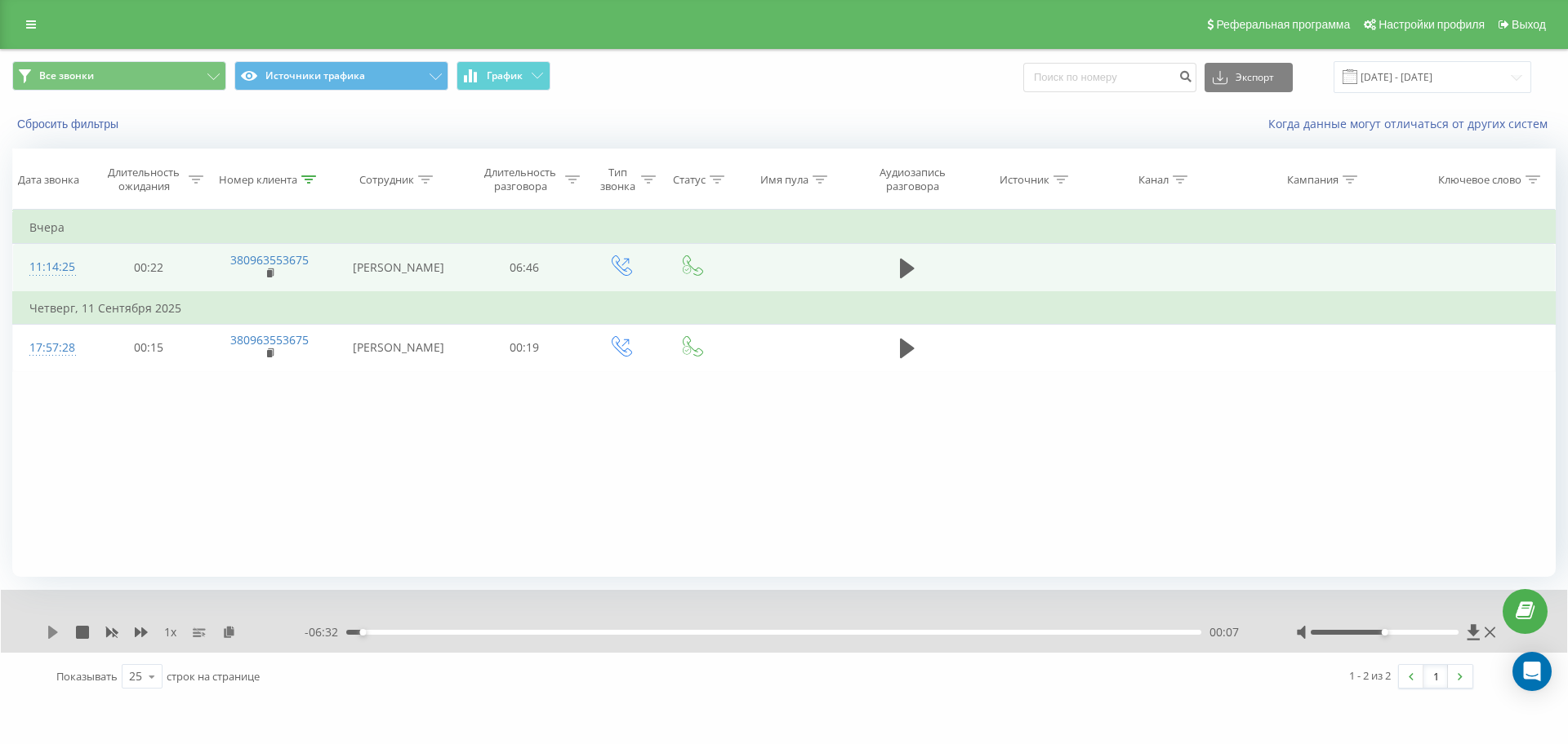
click at [54, 634] on icon at bounding box center [53, 632] width 10 height 13
click at [1131, 627] on div "- 06:10 00:29 00:29" at bounding box center [780, 633] width 950 height 16
click at [1134, 634] on div "00:30" at bounding box center [773, 632] width 855 height 5
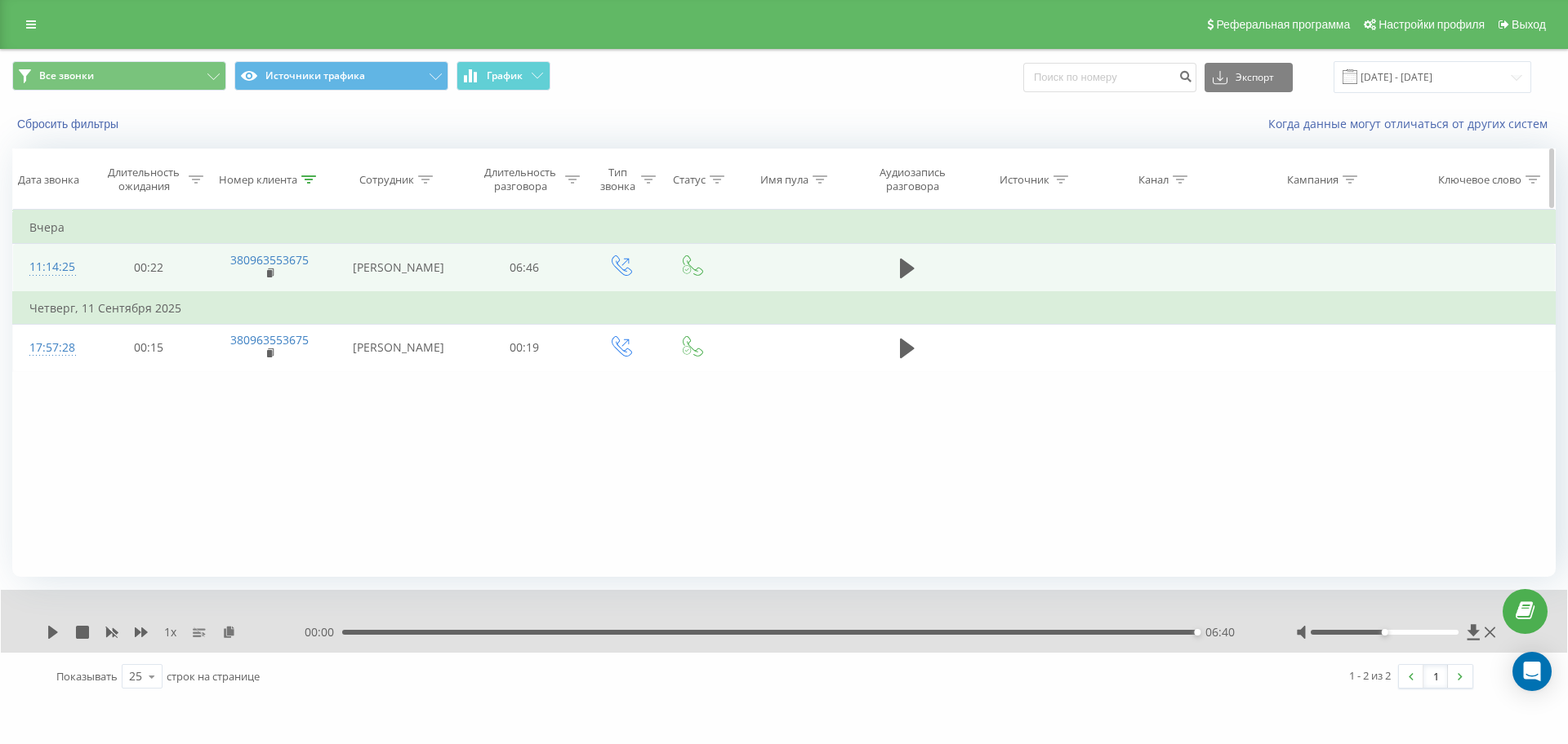
click at [306, 181] on icon at bounding box center [308, 180] width 15 height 8
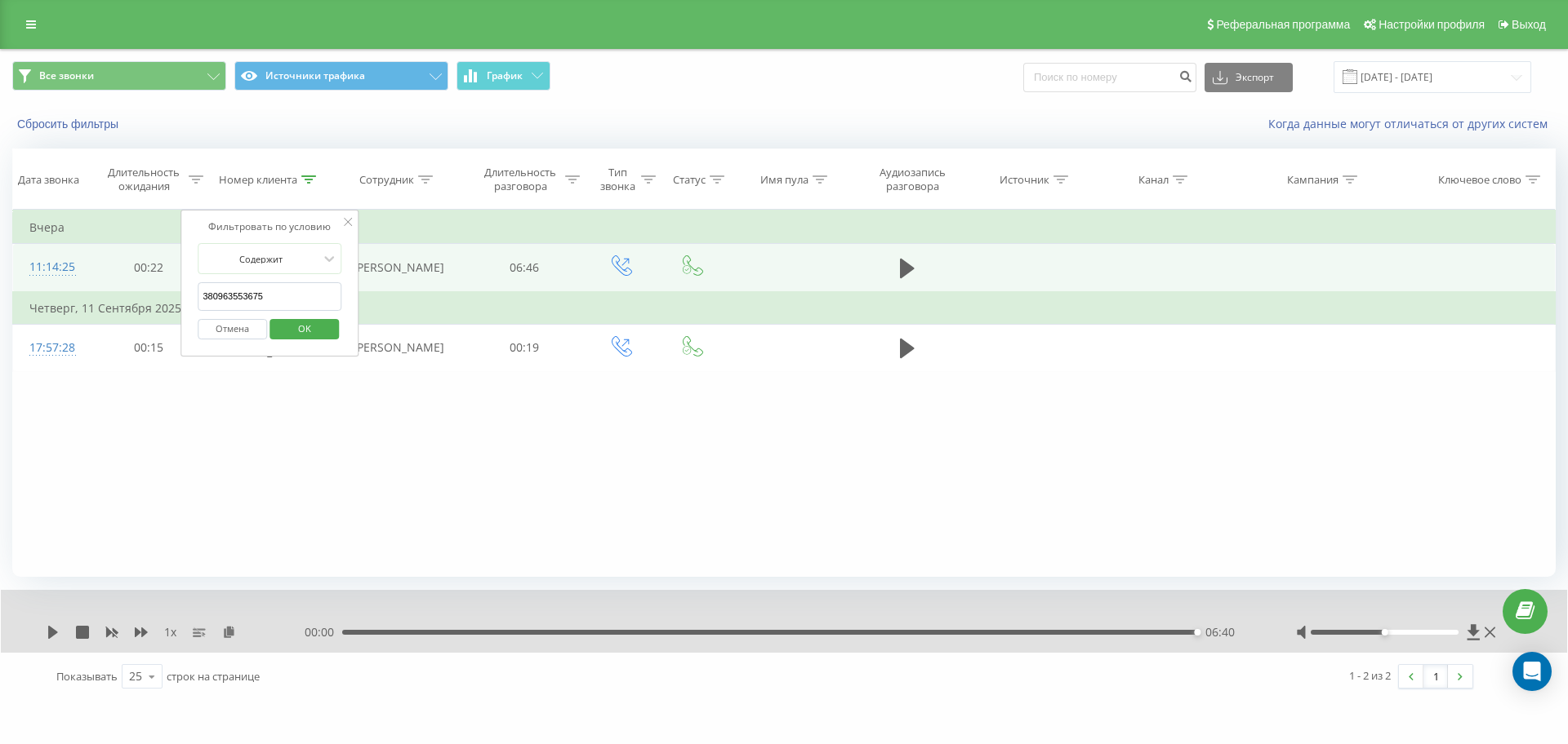
drag, startPoint x: 289, startPoint y: 293, endPoint x: 34, endPoint y: 304, distance: 255.2
click at [34, 304] on table "Фильтровать по условию Равно Отмена OK Фильтровать по условию Содержит 38096355…" at bounding box center [783, 291] width 1543 height 163
paste input "684975203"
click button "OK" at bounding box center [304, 329] width 70 height 21
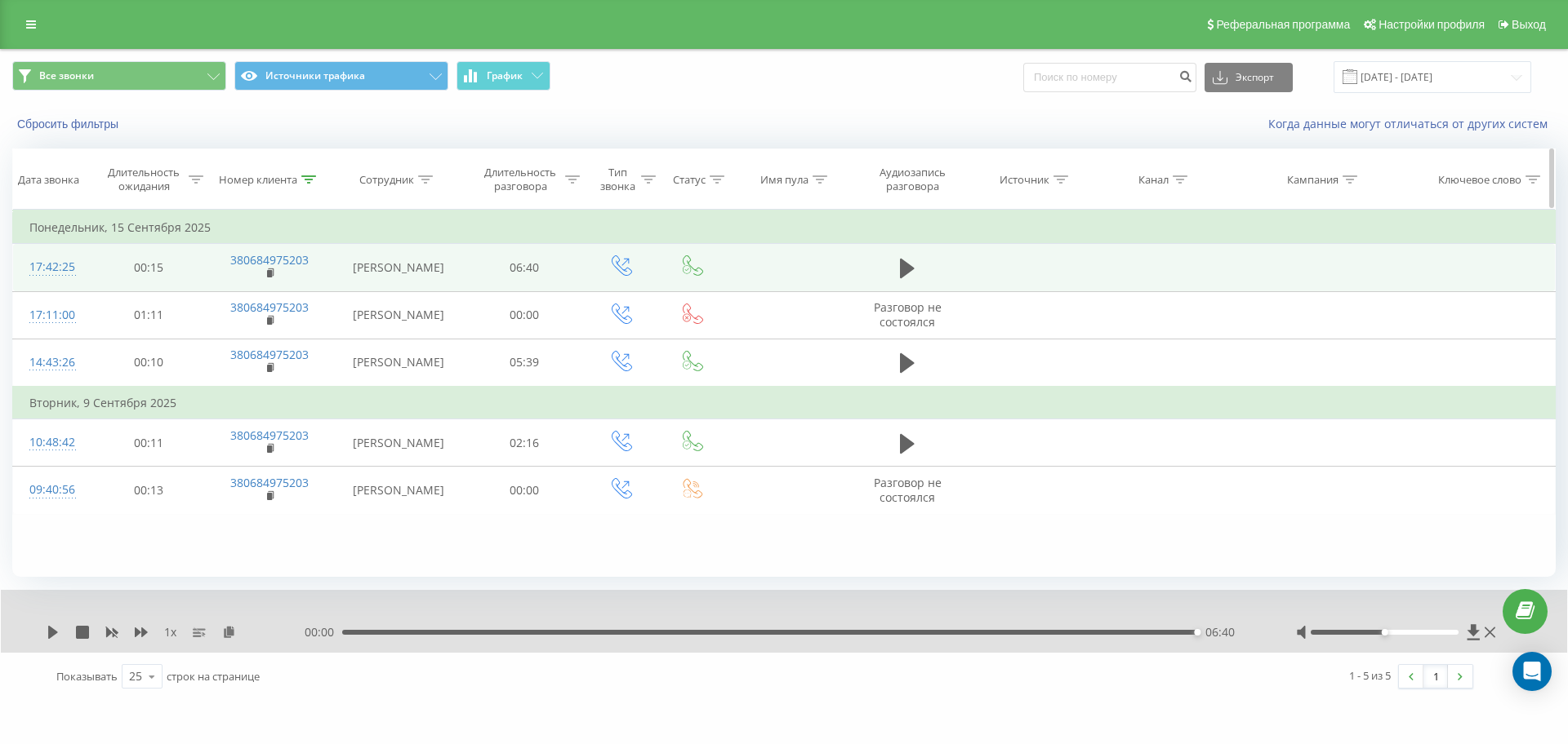
click at [307, 171] on th "Номер клиента" at bounding box center [270, 179] width 124 height 61
click at [317, 172] on th "Номер клиента" at bounding box center [270, 179] width 124 height 61
click at [317, 176] on div "Номер клиента" at bounding box center [270, 180] width 124 height 14
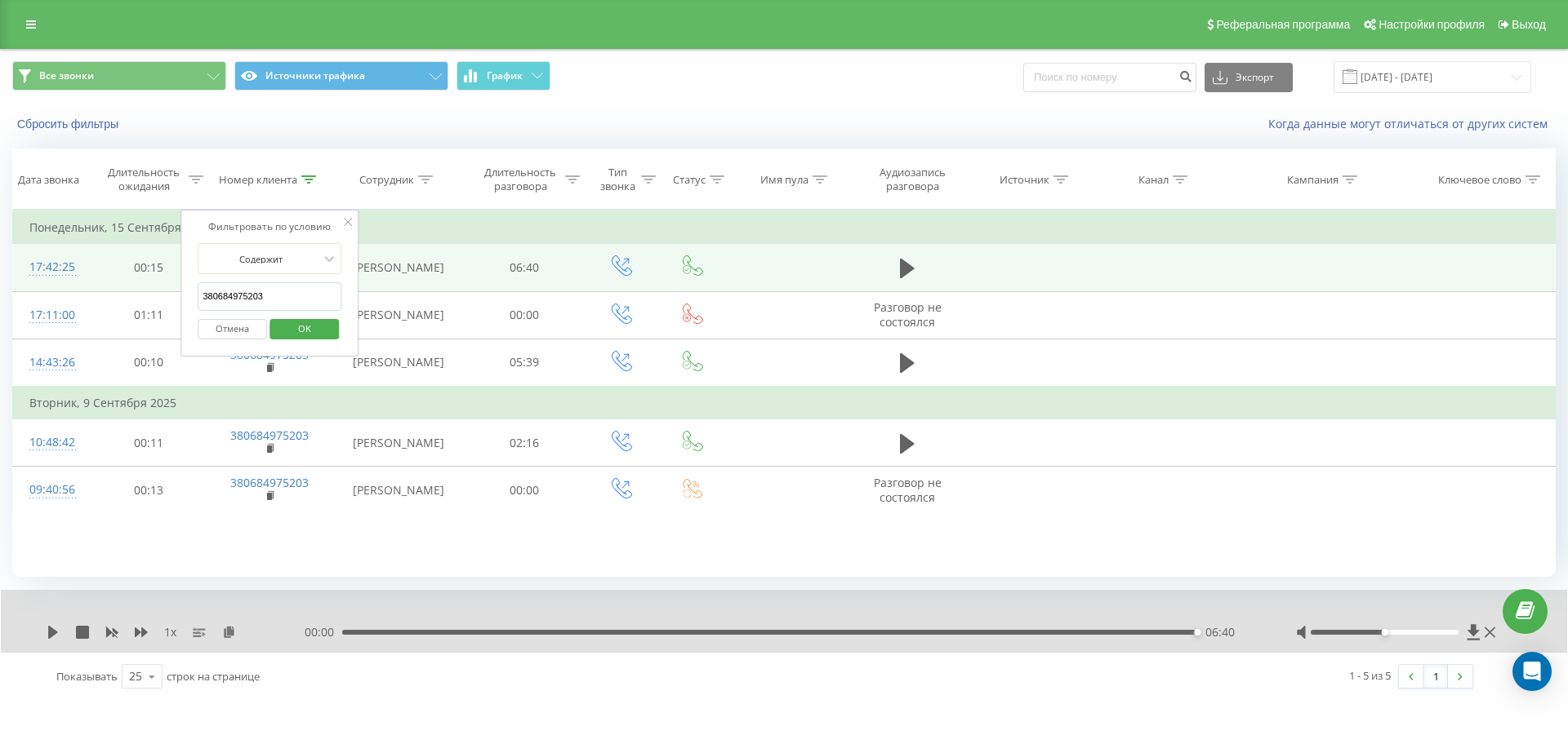
drag, startPoint x: 302, startPoint y: 292, endPoint x: 4, endPoint y: 289, distance: 298.0
click at [4, 289] on div "Все звонки Источники трафика График Экспорт .csv .xls .xlsx 20.08.2025 - 20.09.…" at bounding box center [784, 374] width 1568 height 653
paste input "965146840"
type input "380965146840"
click button "OK" at bounding box center [304, 329] width 70 height 21
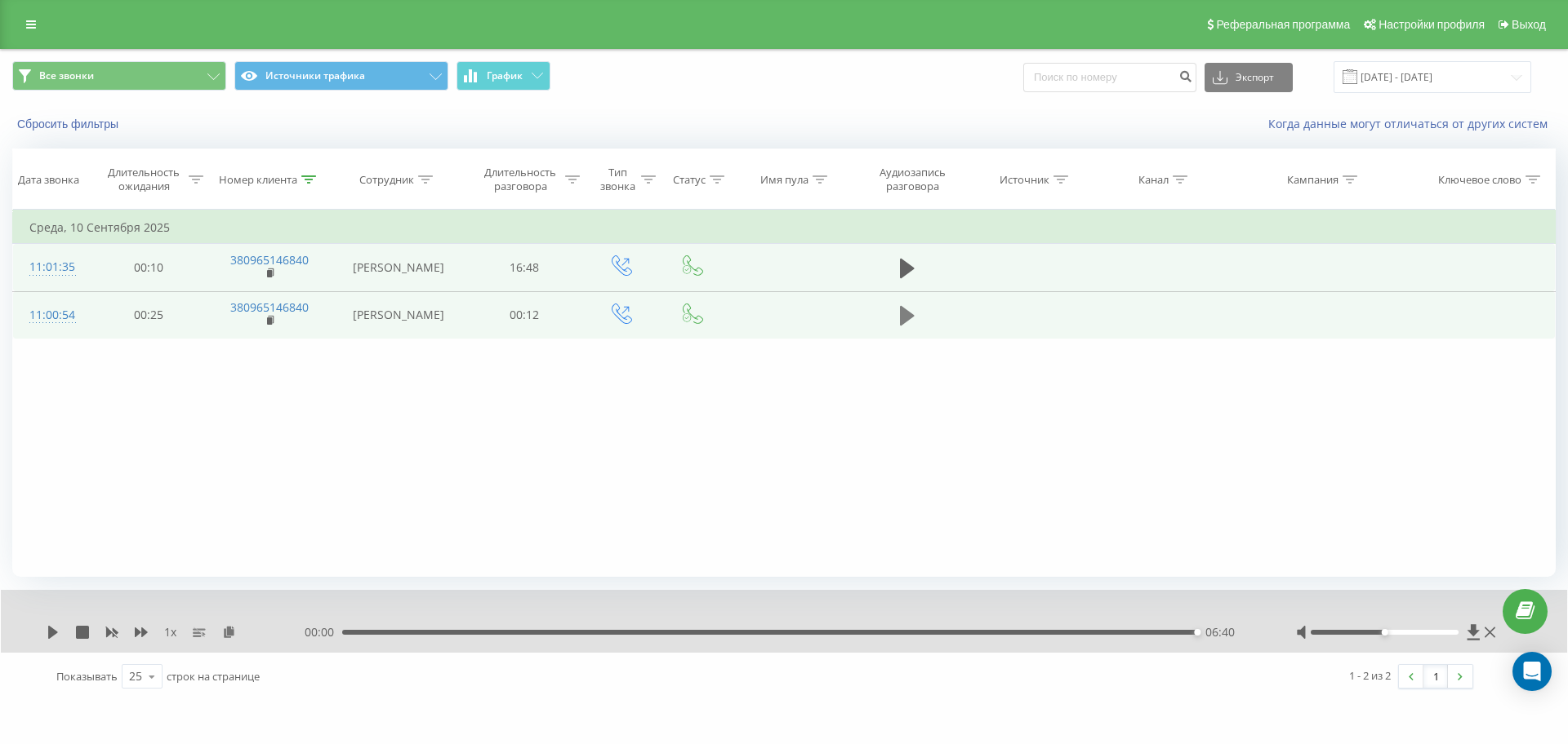
click at [903, 323] on icon at bounding box center [907, 316] width 15 height 20
click at [914, 263] on icon at bounding box center [907, 268] width 15 height 23
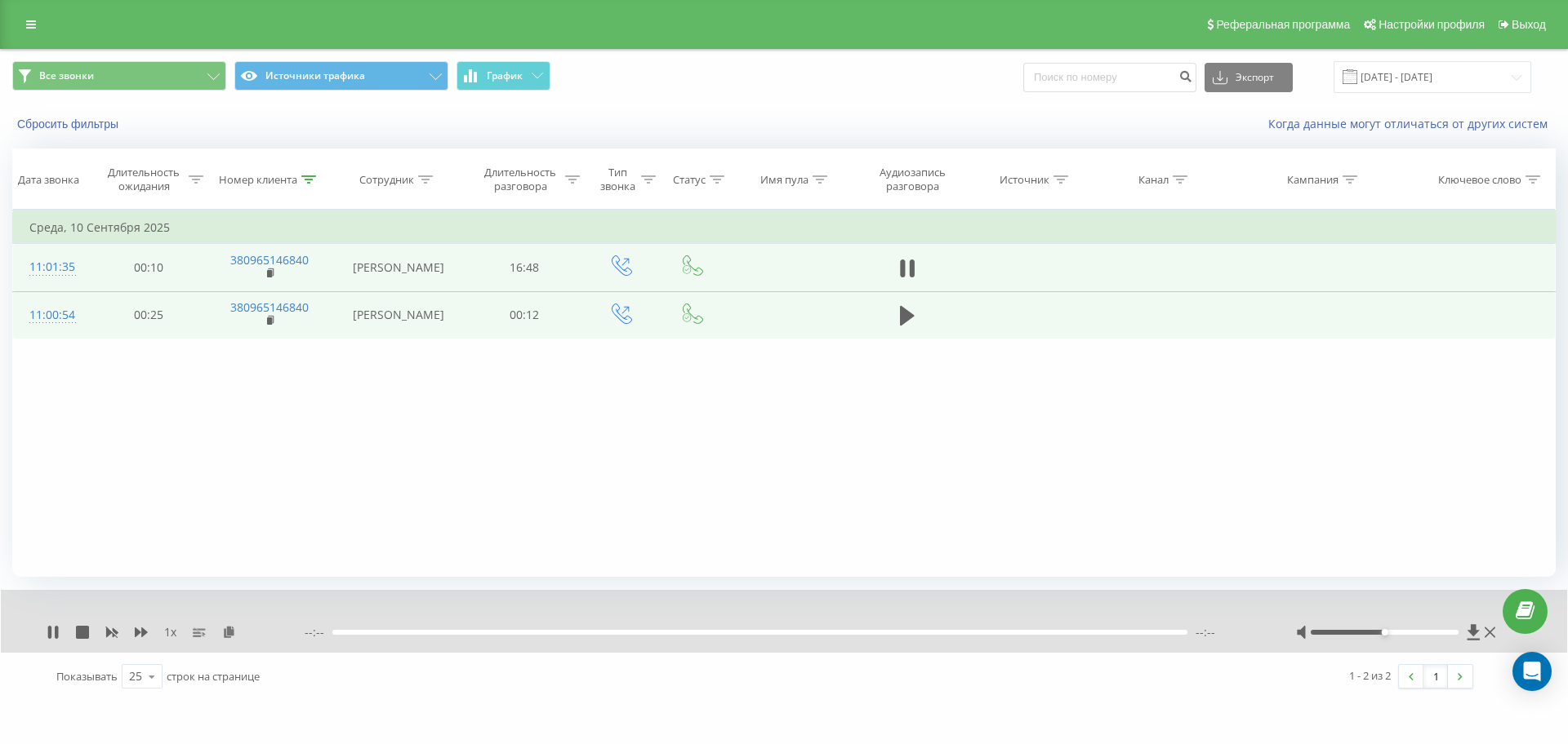
click at [222, 635] on div "1 x" at bounding box center [176, 633] width 258 height 16
click at [229, 630] on icon at bounding box center [230, 632] width 14 height 12
drag, startPoint x: 359, startPoint y: 633, endPoint x: 342, endPoint y: 631, distance: 17.1
click at [346, 631] on div "00:14" at bounding box center [773, 632] width 855 height 5
click at [145, 632] on icon at bounding box center [141, 633] width 13 height 10
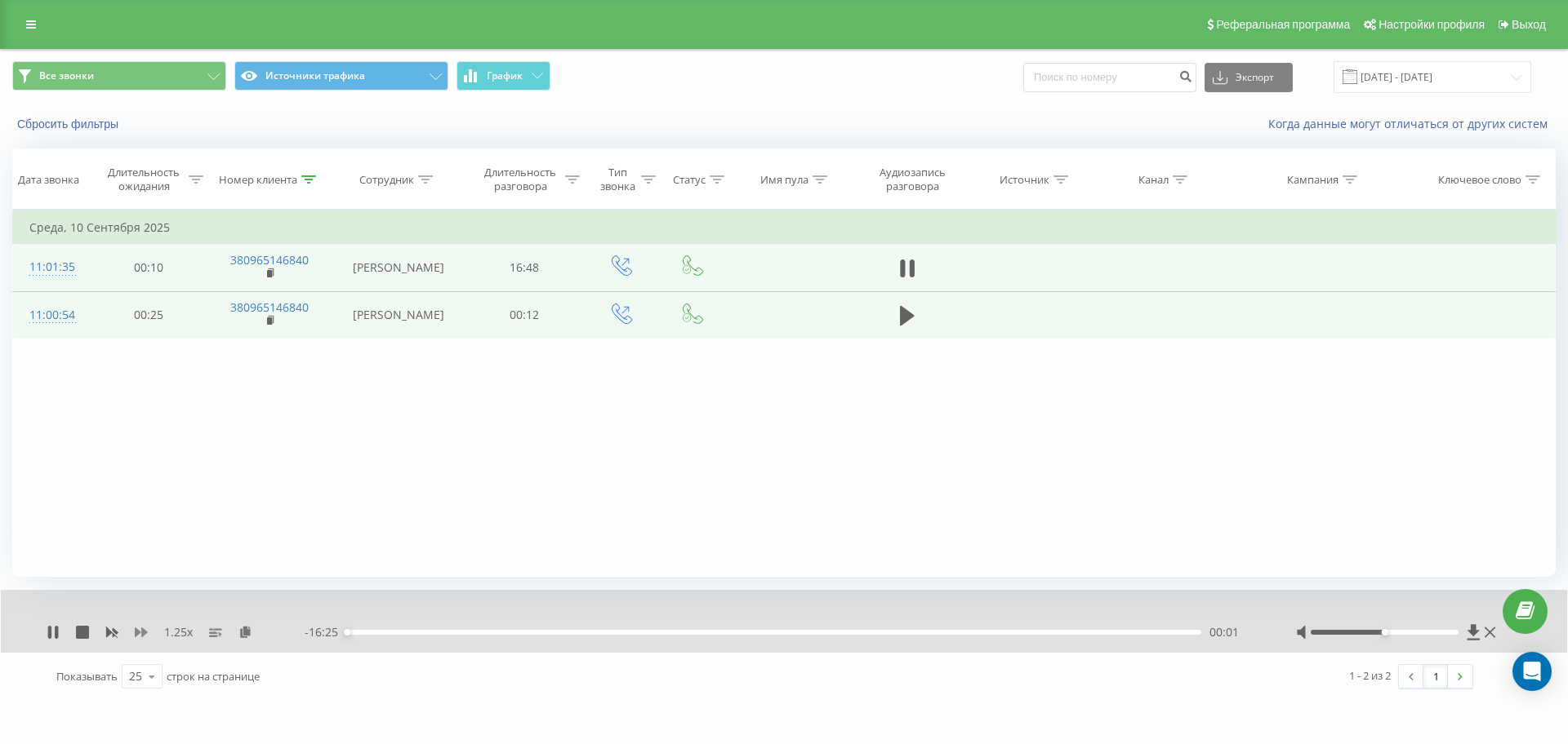
click at [145, 632] on icon at bounding box center [141, 633] width 13 height 10
click at [136, 637] on icon at bounding box center [141, 633] width 13 height 10
click at [138, 632] on icon at bounding box center [141, 633] width 13 height 10
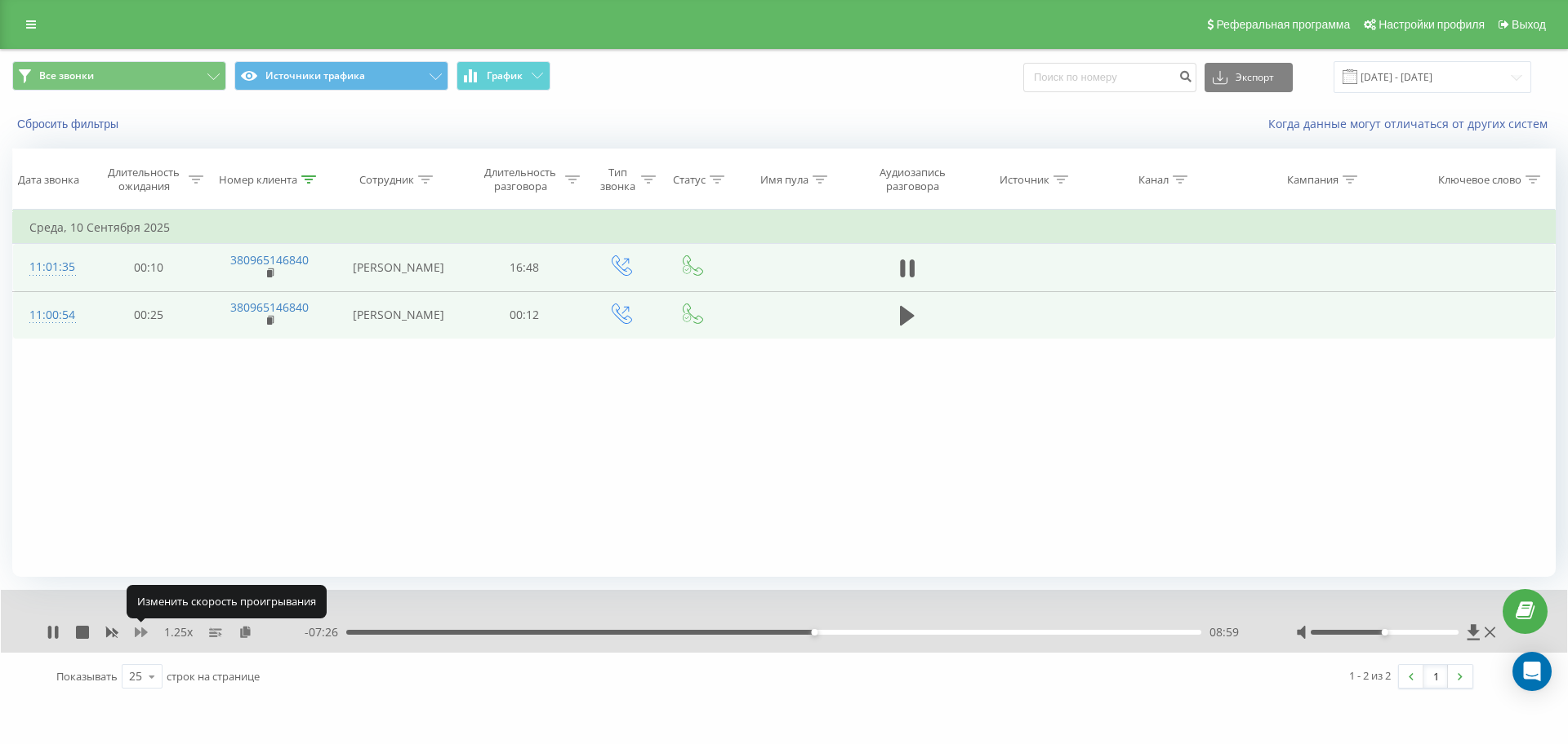
click at [138, 632] on icon at bounding box center [141, 633] width 13 height 10
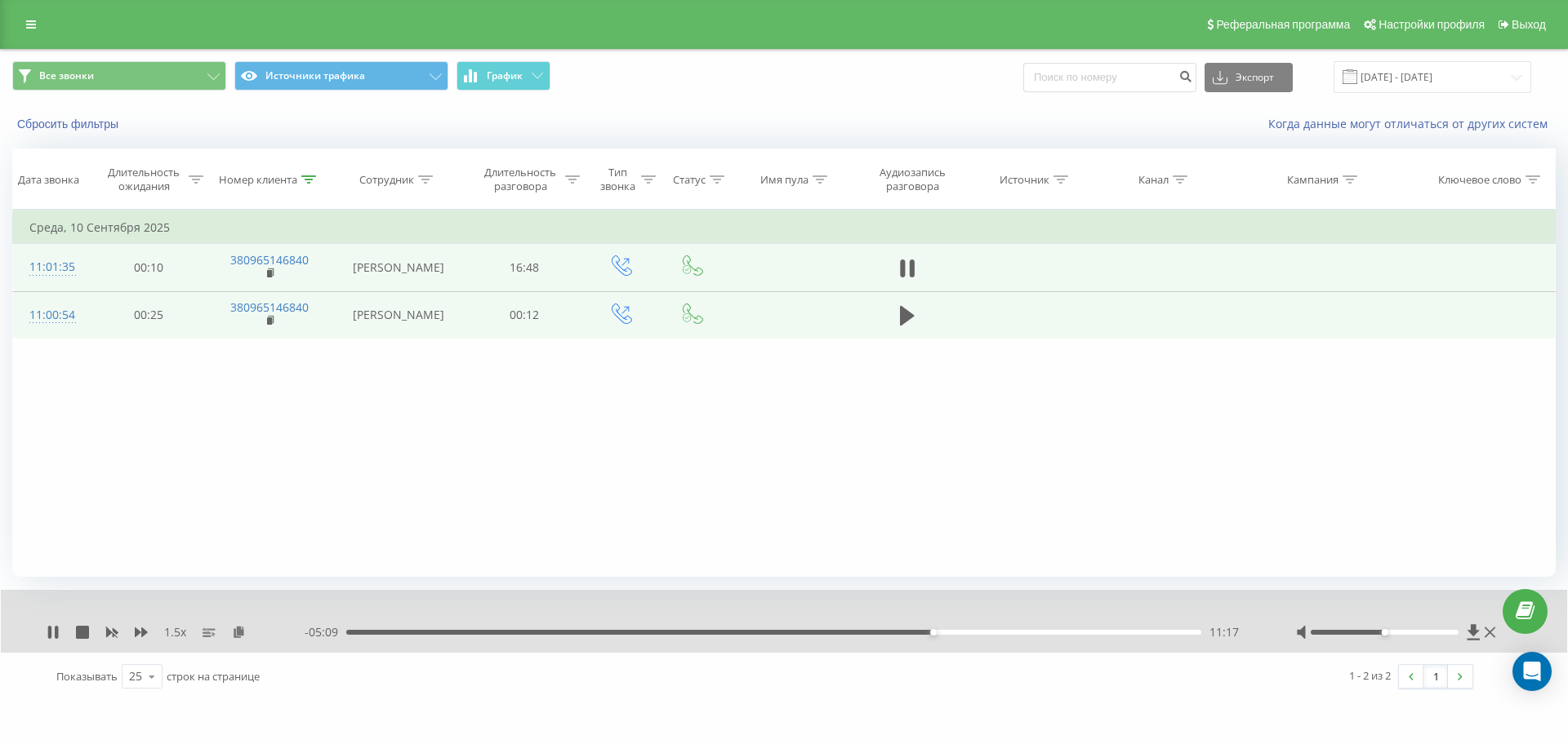
click at [752, 630] on div "11:17" at bounding box center [773, 632] width 855 height 5
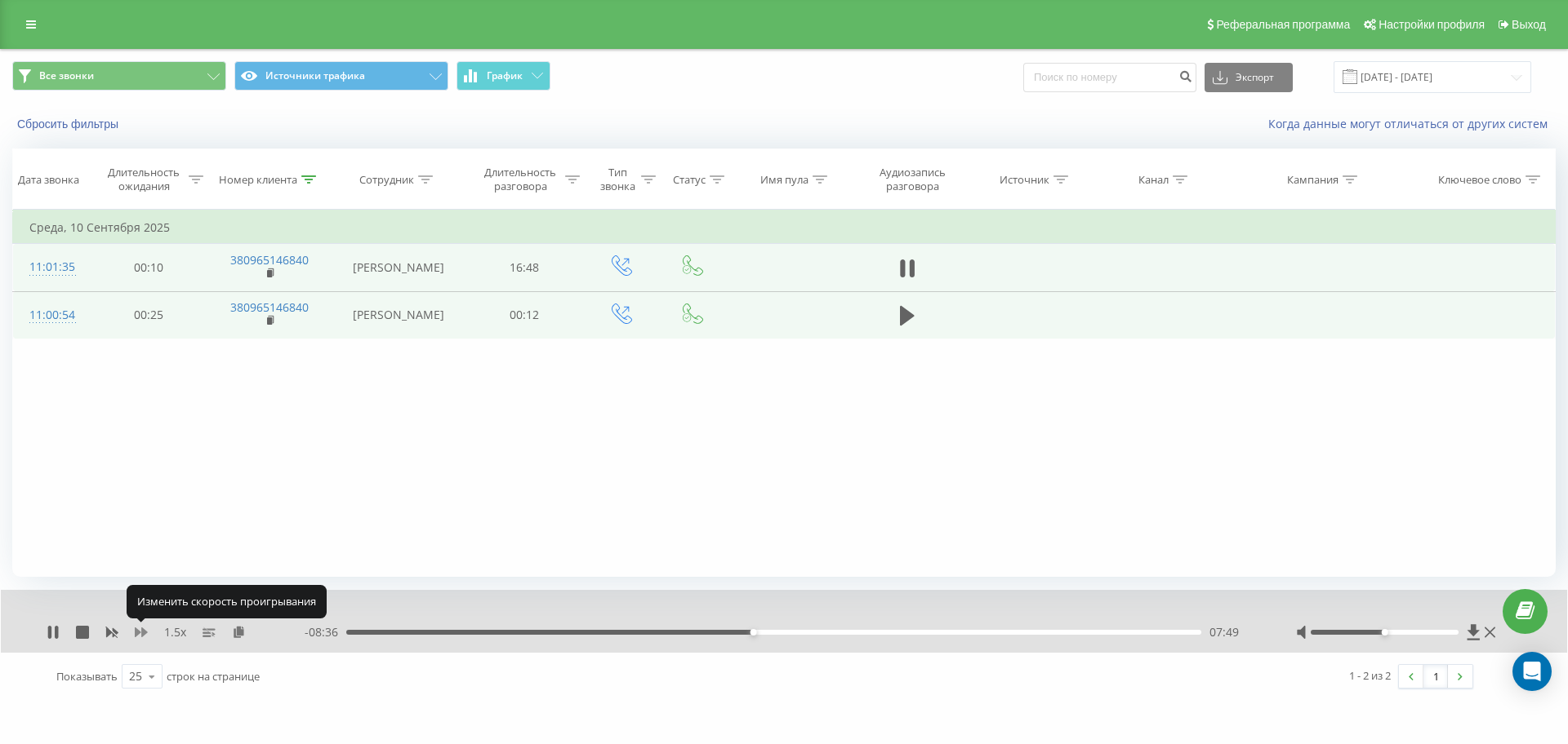
click at [138, 634] on icon at bounding box center [141, 633] width 13 height 10
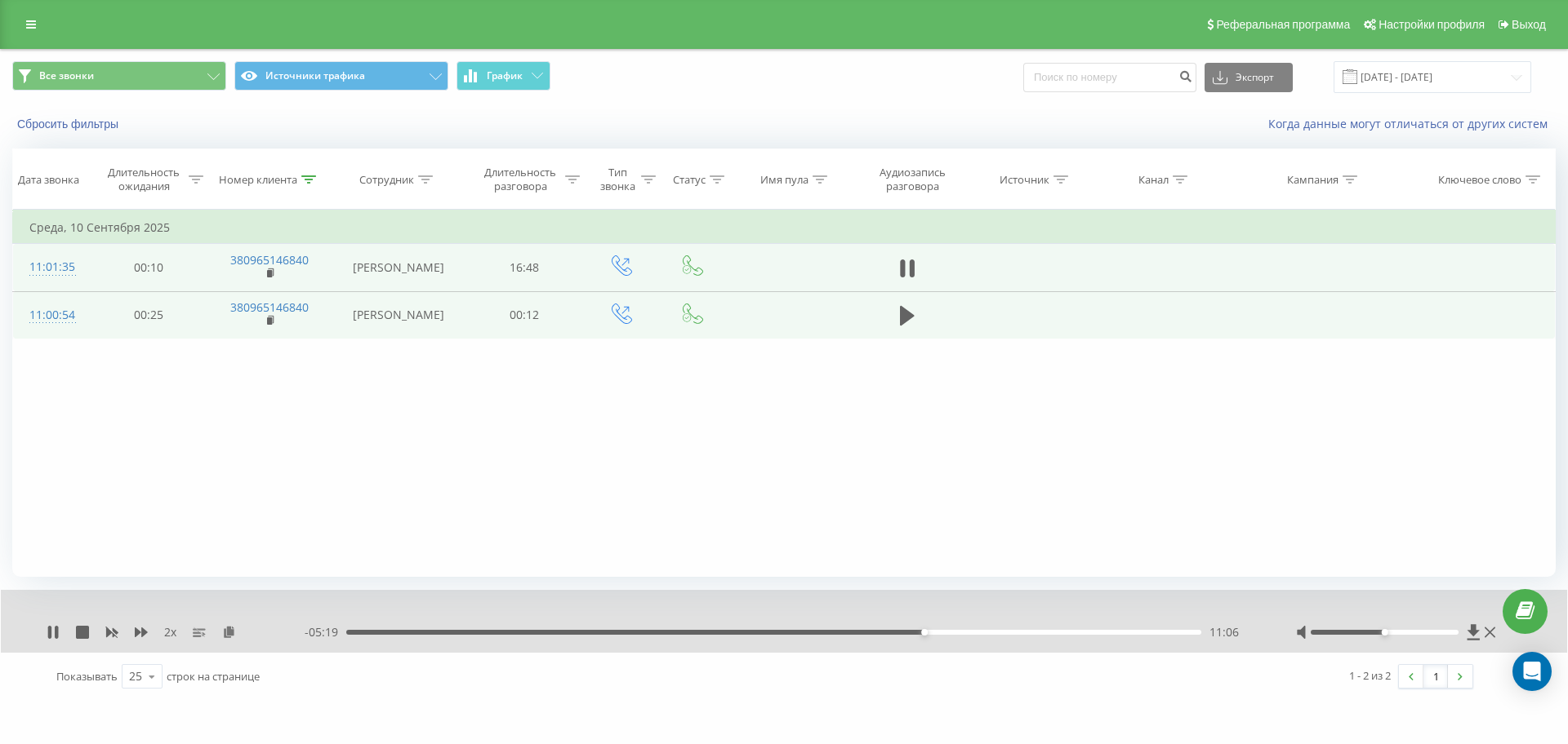
click at [864, 630] on div "- 05:19 11:06 11:06" at bounding box center [780, 633] width 950 height 16
click at [864, 630] on div "11:07" at bounding box center [773, 632] width 855 height 5
click at [869, 634] on div "10:05" at bounding box center [773, 632] width 855 height 5
click at [108, 632] on icon at bounding box center [112, 634] width 12 height 10
click at [136, 632] on icon at bounding box center [141, 633] width 13 height 10
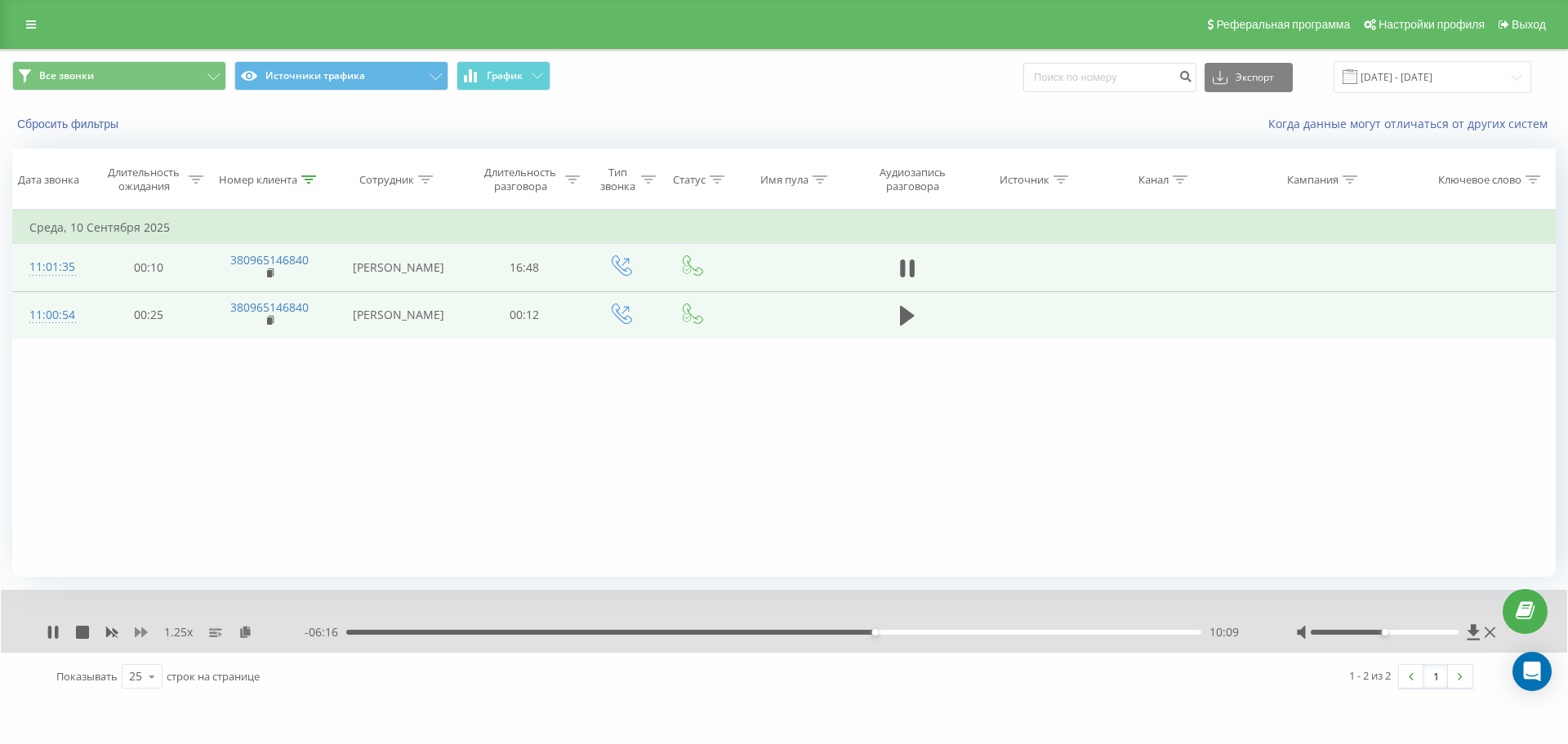
click at [136, 632] on icon at bounding box center [141, 633] width 13 height 10
click at [1134, 629] on div "- 00:56 15:29 15:29" at bounding box center [780, 633] width 950 height 16
click at [1134, 632] on div "15:30" at bounding box center [773, 632] width 855 height 5
click at [115, 636] on rect at bounding box center [111, 633] width 12 height 12
